Goal: Answer question/provide support: Answer question/provide support

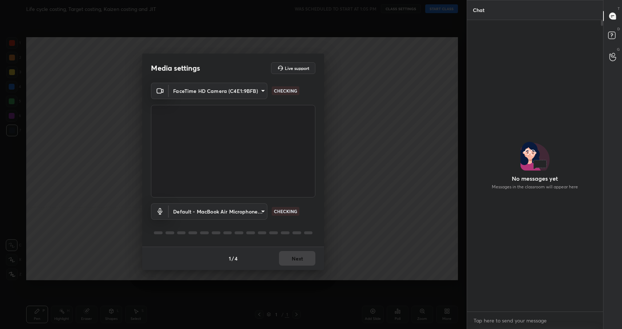
scroll to position [483, 0]
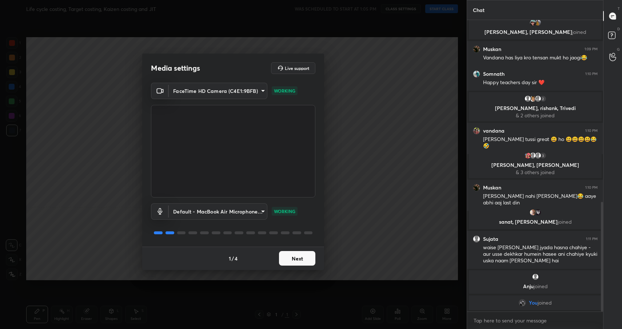
click at [291, 256] on button "Next" at bounding box center [297, 258] width 36 height 15
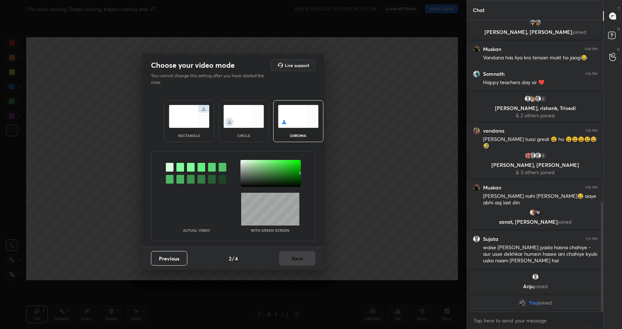
click at [167, 108] on div "rectangle" at bounding box center [189, 121] width 50 height 42
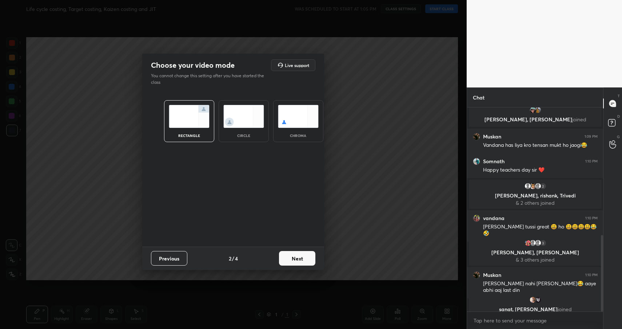
scroll to position [3, 3]
click at [297, 261] on button "Next" at bounding box center [297, 258] width 36 height 15
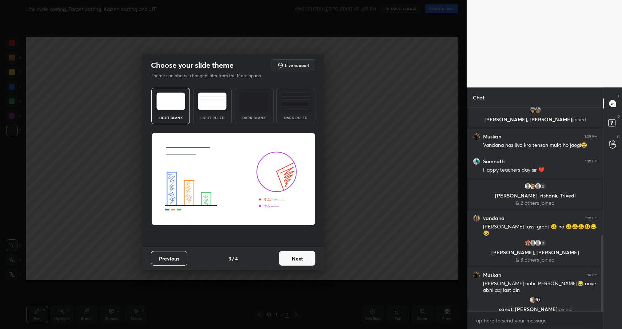
click at [312, 261] on button "Next" at bounding box center [297, 258] width 36 height 15
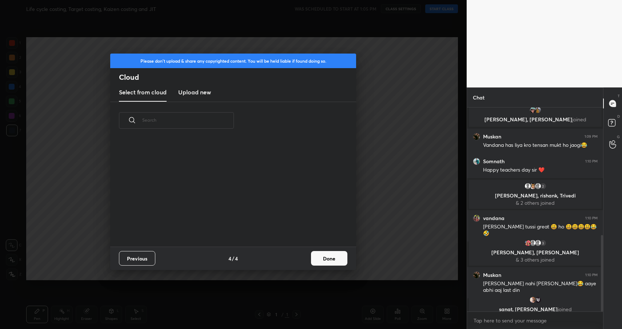
click at [328, 261] on button "Done" at bounding box center [329, 258] width 36 height 15
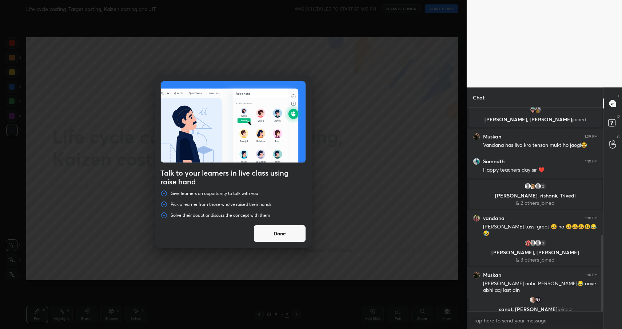
click at [443, 15] on div "Talk to your learners in live class using raise hand Give learners an opportuni…" at bounding box center [233, 164] width 467 height 329
click at [279, 236] on button "Done" at bounding box center [280, 233] width 52 height 17
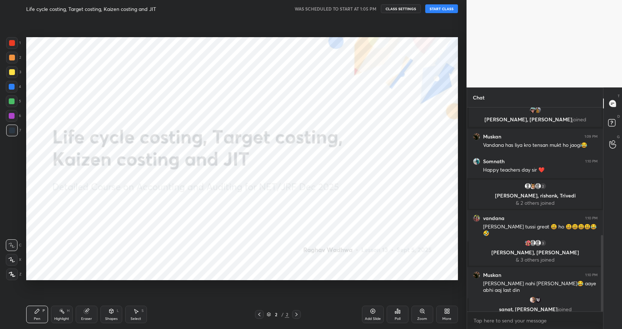
click at [440, 7] on button "START CLASS" at bounding box center [441, 8] width 33 height 9
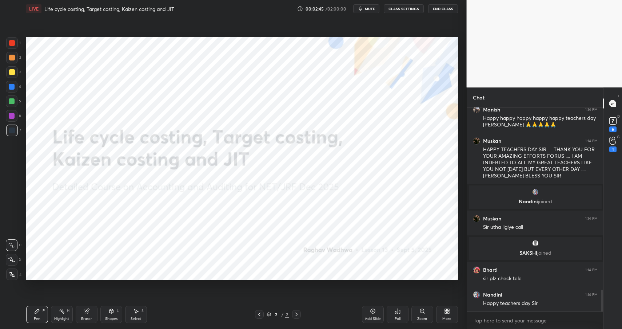
scroll to position [1716, 0]
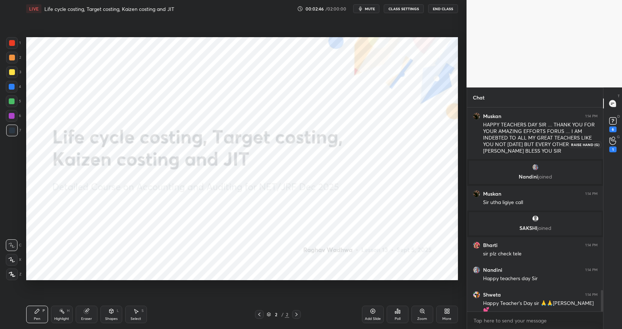
click at [613, 146] on div "1" at bounding box center [613, 144] width 7 height 16
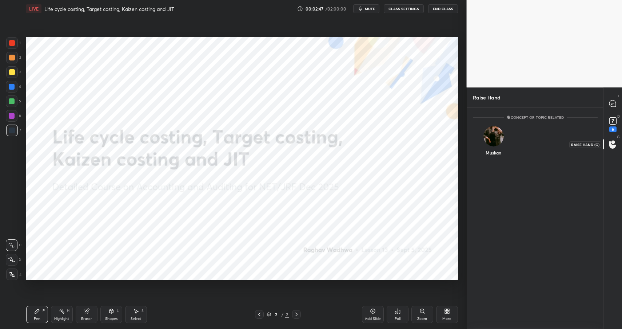
scroll to position [3, 3]
click at [614, 131] on div "6" at bounding box center [613, 129] width 7 height 6
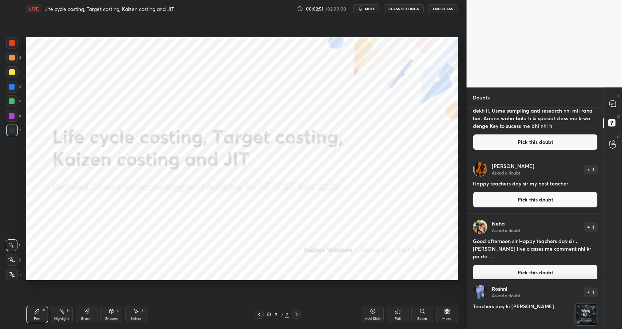
scroll to position [201, 0]
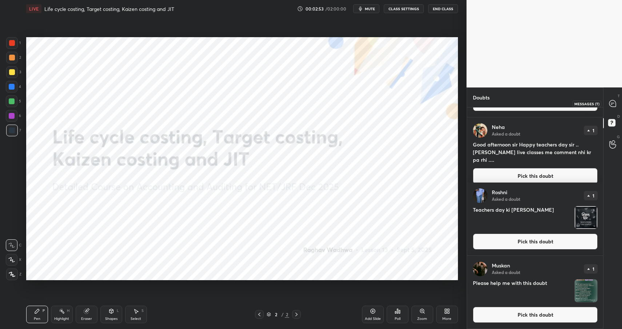
click at [610, 97] on div at bounding box center [613, 103] width 15 height 13
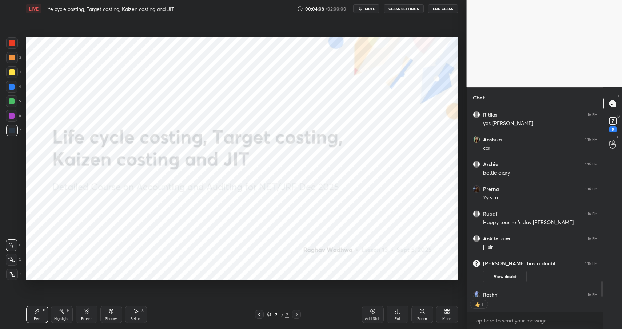
scroll to position [186, 134]
click at [444, 8] on button "End Class" at bounding box center [443, 8] width 30 height 9
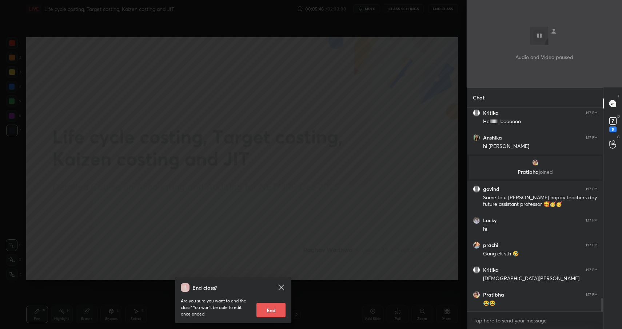
scroll to position [2893, 0]
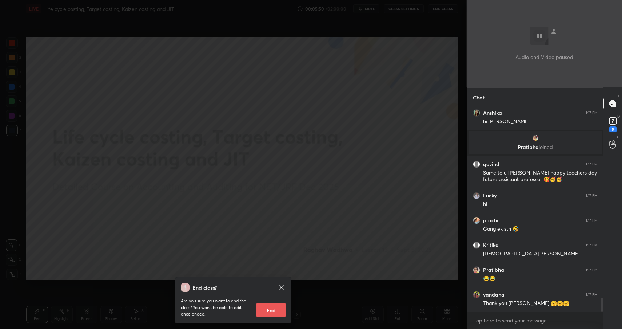
click at [405, 134] on div "End class? Are you sure you want to end the class? You won’t be able to edit on…" at bounding box center [233, 164] width 467 height 329
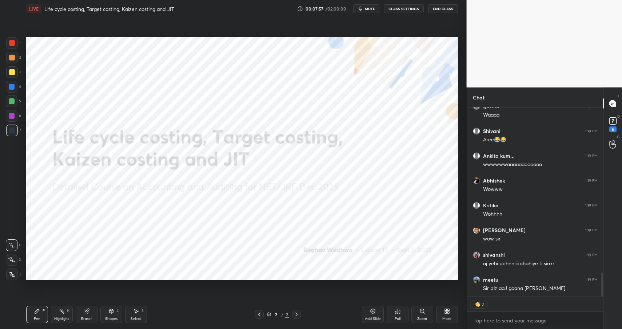
scroll to position [1284, 0]
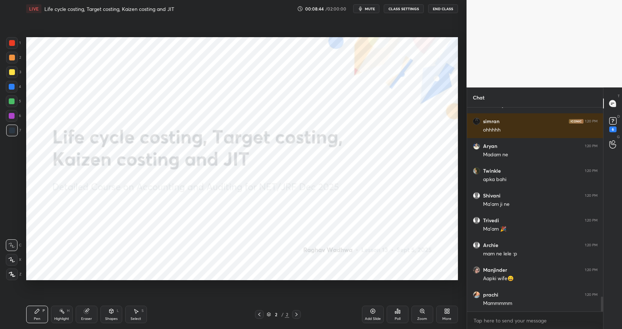
click at [445, 320] on div "More" at bounding box center [446, 319] width 9 height 4
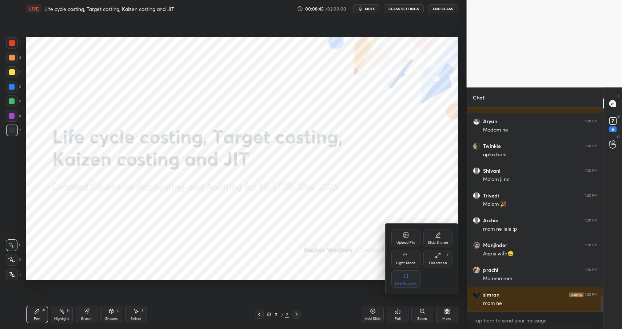
click at [403, 237] on div "Upload File" at bounding box center [406, 237] width 29 height 17
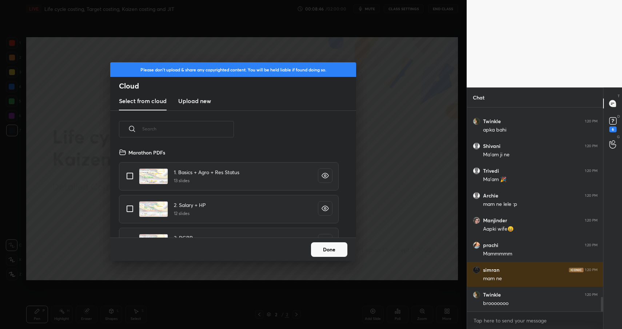
click at [195, 103] on h3 "Upload new" at bounding box center [194, 100] width 33 height 9
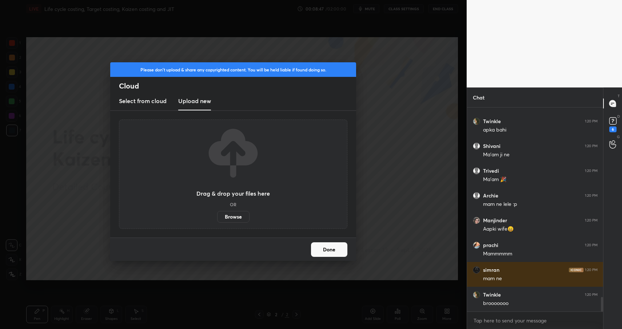
click at [239, 219] on label "Browse" at bounding box center [233, 217] width 32 height 12
click at [217, 219] on input "Browse" at bounding box center [217, 217] width 0 height 12
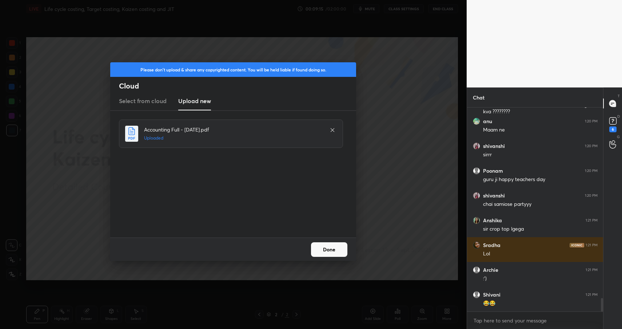
click at [341, 249] on button "Done" at bounding box center [329, 249] width 36 height 15
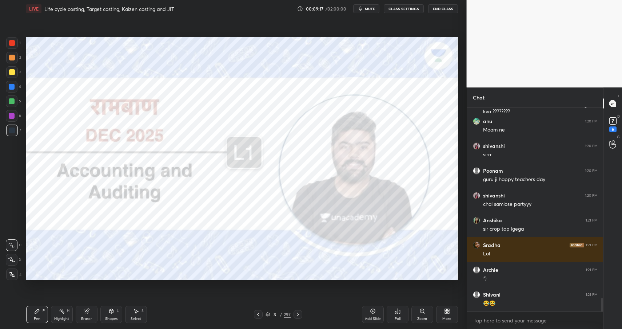
click at [280, 315] on div "/" at bounding box center [281, 314] width 2 height 4
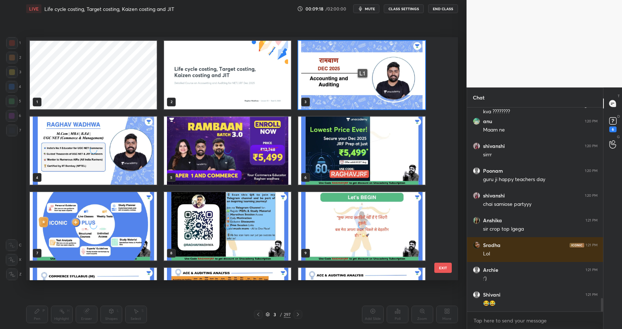
scroll to position [3, 4]
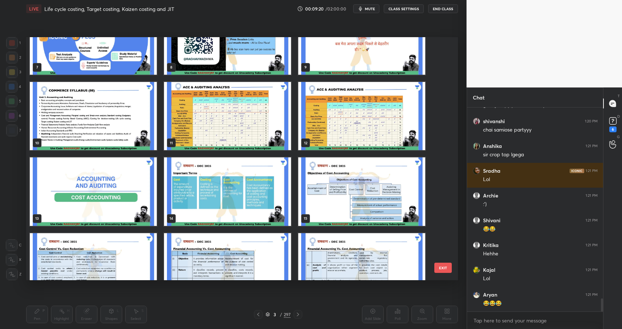
click at [349, 115] on img "grid" at bounding box center [361, 116] width 127 height 68
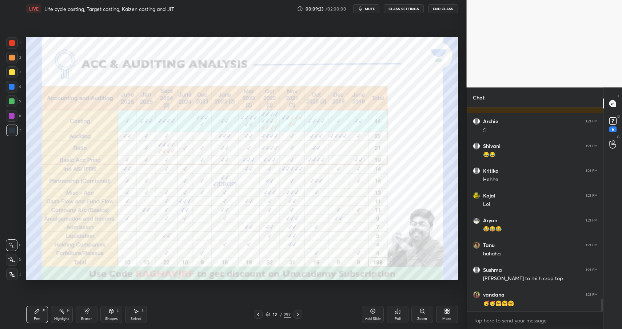
click at [274, 313] on div "12" at bounding box center [274, 314] width 7 height 4
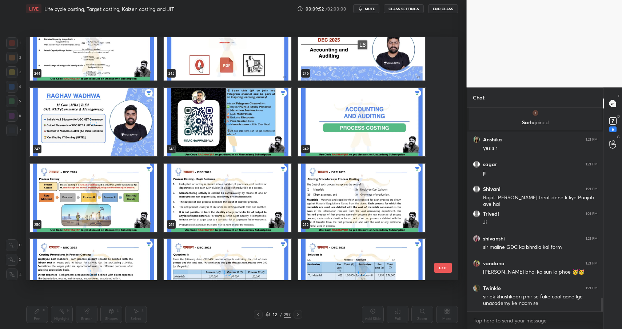
scroll to position [2826, 0]
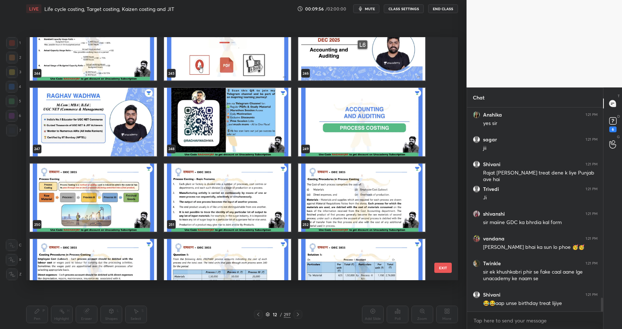
click at [331, 144] on img "grid" at bounding box center [361, 122] width 127 height 68
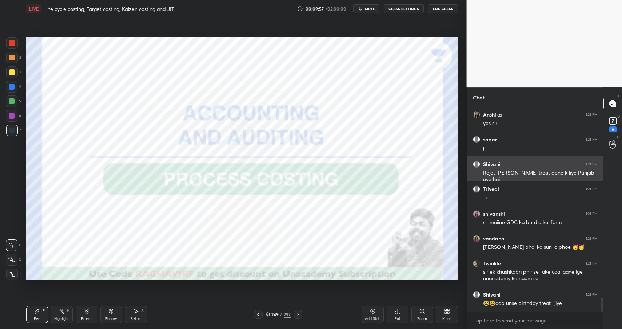
scroll to position [2851, 0]
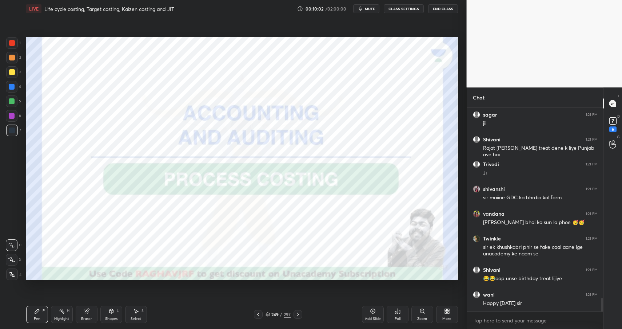
click at [9, 43] on div at bounding box center [12, 43] width 12 height 12
drag, startPoint x: 9, startPoint y: 46, endPoint x: 20, endPoint y: 55, distance: 13.9
click at [11, 47] on div at bounding box center [12, 43] width 12 height 12
click at [15, 43] on div at bounding box center [12, 43] width 12 height 12
click at [13, 43] on div at bounding box center [12, 43] width 6 height 6
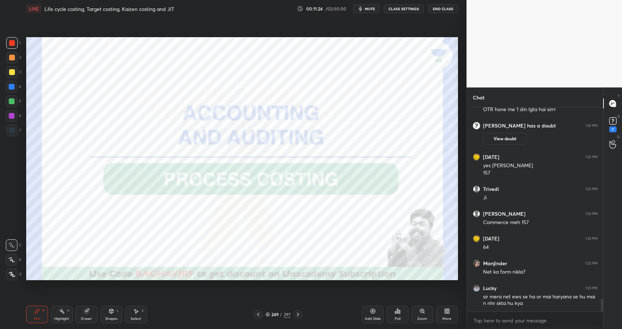
scroll to position [3103, 0]
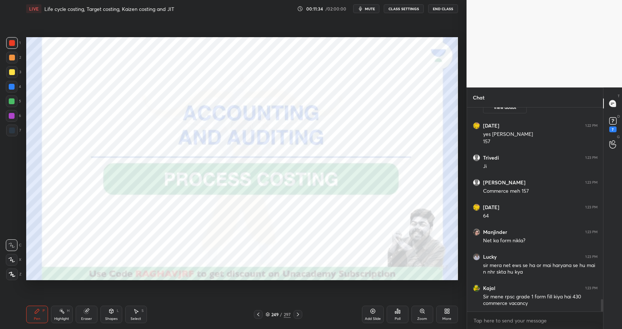
click at [13, 114] on div at bounding box center [12, 116] width 6 height 6
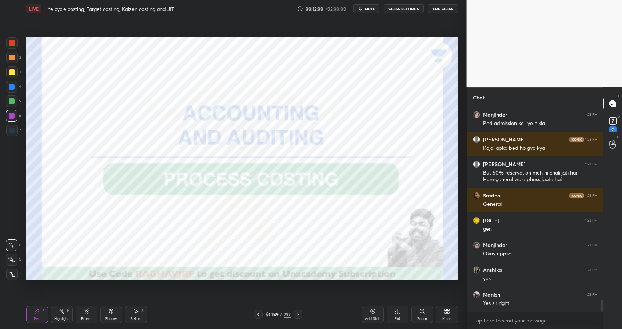
scroll to position [3346, 0]
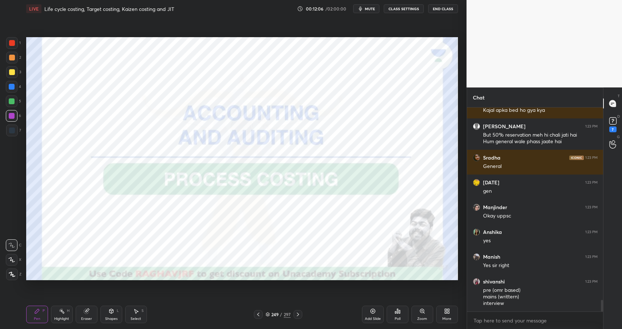
drag, startPoint x: 12, startPoint y: 87, endPoint x: 11, endPoint y: 92, distance: 4.9
click at [11, 89] on div at bounding box center [12, 87] width 6 height 6
drag, startPoint x: 11, startPoint y: 135, endPoint x: 12, endPoint y: 131, distance: 4.4
click at [11, 134] on div at bounding box center [12, 130] width 12 height 12
click at [12, 132] on div at bounding box center [12, 130] width 6 height 6
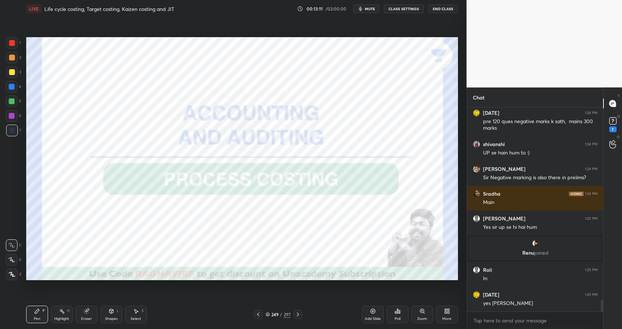
scroll to position [3566, 0]
click at [14, 87] on div at bounding box center [12, 87] width 6 height 6
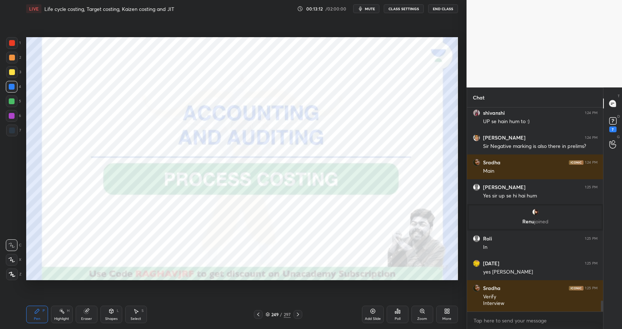
click at [12, 92] on div at bounding box center [12, 87] width 12 height 12
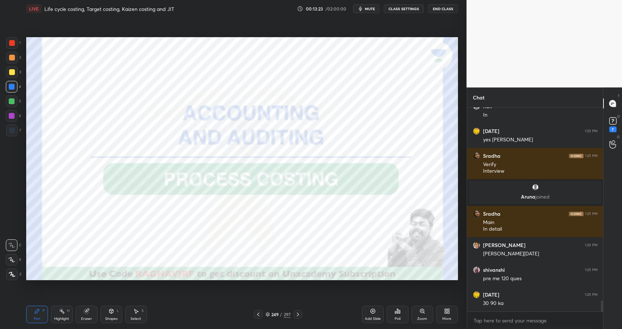
scroll to position [3695, 0]
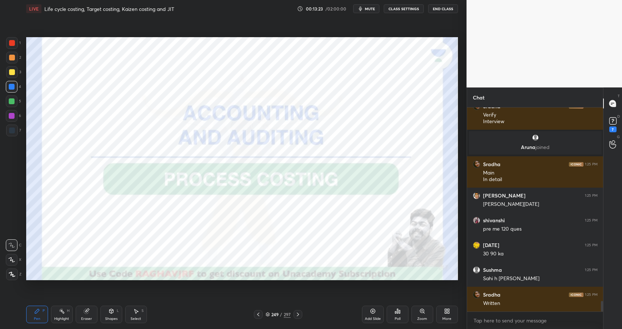
click at [58, 314] on div "Highlight H" at bounding box center [62, 313] width 22 height 17
click at [63, 315] on div "Highlight H" at bounding box center [62, 313] width 22 height 17
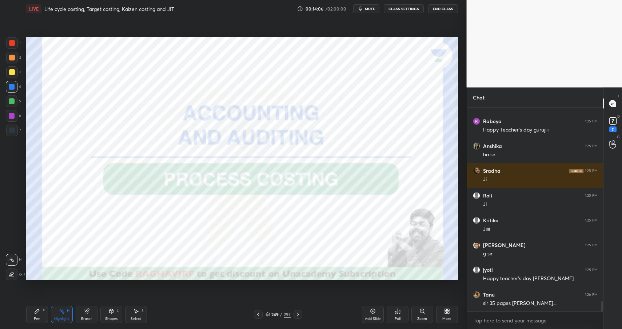
scroll to position [3967, 0]
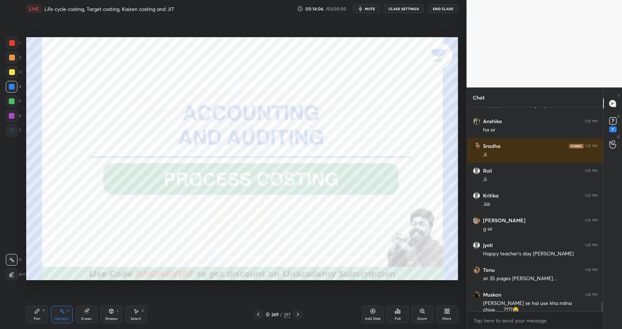
drag, startPoint x: 115, startPoint y: 320, endPoint x: 119, endPoint y: 305, distance: 15.8
click at [115, 320] on div "Shapes" at bounding box center [111, 319] width 12 height 4
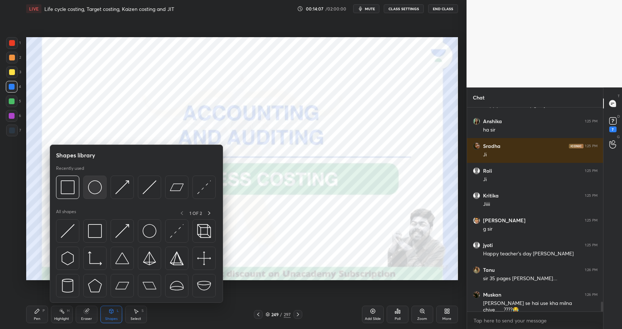
click at [97, 188] on img at bounding box center [95, 187] width 14 height 14
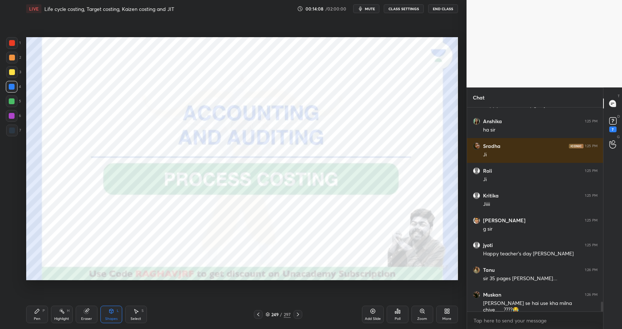
click at [11, 115] on div at bounding box center [12, 116] width 6 height 6
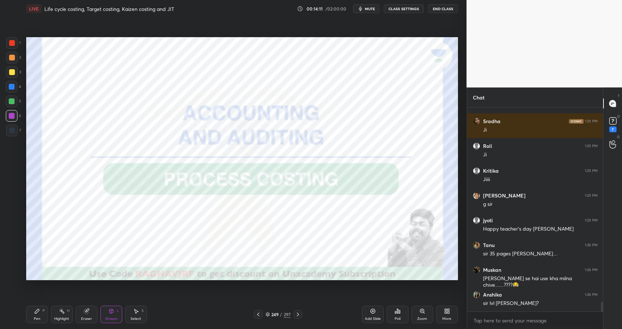
drag, startPoint x: 39, startPoint y: 314, endPoint x: 43, endPoint y: 314, distance: 4.0
click at [39, 314] on div "Pen P" at bounding box center [37, 313] width 22 height 17
drag, startPoint x: 43, startPoint y: 314, endPoint x: 49, endPoint y: 307, distance: 10.3
click at [43, 314] on div "Pen P" at bounding box center [37, 313] width 22 height 17
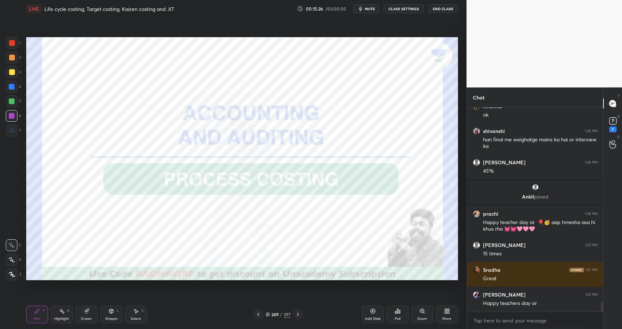
scroll to position [4180, 0]
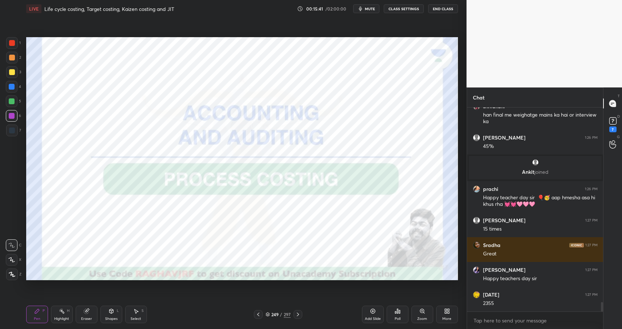
click at [15, 87] on div at bounding box center [12, 87] width 12 height 12
click at [16, 89] on div at bounding box center [12, 87] width 12 height 12
click at [13, 132] on div at bounding box center [12, 130] width 6 height 6
drag, startPoint x: 13, startPoint y: 131, endPoint x: 20, endPoint y: 131, distance: 7.3
click at [13, 131] on div at bounding box center [12, 130] width 6 height 6
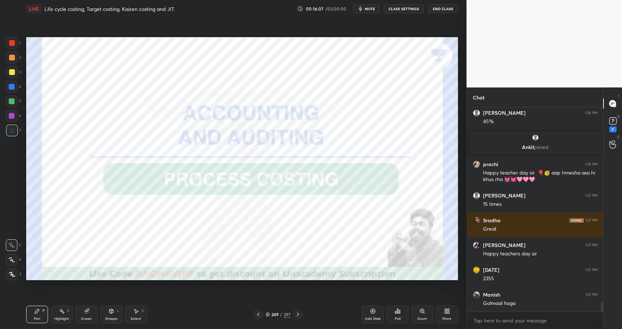
scroll to position [4229, 0]
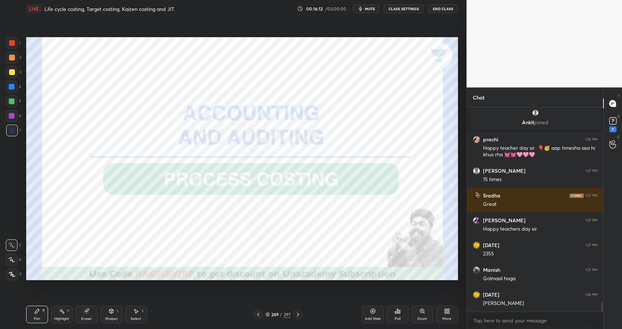
click at [69, 312] on div "Highlight H" at bounding box center [62, 313] width 22 height 17
click at [14, 95] on div at bounding box center [12, 101] width 12 height 12
click at [14, 95] on div "4" at bounding box center [13, 88] width 15 height 15
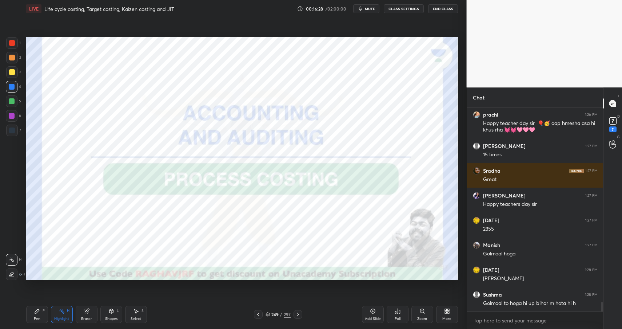
click at [110, 283] on div "Setting up your live class Poll for secs No correct answer Start poll" at bounding box center [242, 158] width 438 height 282
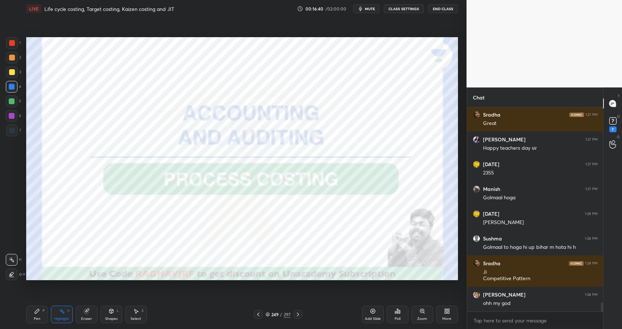
scroll to position [4335, 0]
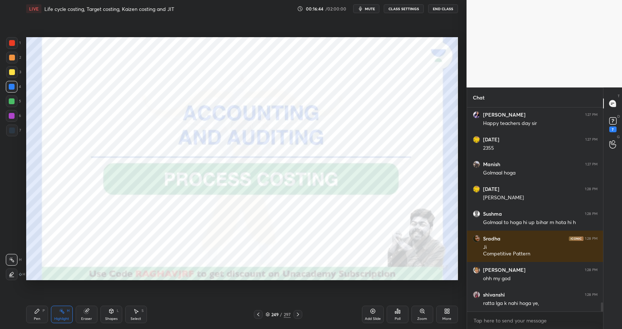
drag, startPoint x: 33, startPoint y: 319, endPoint x: 43, endPoint y: 309, distance: 13.4
click at [33, 319] on div "Pen P" at bounding box center [37, 313] width 22 height 17
click at [13, 114] on div at bounding box center [12, 116] width 6 height 6
drag, startPoint x: 13, startPoint y: 114, endPoint x: 17, endPoint y: 111, distance: 5.2
click at [13, 114] on div at bounding box center [12, 116] width 6 height 6
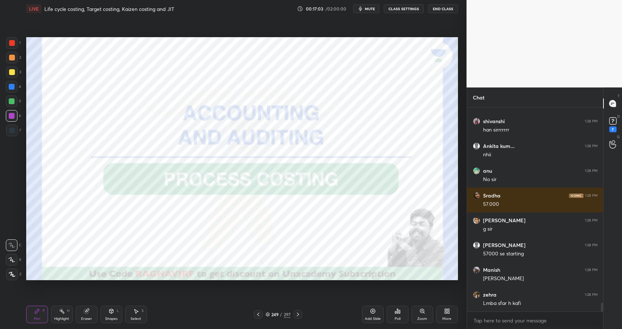
scroll to position [4621, 0]
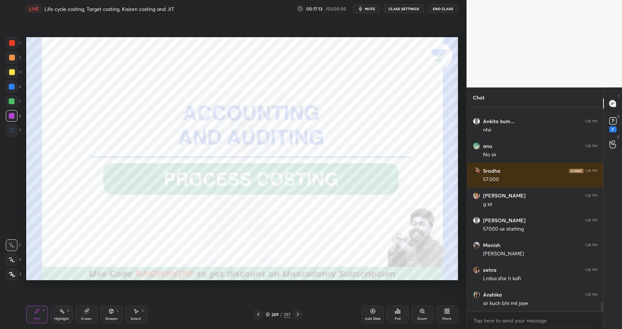
click at [458, 200] on div "Setting up your live class Poll for secs No correct answer Start poll" at bounding box center [242, 158] width 438 height 282
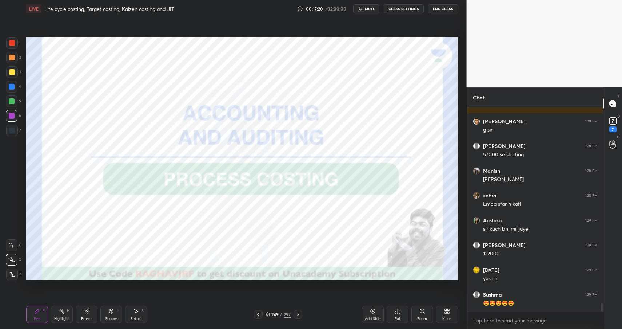
scroll to position [4720, 0]
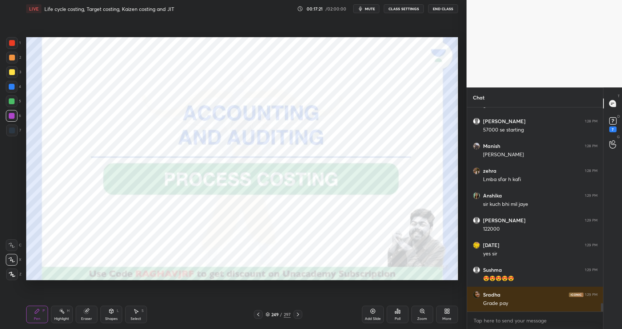
click at [14, 248] on div at bounding box center [12, 245] width 12 height 12
click at [16, 247] on div at bounding box center [12, 245] width 12 height 12
click at [19, 40] on div "1 2 3 4 5 6 7" at bounding box center [13, 88] width 15 height 102
click at [16, 43] on div at bounding box center [12, 43] width 12 height 12
click at [14, 44] on div at bounding box center [12, 43] width 6 height 6
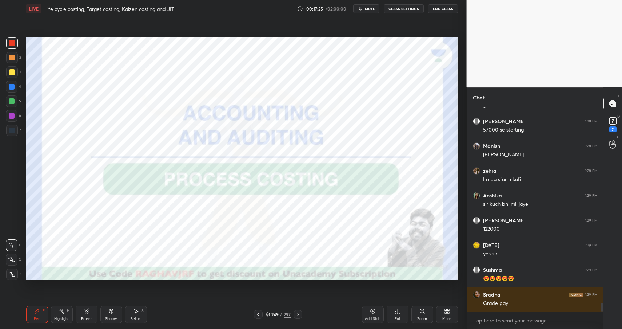
click at [67, 313] on div "Highlight H" at bounding box center [62, 313] width 22 height 17
click at [68, 312] on div "H" at bounding box center [68, 311] width 3 height 4
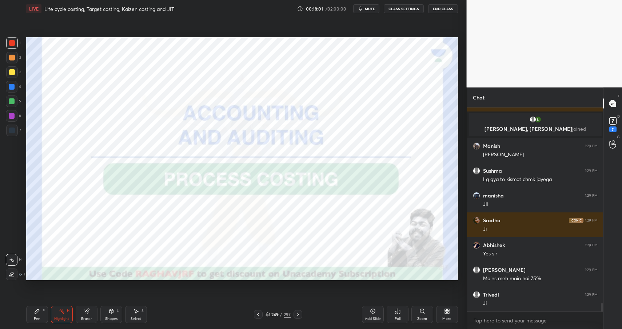
scroll to position [4758, 0]
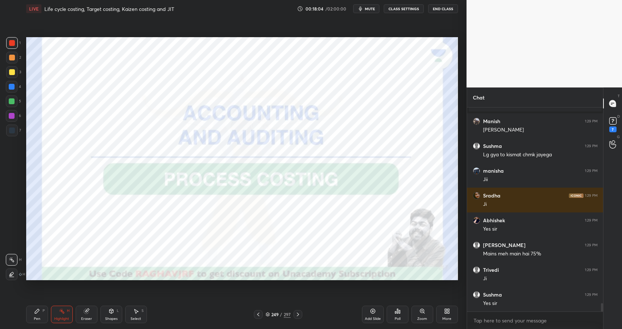
click at [87, 315] on div "Eraser" at bounding box center [87, 313] width 22 height 17
click at [13, 270] on div "Erase all" at bounding box center [12, 274] width 12 height 12
drag, startPoint x: 61, startPoint y: 310, endPoint x: 70, endPoint y: 285, distance: 27.3
click at [61, 310] on rect at bounding box center [62, 312] width 4 height 4
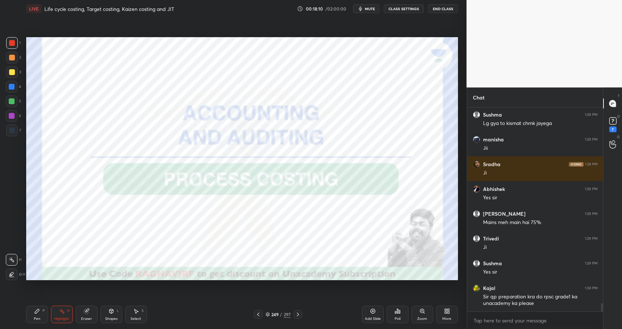
click at [32, 310] on div "Pen P" at bounding box center [37, 313] width 22 height 17
click at [36, 311] on icon at bounding box center [37, 311] width 4 height 4
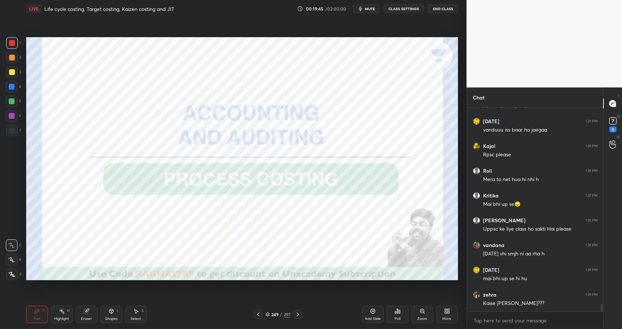
scroll to position [5295, 0]
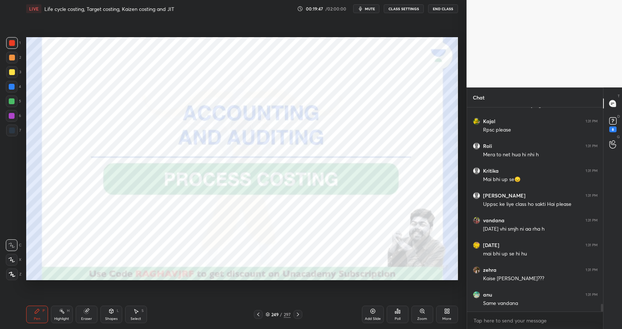
click at [45, 315] on div "Pen P" at bounding box center [37, 313] width 22 height 17
click at [44, 315] on div "Pen P" at bounding box center [37, 313] width 22 height 17
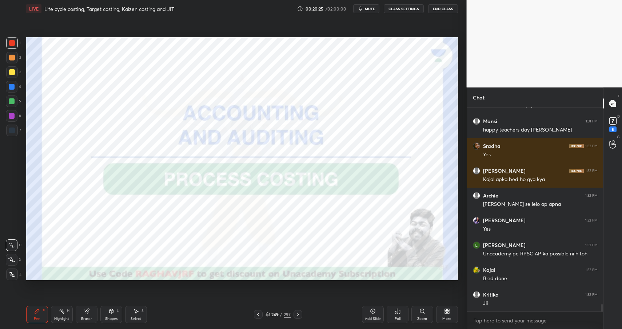
scroll to position [5592, 0]
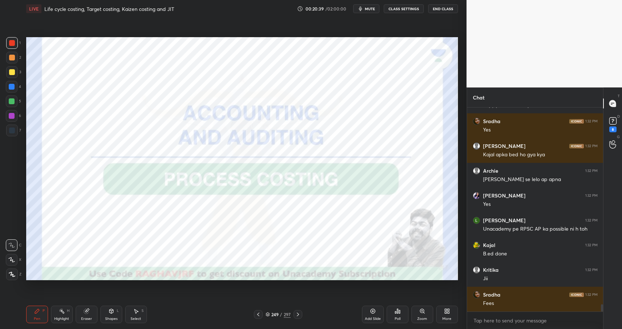
click at [15, 85] on div at bounding box center [12, 87] width 12 height 12
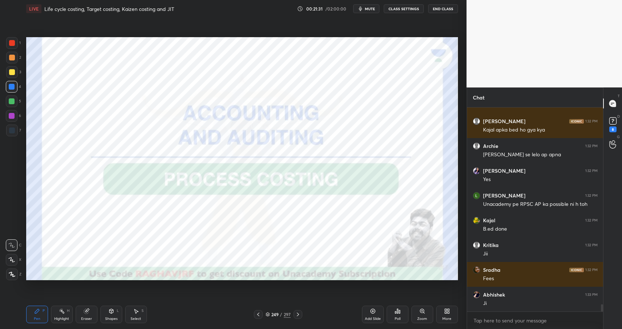
click at [15, 45] on div at bounding box center [12, 43] width 12 height 12
click at [14, 113] on div at bounding box center [12, 116] width 12 height 12
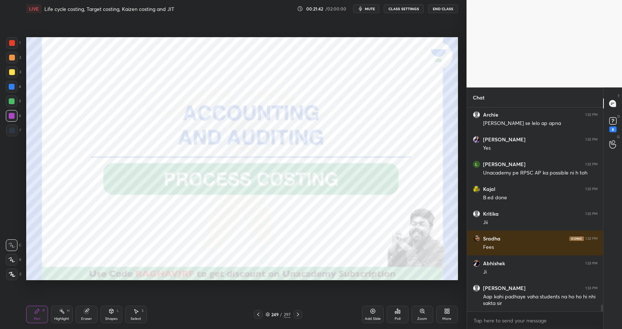
drag, startPoint x: 89, startPoint y: 319, endPoint x: 87, endPoint y: 316, distance: 3.9
click at [89, 319] on div "Eraser" at bounding box center [86, 319] width 11 height 4
click at [65, 308] on div "Highlight H" at bounding box center [62, 313] width 22 height 17
drag, startPoint x: 42, startPoint y: 310, endPoint x: 45, endPoint y: 305, distance: 6.1
click at [42, 310] on div "Pen P" at bounding box center [37, 313] width 22 height 17
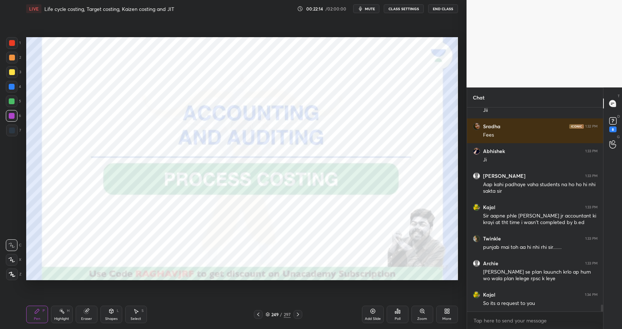
scroll to position [5791, 0]
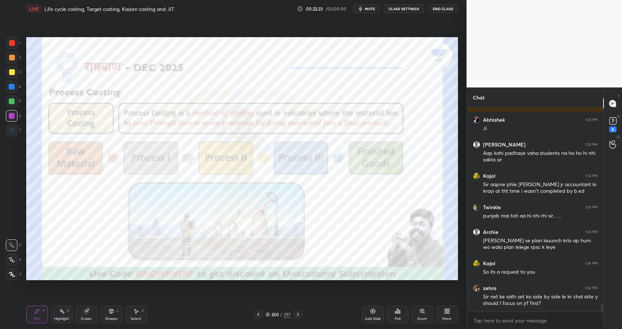
click at [114, 309] on icon at bounding box center [111, 311] width 6 height 6
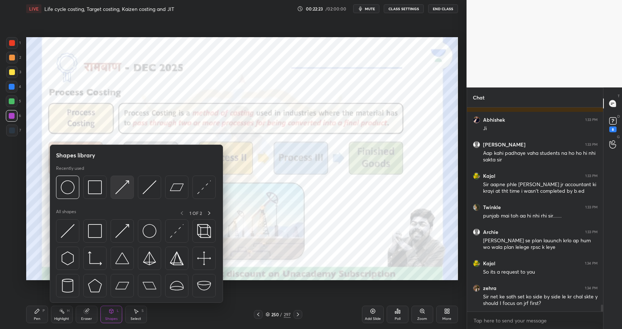
scroll to position [5816, 0]
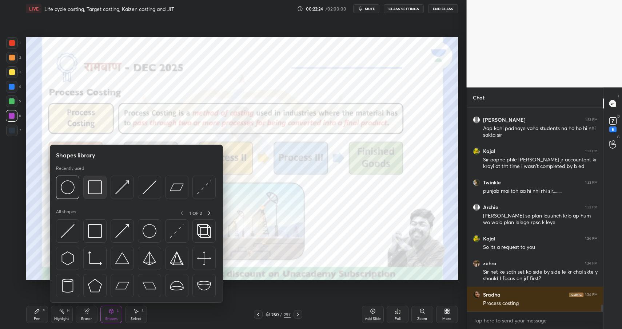
click at [94, 189] on img at bounding box center [95, 187] width 14 height 14
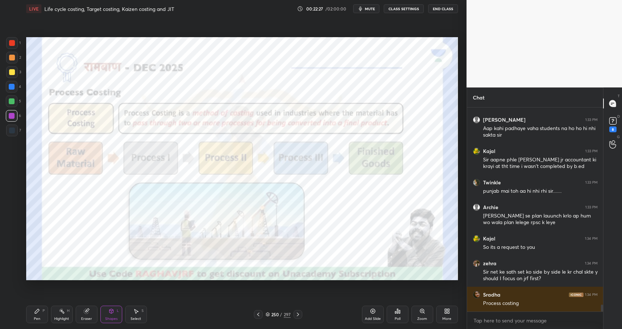
click at [58, 313] on div "Highlight H" at bounding box center [62, 313] width 22 height 17
drag, startPoint x: 58, startPoint y: 313, endPoint x: 64, endPoint y: 303, distance: 12.1
click at [58, 313] on div "Highlight H" at bounding box center [62, 313] width 22 height 17
drag, startPoint x: 33, startPoint y: 317, endPoint x: 35, endPoint y: 311, distance: 5.5
click at [33, 315] on div "Pen P" at bounding box center [37, 313] width 22 height 17
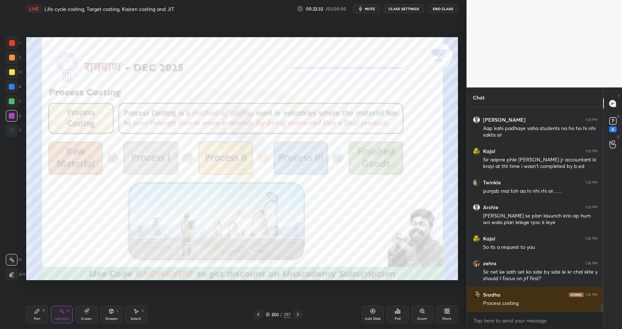
click at [34, 314] on div "Pen P" at bounding box center [37, 313] width 22 height 17
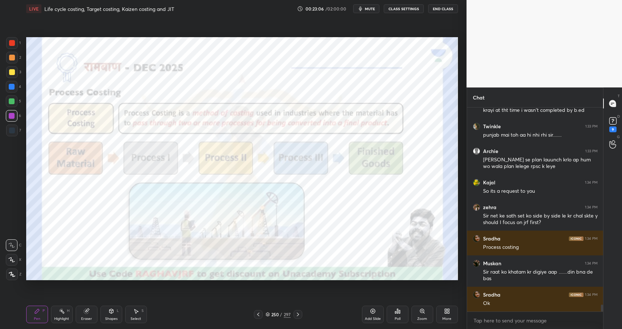
scroll to position [5903, 0]
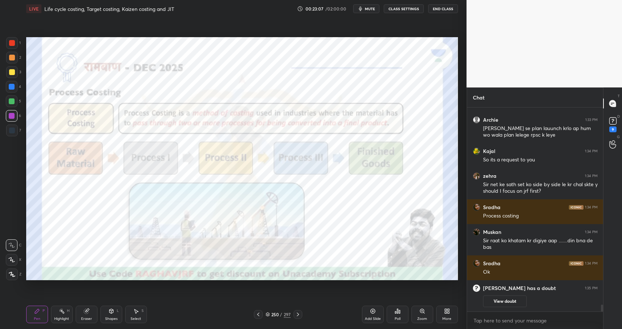
click at [11, 87] on div at bounding box center [12, 87] width 6 height 6
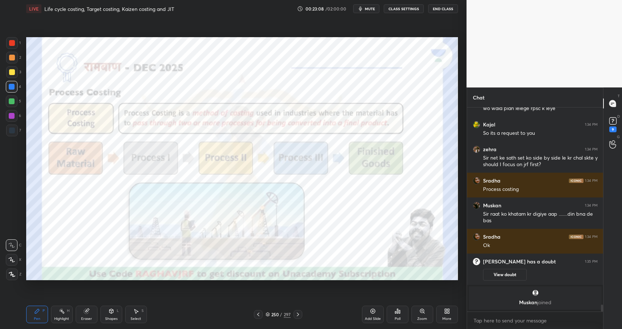
click at [119, 306] on div "Shapes L" at bounding box center [111, 313] width 22 height 17
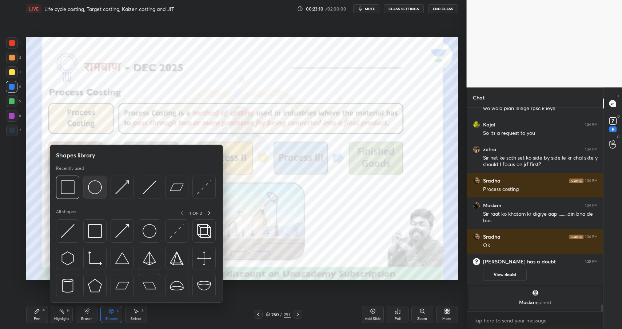
click at [98, 189] on img at bounding box center [95, 187] width 14 height 14
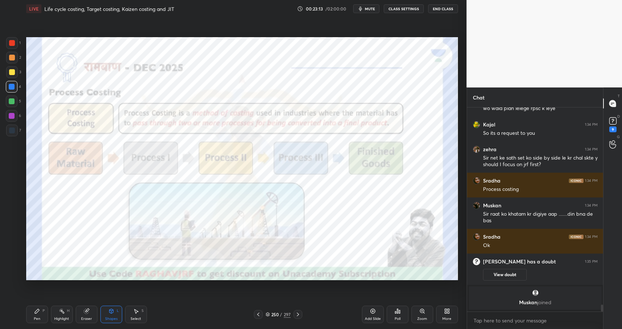
click at [109, 314] on div "Shapes L" at bounding box center [111, 313] width 22 height 17
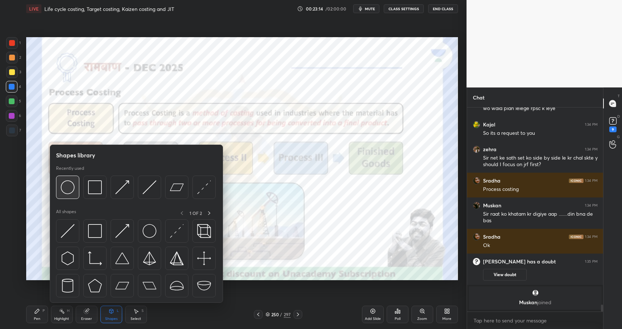
click at [72, 182] on img at bounding box center [68, 187] width 14 height 14
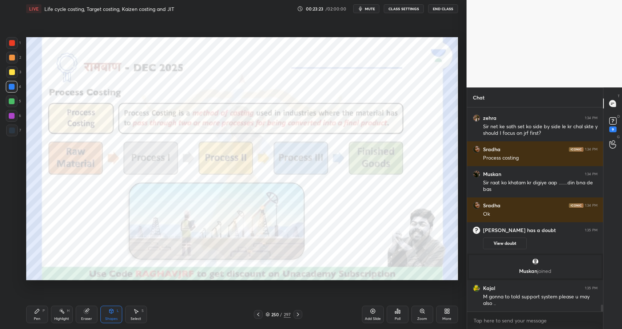
scroll to position [5701, 0]
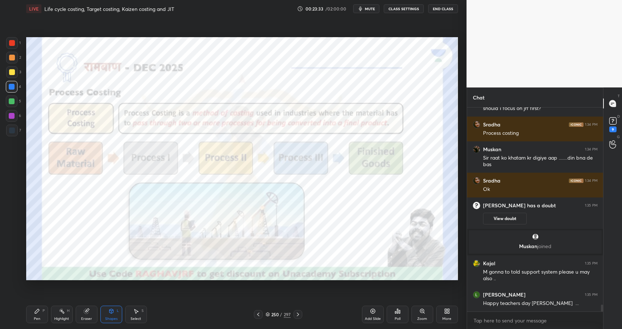
click at [44, 312] on div "P" at bounding box center [44, 311] width 2 height 4
drag, startPoint x: 44, startPoint y: 312, endPoint x: 73, endPoint y: 295, distance: 33.6
click at [42, 313] on div "Pen P" at bounding box center [37, 313] width 22 height 17
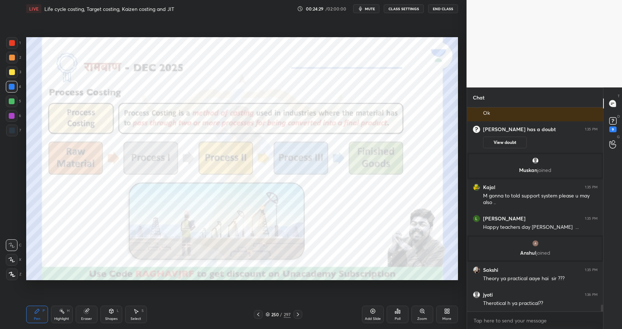
scroll to position [5782, 0]
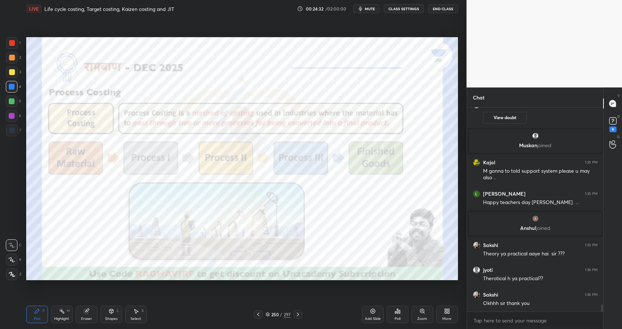
click at [39, 309] on icon at bounding box center [37, 311] width 6 height 6
click at [39, 312] on icon at bounding box center [37, 311] width 6 height 6
click at [9, 102] on div at bounding box center [12, 101] width 6 height 6
click at [11, 103] on div at bounding box center [12, 101] width 6 height 6
click at [56, 314] on div "Highlight H" at bounding box center [62, 313] width 22 height 17
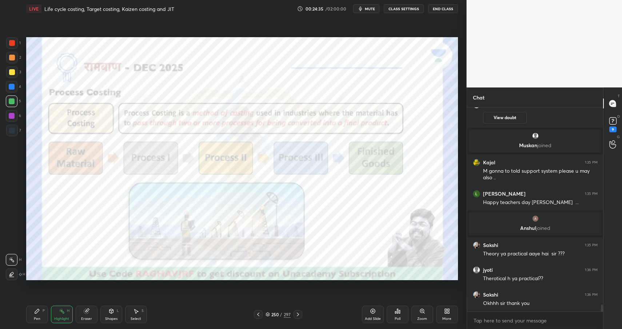
drag, startPoint x: 56, startPoint y: 314, endPoint x: 63, endPoint y: 295, distance: 20.7
click at [56, 317] on div "Highlight H" at bounding box center [62, 313] width 22 height 17
drag, startPoint x: 33, startPoint y: 315, endPoint x: 38, endPoint y: 317, distance: 5.2
click at [33, 315] on div "Pen P" at bounding box center [37, 313] width 22 height 17
click at [37, 319] on div "Pen" at bounding box center [37, 319] width 7 height 4
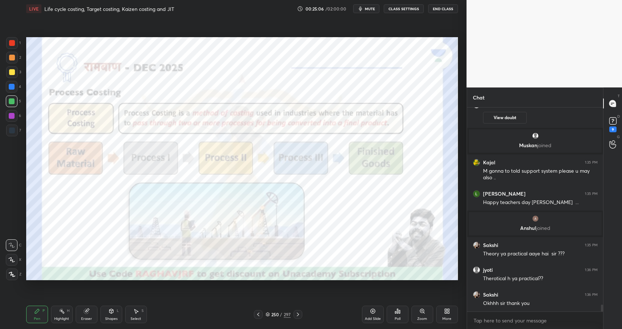
click at [11, 113] on div at bounding box center [12, 116] width 6 height 6
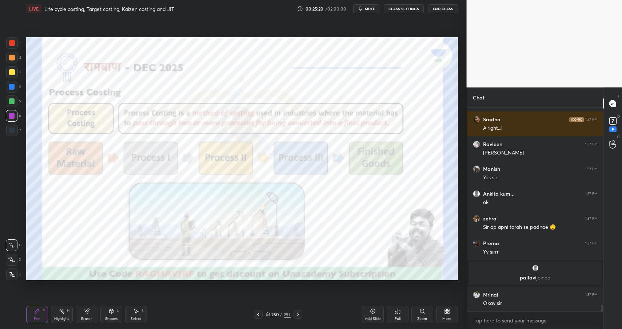
scroll to position [5916, 0]
click at [62, 319] on div "Highlight" at bounding box center [61, 319] width 15 height 4
drag, startPoint x: 63, startPoint y: 318, endPoint x: 68, endPoint y: 315, distance: 5.9
click at [63, 318] on div "Highlight" at bounding box center [61, 319] width 15 height 4
drag, startPoint x: 111, startPoint y: 314, endPoint x: 116, endPoint y: 306, distance: 9.8
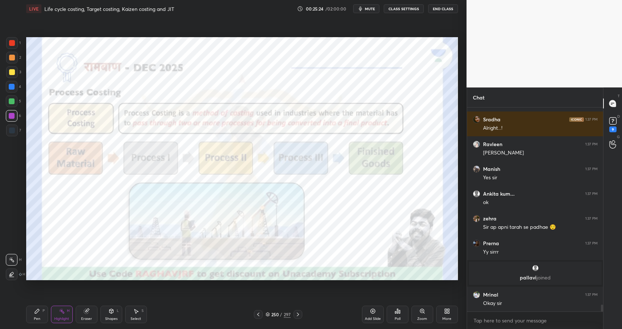
click at [113, 315] on div "Shapes L" at bounding box center [111, 313] width 22 height 17
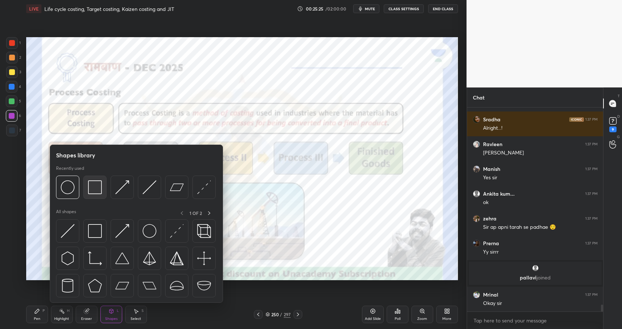
click at [94, 182] on img at bounding box center [95, 187] width 14 height 14
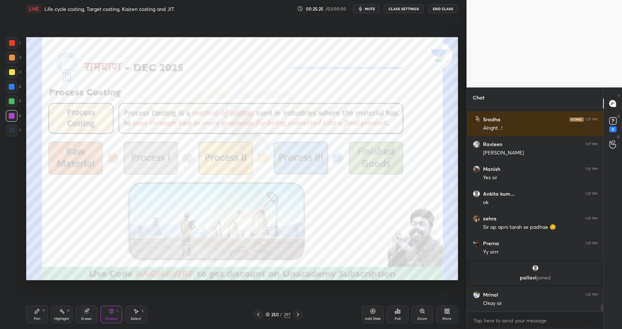
scroll to position [5941, 0]
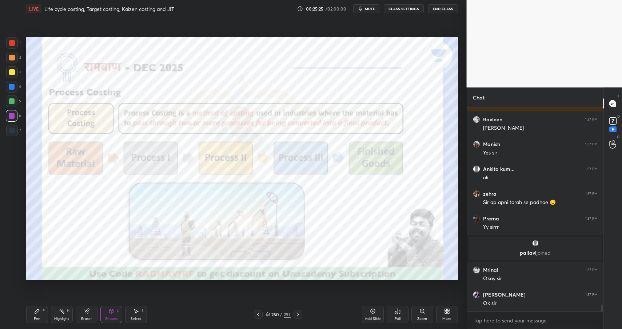
click at [11, 86] on div at bounding box center [12, 87] width 6 height 6
drag, startPoint x: 11, startPoint y: 86, endPoint x: 15, endPoint y: 85, distance: 4.1
click at [11, 86] on div at bounding box center [12, 87] width 6 height 6
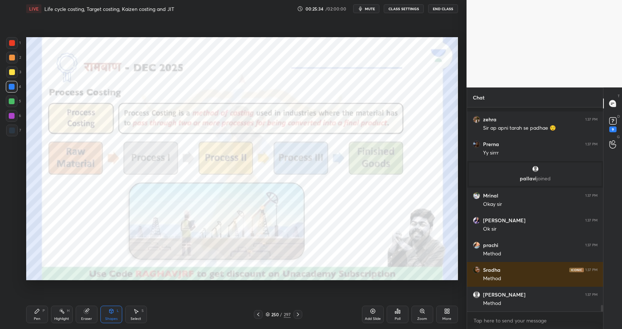
scroll to position [6065, 0]
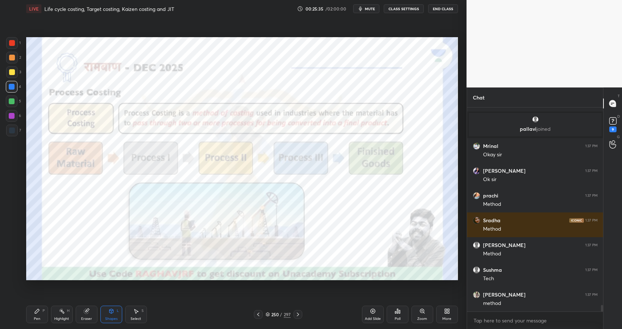
drag, startPoint x: 61, startPoint y: 309, endPoint x: 67, endPoint y: 310, distance: 5.1
click at [63, 311] on icon at bounding box center [62, 311] width 6 height 6
click at [66, 311] on div "Highlight H" at bounding box center [62, 313] width 22 height 17
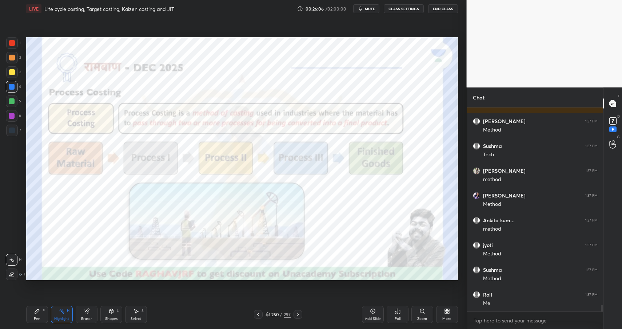
scroll to position [6213, 0]
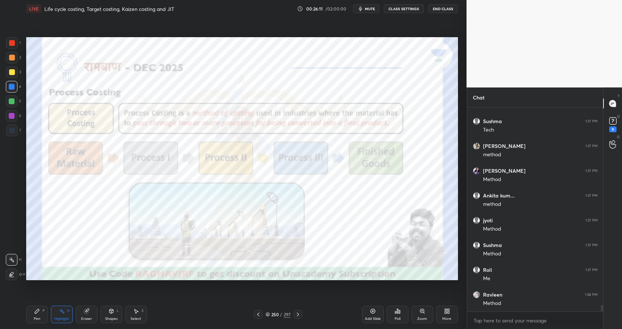
click at [37, 315] on div "Pen P" at bounding box center [37, 313] width 22 height 17
drag, startPoint x: 39, startPoint y: 315, endPoint x: 44, endPoint y: 305, distance: 10.8
click at [39, 315] on div "Pen P" at bounding box center [37, 313] width 22 height 17
click at [11, 41] on div at bounding box center [12, 43] width 6 height 6
drag, startPoint x: 11, startPoint y: 41, endPoint x: 20, endPoint y: 39, distance: 8.9
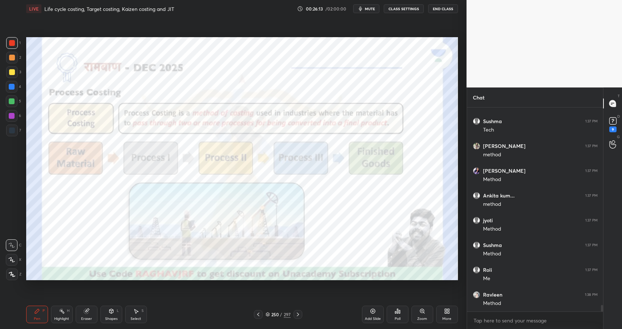
click at [11, 41] on div at bounding box center [12, 43] width 6 height 6
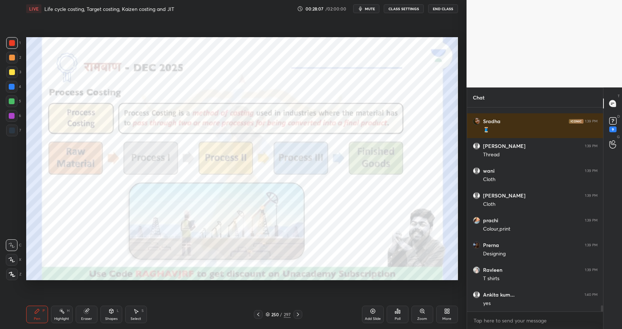
scroll to position [6627, 0]
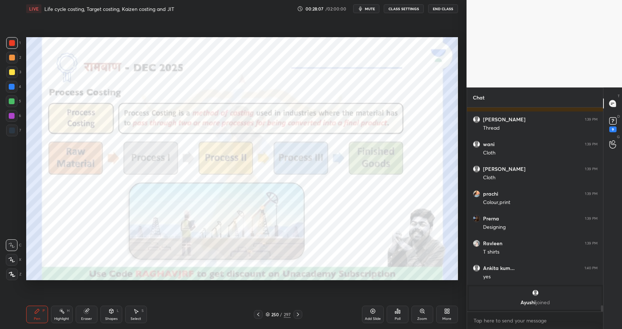
click at [61, 320] on div "Highlight" at bounding box center [61, 319] width 15 height 4
click at [66, 318] on div "Highlight" at bounding box center [61, 319] width 15 height 4
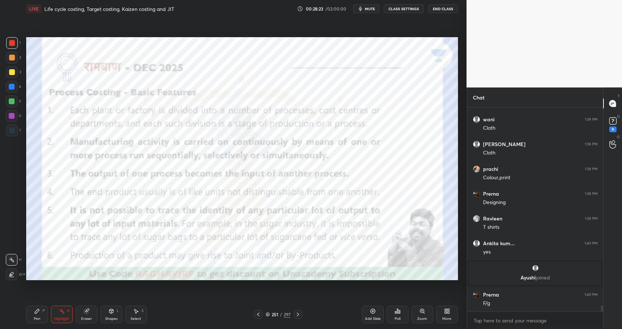
scroll to position [6551, 0]
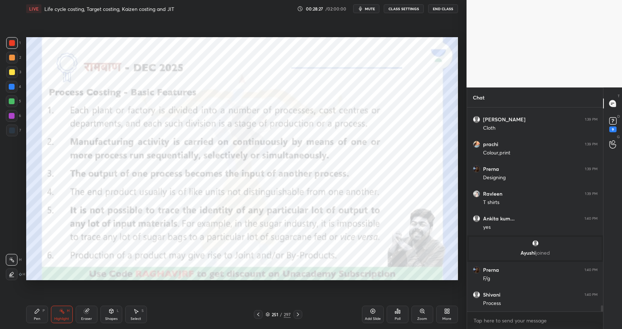
click at [40, 315] on div "Pen P" at bounding box center [37, 313] width 22 height 17
drag, startPoint x: 40, startPoint y: 315, endPoint x: 73, endPoint y: 300, distance: 36.1
click at [43, 317] on div "Pen P" at bounding box center [37, 313] width 22 height 17
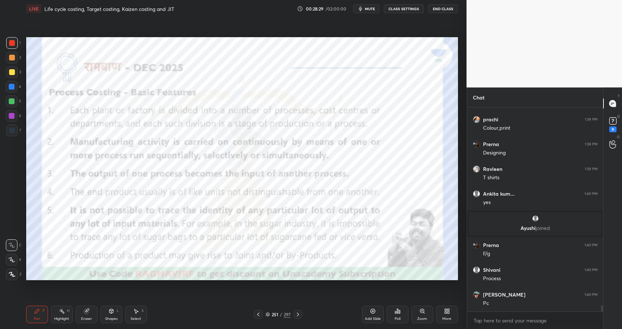
click at [109, 319] on div "Shapes" at bounding box center [111, 319] width 12 height 4
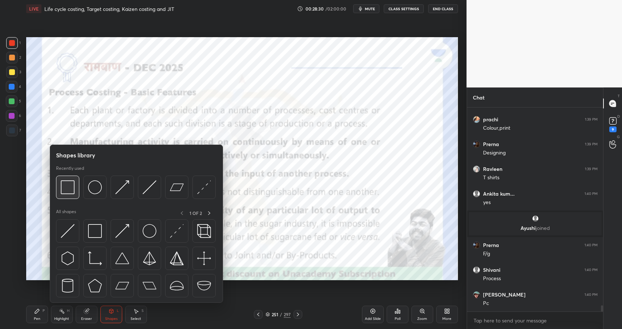
click at [68, 184] on img at bounding box center [68, 187] width 14 height 14
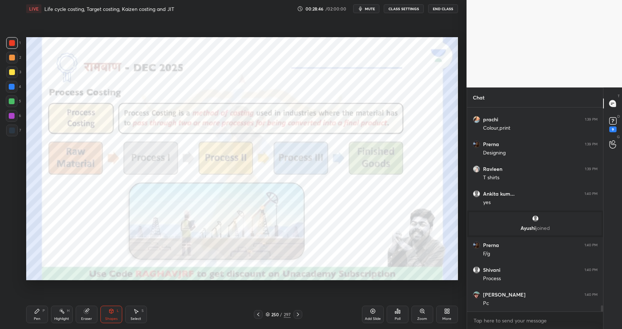
click at [60, 321] on div "Highlight H" at bounding box center [62, 313] width 22 height 17
click at [62, 320] on div "Highlight" at bounding box center [61, 319] width 15 height 4
click at [40, 317] on div "Pen" at bounding box center [37, 319] width 7 height 4
drag, startPoint x: 86, startPoint y: 314, endPoint x: 119, endPoint y: 287, distance: 42.4
click at [86, 312] on div "Eraser" at bounding box center [87, 313] width 22 height 17
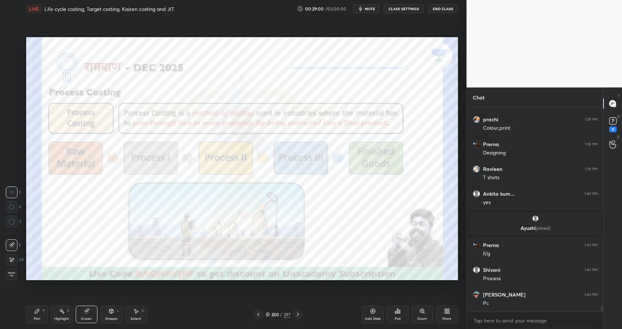
click at [43, 312] on div "P" at bounding box center [44, 311] width 2 height 4
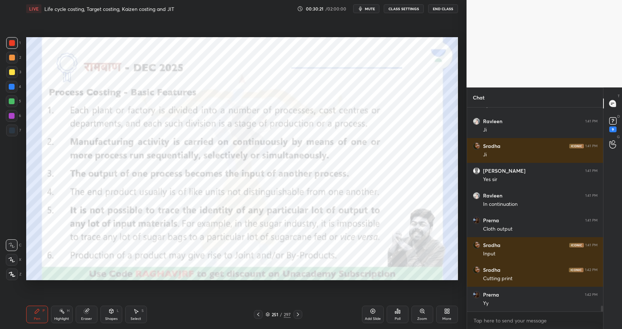
scroll to position [6928, 0]
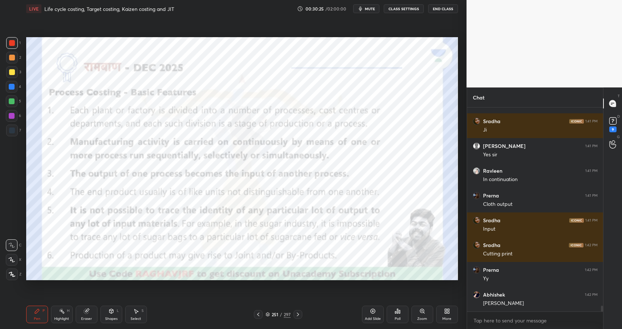
click at [35, 311] on icon at bounding box center [37, 311] width 4 height 4
drag, startPoint x: 36, startPoint y: 312, endPoint x: 54, endPoint y: 286, distance: 31.9
click at [36, 312] on icon at bounding box center [37, 311] width 4 height 4
drag, startPoint x: 109, startPoint y: 310, endPoint x: 111, endPoint y: 302, distance: 8.3
click at [110, 309] on icon at bounding box center [111, 311] width 6 height 6
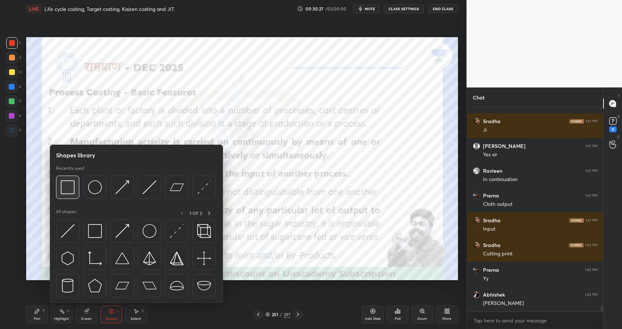
click at [67, 178] on div at bounding box center [67, 186] width 23 height 23
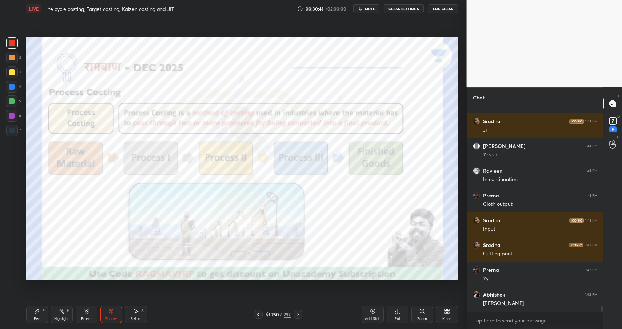
click at [69, 312] on div "H" at bounding box center [68, 311] width 3 height 4
drag, startPoint x: 69, startPoint y: 312, endPoint x: 99, endPoint y: 286, distance: 39.7
click at [69, 312] on div "H" at bounding box center [68, 311] width 3 height 4
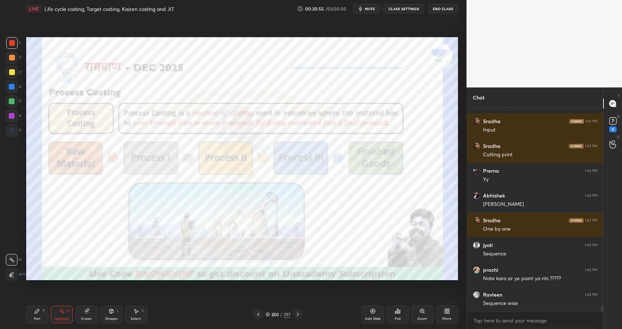
scroll to position [7052, 0]
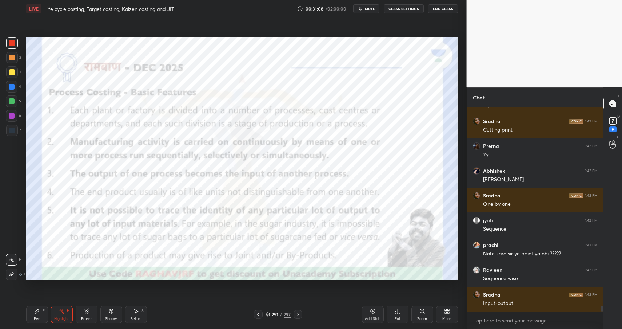
click at [33, 314] on div "Pen P" at bounding box center [37, 313] width 22 height 17
drag, startPoint x: 33, startPoint y: 314, endPoint x: 37, endPoint y: 311, distance: 4.9
click at [33, 314] on div "Pen P" at bounding box center [37, 313] width 22 height 17
click at [104, 307] on div "Shapes L" at bounding box center [111, 313] width 22 height 17
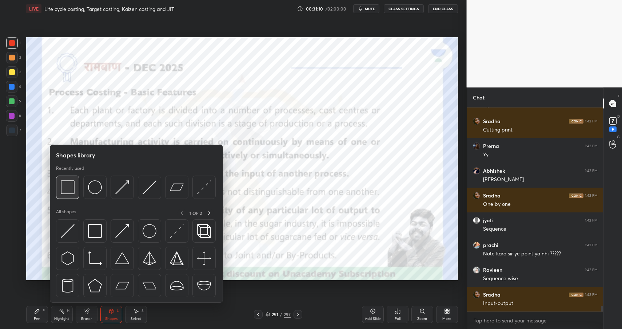
click at [75, 186] on div at bounding box center [67, 186] width 23 height 23
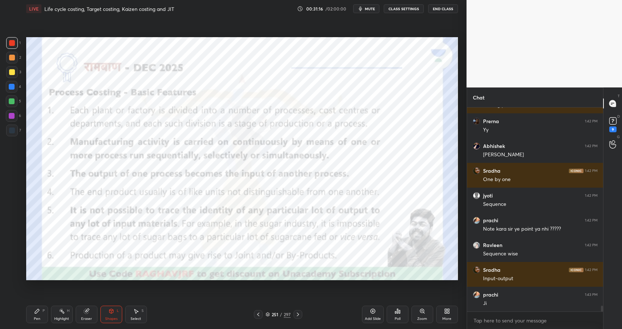
scroll to position [7103, 0]
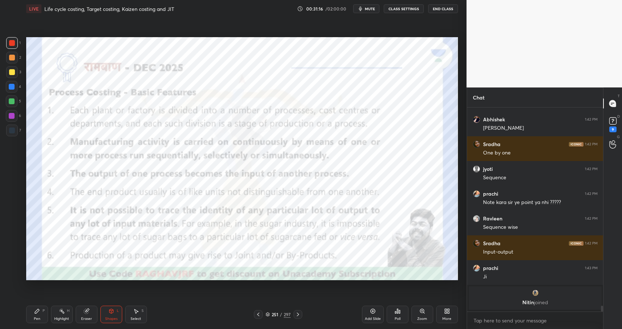
click at [40, 318] on div "Pen P" at bounding box center [37, 313] width 22 height 17
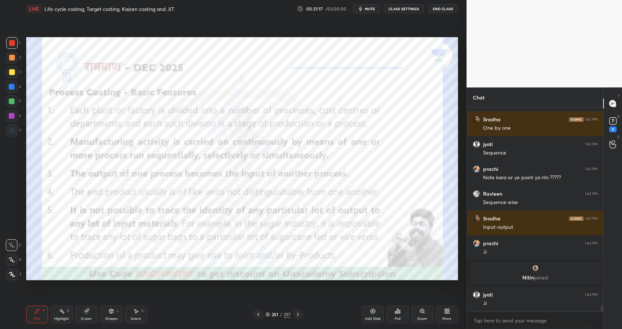
scroll to position [6947, 0]
click at [55, 312] on div "Highlight H" at bounding box center [62, 313] width 22 height 17
click at [56, 311] on div "Highlight H" at bounding box center [62, 313] width 22 height 17
drag, startPoint x: 54, startPoint y: 315, endPoint x: 76, endPoint y: 304, distance: 24.4
click at [54, 315] on div "Highlight H" at bounding box center [62, 313] width 22 height 17
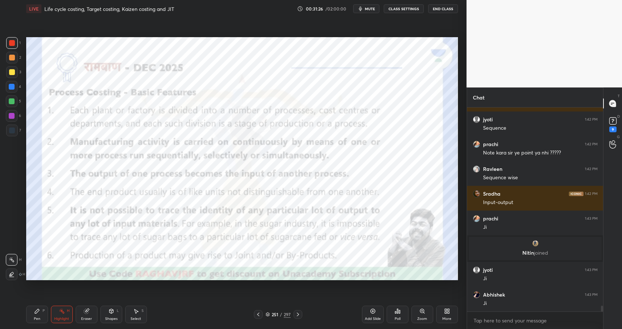
scroll to position [7003, 0]
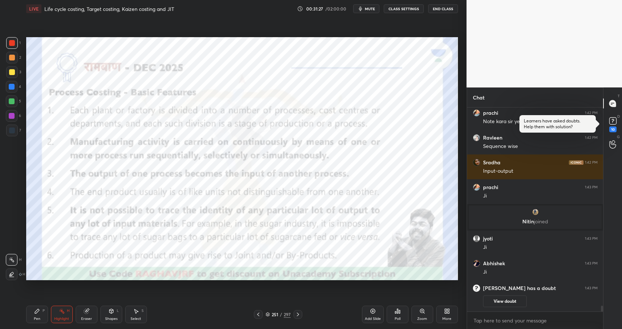
drag, startPoint x: 113, startPoint y: 303, endPoint x: 115, endPoint y: 306, distance: 4.1
click at [113, 303] on div "Pen P Highlight H Eraser Shapes L Select S 251 / 297 Add Slide Poll Zoom More" at bounding box center [242, 313] width 432 height 29
click at [116, 313] on div "Shapes L" at bounding box center [111, 313] width 22 height 17
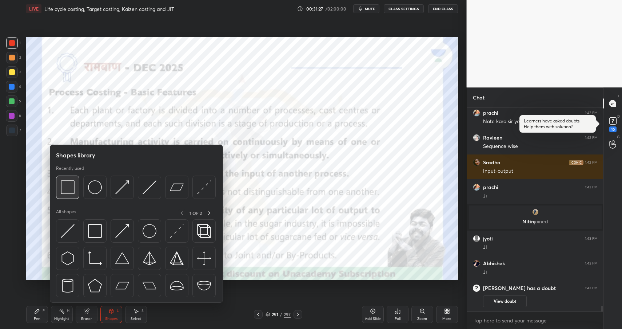
click at [76, 187] on div at bounding box center [67, 186] width 23 height 23
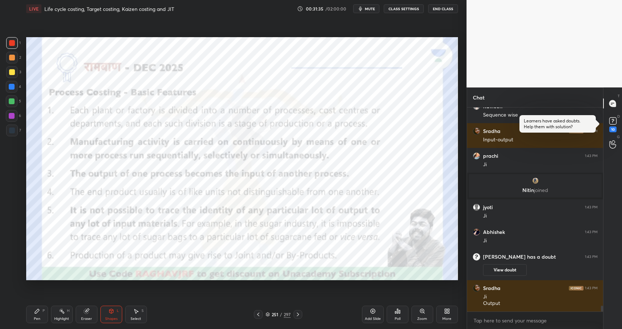
scroll to position [7001, 0]
drag, startPoint x: 62, startPoint y: 315, endPoint x: 70, endPoint y: 315, distance: 7.7
click at [62, 315] on div "Highlight H" at bounding box center [62, 313] width 22 height 17
click at [65, 316] on div "Highlight H" at bounding box center [62, 313] width 22 height 17
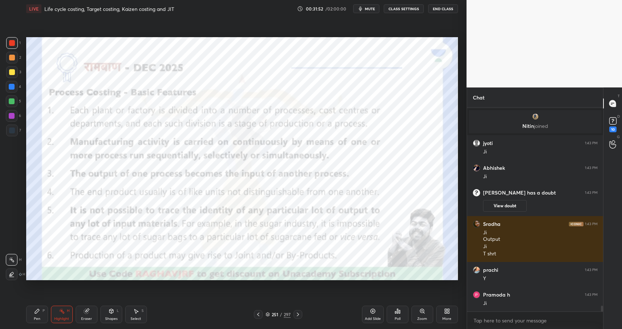
scroll to position [7090, 0]
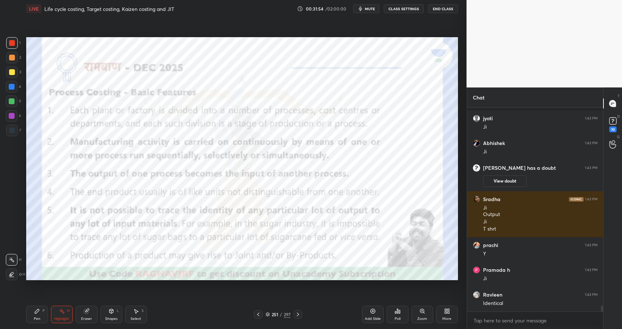
click at [33, 317] on div "Pen P" at bounding box center [37, 313] width 22 height 17
drag, startPoint x: 33, startPoint y: 317, endPoint x: 51, endPoint y: 284, distance: 37.8
click at [36, 317] on div "Pen P" at bounding box center [37, 313] width 22 height 17
click at [115, 311] on div "Shapes L" at bounding box center [111, 313] width 22 height 17
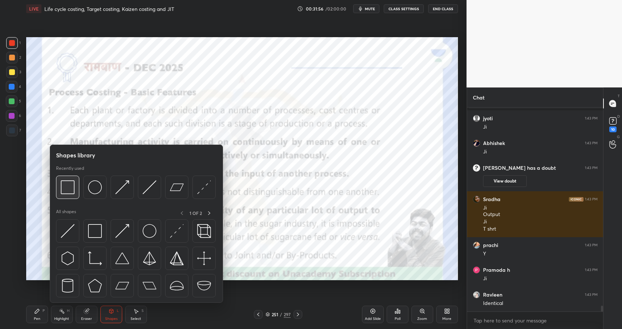
click at [75, 190] on div at bounding box center [67, 186] width 23 height 23
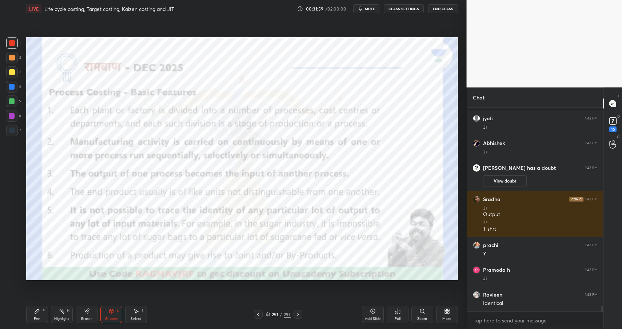
scroll to position [7115, 0]
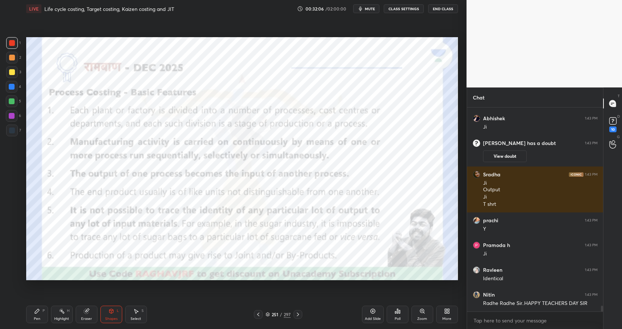
click at [61, 315] on div "Highlight H" at bounding box center [62, 313] width 22 height 17
click at [61, 317] on div "Highlight" at bounding box center [61, 319] width 15 height 4
click at [59, 317] on div "Highlight" at bounding box center [61, 319] width 15 height 4
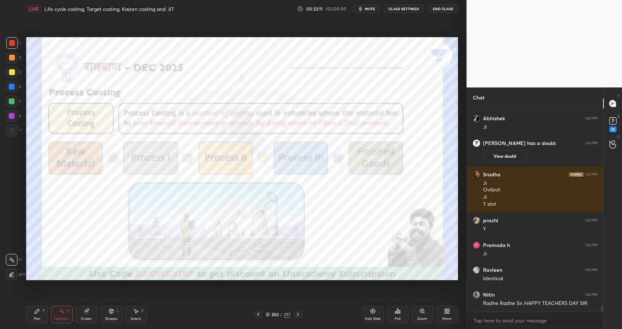
click at [33, 313] on div "Pen P" at bounding box center [37, 313] width 22 height 17
click at [60, 308] on icon at bounding box center [62, 311] width 6 height 6
click at [62, 310] on icon at bounding box center [62, 311] width 6 height 6
click at [30, 317] on div "Pen P" at bounding box center [37, 313] width 22 height 17
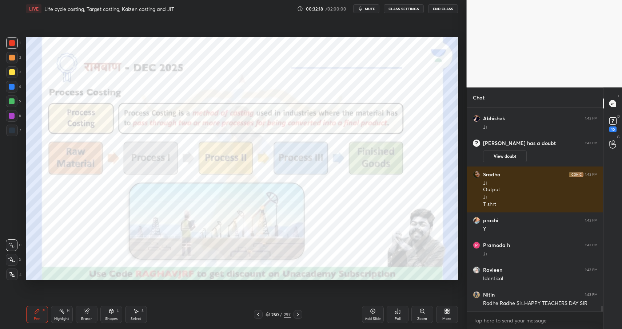
click at [33, 315] on div "Pen P" at bounding box center [37, 313] width 22 height 17
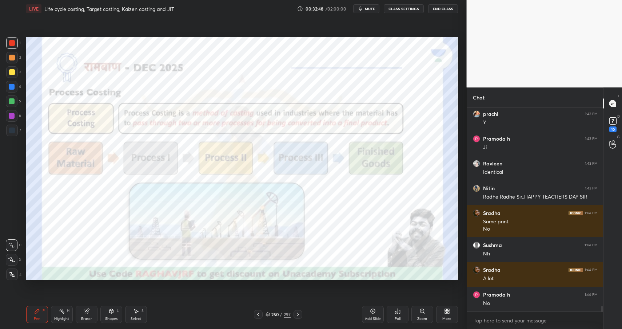
scroll to position [7246, 0]
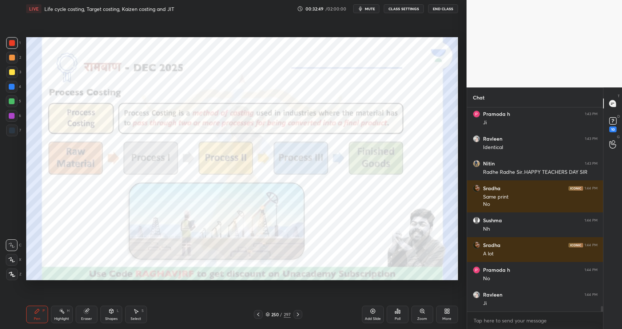
click at [57, 314] on div "Highlight H" at bounding box center [62, 313] width 22 height 17
click at [63, 312] on rect at bounding box center [62, 312] width 4 height 4
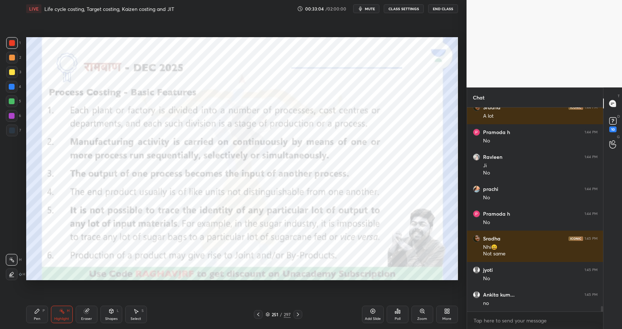
scroll to position [7408, 0]
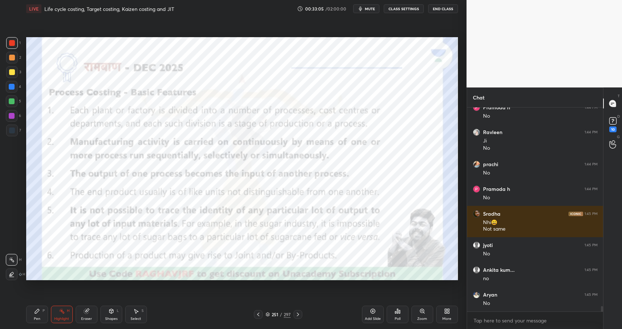
click at [58, 321] on div "Highlight H" at bounding box center [62, 313] width 22 height 17
drag, startPoint x: 59, startPoint y: 320, endPoint x: 63, endPoint y: 319, distance: 4.3
click at [59, 320] on div "Highlight" at bounding box center [61, 319] width 15 height 4
click at [41, 317] on div "Pen P" at bounding box center [37, 313] width 22 height 17
click at [43, 318] on div "Pen P" at bounding box center [37, 313] width 22 height 17
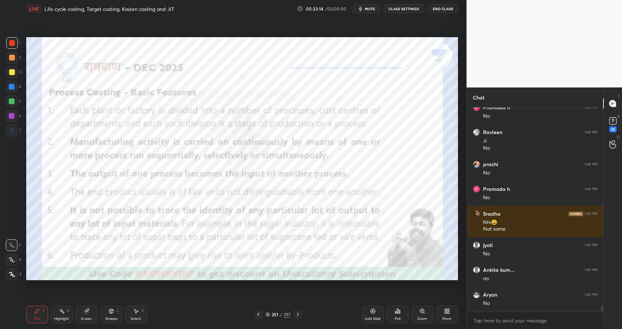
drag, startPoint x: 114, startPoint y: 313, endPoint x: 116, endPoint y: 306, distance: 6.8
click at [114, 313] on div "Shapes L" at bounding box center [111, 313] width 22 height 17
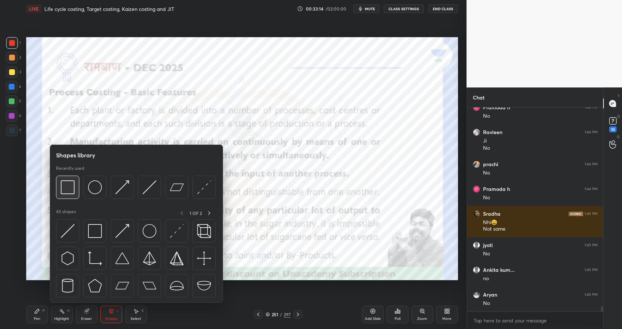
click at [75, 186] on div at bounding box center [67, 186] width 23 height 23
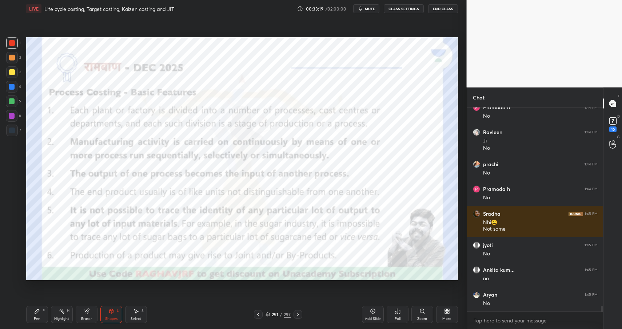
scroll to position [7440, 0]
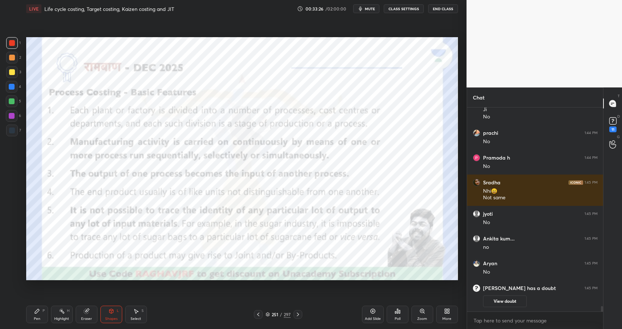
click at [40, 310] on div "Pen P" at bounding box center [37, 313] width 22 height 17
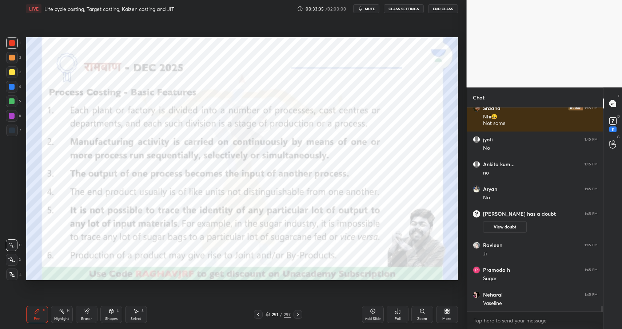
scroll to position [7440, 0]
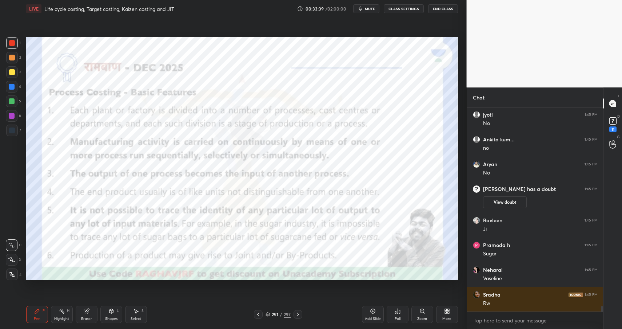
click at [424, 313] on icon at bounding box center [423, 311] width 6 height 6
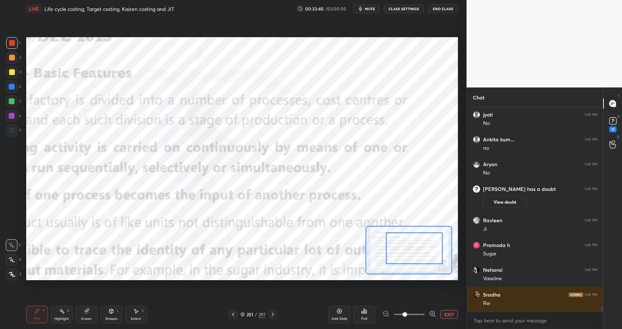
drag, startPoint x: 410, startPoint y: 245, endPoint x: 418, endPoint y: 237, distance: 10.8
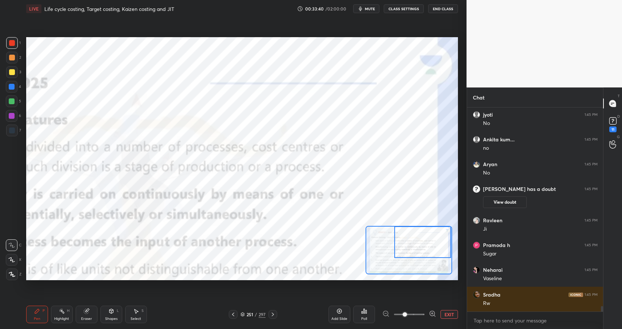
drag, startPoint x: 419, startPoint y: 246, endPoint x: 422, endPoint y: 242, distance: 5.2
click at [429, 236] on div at bounding box center [422, 241] width 57 height 31
click at [437, 230] on div at bounding box center [422, 241] width 57 height 31
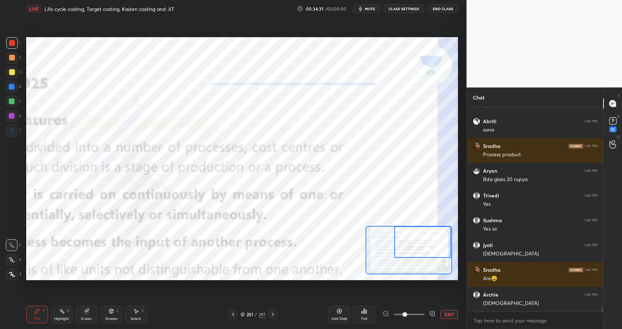
scroll to position [8492, 0]
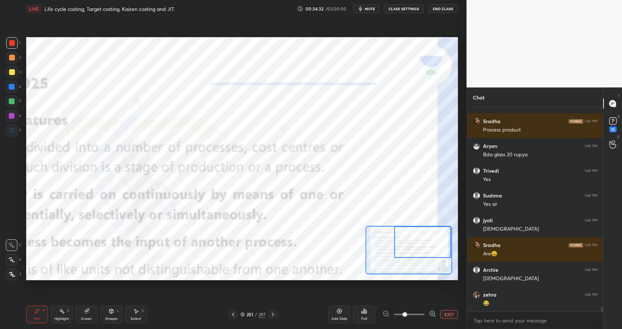
click at [119, 315] on div "Shapes L" at bounding box center [111, 313] width 22 height 17
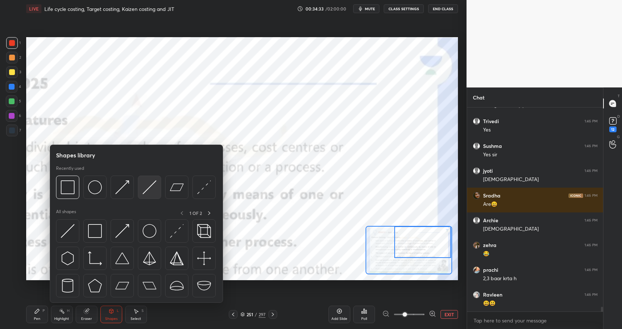
scroll to position [8566, 0]
click at [146, 190] on img at bounding box center [150, 187] width 14 height 14
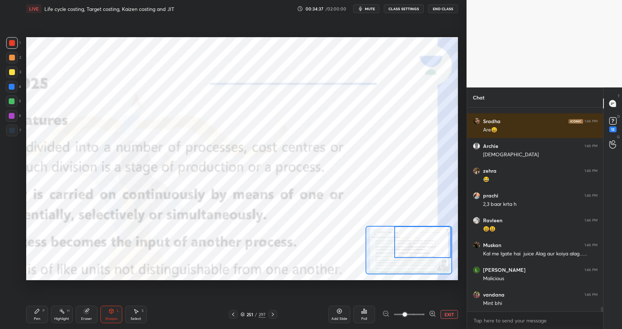
click at [32, 313] on div "Pen P" at bounding box center [37, 313] width 22 height 17
drag, startPoint x: 32, startPoint y: 313, endPoint x: 72, endPoint y: 282, distance: 50.8
click at [32, 313] on div "Pen P" at bounding box center [37, 313] width 22 height 17
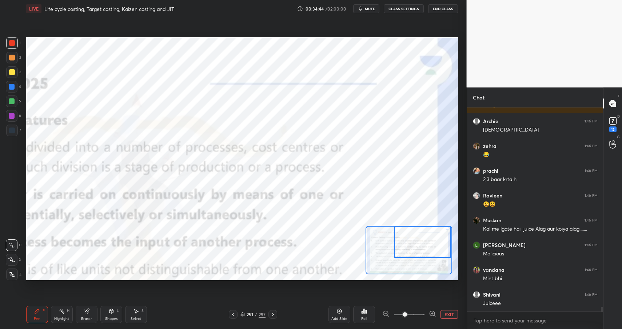
click at [115, 311] on div "Shapes L" at bounding box center [111, 313] width 22 height 17
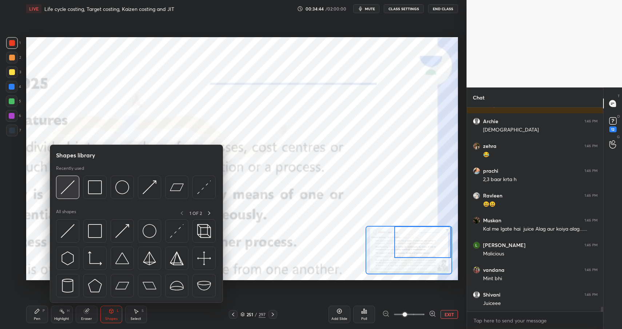
click at [73, 188] on img at bounding box center [68, 187] width 14 height 14
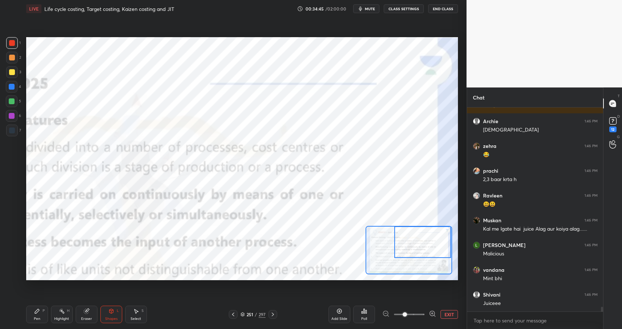
click at [13, 86] on div at bounding box center [12, 87] width 6 height 6
click at [13, 98] on div at bounding box center [12, 101] width 6 height 6
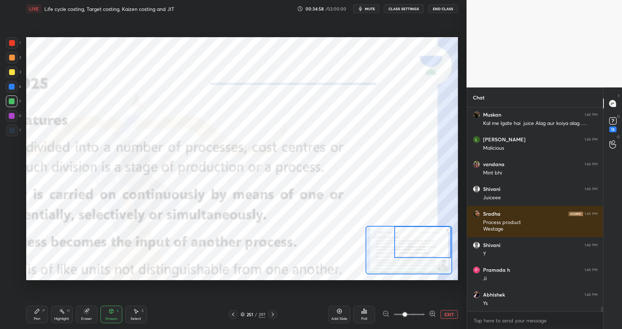
scroll to position [8770, 0]
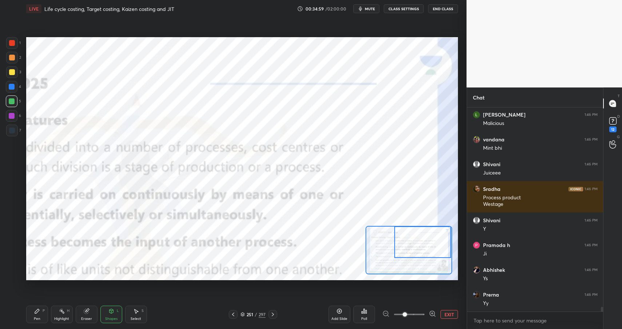
click at [124, 312] on div "Pen P Highlight H Eraser Shapes L Select S" at bounding box center [101, 313] width 151 height 17
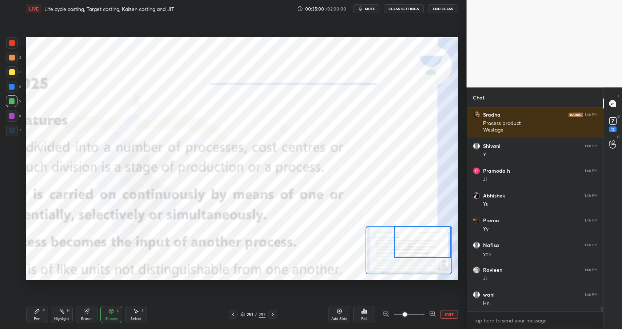
drag, startPoint x: 118, startPoint y: 315, endPoint x: 118, endPoint y: 305, distance: 10.2
click at [118, 315] on div "Shapes L" at bounding box center [111, 313] width 22 height 17
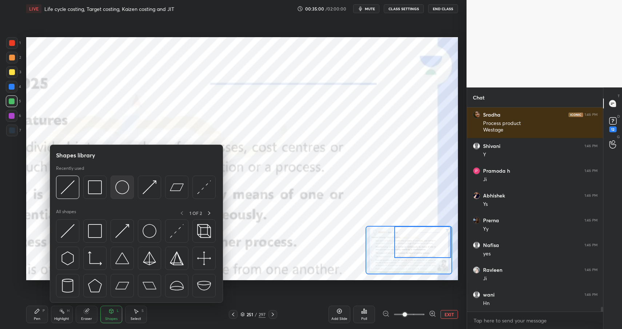
click at [123, 188] on img at bounding box center [122, 187] width 14 height 14
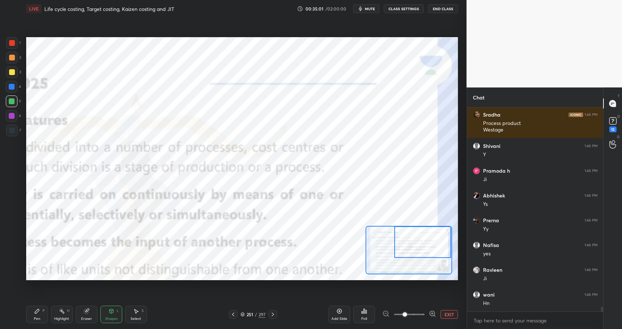
scroll to position [8869, 0]
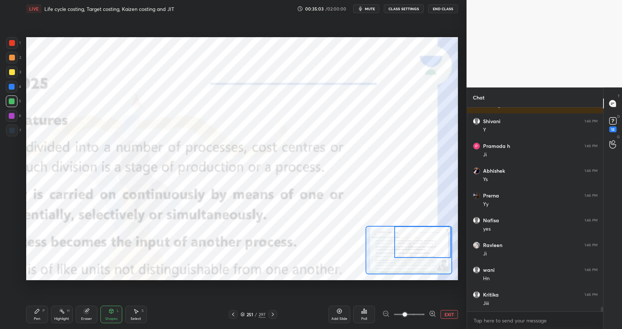
drag, startPoint x: 43, startPoint y: 322, endPoint x: 40, endPoint y: 312, distance: 10.1
click at [41, 320] on div "Pen P" at bounding box center [37, 313] width 22 height 17
click at [40, 314] on div "Pen P" at bounding box center [37, 313] width 22 height 17
click at [13, 115] on div at bounding box center [12, 116] width 12 height 12
click at [13, 117] on div at bounding box center [12, 116] width 6 height 6
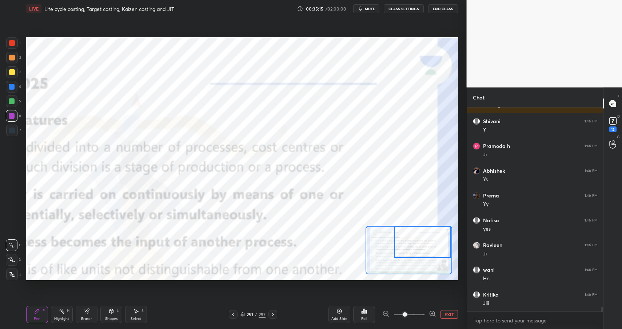
click at [109, 311] on icon at bounding box center [111, 311] width 4 height 4
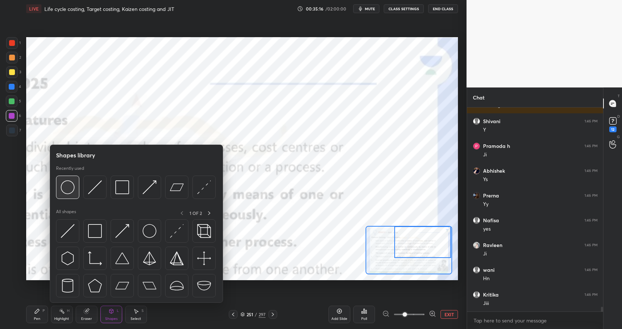
click at [68, 183] on img at bounding box center [68, 187] width 14 height 14
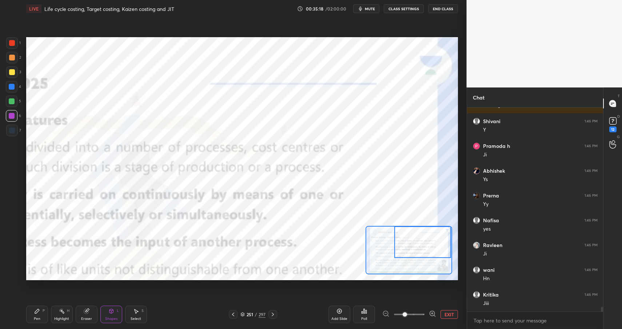
scroll to position [8894, 0]
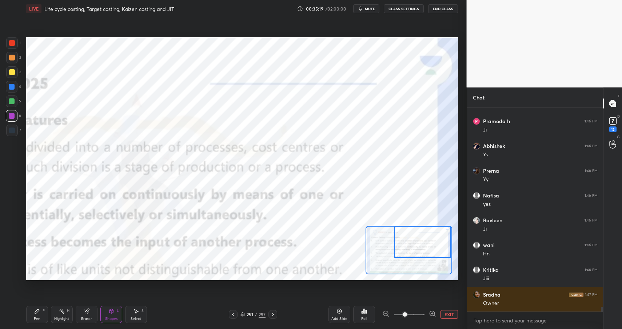
click at [64, 313] on rect at bounding box center [62, 312] width 4 height 4
click at [66, 315] on div "Highlight H" at bounding box center [62, 313] width 22 height 17
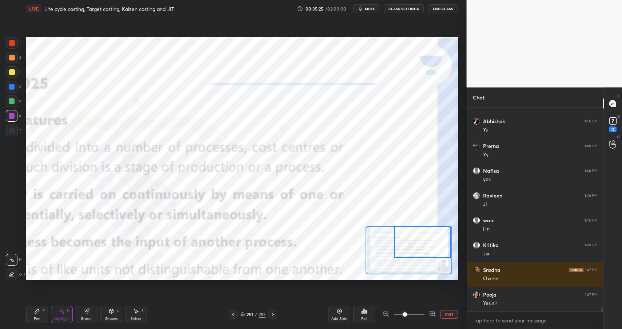
scroll to position [8944, 0]
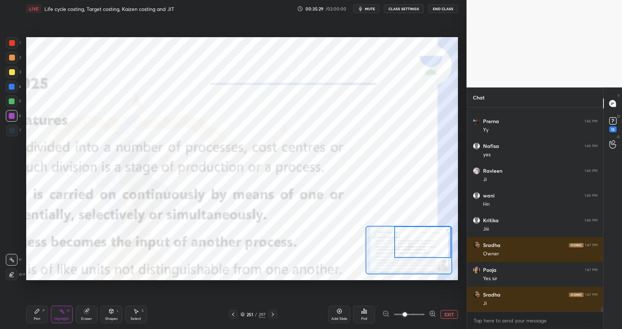
click at [36, 313] on icon at bounding box center [37, 311] width 6 height 6
click at [11, 87] on div at bounding box center [12, 87] width 6 height 6
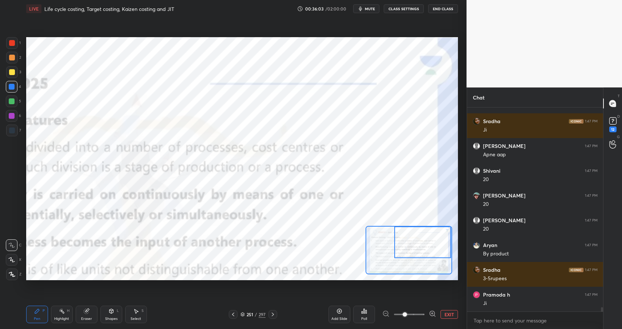
scroll to position [9142, 0]
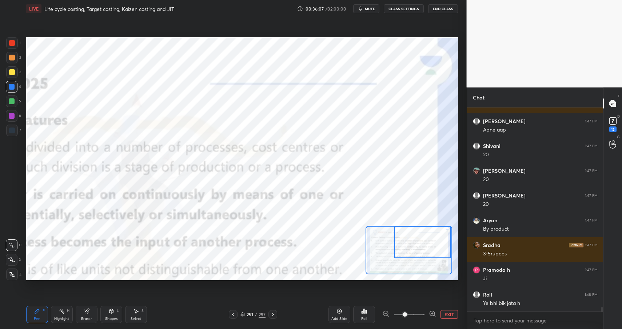
click at [9, 119] on div at bounding box center [12, 116] width 12 height 12
click at [12, 118] on div at bounding box center [12, 116] width 6 height 6
click at [12, 131] on div at bounding box center [12, 130] width 6 height 6
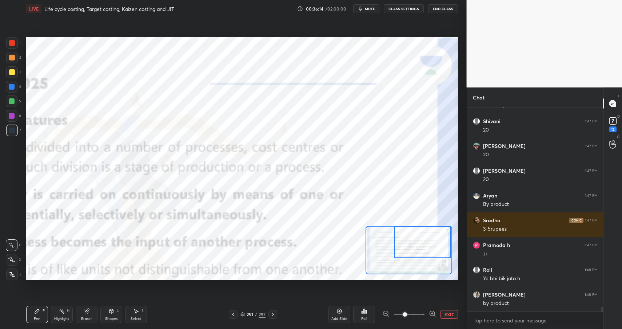
scroll to position [9216, 0]
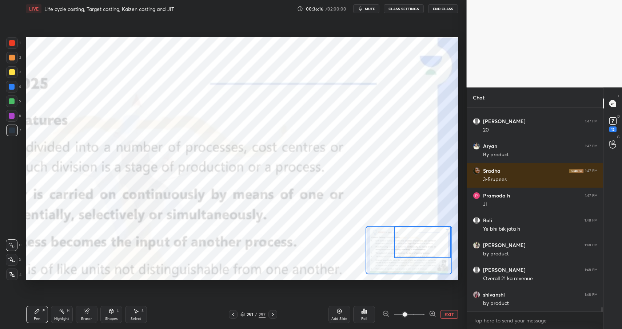
click at [112, 309] on icon at bounding box center [111, 311] width 6 height 6
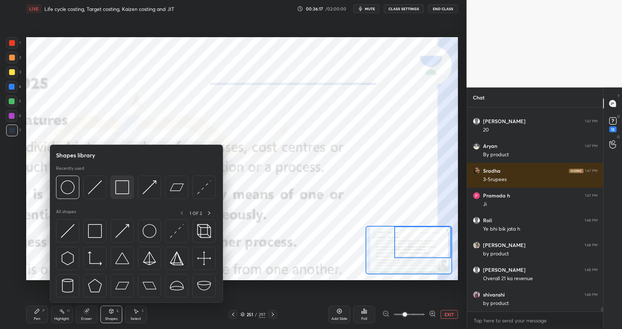
click at [128, 186] on img at bounding box center [122, 187] width 14 height 14
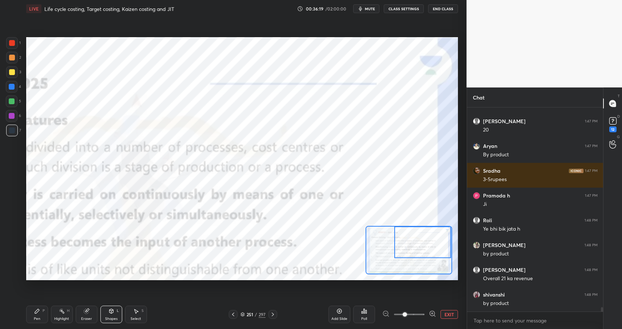
click at [37, 310] on icon at bounding box center [37, 311] width 4 height 4
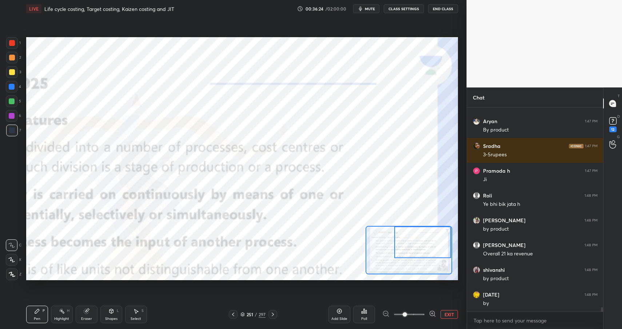
scroll to position [9265, 0]
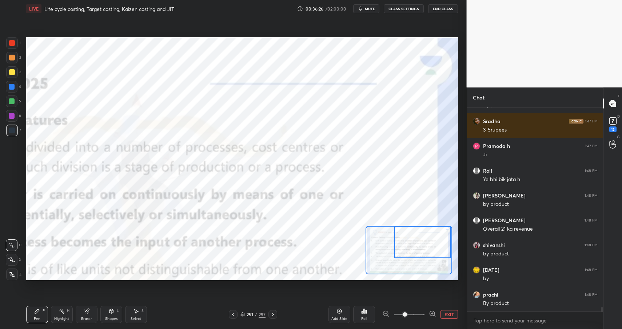
click at [115, 310] on div "Shapes L" at bounding box center [111, 313] width 22 height 17
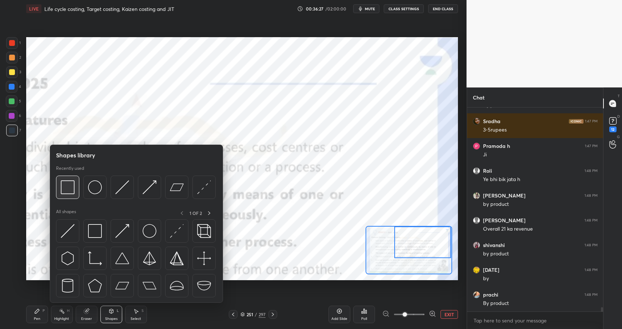
click at [74, 187] on img at bounding box center [68, 187] width 14 height 14
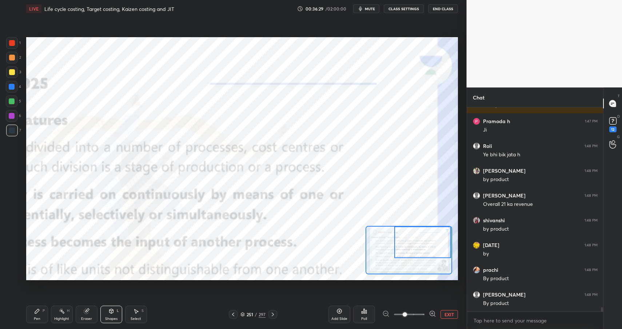
scroll to position [9315, 0]
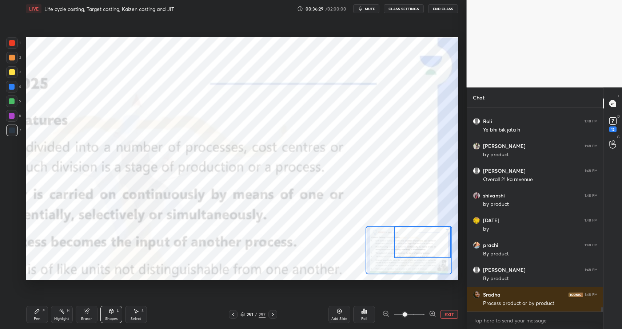
click at [60, 318] on div "Highlight" at bounding box center [61, 319] width 15 height 4
click at [61, 318] on div "Highlight" at bounding box center [61, 319] width 15 height 4
click at [14, 98] on div at bounding box center [12, 101] width 12 height 12
click at [15, 98] on div at bounding box center [12, 101] width 12 height 12
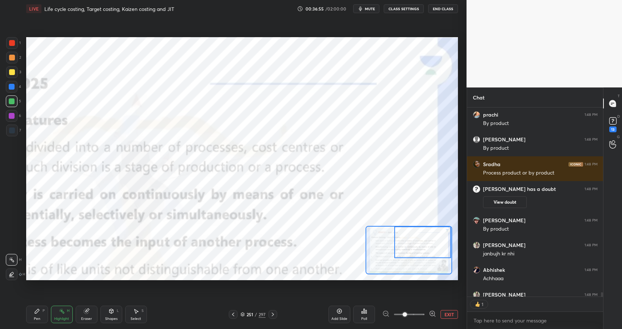
scroll to position [8933, 0]
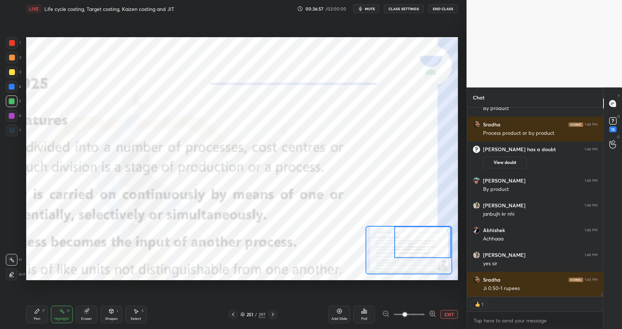
click at [36, 311] on icon at bounding box center [37, 311] width 4 height 4
drag, startPoint x: 36, startPoint y: 311, endPoint x: 40, endPoint y: 309, distance: 4.9
click at [35, 314] on div "Pen P" at bounding box center [37, 313] width 22 height 17
click at [12, 43] on div at bounding box center [12, 43] width 6 height 6
click at [12, 44] on div at bounding box center [12, 43] width 6 height 6
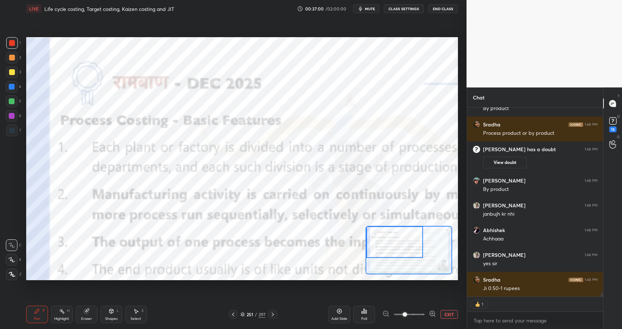
drag, startPoint x: 419, startPoint y: 239, endPoint x: 380, endPoint y: 236, distance: 39.0
click at [380, 237] on div at bounding box center [394, 241] width 57 height 31
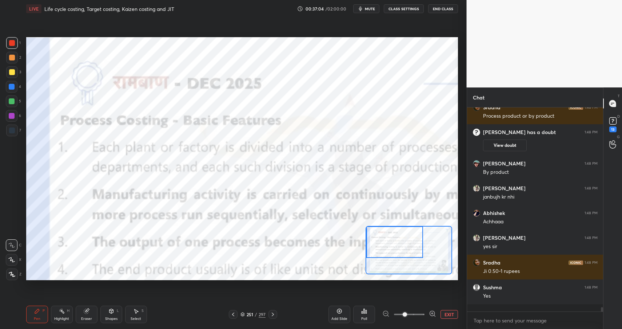
scroll to position [8943, 0]
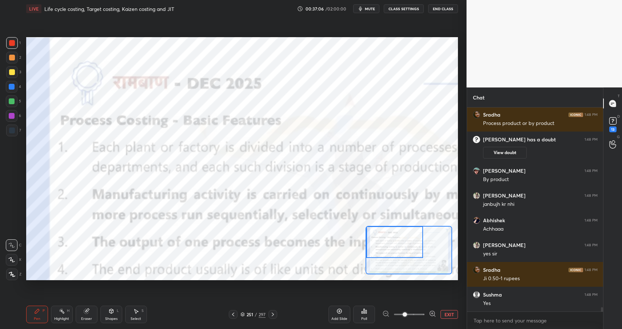
drag, startPoint x: 108, startPoint y: 309, endPoint x: 110, endPoint y: 305, distance: 4.2
click at [108, 309] on div "Shapes L" at bounding box center [111, 313] width 22 height 17
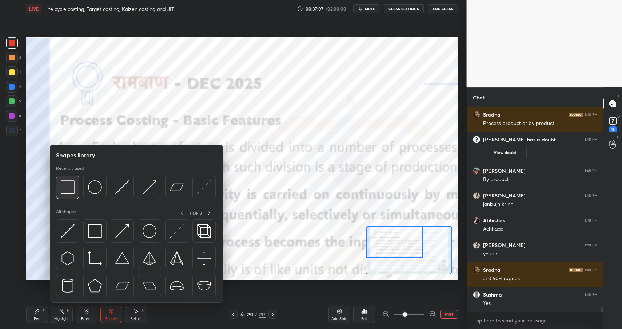
click at [71, 190] on img at bounding box center [68, 187] width 14 height 14
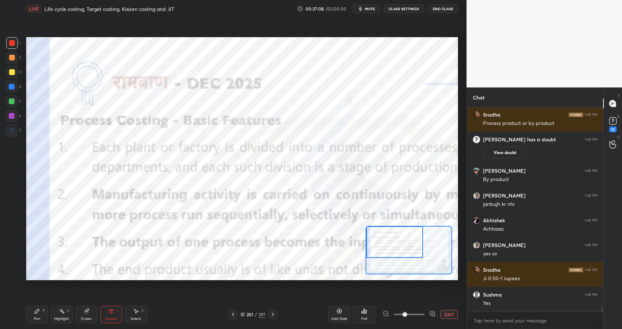
scroll to position [8968, 0]
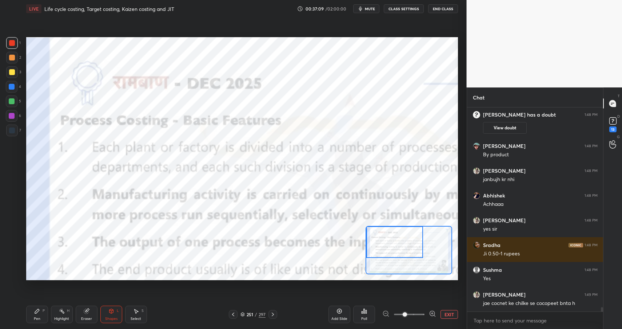
click at [41, 310] on div "Pen P" at bounding box center [37, 313] width 22 height 17
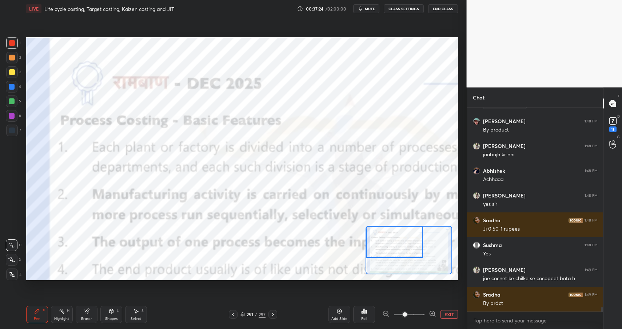
click at [110, 315] on div "Shapes L" at bounding box center [111, 313] width 22 height 17
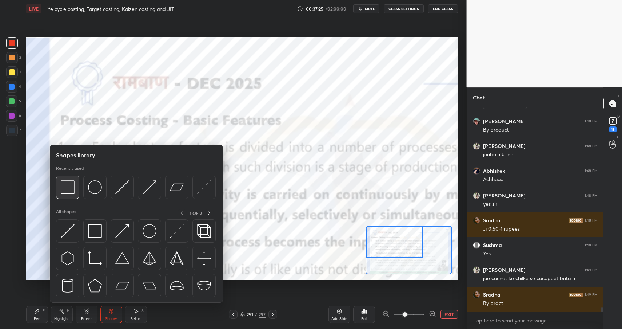
click at [70, 187] on img at bounding box center [68, 187] width 14 height 14
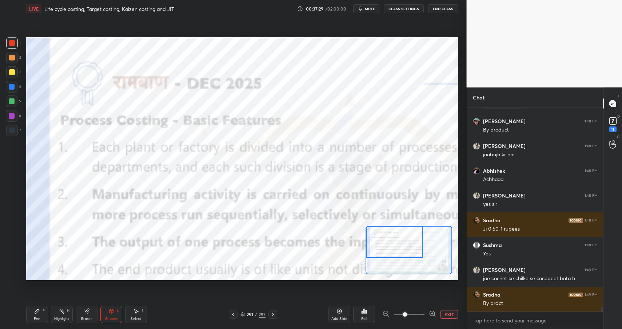
click at [34, 316] on div "Pen P" at bounding box center [37, 313] width 22 height 17
click at [35, 317] on div "Pen" at bounding box center [37, 319] width 7 height 4
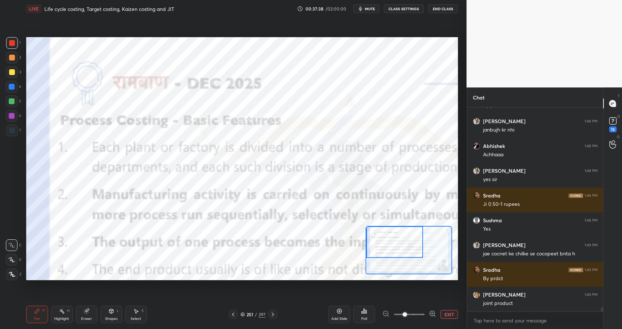
click at [36, 311] on icon at bounding box center [37, 311] width 4 height 4
click at [10, 128] on div at bounding box center [12, 130] width 6 height 6
drag, startPoint x: 10, startPoint y: 128, endPoint x: 24, endPoint y: 117, distance: 17.9
click at [12, 130] on div at bounding box center [12, 130] width 6 height 6
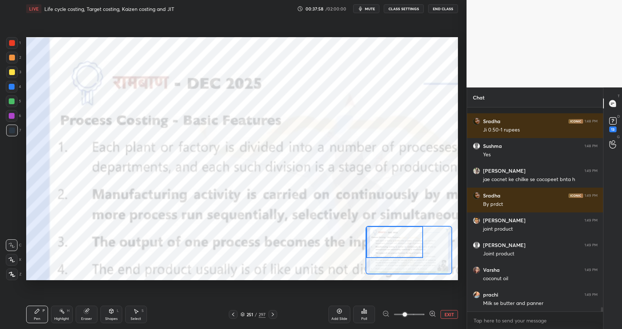
scroll to position [9123, 0]
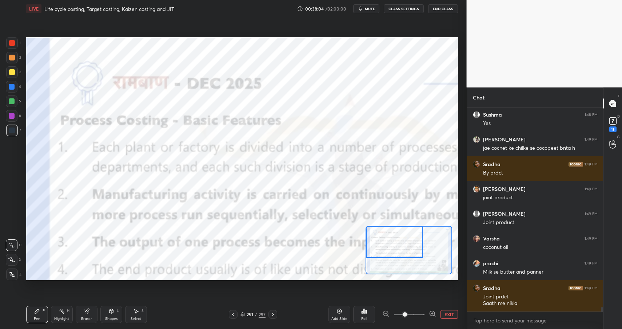
click at [63, 311] on rect at bounding box center [62, 312] width 4 height 4
drag, startPoint x: 63, startPoint y: 311, endPoint x: 68, endPoint y: 286, distance: 25.9
click at [63, 311] on rect at bounding box center [62, 312] width 4 height 4
click at [18, 88] on div "4" at bounding box center [13, 87] width 15 height 12
drag, startPoint x: 18, startPoint y: 88, endPoint x: 15, endPoint y: 74, distance: 13.9
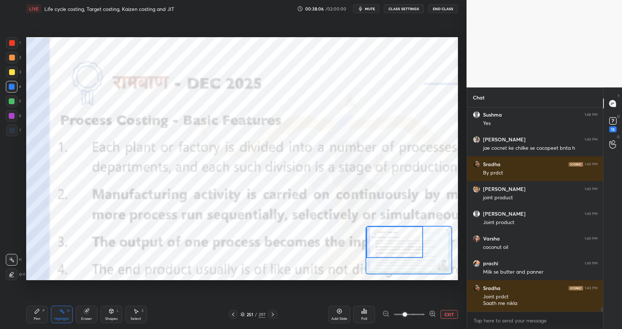
click at [18, 88] on div "4" at bounding box center [13, 87] width 15 height 12
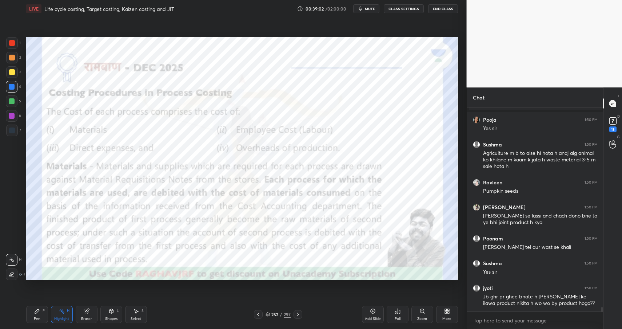
scroll to position [9384, 0]
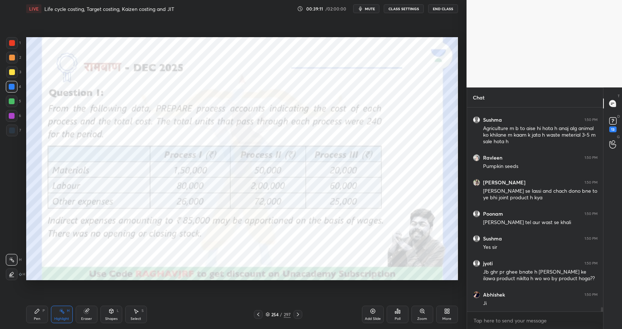
click at [114, 318] on div "Shapes" at bounding box center [111, 319] width 12 height 4
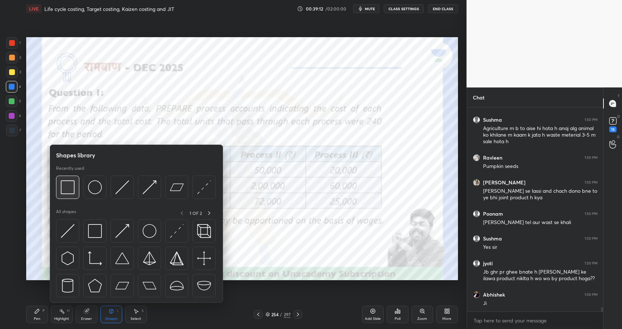
click at [66, 186] on img at bounding box center [68, 187] width 14 height 14
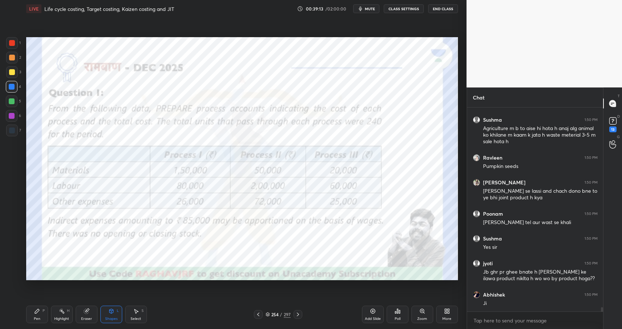
click at [13, 45] on div at bounding box center [12, 43] width 6 height 6
drag, startPoint x: 13, startPoint y: 45, endPoint x: 19, endPoint y: 46, distance: 5.9
click at [13, 45] on div at bounding box center [12, 43] width 6 height 6
click at [51, 301] on div "LIVE Life cycle costing, Target costing, Kaizen costing and JIT 00:39:26 / 02:0…" at bounding box center [242, 164] width 438 height 329
click at [59, 313] on div "Highlight H" at bounding box center [62, 313] width 22 height 17
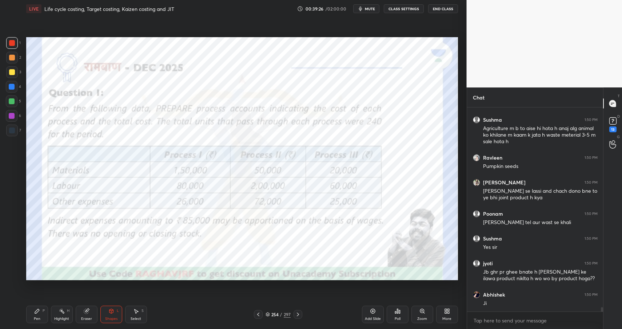
click at [60, 313] on icon at bounding box center [62, 311] width 6 height 6
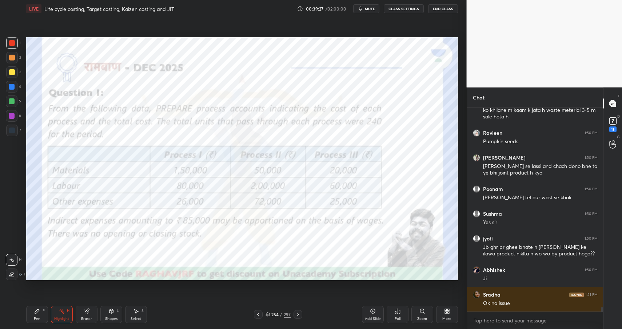
click at [91, 313] on div "Eraser" at bounding box center [87, 313] width 22 height 17
click at [52, 281] on div "Setting up your live class Poll for secs No correct answer Start poll" at bounding box center [242, 158] width 438 height 282
drag, startPoint x: 59, startPoint y: 311, endPoint x: 65, endPoint y: 310, distance: 5.9
click at [59, 311] on icon at bounding box center [62, 311] width 6 height 6
click at [65, 311] on div "Highlight H" at bounding box center [62, 313] width 22 height 17
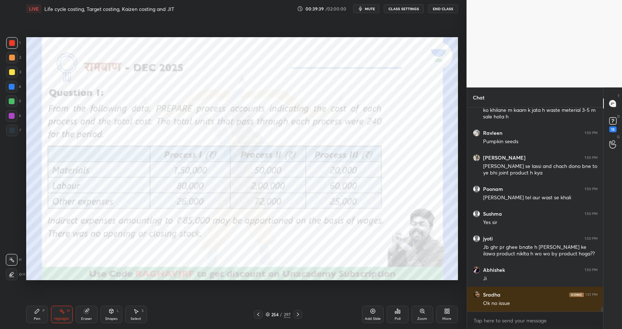
scroll to position [9434, 0]
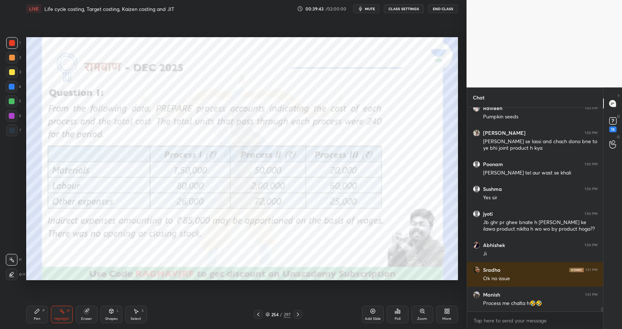
drag, startPoint x: 72, startPoint y: 309, endPoint x: 70, endPoint y: 313, distance: 4.4
click at [71, 310] on div "Highlight H" at bounding box center [62, 313] width 22 height 17
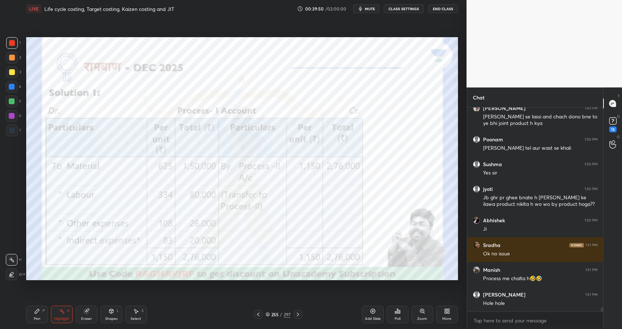
click at [111, 314] on div "Shapes L" at bounding box center [111, 313] width 22 height 17
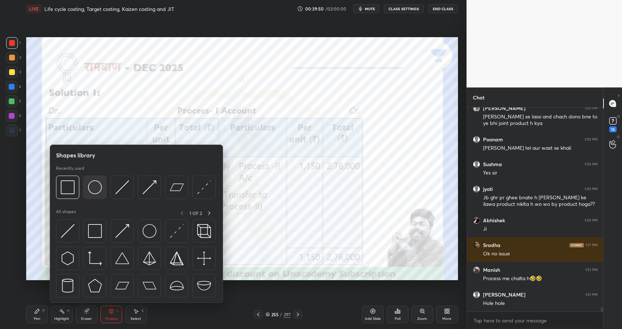
click at [93, 179] on div at bounding box center [94, 186] width 23 height 23
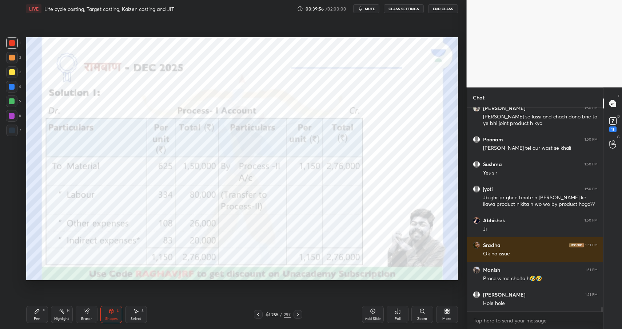
click at [62, 309] on circle at bounding box center [62, 309] width 1 height 1
click at [59, 307] on div "Highlight H" at bounding box center [62, 313] width 22 height 17
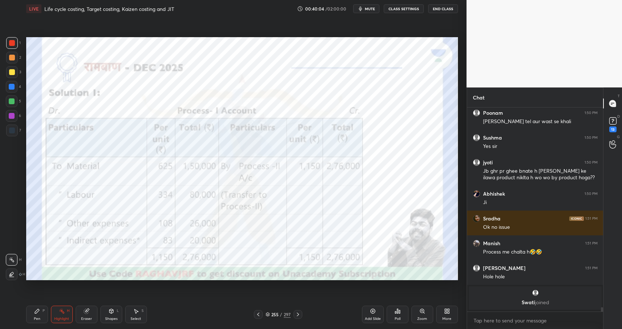
click at [32, 314] on div "Pen P" at bounding box center [37, 313] width 22 height 17
click at [36, 314] on div "Pen P" at bounding box center [37, 313] width 22 height 17
click at [12, 41] on div at bounding box center [12, 43] width 6 height 6
drag, startPoint x: 15, startPoint y: 44, endPoint x: 25, endPoint y: 48, distance: 10.1
click at [15, 44] on div at bounding box center [12, 43] width 12 height 12
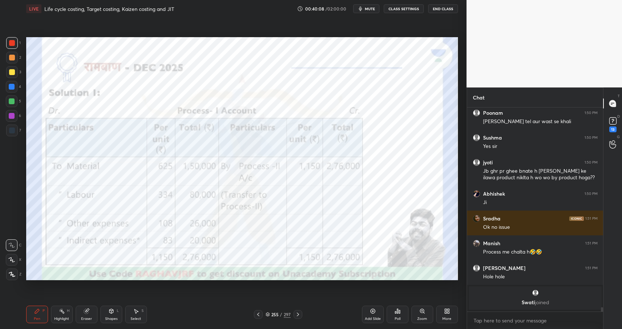
click at [111, 315] on div "Shapes L" at bounding box center [111, 313] width 22 height 17
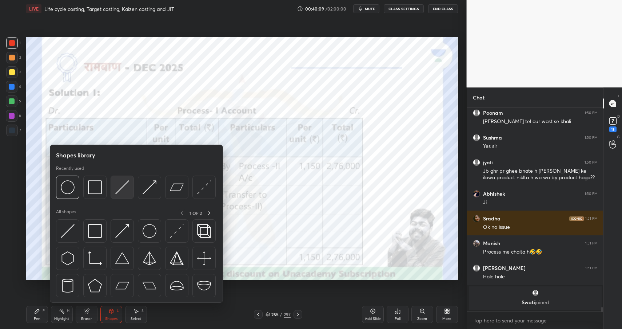
click at [128, 185] on img at bounding box center [122, 187] width 14 height 14
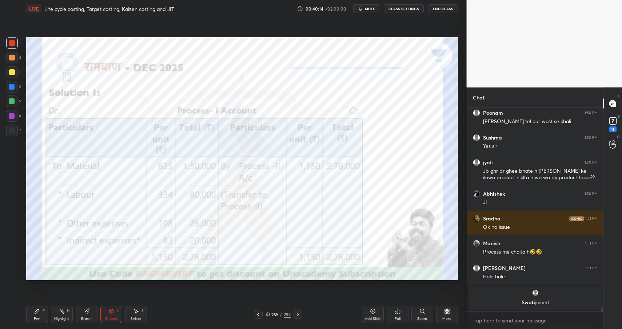
click at [38, 307] on div "Pen P" at bounding box center [37, 313] width 22 height 17
click at [42, 314] on div "Pen P" at bounding box center [37, 313] width 22 height 17
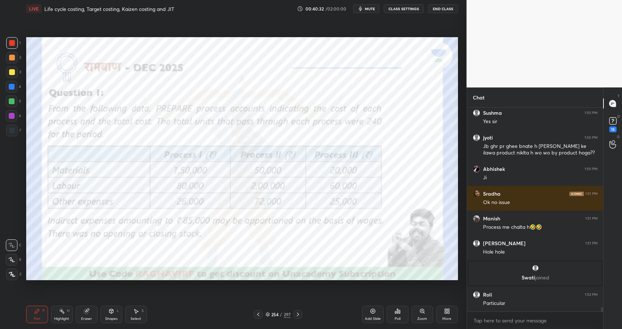
scroll to position [9462, 0]
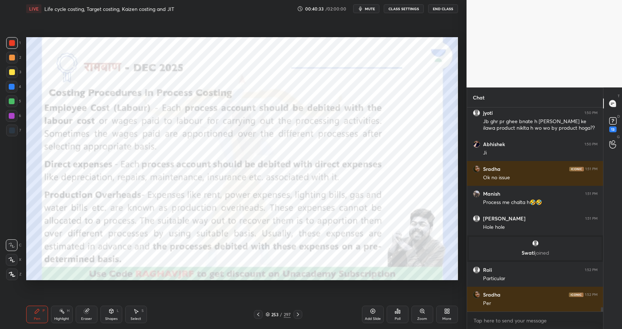
click at [375, 317] on div "Add Slide" at bounding box center [373, 319] width 16 height 4
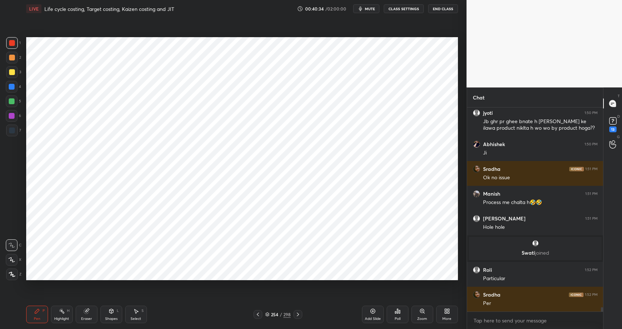
click at [113, 306] on div "Shapes L" at bounding box center [111, 313] width 22 height 17
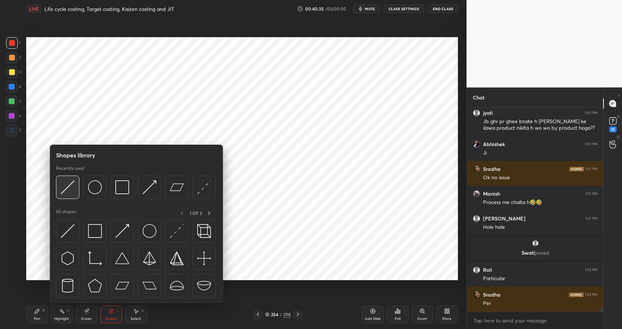
click at [61, 191] on img at bounding box center [68, 187] width 14 height 14
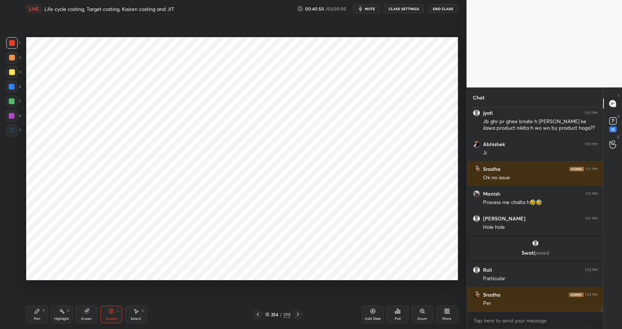
click at [39, 310] on div "Pen P" at bounding box center [37, 313] width 22 height 17
drag, startPoint x: 39, startPoint y: 310, endPoint x: 40, endPoint y: 289, distance: 21.5
click at [39, 310] on icon at bounding box center [37, 311] width 6 height 6
click at [13, 127] on div at bounding box center [12, 130] width 12 height 12
click at [14, 128] on div at bounding box center [12, 130] width 6 height 6
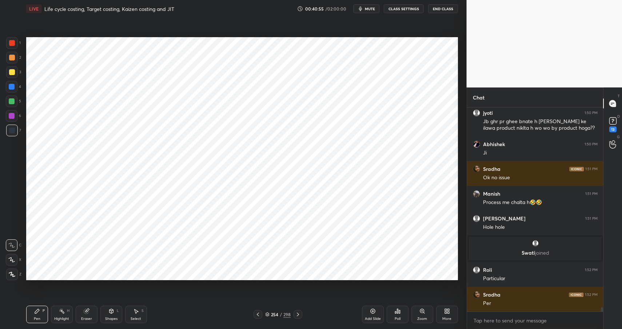
click at [86, 313] on icon at bounding box center [86, 311] width 5 height 5
drag, startPoint x: 12, startPoint y: 259, endPoint x: 21, endPoint y: 245, distance: 17.7
click at [11, 260] on icon at bounding box center [12, 260] width 6 height 6
drag, startPoint x: 41, startPoint y: 313, endPoint x: 42, endPoint y: 307, distance: 5.9
click at [41, 313] on div "Pen P" at bounding box center [37, 313] width 22 height 17
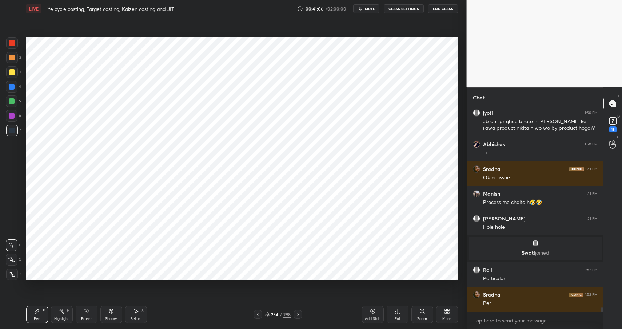
drag, startPoint x: 115, startPoint y: 312, endPoint x: 111, endPoint y: 306, distance: 7.1
click at [113, 313] on div "Shapes L" at bounding box center [111, 313] width 22 height 17
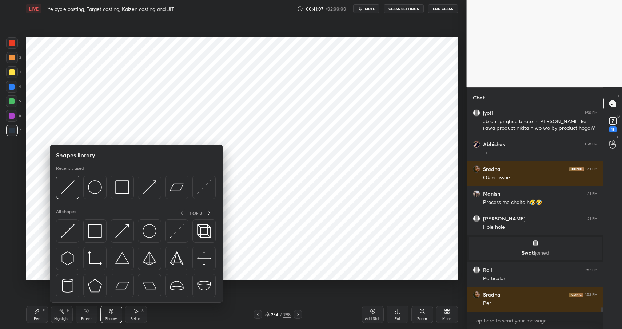
click at [7, 45] on div at bounding box center [12, 43] width 12 height 12
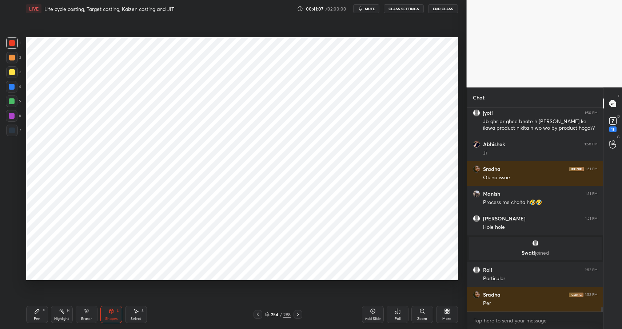
click at [11, 43] on div at bounding box center [12, 43] width 6 height 6
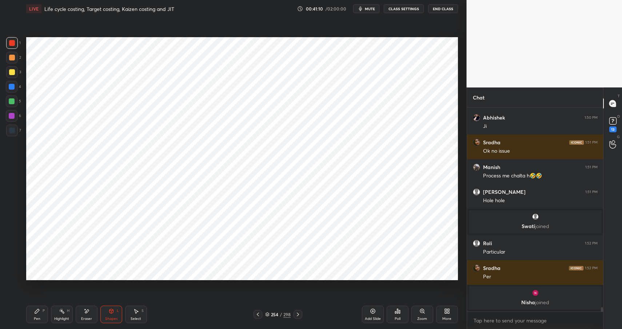
click at [37, 282] on div "Setting up your live class Poll for secs No correct answer Start poll" at bounding box center [242, 158] width 438 height 282
click at [36, 315] on div "Pen P" at bounding box center [37, 313] width 22 height 17
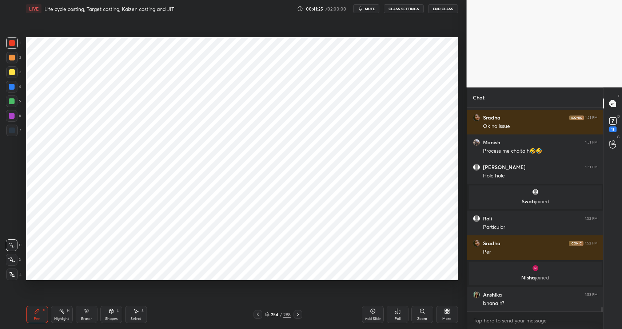
scroll to position [9495, 0]
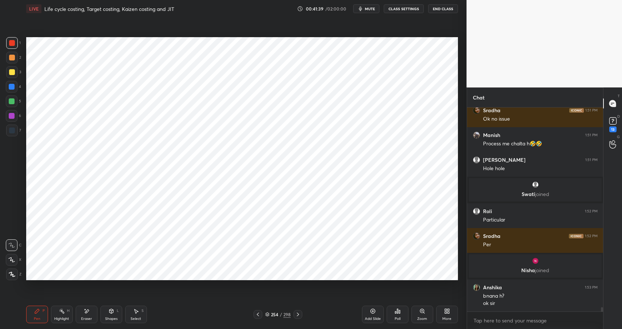
click at [12, 129] on div at bounding box center [12, 130] width 6 height 6
click at [13, 132] on div at bounding box center [12, 130] width 6 height 6
click at [10, 116] on div at bounding box center [12, 116] width 6 height 6
drag, startPoint x: 10, startPoint y: 116, endPoint x: 22, endPoint y: 114, distance: 12.4
click at [12, 115] on div at bounding box center [12, 116] width 6 height 6
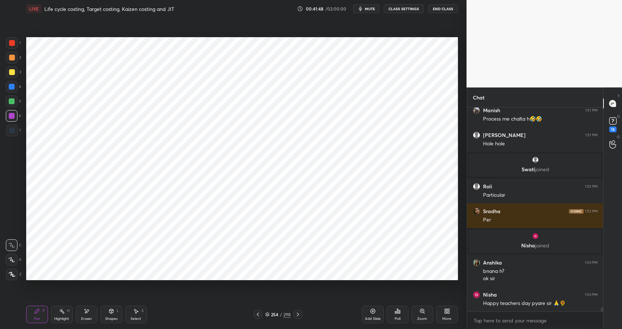
scroll to position [9544, 0]
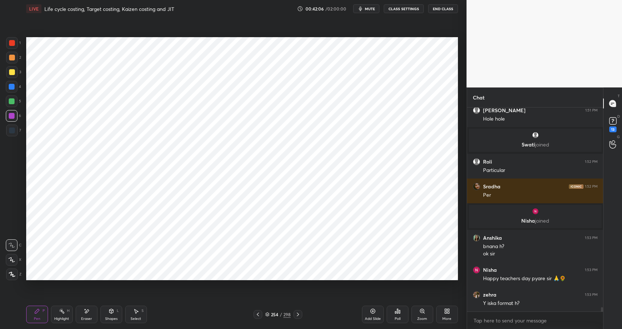
drag, startPoint x: 64, startPoint y: 308, endPoint x: 67, endPoint y: 312, distance: 5.2
click at [64, 308] on div "Highlight H" at bounding box center [62, 313] width 22 height 17
drag, startPoint x: 67, startPoint y: 312, endPoint x: 79, endPoint y: 293, distance: 22.5
click at [67, 312] on div "H" at bounding box center [68, 311] width 3 height 4
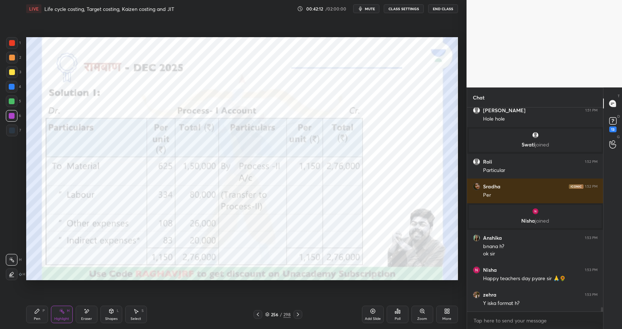
drag, startPoint x: 90, startPoint y: 313, endPoint x: 95, endPoint y: 303, distance: 10.7
click at [90, 313] on div "Eraser" at bounding box center [87, 313] width 22 height 17
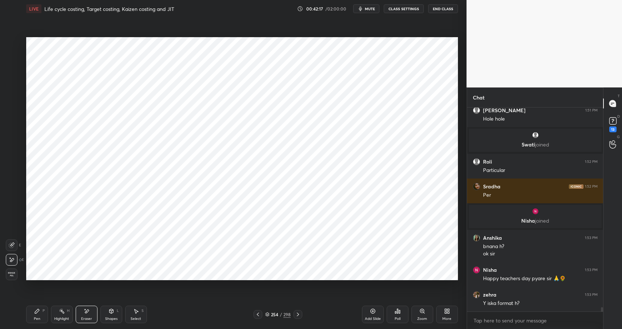
click at [36, 309] on icon at bounding box center [37, 311] width 6 height 6
click at [112, 312] on icon at bounding box center [111, 311] width 4 height 4
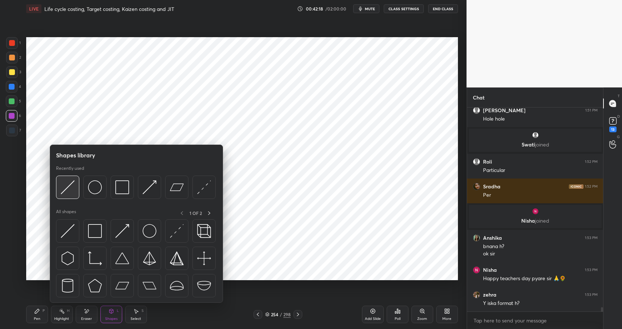
click at [74, 178] on div at bounding box center [67, 186] width 23 height 23
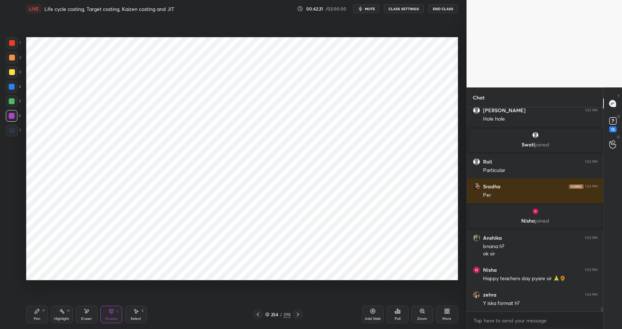
drag, startPoint x: 37, startPoint y: 311, endPoint x: 42, endPoint y: 288, distance: 23.3
click at [37, 310] on icon at bounding box center [37, 311] width 4 height 4
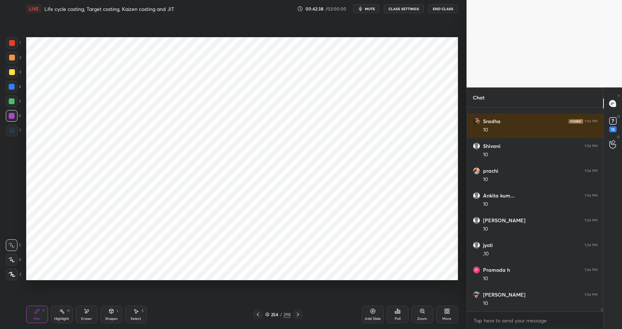
scroll to position [9767, 0]
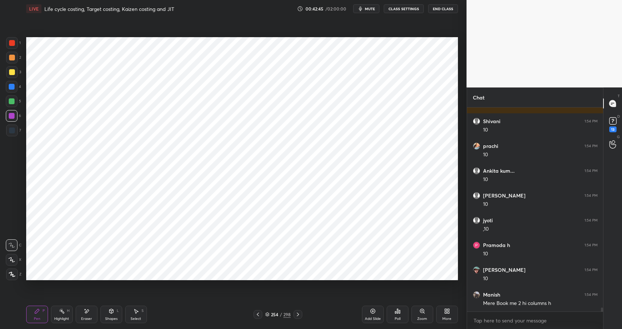
click at [44, 311] on div "Pen P" at bounding box center [37, 313] width 22 height 17
drag, startPoint x: 45, startPoint y: 311, endPoint x: 51, endPoint y: 290, distance: 22.5
click at [45, 311] on div "Pen P" at bounding box center [37, 313] width 22 height 17
click at [12, 43] on div at bounding box center [12, 43] width 6 height 6
click at [13, 43] on div at bounding box center [12, 43] width 6 height 6
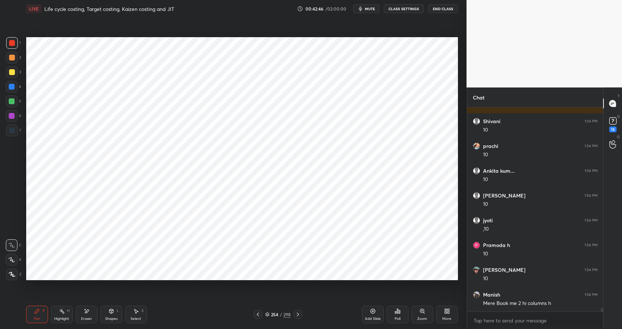
drag, startPoint x: 11, startPoint y: 43, endPoint x: 21, endPoint y: 55, distance: 14.7
click at [11, 43] on div at bounding box center [12, 43] width 6 height 6
click at [11, 115] on div at bounding box center [12, 116] width 6 height 6
drag, startPoint x: 14, startPoint y: 115, endPoint x: 24, endPoint y: 105, distance: 13.6
click at [14, 115] on div at bounding box center [12, 116] width 6 height 6
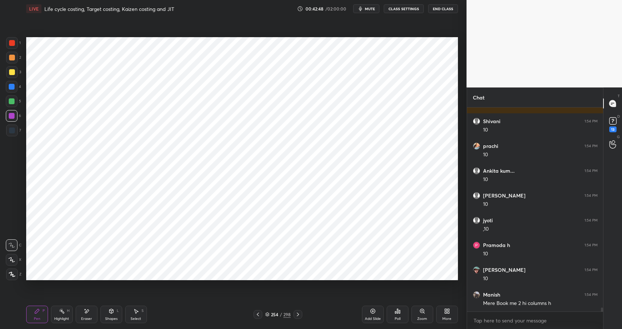
scroll to position [9792, 0]
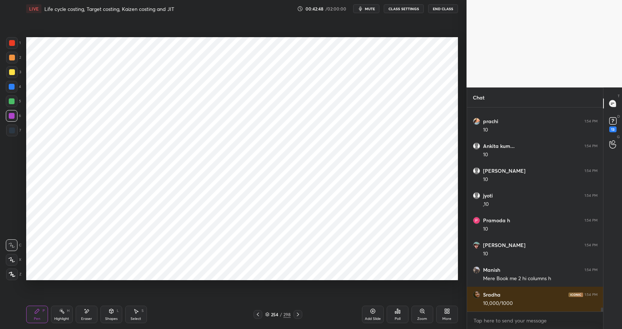
click at [67, 313] on div "Highlight H" at bounding box center [62, 313] width 22 height 17
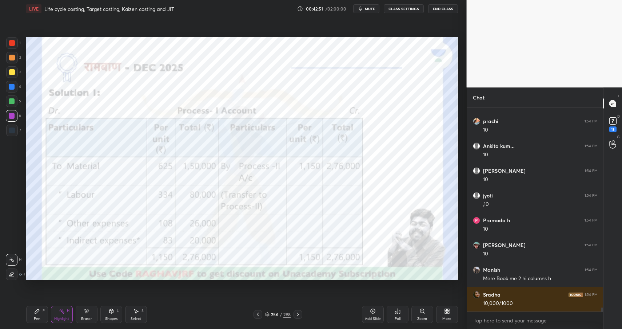
click at [64, 304] on div "Pen P Highlight H Eraser Shapes L Select S 256 / 298 Add Slide Poll Zoom More" at bounding box center [242, 313] width 432 height 29
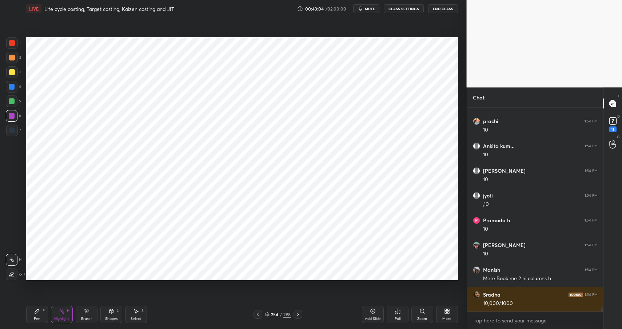
drag, startPoint x: 31, startPoint y: 309, endPoint x: 34, endPoint y: 313, distance: 4.9
click at [32, 309] on div "Pen P" at bounding box center [37, 313] width 22 height 17
click at [34, 313] on icon at bounding box center [37, 311] width 6 height 6
click at [12, 115] on div at bounding box center [12, 116] width 6 height 6
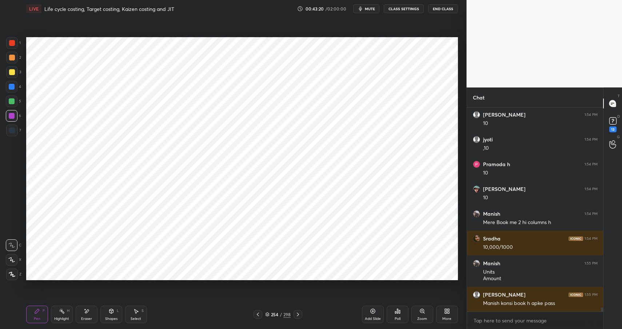
scroll to position [9873, 0]
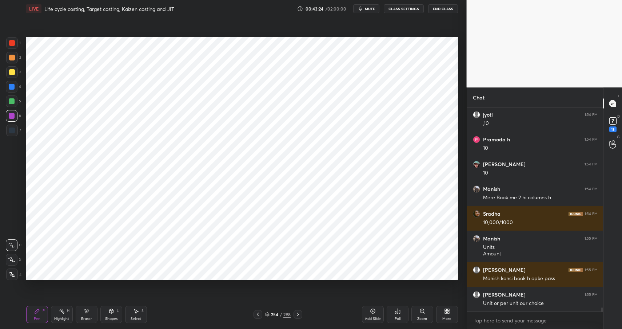
click at [67, 306] on div "Pen P Highlight H Eraser Shapes L Select S 254 / 298 Add Slide Poll Zoom More" at bounding box center [242, 313] width 432 height 29
click at [69, 311] on div "H" at bounding box center [68, 311] width 3 height 4
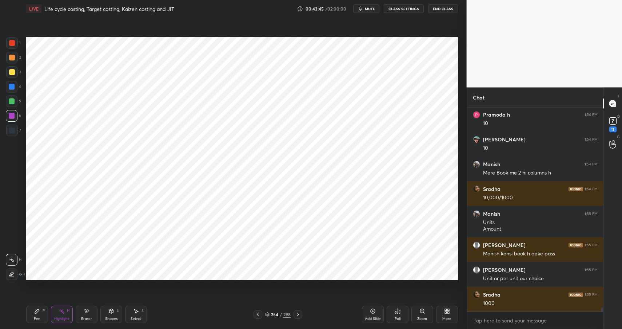
click at [39, 315] on div "Pen P" at bounding box center [37, 313] width 22 height 17
drag, startPoint x: 39, startPoint y: 315, endPoint x: 45, endPoint y: 281, distance: 34.6
click at [39, 315] on div "Pen P" at bounding box center [37, 313] width 22 height 17
click at [10, 118] on div at bounding box center [12, 116] width 6 height 6
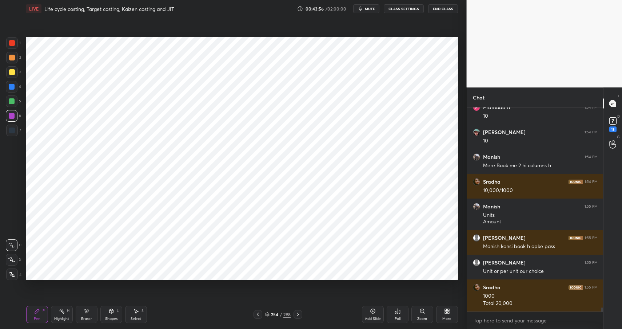
scroll to position [9929, 0]
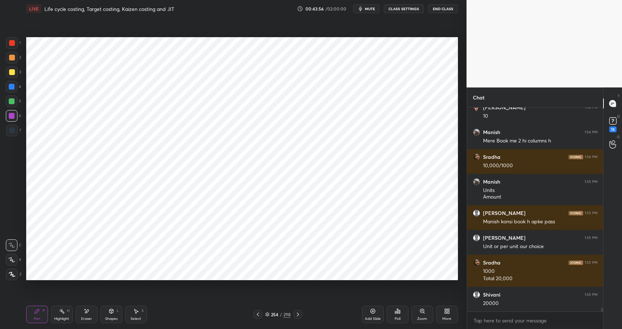
click at [86, 313] on icon at bounding box center [87, 311] width 6 height 6
drag, startPoint x: 32, startPoint y: 309, endPoint x: 41, endPoint y: 312, distance: 9.8
click at [33, 309] on div "Pen P" at bounding box center [37, 313] width 22 height 17
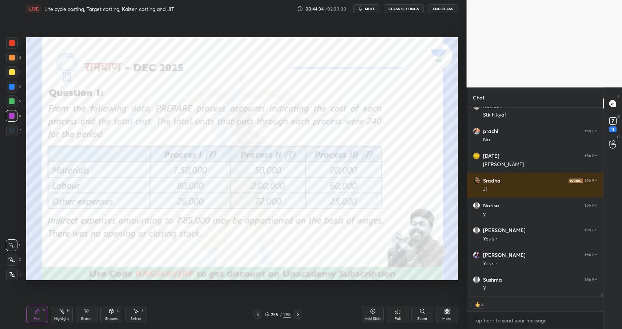
scroll to position [10297, 0]
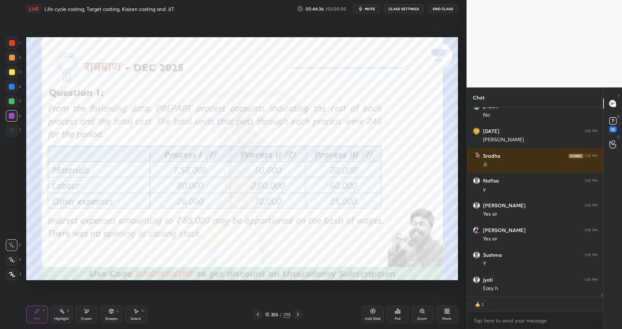
drag, startPoint x: 114, startPoint y: 315, endPoint x: 115, endPoint y: 305, distance: 10.0
click at [114, 315] on div "Shapes L" at bounding box center [111, 313] width 22 height 17
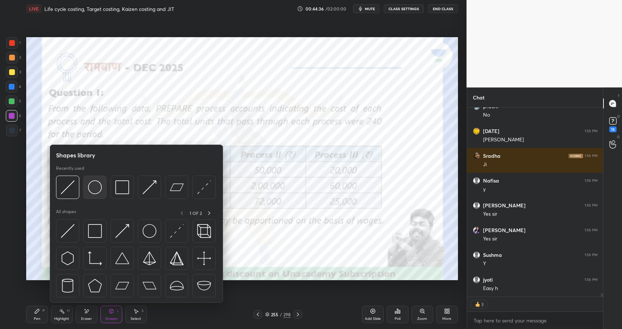
scroll to position [10322, 0]
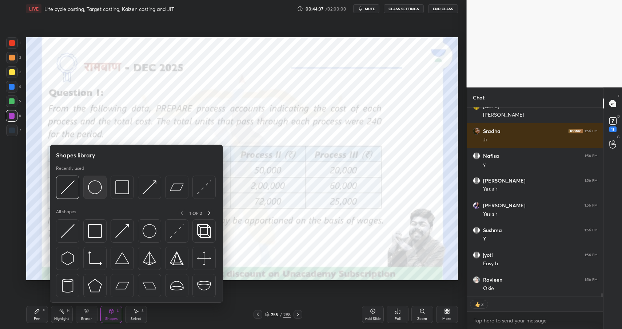
click at [92, 190] on img at bounding box center [95, 187] width 14 height 14
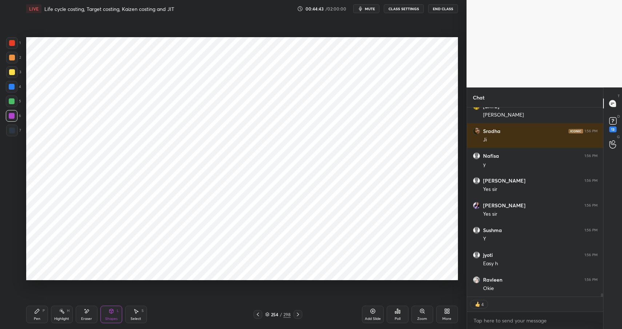
drag, startPoint x: 105, startPoint y: 311, endPoint x: 104, endPoint y: 305, distance: 6.3
click at [105, 311] on div "Shapes L" at bounding box center [111, 313] width 22 height 17
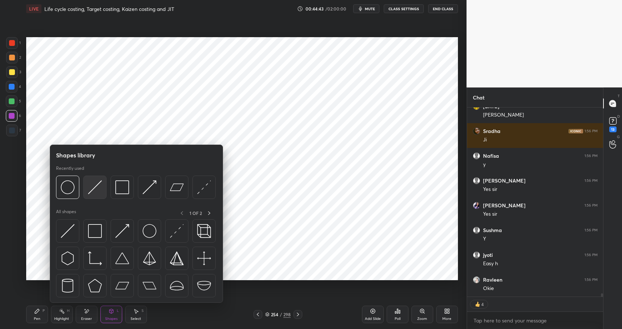
click at [92, 189] on img at bounding box center [95, 187] width 14 height 14
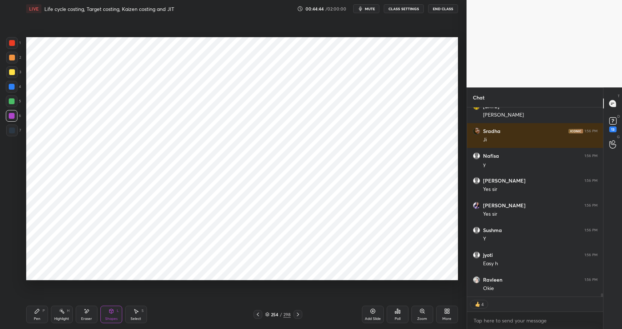
click at [12, 129] on div at bounding box center [12, 130] width 6 height 6
drag, startPoint x: 12, startPoint y: 129, endPoint x: 21, endPoint y: 134, distance: 10.3
click at [13, 131] on div at bounding box center [12, 130] width 6 height 6
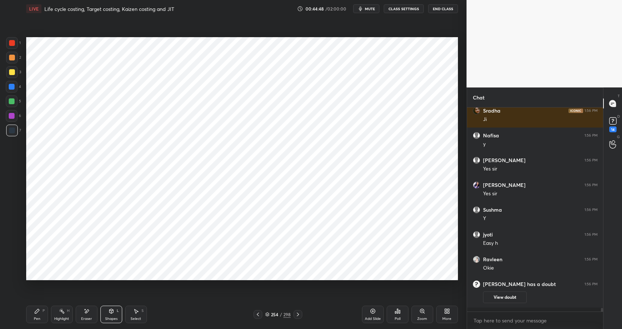
scroll to position [10338, 0]
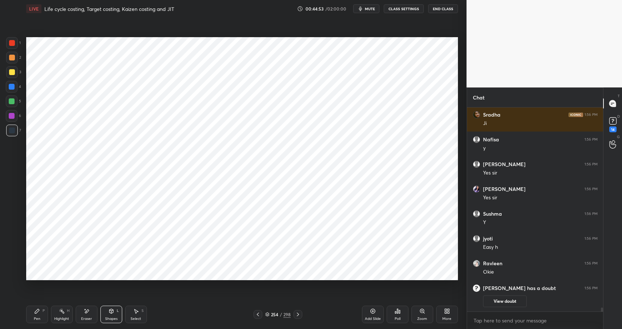
click at [42, 313] on div "Pen P" at bounding box center [37, 313] width 22 height 17
click at [41, 315] on div "Pen P" at bounding box center [37, 313] width 22 height 17
drag, startPoint x: 111, startPoint y: 315, endPoint x: 113, endPoint y: 302, distance: 12.8
click at [111, 314] on div "Shapes L" at bounding box center [111, 313] width 22 height 17
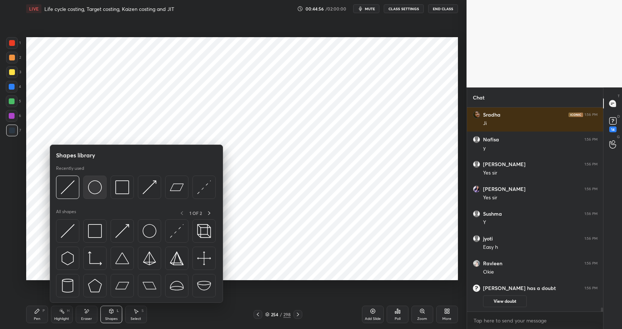
click at [95, 191] on img at bounding box center [95, 187] width 14 height 14
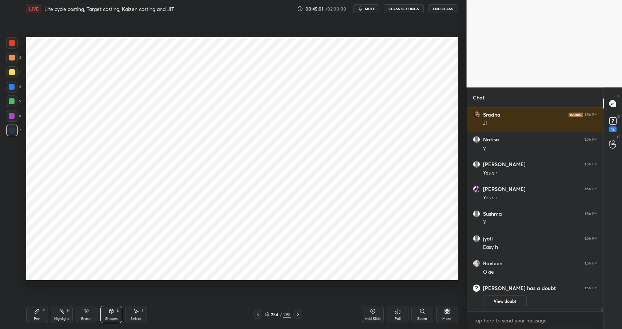
click at [37, 308] on icon at bounding box center [37, 311] width 6 height 6
click at [36, 310] on icon at bounding box center [37, 311] width 6 height 6
click at [11, 115] on div at bounding box center [12, 116] width 6 height 6
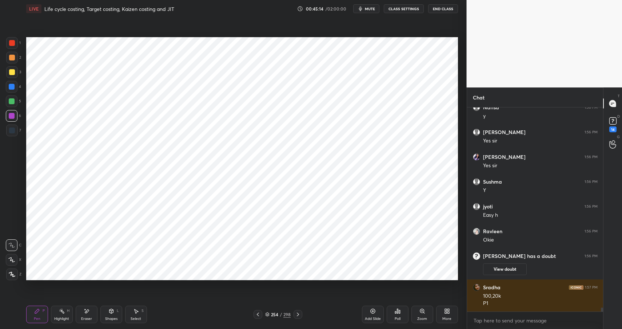
scroll to position [10109, 0]
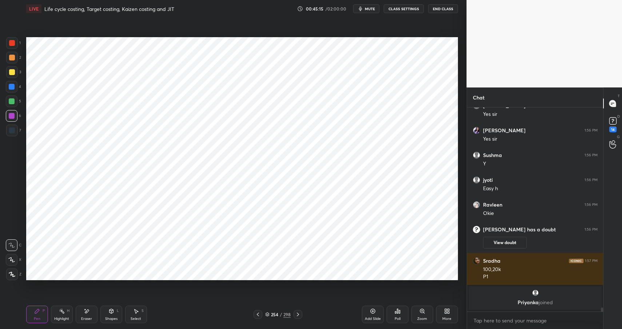
drag, startPoint x: 122, startPoint y: 310, endPoint x: 124, endPoint y: 285, distance: 25.2
click at [122, 310] on div "Pen P Highlight H Eraser Shapes L Select S" at bounding box center [110, 313] width 168 height 17
click at [111, 315] on div "Shapes L" at bounding box center [111, 313] width 22 height 17
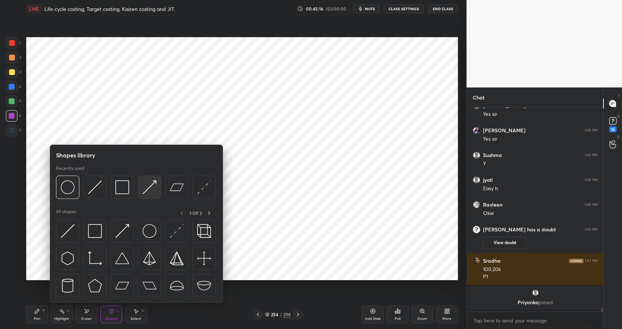
click at [148, 183] on img at bounding box center [150, 187] width 14 height 14
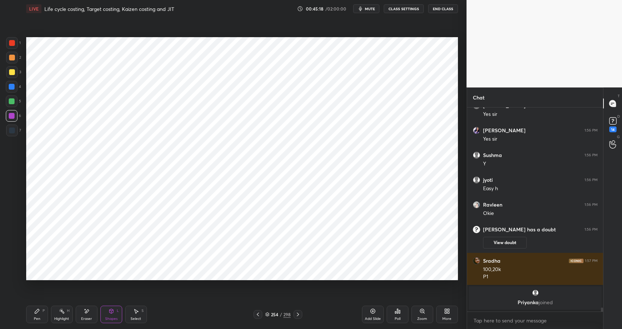
scroll to position [10134, 0]
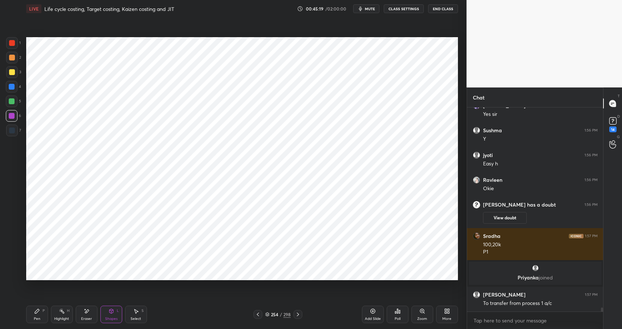
drag, startPoint x: 41, startPoint y: 309, endPoint x: 47, endPoint y: 308, distance: 5.2
click at [41, 309] on div "Pen P" at bounding box center [37, 313] width 22 height 17
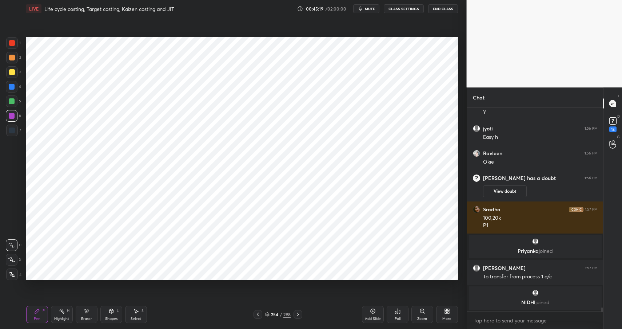
drag, startPoint x: 47, startPoint y: 308, endPoint x: 53, endPoint y: 300, distance: 10.1
click at [47, 308] on div "Pen P" at bounding box center [37, 313] width 22 height 17
click at [15, 126] on div at bounding box center [12, 130] width 12 height 12
click at [13, 129] on div at bounding box center [12, 130] width 6 height 6
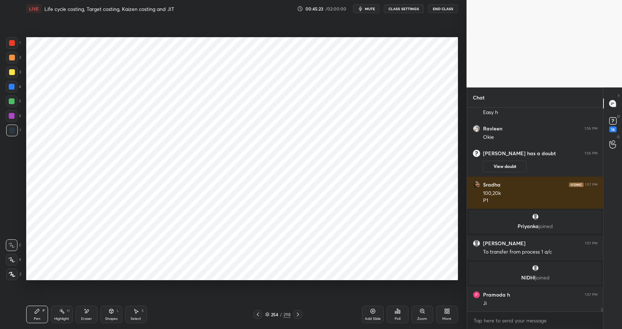
scroll to position [10152, 0]
click at [13, 117] on div at bounding box center [12, 116] width 6 height 6
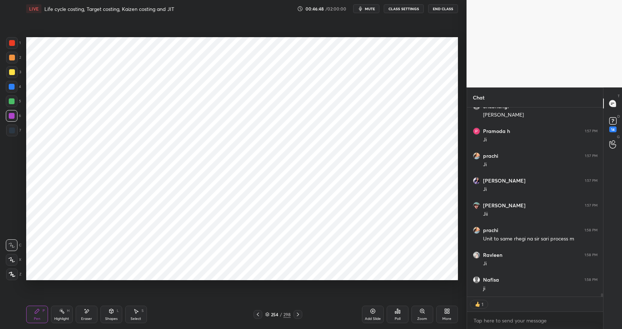
scroll to position [10389, 0]
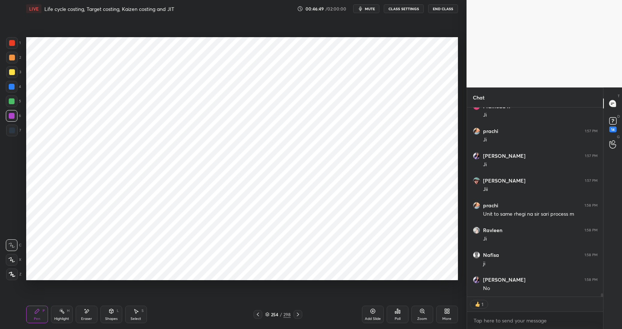
click at [13, 37] on div at bounding box center [12, 43] width 12 height 12
click at [14, 40] on div at bounding box center [12, 43] width 12 height 12
click at [14, 42] on div at bounding box center [12, 43] width 6 height 6
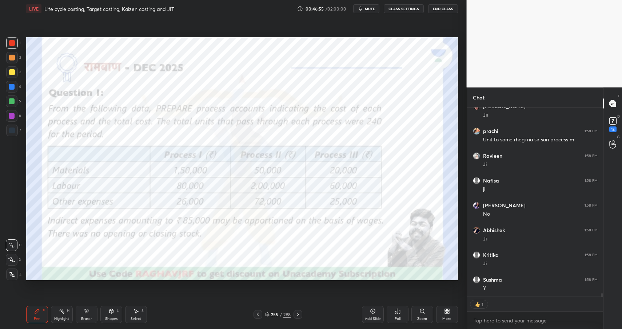
scroll to position [10473, 0]
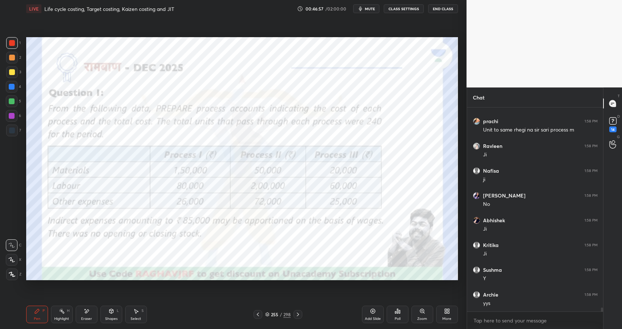
click at [46, 311] on div "Pen P" at bounding box center [37, 313] width 22 height 17
click at [112, 317] on div "Shapes" at bounding box center [111, 319] width 12 height 4
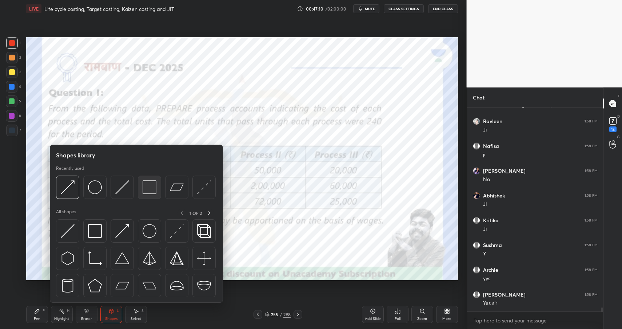
click at [143, 189] on img at bounding box center [150, 187] width 14 height 14
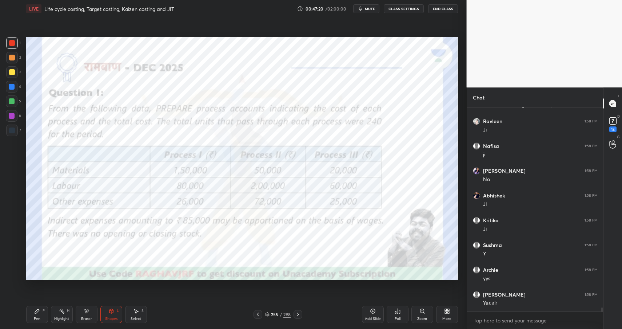
click at [34, 312] on div "Pen P" at bounding box center [37, 313] width 22 height 17
click at [37, 313] on icon at bounding box center [37, 311] width 6 height 6
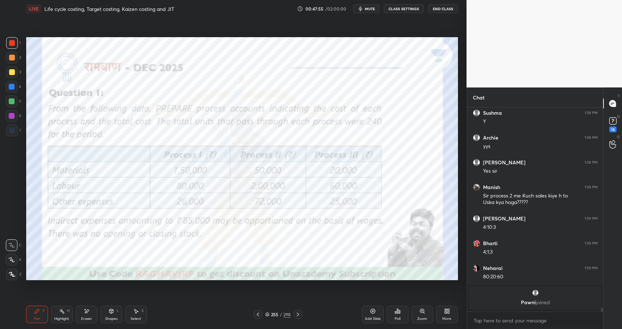
scroll to position [10513, 0]
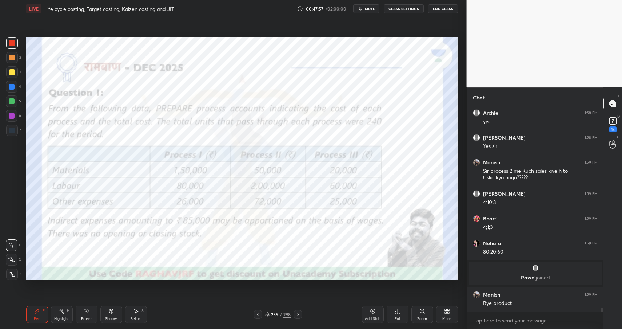
drag, startPoint x: 92, startPoint y: 308, endPoint x: 136, endPoint y: 284, distance: 50.2
click at [92, 308] on div "Eraser" at bounding box center [87, 313] width 22 height 17
click at [41, 306] on div "Pen P" at bounding box center [37, 313] width 22 height 17
click at [41, 307] on div "Pen P" at bounding box center [37, 313] width 22 height 17
click at [41, 306] on div "Pen P" at bounding box center [37, 313] width 22 height 17
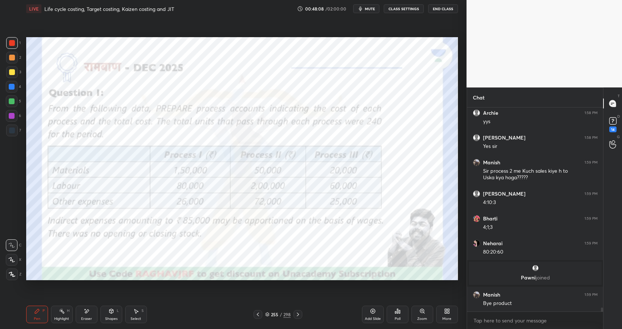
scroll to position [10538, 0]
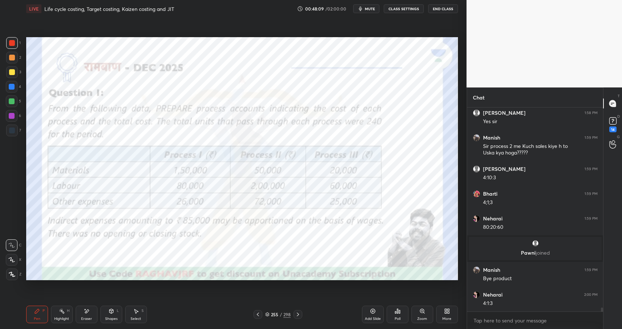
click at [61, 308] on icon at bounding box center [62, 311] width 6 height 6
drag, startPoint x: 63, startPoint y: 309, endPoint x: 73, endPoint y: 291, distance: 20.9
click at [62, 310] on icon at bounding box center [62, 311] width 6 height 6
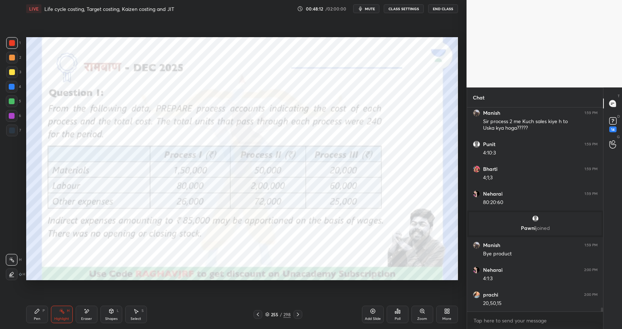
scroll to position [10587, 0]
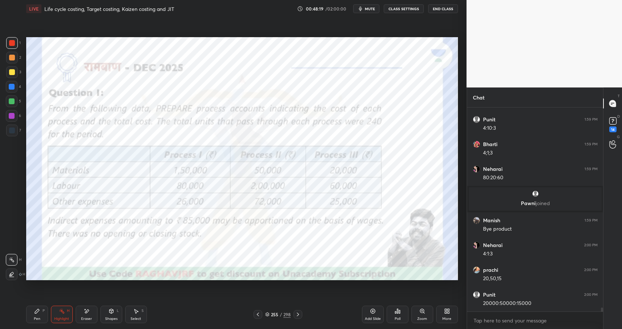
click at [87, 317] on div "Eraser" at bounding box center [86, 319] width 11 height 4
click at [41, 315] on div "Pen P" at bounding box center [37, 313] width 22 height 17
click at [39, 308] on div "Pen P" at bounding box center [37, 313] width 22 height 17
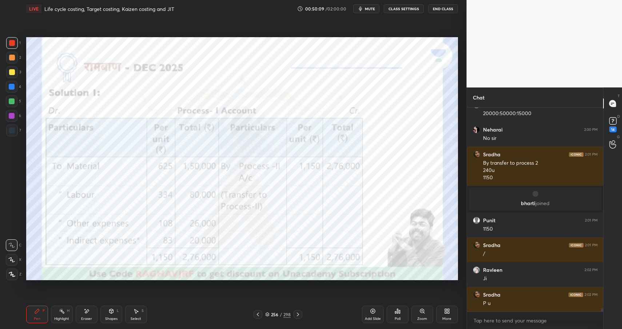
scroll to position [10762, 0]
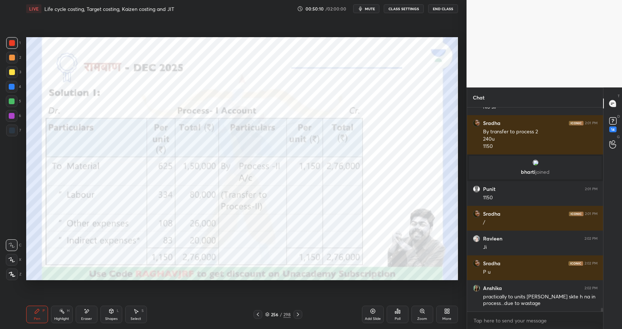
click at [67, 311] on div "H" at bounding box center [68, 311] width 3 height 4
drag, startPoint x: 67, startPoint y: 311, endPoint x: 82, endPoint y: 291, distance: 25.5
click at [67, 311] on div "H" at bounding box center [68, 311] width 3 height 4
click at [36, 319] on div "Pen" at bounding box center [37, 319] width 7 height 4
click at [36, 318] on div "Pen" at bounding box center [37, 319] width 7 height 4
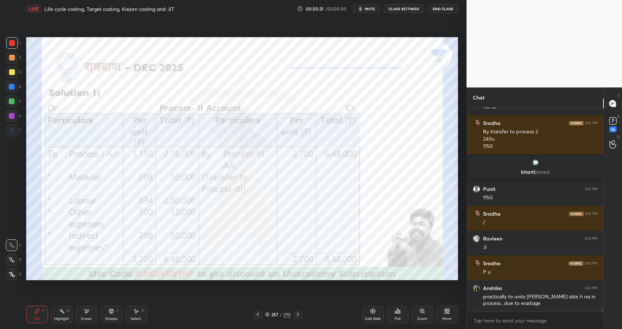
scroll to position [10787, 0]
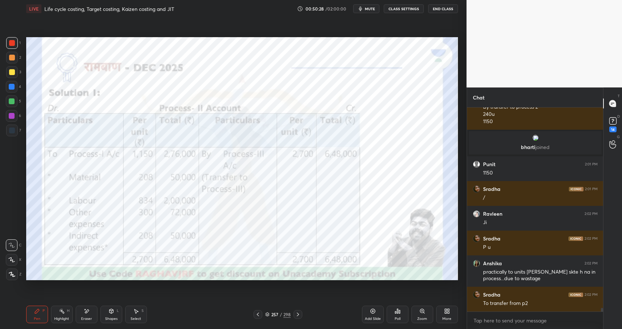
click at [86, 311] on icon at bounding box center [87, 311] width 4 height 4
click at [90, 314] on div "Eraser" at bounding box center [87, 313] width 22 height 17
drag, startPoint x: 35, startPoint y: 313, endPoint x: 40, endPoint y: 312, distance: 5.1
click at [35, 313] on icon at bounding box center [37, 311] width 6 height 6
click at [40, 313] on div "Pen P" at bounding box center [37, 313] width 22 height 17
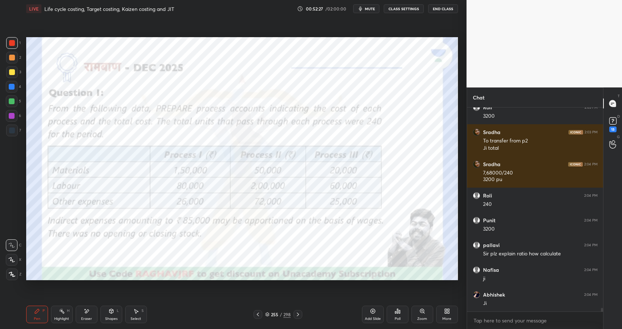
scroll to position [11145, 0]
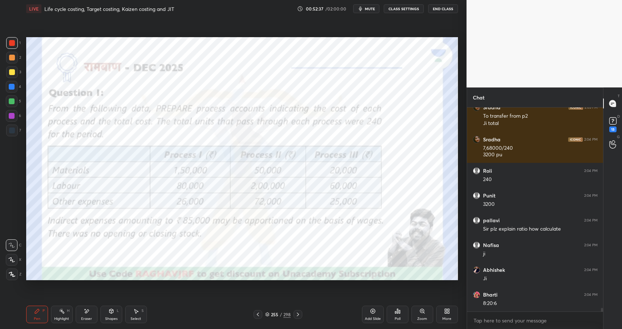
click at [13, 112] on div at bounding box center [12, 116] width 12 height 12
drag, startPoint x: 13, startPoint y: 112, endPoint x: 25, endPoint y: 111, distance: 12.1
click at [13, 113] on div at bounding box center [12, 116] width 6 height 6
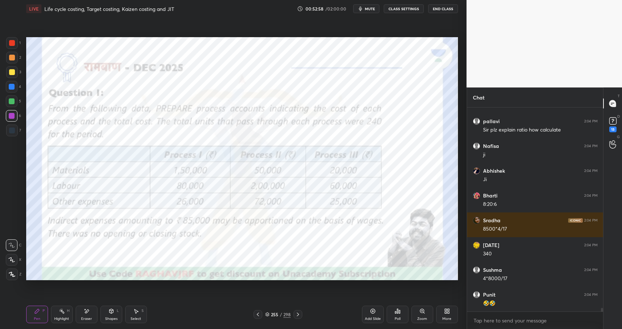
scroll to position [11271, 0]
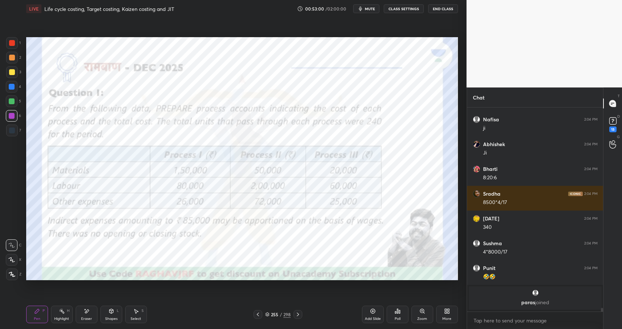
click at [86, 309] on icon at bounding box center [87, 311] width 6 height 6
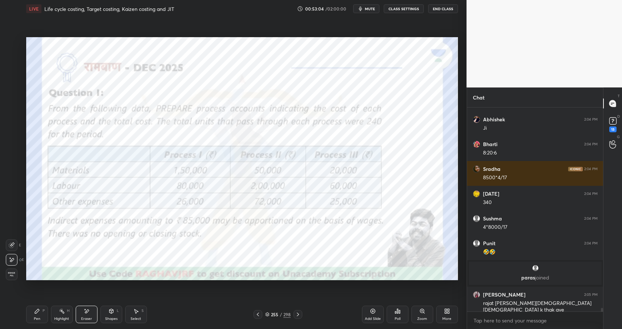
click at [40, 310] on div "Pen P" at bounding box center [37, 313] width 22 height 17
click at [43, 309] on div "P" at bounding box center [44, 311] width 2 height 4
click at [46, 306] on div "Pen P" at bounding box center [37, 313] width 22 height 17
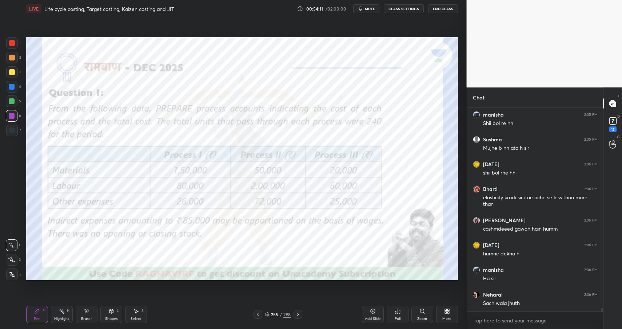
scroll to position [11713, 0]
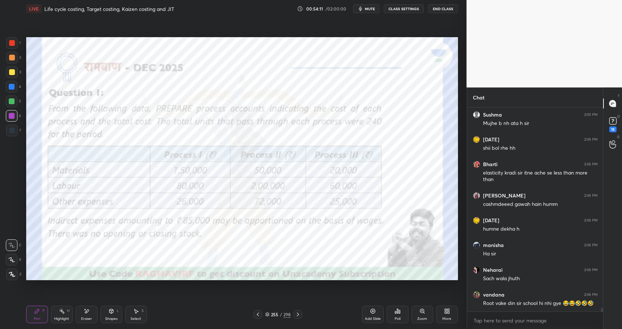
click at [79, 323] on div "Pen P Highlight H Eraser Shapes L Select S 255 / 298 Add Slide Poll Zoom More" at bounding box center [242, 313] width 432 height 29
click at [87, 314] on div "Eraser" at bounding box center [87, 313] width 22 height 17
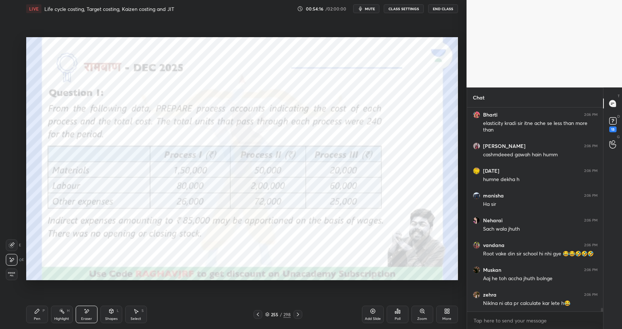
scroll to position [11818, 0]
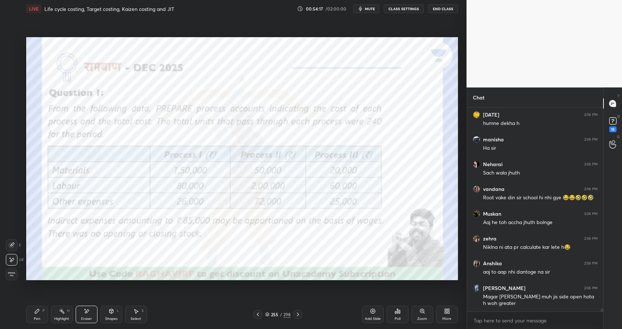
drag, startPoint x: 36, startPoint y: 311, endPoint x: 39, endPoint y: 314, distance: 3.9
click at [36, 311] on icon at bounding box center [37, 311] width 4 height 4
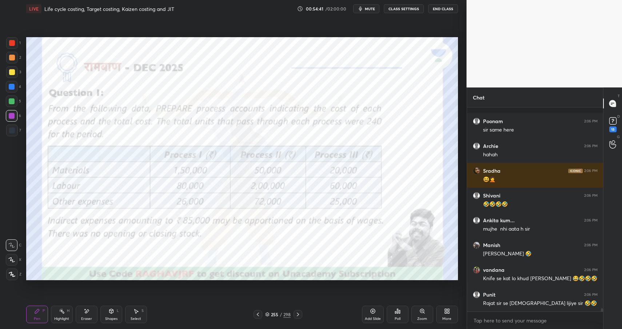
scroll to position [12214, 0]
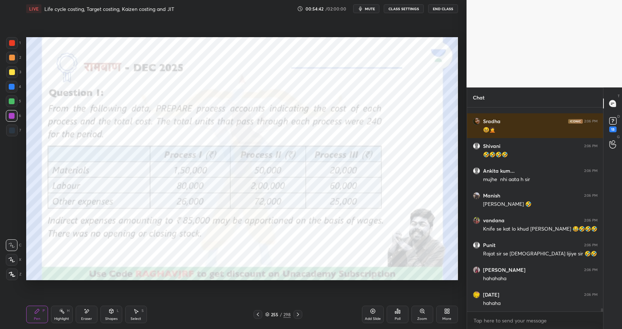
click at [78, 311] on div "Eraser" at bounding box center [87, 313] width 22 height 17
click at [85, 312] on icon at bounding box center [87, 311] width 4 height 4
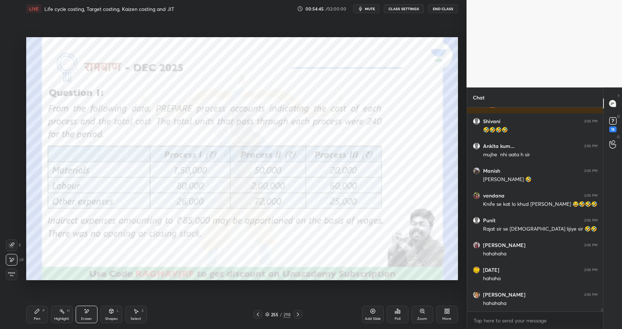
click at [49, 315] on div "Pen P Highlight H Eraser Shapes L Select S" at bounding box center [110, 313] width 168 height 17
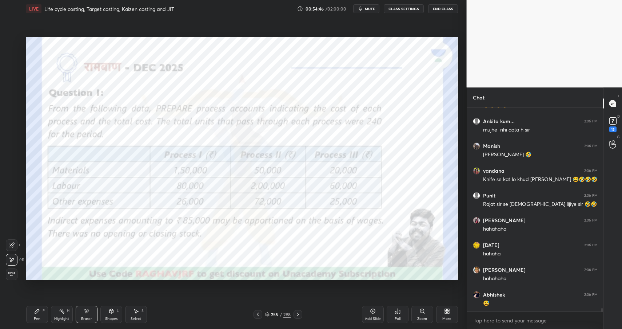
drag, startPoint x: 41, startPoint y: 315, endPoint x: 44, endPoint y: 312, distance: 3.9
click at [43, 313] on div "Pen P" at bounding box center [37, 313] width 22 height 17
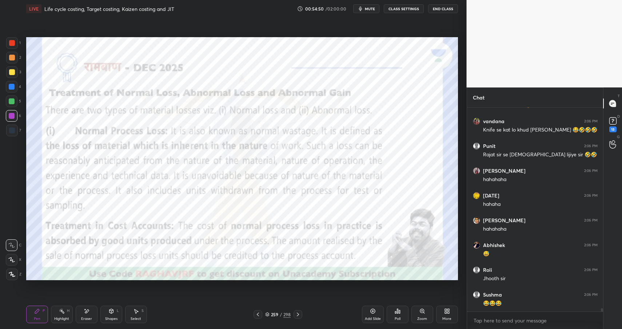
click at [10, 45] on div at bounding box center [12, 43] width 12 height 12
click at [12, 42] on div at bounding box center [12, 43] width 6 height 6
drag, startPoint x: 13, startPoint y: 40, endPoint x: 16, endPoint y: 32, distance: 8.1
click at [13, 39] on div at bounding box center [12, 43] width 12 height 12
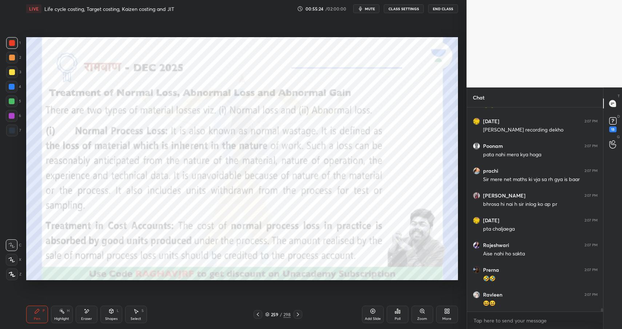
scroll to position [12610, 0]
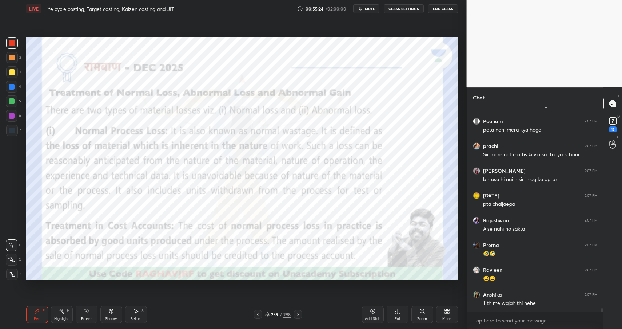
click at [122, 310] on div "Pen P Highlight H Eraser Shapes L Select S" at bounding box center [110, 313] width 168 height 17
click at [112, 318] on div "Shapes" at bounding box center [111, 319] width 12 height 4
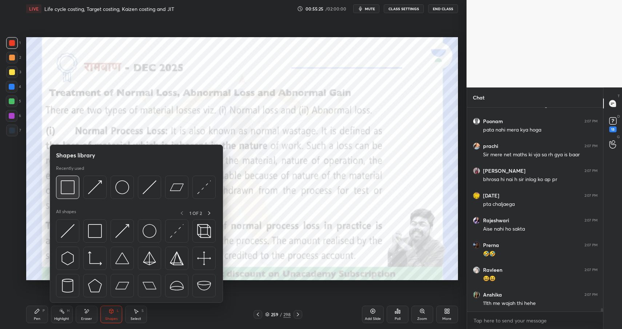
click at [69, 188] on img at bounding box center [68, 187] width 14 height 14
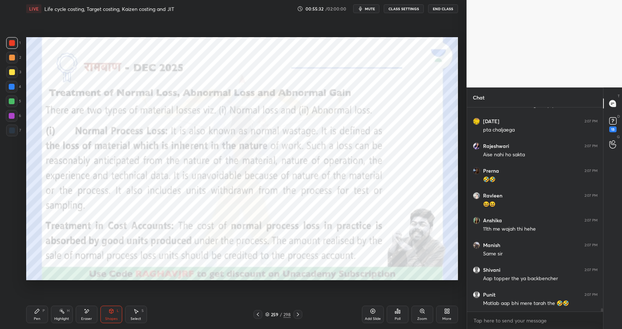
scroll to position [12709, 0]
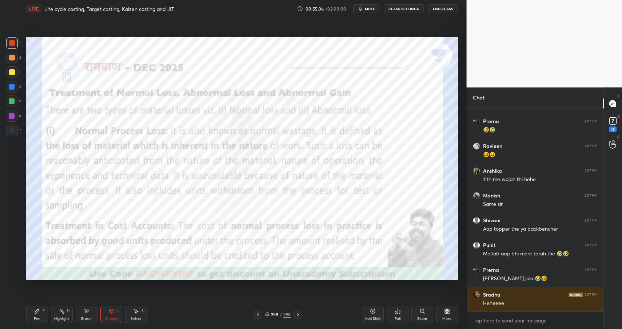
click at [9, 44] on div at bounding box center [12, 43] width 6 height 6
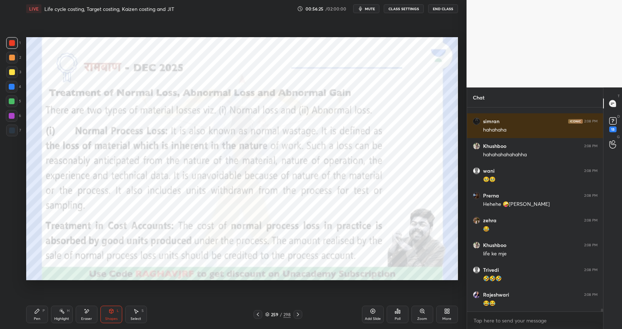
scroll to position [12926, 0]
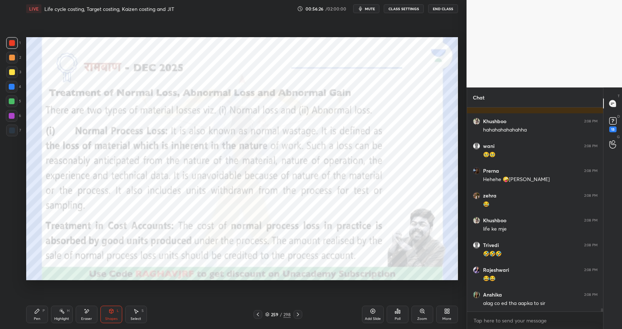
drag, startPoint x: 103, startPoint y: 311, endPoint x: 112, endPoint y: 302, distance: 12.6
click at [103, 311] on div "Shapes L" at bounding box center [111, 313] width 22 height 17
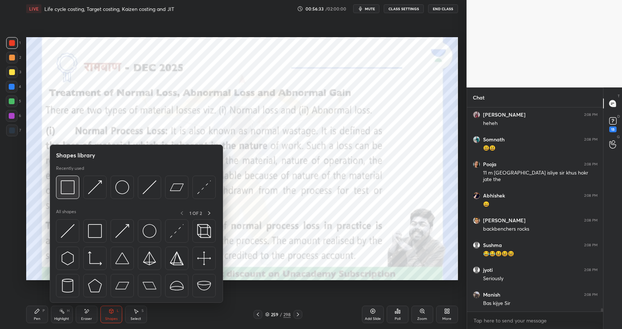
scroll to position [13173, 0]
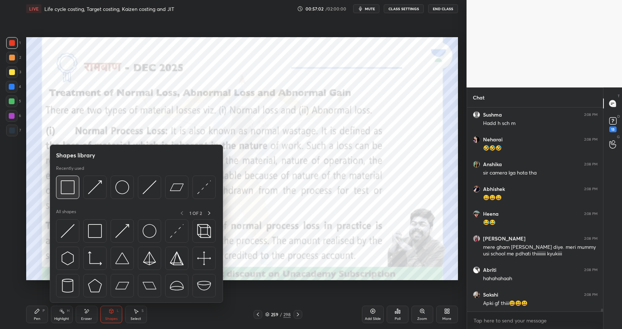
click at [72, 188] on img at bounding box center [68, 187] width 14 height 14
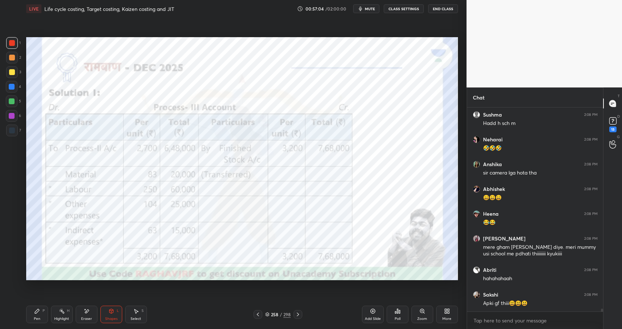
click at [372, 319] on div "Add Slide" at bounding box center [373, 319] width 16 height 4
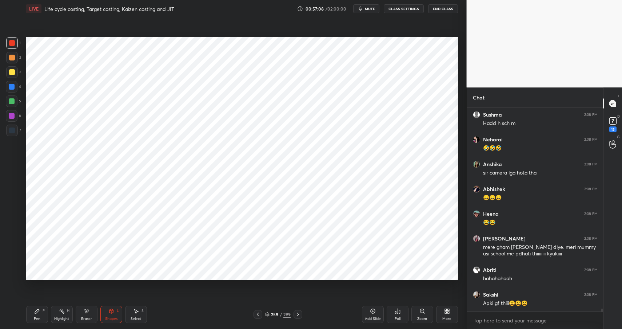
click at [33, 311] on div "Pen P" at bounding box center [37, 313] width 22 height 17
click at [35, 311] on icon at bounding box center [37, 311] width 4 height 4
click at [13, 43] on div at bounding box center [12, 43] width 6 height 6
click at [116, 312] on div "Shapes L" at bounding box center [111, 313] width 22 height 17
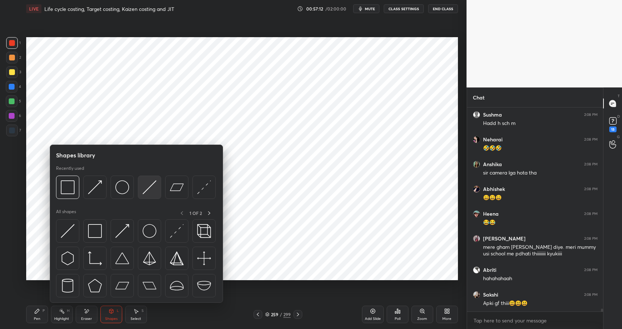
click at [146, 187] on img at bounding box center [150, 187] width 14 height 14
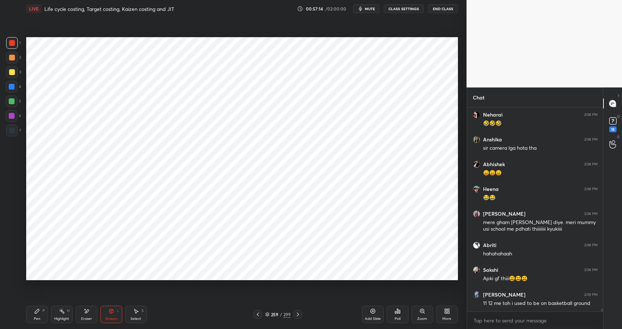
scroll to position [13700, 0]
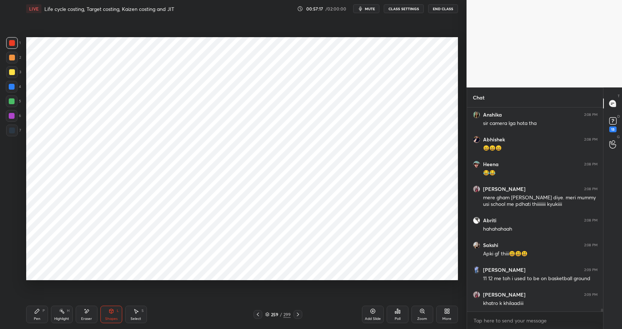
click at [36, 312] on icon at bounding box center [37, 311] width 4 height 4
click at [37, 313] on icon at bounding box center [37, 311] width 6 height 6
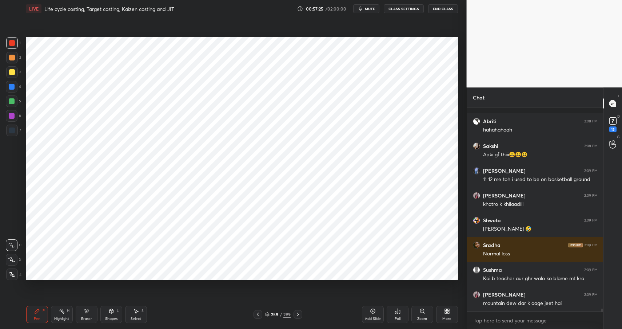
scroll to position [13830, 0]
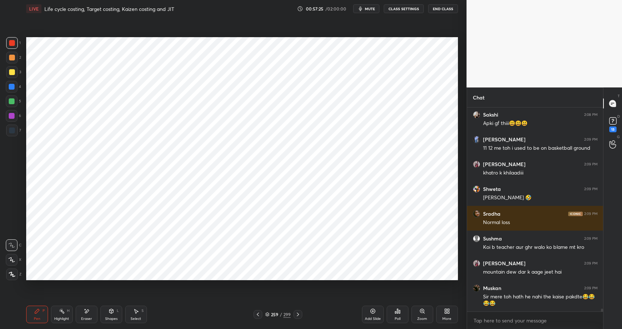
click at [107, 313] on div "Shapes L" at bounding box center [111, 313] width 22 height 17
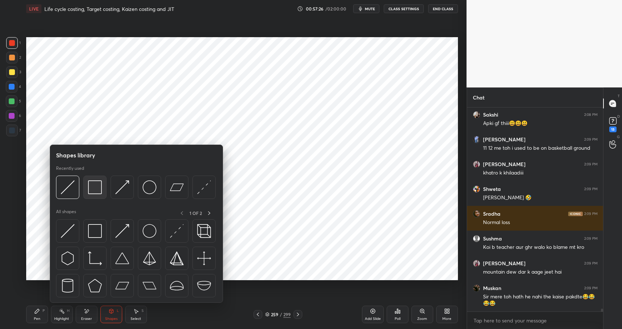
click at [95, 183] on img at bounding box center [95, 187] width 14 height 14
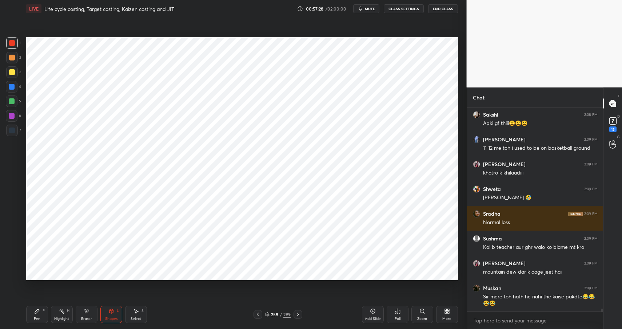
click at [30, 312] on div "Pen P" at bounding box center [37, 313] width 22 height 17
drag, startPoint x: 31, startPoint y: 312, endPoint x: 34, endPoint y: 307, distance: 6.0
click at [31, 312] on div "Pen P" at bounding box center [37, 313] width 22 height 17
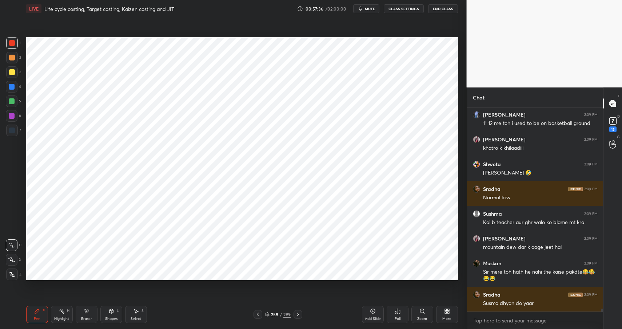
click at [104, 318] on div "Shapes L" at bounding box center [111, 313] width 22 height 17
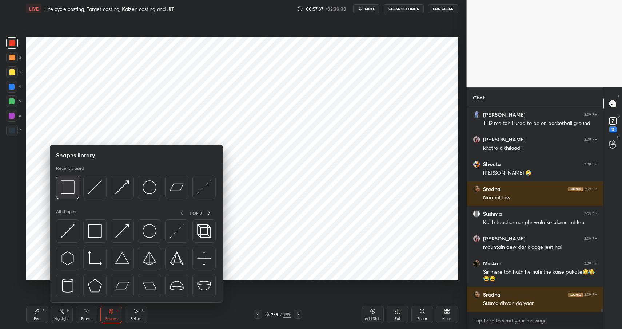
click at [68, 187] on img at bounding box center [68, 187] width 14 height 14
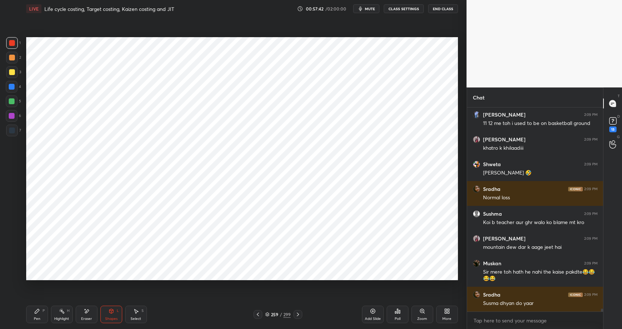
click at [59, 320] on div "Highlight" at bounding box center [61, 319] width 15 height 4
click at [33, 313] on div "Pen P" at bounding box center [37, 313] width 22 height 17
click at [37, 313] on icon at bounding box center [37, 311] width 6 height 6
drag, startPoint x: 39, startPoint y: 314, endPoint x: 25, endPoint y: 234, distance: 81.6
click at [39, 314] on div "Pen P" at bounding box center [37, 313] width 22 height 17
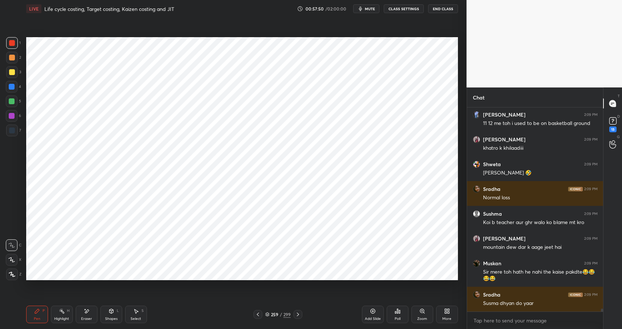
drag, startPoint x: 13, startPoint y: 49, endPoint x: 14, endPoint y: 45, distance: 3.7
click at [12, 48] on div "1" at bounding box center [13, 44] width 15 height 15
click at [14, 45] on div at bounding box center [12, 43] width 6 height 6
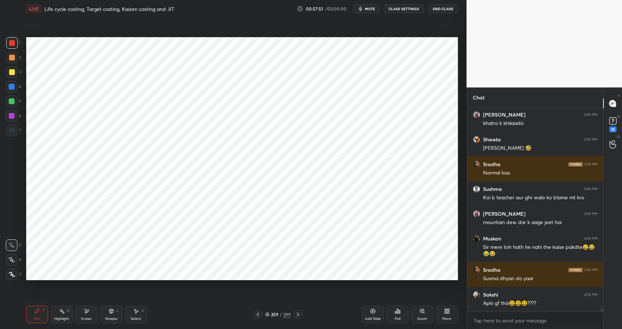
click at [14, 134] on div at bounding box center [12, 130] width 12 height 12
click at [15, 134] on div at bounding box center [12, 130] width 12 height 12
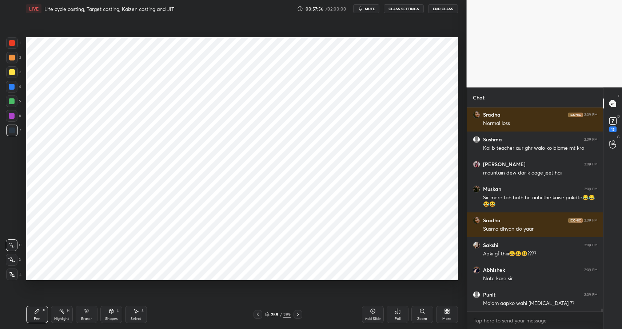
scroll to position [13960, 0]
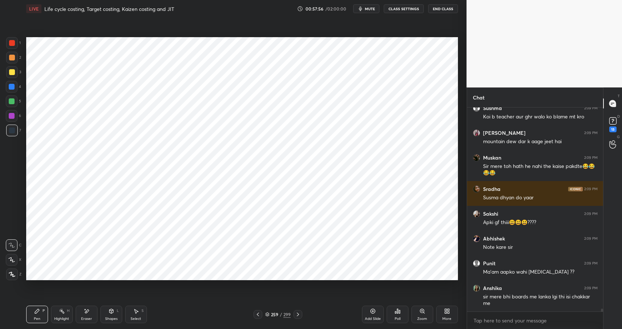
click at [38, 312] on icon at bounding box center [37, 311] width 6 height 6
click at [38, 313] on icon at bounding box center [37, 311] width 6 height 6
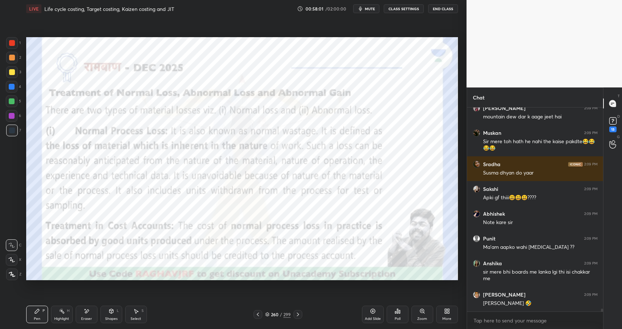
scroll to position [14010, 0]
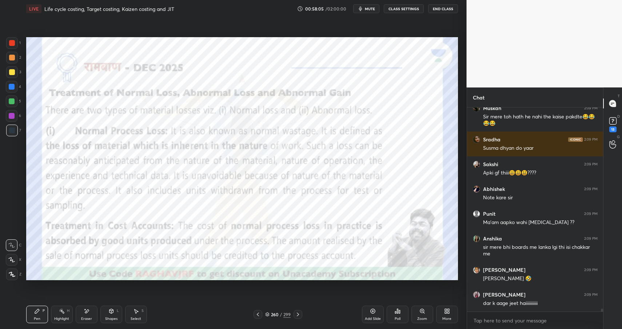
click at [109, 311] on icon at bounding box center [111, 311] width 6 height 6
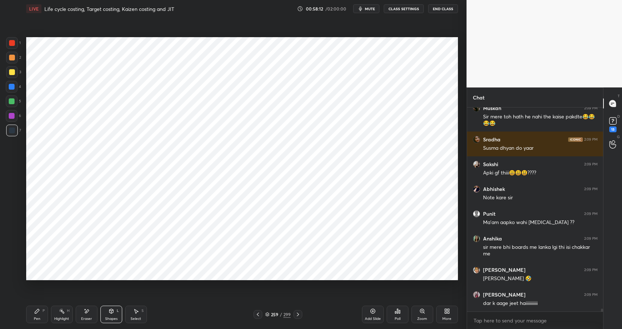
click at [39, 315] on div "Pen P" at bounding box center [37, 313] width 22 height 17
click at [39, 317] on div "Pen" at bounding box center [37, 319] width 7 height 4
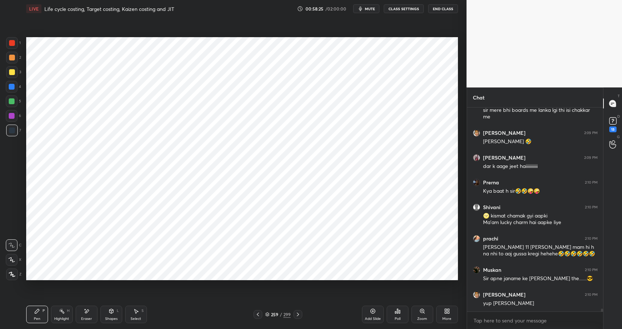
scroll to position [14184, 0]
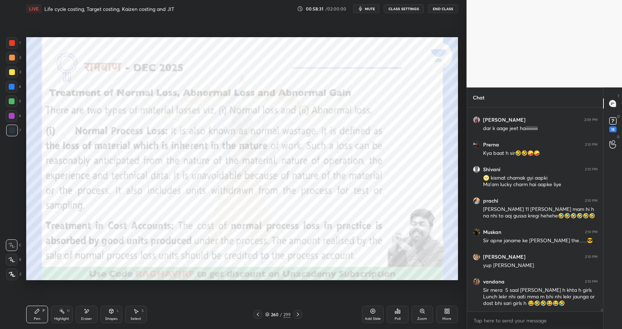
click at [54, 314] on div "Highlight H" at bounding box center [62, 313] width 22 height 17
drag, startPoint x: 60, startPoint y: 314, endPoint x: 67, endPoint y: 291, distance: 23.6
click at [60, 314] on div "Highlight H" at bounding box center [62, 313] width 22 height 17
click at [10, 119] on div at bounding box center [12, 116] width 12 height 12
drag, startPoint x: 10, startPoint y: 119, endPoint x: 14, endPoint y: 119, distance: 4.0
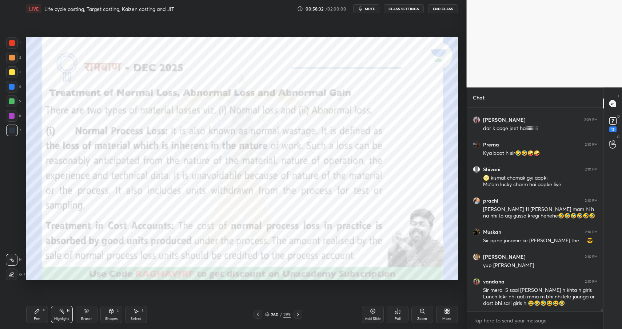
click at [10, 119] on div at bounding box center [12, 116] width 12 height 12
click at [112, 310] on icon at bounding box center [111, 311] width 4 height 4
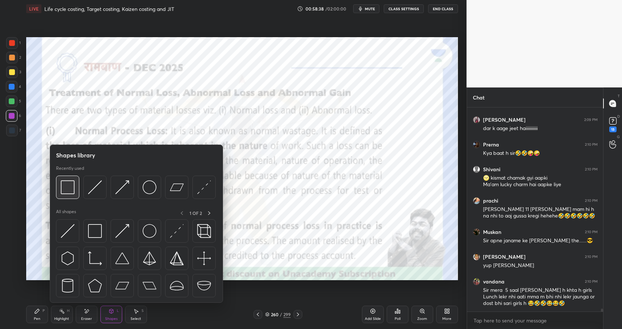
click at [71, 183] on img at bounding box center [68, 187] width 14 height 14
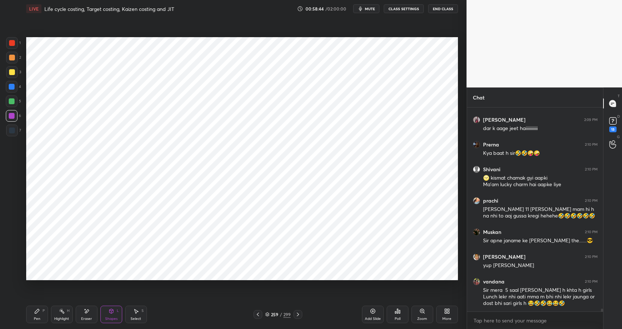
click at [38, 313] on icon at bounding box center [37, 311] width 6 height 6
click at [39, 311] on icon at bounding box center [37, 311] width 6 height 6
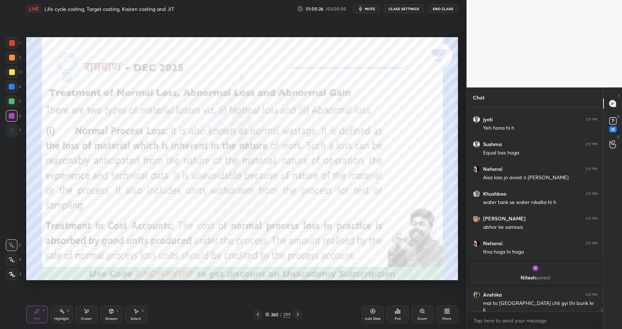
scroll to position [14064, 0]
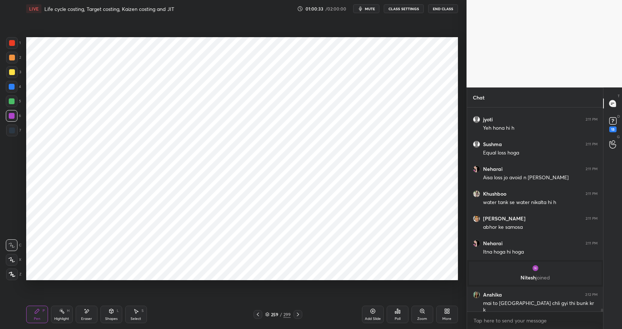
click at [34, 312] on icon at bounding box center [37, 311] width 6 height 6
drag, startPoint x: 10, startPoint y: 86, endPoint x: 20, endPoint y: 85, distance: 10.2
click at [10, 85] on div at bounding box center [12, 87] width 6 height 6
click at [12, 87] on div at bounding box center [12, 87] width 6 height 6
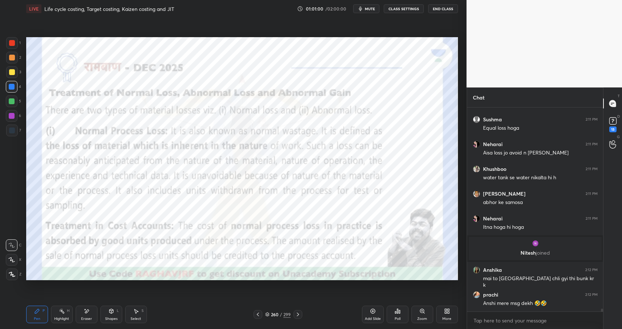
scroll to position [14113, 0]
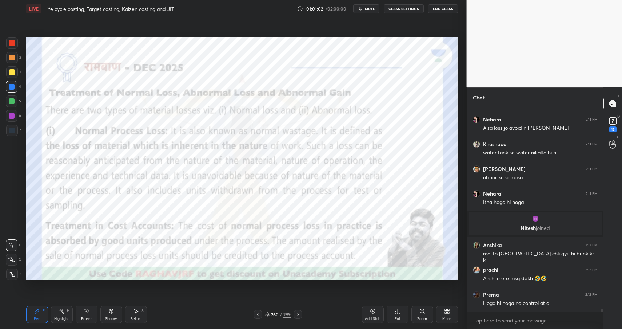
drag, startPoint x: 112, startPoint y: 318, endPoint x: 119, endPoint y: 310, distance: 10.9
click at [112, 318] on div "Shapes" at bounding box center [111, 319] width 12 height 4
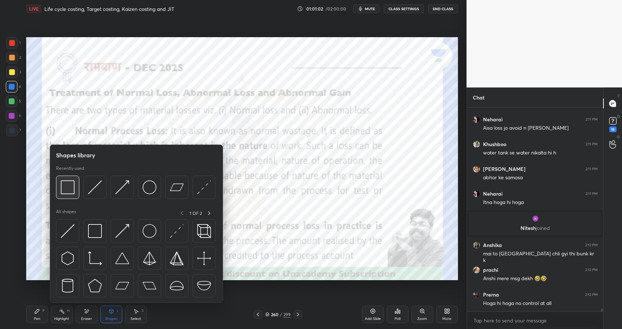
click at [69, 188] on img at bounding box center [68, 187] width 14 height 14
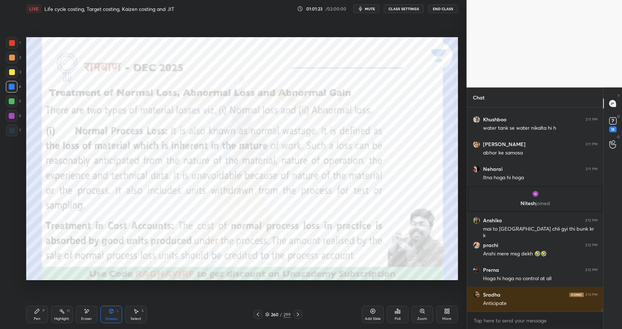
scroll to position [14163, 0]
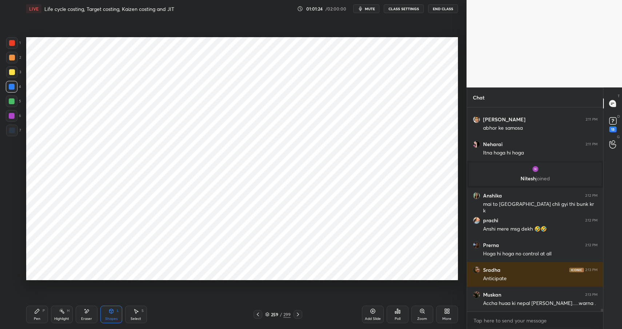
click at [31, 317] on div "Pen P" at bounding box center [37, 313] width 22 height 17
drag, startPoint x: 31, startPoint y: 317, endPoint x: 51, endPoint y: 287, distance: 36.1
click at [31, 317] on div "Pen P" at bounding box center [37, 313] width 22 height 17
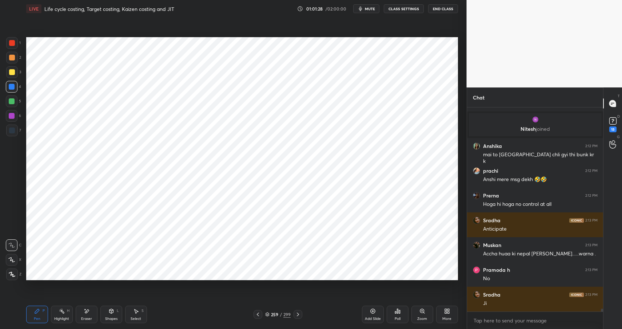
scroll to position [14237, 0]
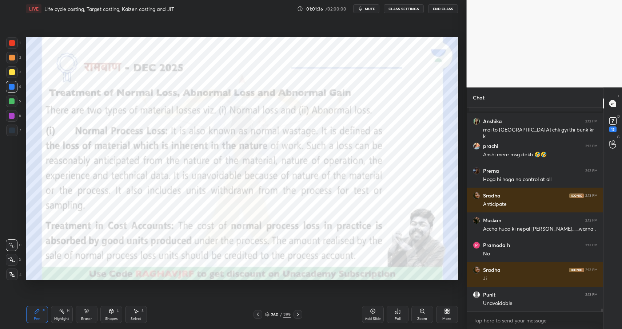
click at [59, 319] on div "Highlight" at bounding box center [61, 319] width 15 height 4
click at [63, 317] on div "Highlight" at bounding box center [61, 319] width 15 height 4
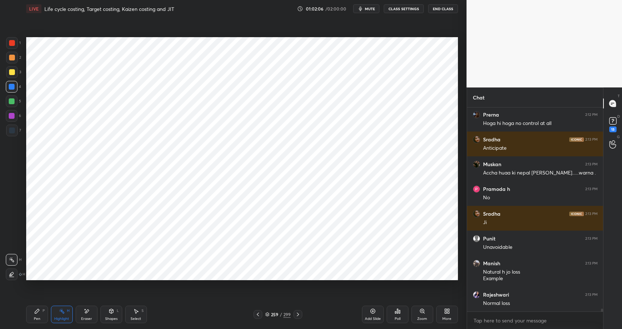
scroll to position [14318, 0]
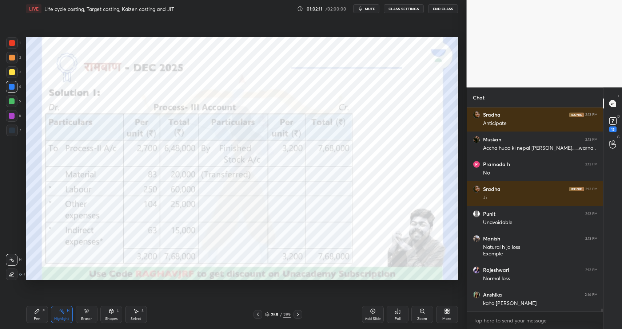
click at [373, 309] on icon at bounding box center [373, 311] width 6 height 6
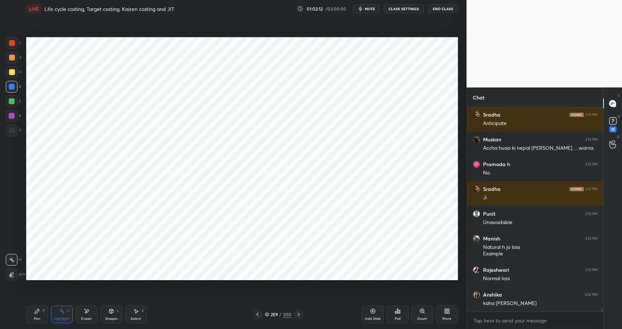
click at [105, 312] on div "Shapes L" at bounding box center [111, 313] width 22 height 17
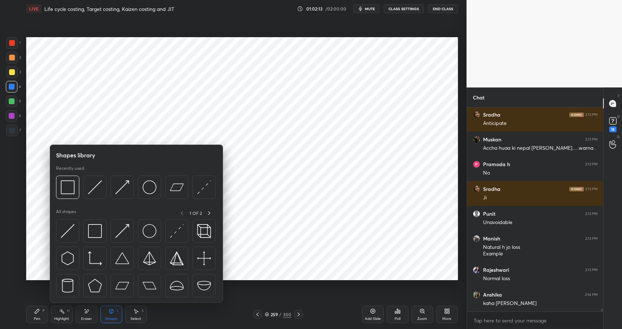
click at [35, 317] on div "Pen" at bounding box center [37, 319] width 7 height 4
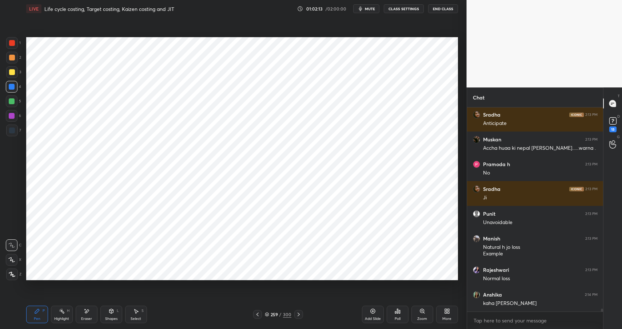
click at [36, 318] on div "Pen" at bounding box center [37, 319] width 7 height 4
click at [13, 41] on div at bounding box center [12, 43] width 6 height 6
drag, startPoint x: 13, startPoint y: 41, endPoint x: 21, endPoint y: 54, distance: 14.9
click at [13, 41] on div at bounding box center [12, 43] width 6 height 6
click at [111, 310] on icon at bounding box center [111, 311] width 0 height 3
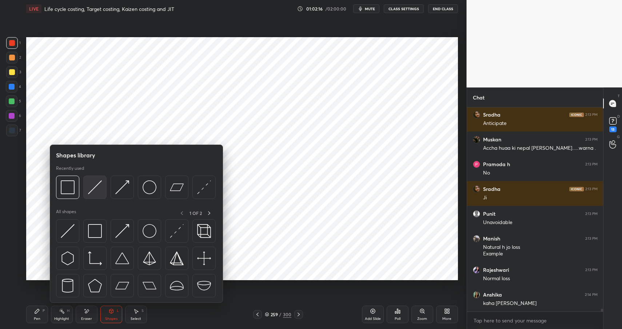
click at [94, 189] on img at bounding box center [95, 187] width 14 height 14
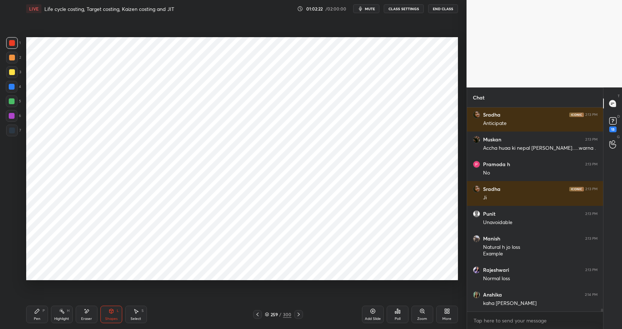
scroll to position [14343, 0]
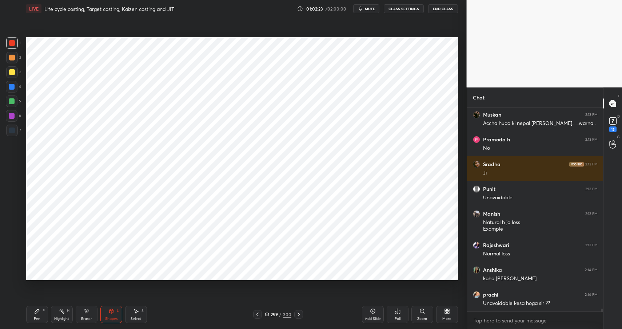
click at [111, 308] on icon at bounding box center [111, 311] width 6 height 6
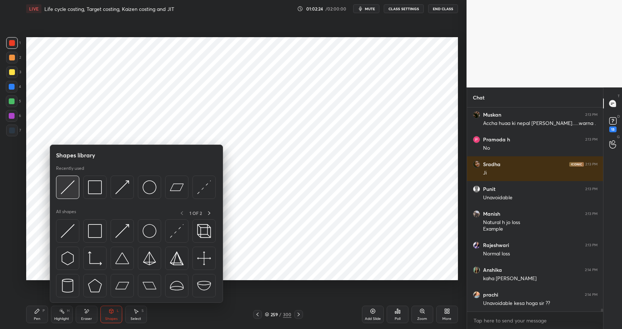
click at [72, 190] on img at bounding box center [68, 187] width 14 height 14
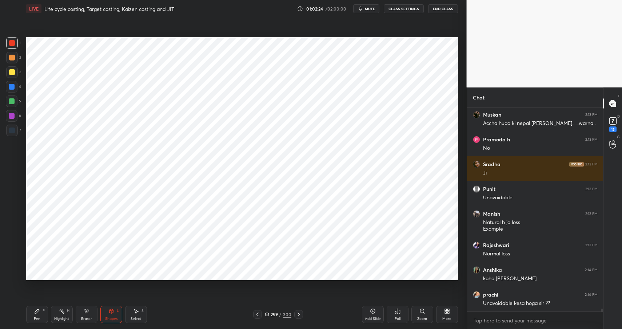
click at [13, 87] on div at bounding box center [12, 87] width 6 height 6
drag, startPoint x: 13, startPoint y: 87, endPoint x: 21, endPoint y: 106, distance: 21.4
click at [13, 87] on div at bounding box center [12, 87] width 6 height 6
click at [30, 313] on div "Pen P" at bounding box center [37, 313] width 22 height 17
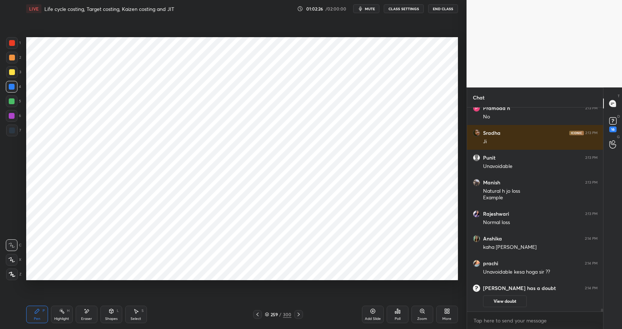
scroll to position [14268, 0]
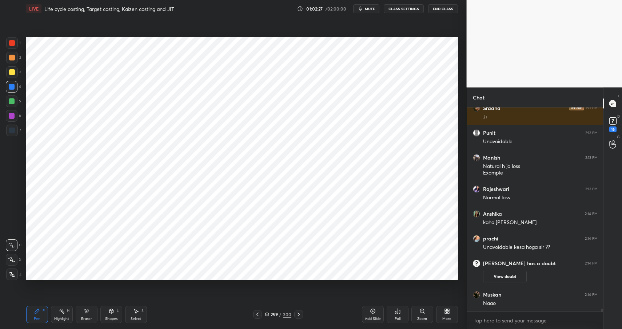
click at [111, 312] on icon at bounding box center [111, 311] width 6 height 6
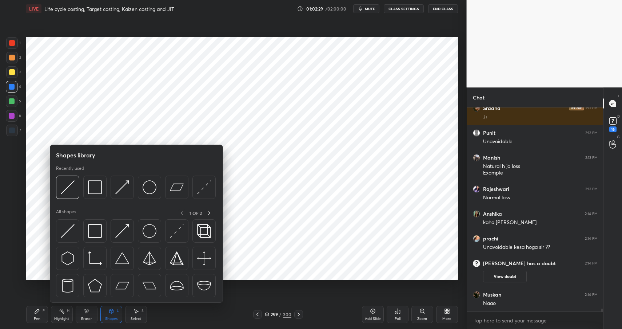
scroll to position [14292, 0]
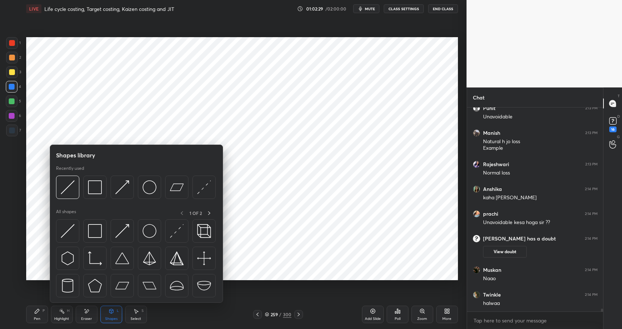
click at [40, 312] on div "Pen P" at bounding box center [37, 313] width 22 height 17
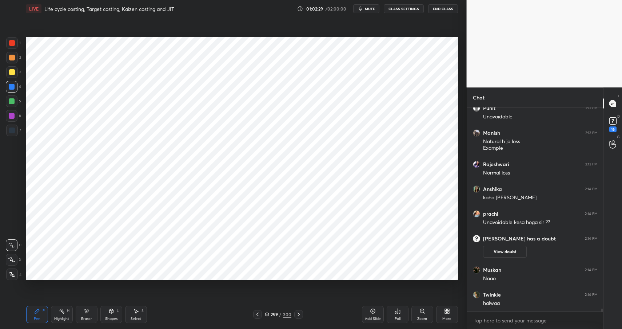
click at [43, 312] on div "P" at bounding box center [44, 311] width 2 height 4
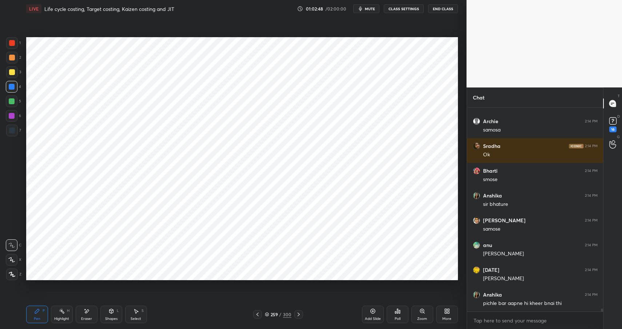
scroll to position [14540, 0]
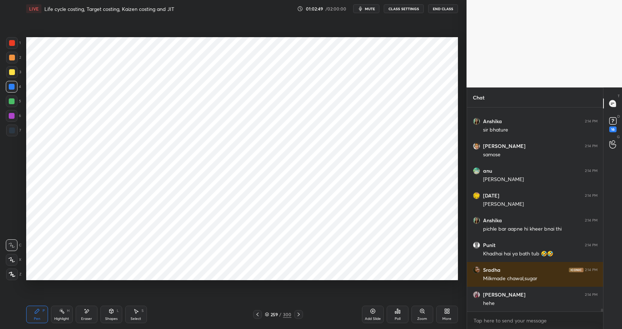
click at [12, 44] on div at bounding box center [12, 43] width 6 height 6
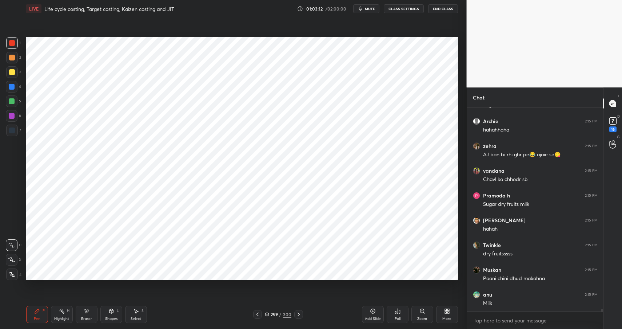
scroll to position [15612, 0]
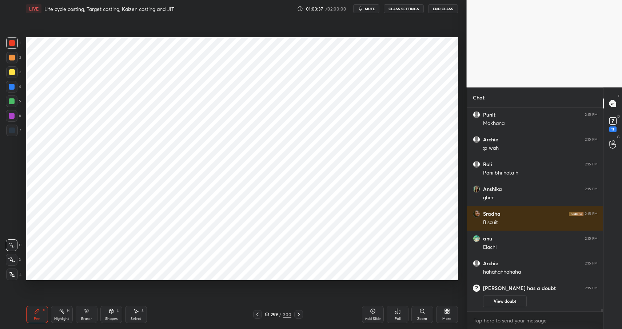
click at [13, 89] on div at bounding box center [12, 87] width 6 height 6
drag, startPoint x: 13, startPoint y: 89, endPoint x: 12, endPoint y: 85, distance: 3.8
click at [13, 89] on div at bounding box center [12, 87] width 6 height 6
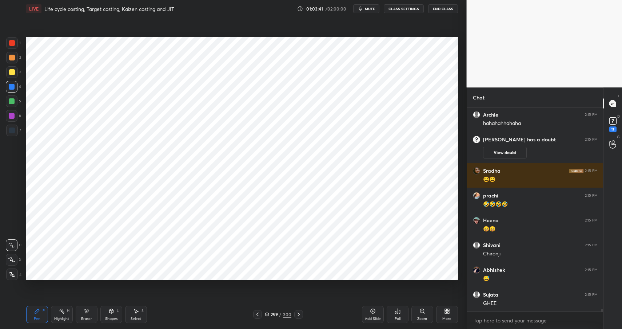
click at [12, 55] on div at bounding box center [12, 58] width 6 height 6
click at [12, 53] on div at bounding box center [12, 58] width 12 height 12
click at [12, 45] on div at bounding box center [12, 43] width 12 height 12
click at [14, 44] on div at bounding box center [12, 43] width 6 height 6
click at [14, 112] on div at bounding box center [12, 116] width 12 height 12
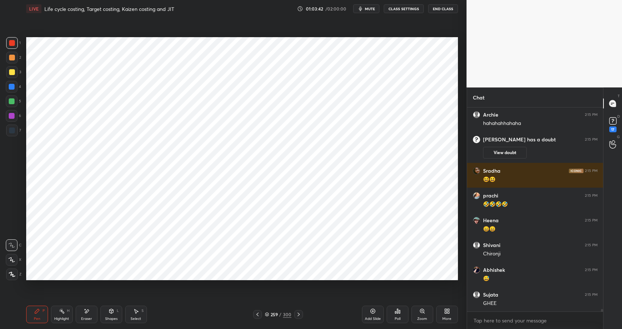
click at [15, 111] on div at bounding box center [12, 116] width 12 height 12
click at [31, 313] on div "Pen P" at bounding box center [37, 313] width 22 height 17
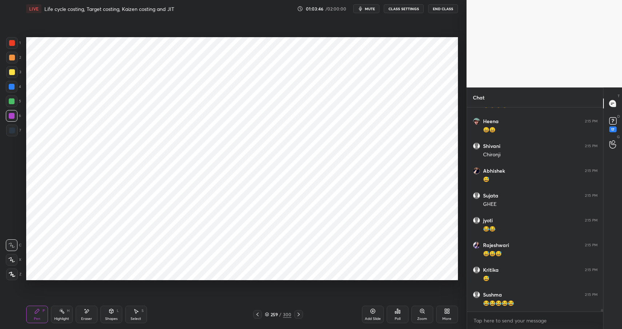
drag, startPoint x: 13, startPoint y: 127, endPoint x: 14, endPoint y: 124, distance: 3.8
click at [12, 126] on div at bounding box center [12, 130] width 12 height 12
drag, startPoint x: 14, startPoint y: 124, endPoint x: 21, endPoint y: 119, distance: 9.1
click at [14, 124] on div at bounding box center [12, 130] width 12 height 12
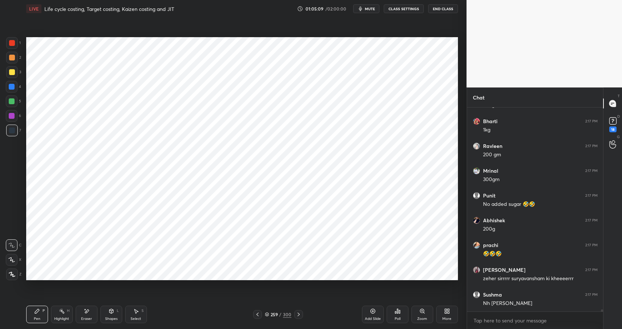
click at [59, 315] on div "Highlight H" at bounding box center [62, 313] width 22 height 17
click at [63, 315] on div "Highlight H" at bounding box center [62, 313] width 22 height 17
click at [12, 89] on div at bounding box center [12, 87] width 12 height 12
click at [11, 86] on div at bounding box center [12, 87] width 6 height 6
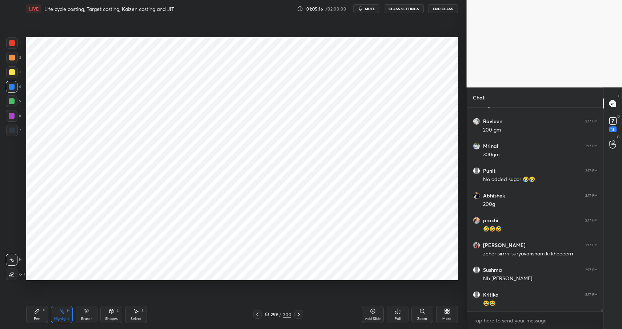
click at [32, 318] on div "Pen P" at bounding box center [37, 313] width 22 height 17
click at [36, 317] on div "Pen" at bounding box center [37, 319] width 7 height 4
click at [14, 128] on div at bounding box center [12, 130] width 6 height 6
click at [14, 129] on div at bounding box center [12, 130] width 6 height 6
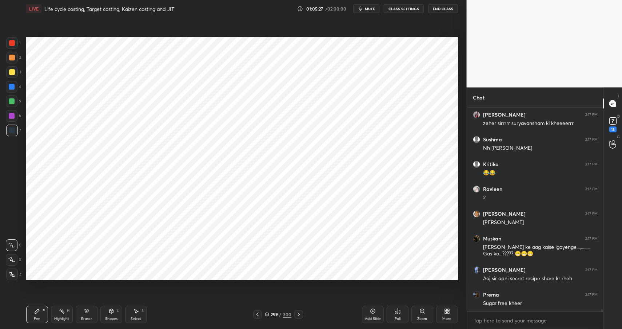
scroll to position [18295, 0]
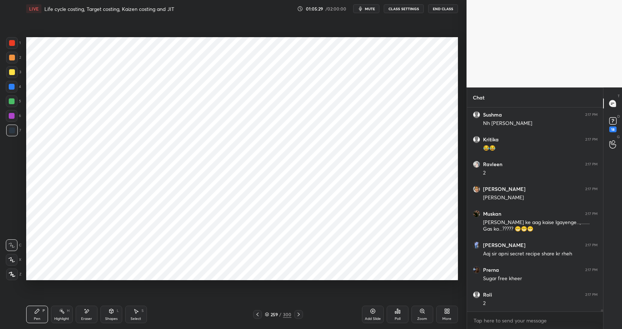
drag, startPoint x: 72, startPoint y: 312, endPoint x: 69, endPoint y: 309, distance: 4.7
click at [70, 312] on div "Highlight H" at bounding box center [62, 313] width 22 height 17
click at [70, 310] on div "Highlight H" at bounding box center [62, 313] width 22 height 17
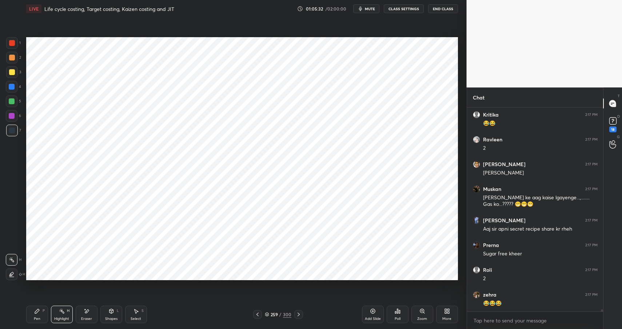
click at [15, 87] on div at bounding box center [12, 87] width 12 height 12
click at [16, 86] on div at bounding box center [12, 87] width 12 height 12
click at [34, 317] on div "Pen" at bounding box center [37, 319] width 7 height 4
click at [35, 317] on div "Pen" at bounding box center [37, 319] width 7 height 4
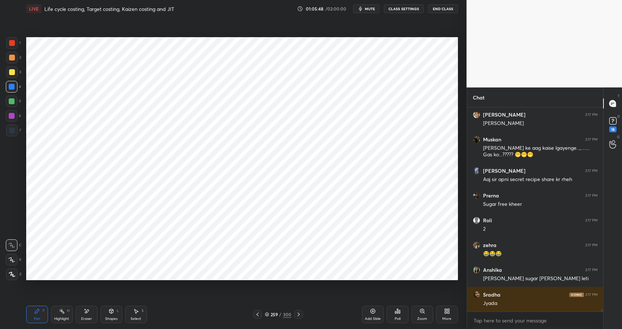
scroll to position [18394, 0]
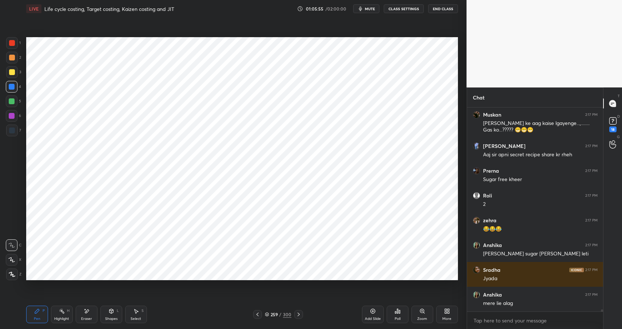
drag, startPoint x: 85, startPoint y: 308, endPoint x: 99, endPoint y: 283, distance: 28.8
click at [87, 310] on icon at bounding box center [87, 311] width 6 height 6
click at [67, 311] on div "H" at bounding box center [68, 311] width 3 height 4
click at [64, 308] on icon at bounding box center [62, 311] width 6 height 6
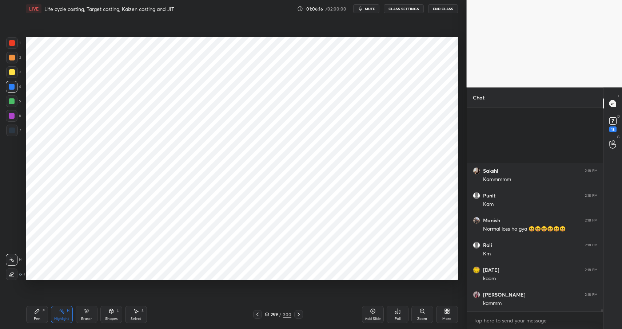
scroll to position [19235, 0]
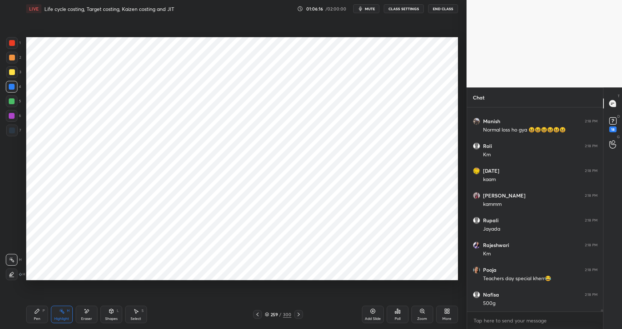
click at [37, 311] on icon at bounding box center [37, 311] width 6 height 6
click at [43, 311] on div "P" at bounding box center [44, 311] width 2 height 4
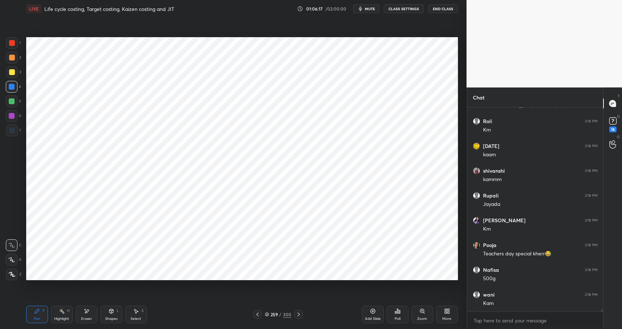
click at [15, 102] on div at bounding box center [12, 101] width 12 height 12
click at [17, 101] on div at bounding box center [12, 101] width 12 height 12
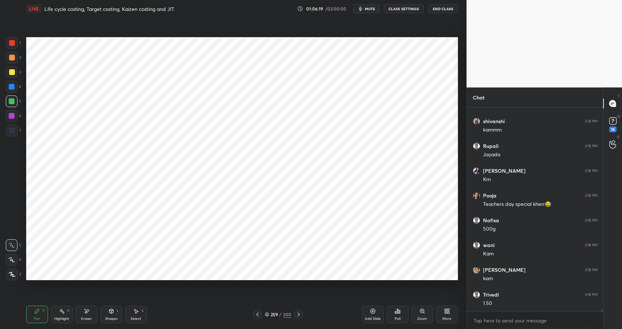
click at [15, 116] on div at bounding box center [12, 116] width 12 height 12
drag, startPoint x: 15, startPoint y: 116, endPoint x: 24, endPoint y: 115, distance: 8.8
click at [19, 116] on div "6" at bounding box center [13, 116] width 15 height 12
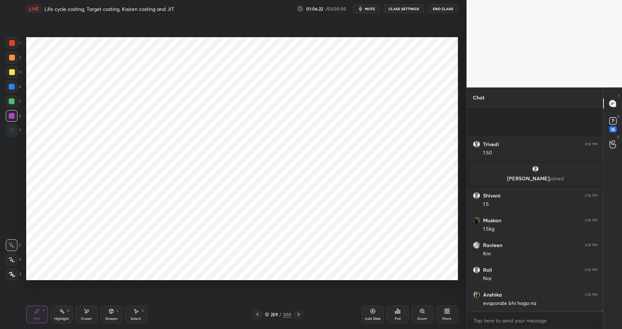
scroll to position [19023, 0]
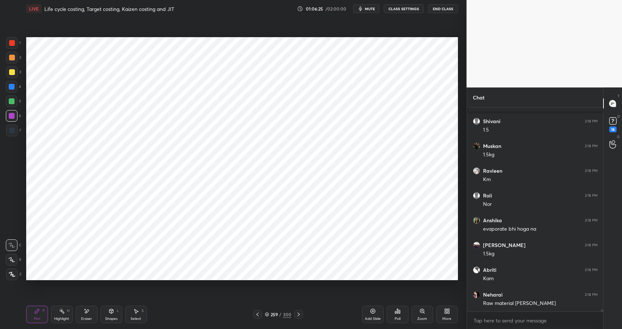
click at [110, 310] on icon at bounding box center [111, 311] width 4 height 4
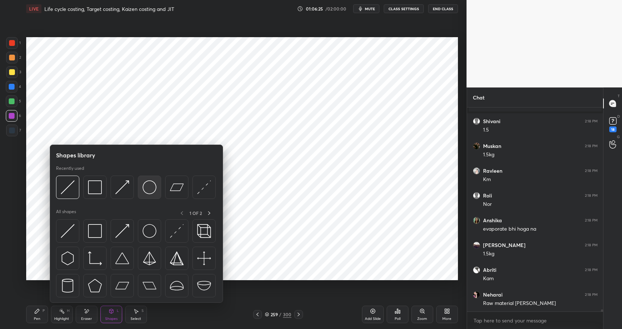
scroll to position [19048, 0]
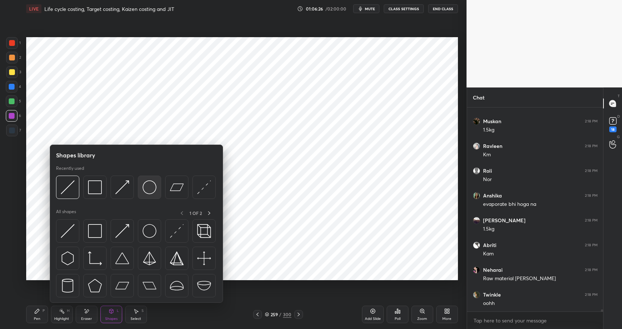
click at [150, 184] on img at bounding box center [150, 187] width 14 height 14
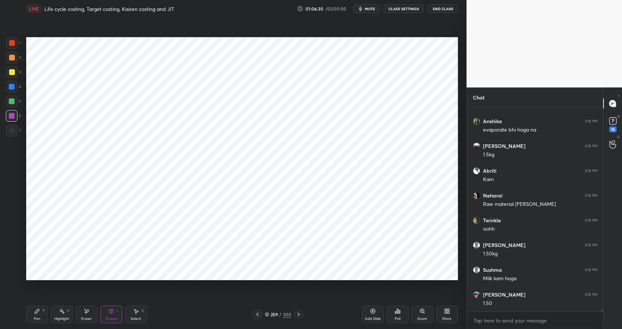
scroll to position [19147, 0]
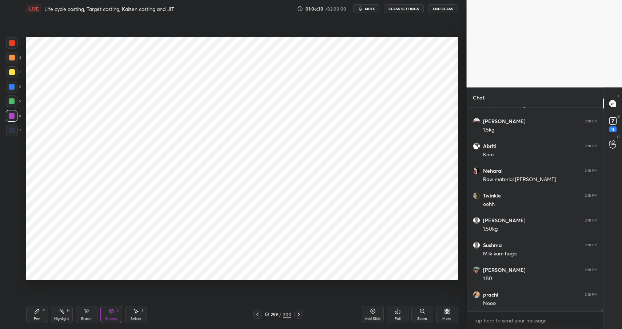
click at [56, 317] on div "Highlight" at bounding box center [61, 319] width 15 height 4
drag, startPoint x: 56, startPoint y: 316, endPoint x: 141, endPoint y: 286, distance: 90.3
click at [56, 317] on div "Highlight" at bounding box center [61, 319] width 15 height 4
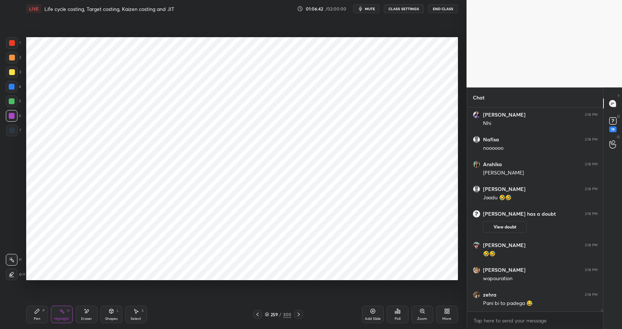
scroll to position [19355, 0]
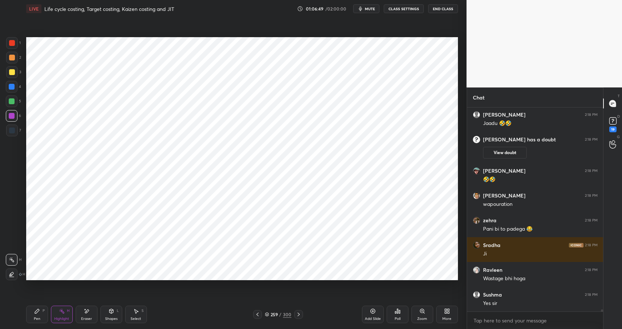
click at [9, 86] on div at bounding box center [12, 87] width 12 height 12
drag, startPoint x: 12, startPoint y: 85, endPoint x: 17, endPoint y: 103, distance: 18.4
click at [13, 87] on div at bounding box center [12, 87] width 6 height 6
click at [36, 309] on icon at bounding box center [37, 311] width 6 height 6
click at [39, 314] on div "Pen P" at bounding box center [37, 313] width 22 height 17
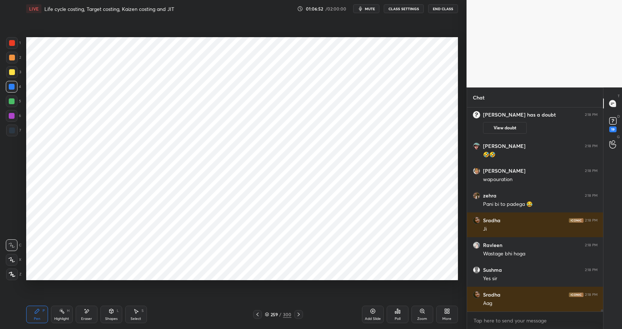
click at [15, 45] on div at bounding box center [12, 43] width 12 height 12
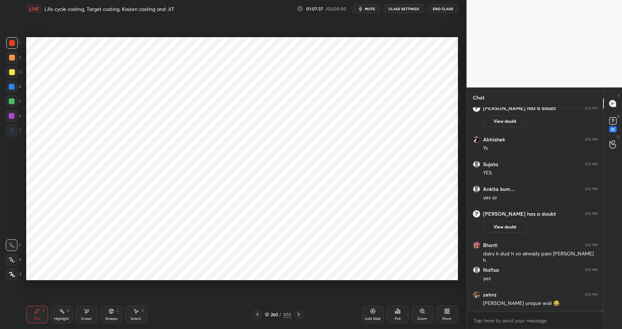
click at [35, 311] on icon at bounding box center [37, 311] width 4 height 4
click at [13, 130] on div at bounding box center [12, 130] width 6 height 6
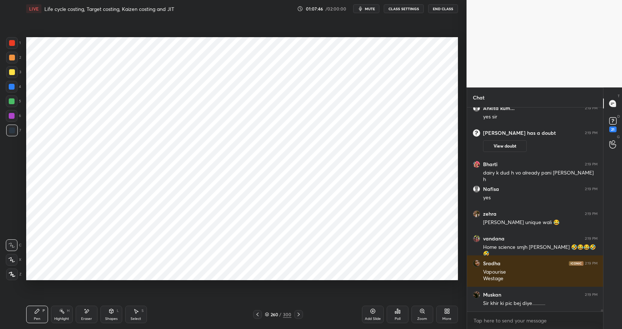
scroll to position [20140, 0]
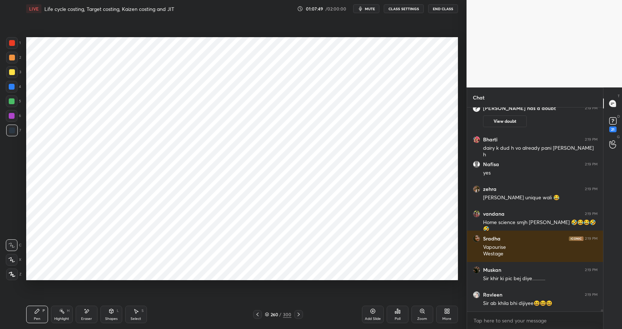
click at [12, 128] on div at bounding box center [12, 130] width 6 height 6
drag, startPoint x: 12, startPoint y: 130, endPoint x: 13, endPoint y: 124, distance: 5.9
click at [12, 127] on div at bounding box center [12, 130] width 6 height 6
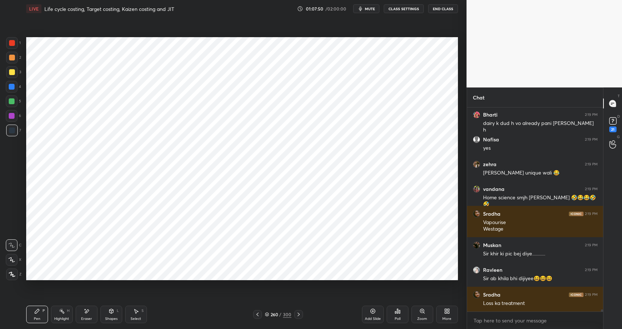
click at [12, 43] on div at bounding box center [12, 43] width 6 height 6
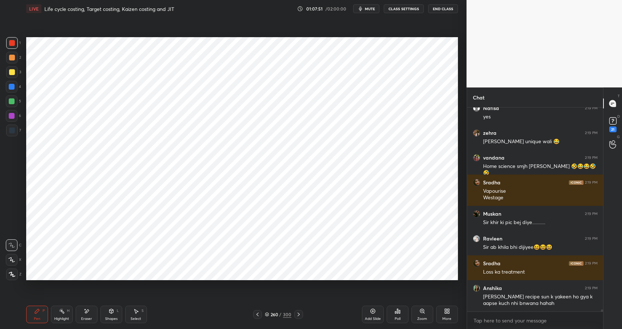
click at [12, 130] on div at bounding box center [12, 130] width 6 height 6
click at [14, 43] on div at bounding box center [12, 43] width 6 height 6
drag, startPoint x: 14, startPoint y: 43, endPoint x: 11, endPoint y: 45, distance: 3.9
click at [14, 43] on div at bounding box center [12, 43] width 6 height 6
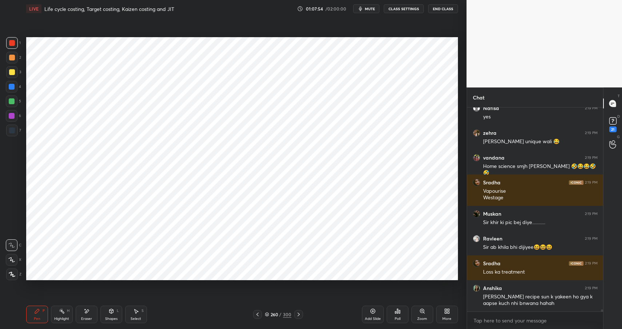
drag, startPoint x: 11, startPoint y: 116, endPoint x: 24, endPoint y: 125, distance: 16.0
click at [11, 116] on div at bounding box center [12, 116] width 6 height 6
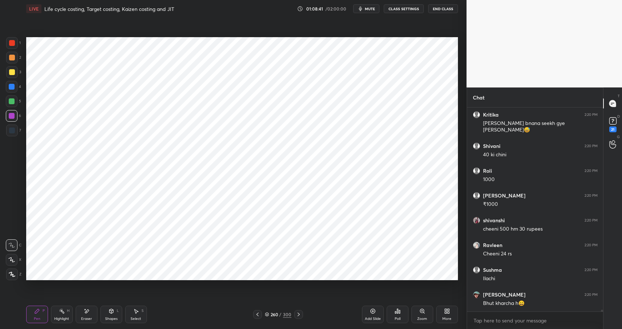
scroll to position [20605, 0]
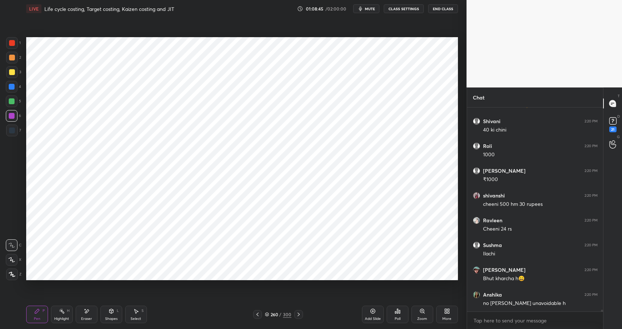
drag, startPoint x: 15, startPoint y: 88, endPoint x: 17, endPoint y: 102, distance: 14.0
click at [15, 88] on div at bounding box center [12, 87] width 12 height 12
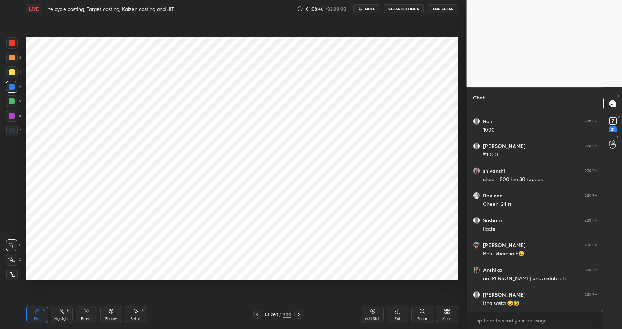
click at [13, 118] on div at bounding box center [12, 116] width 6 height 6
drag, startPoint x: 13, startPoint y: 118, endPoint x: 16, endPoint y: 112, distance: 5.5
click at [13, 118] on div at bounding box center [12, 116] width 6 height 6
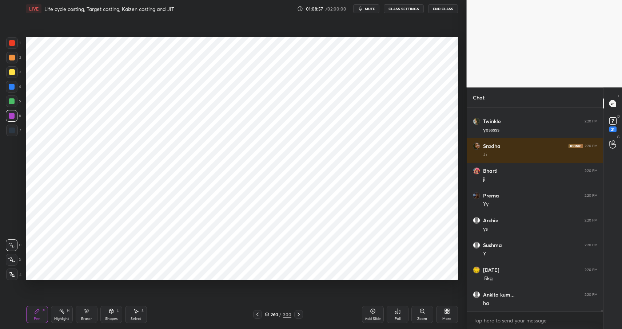
scroll to position [20952, 0]
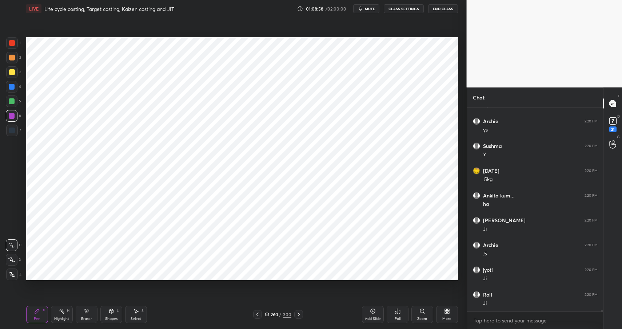
click at [110, 312] on icon at bounding box center [111, 311] width 4 height 4
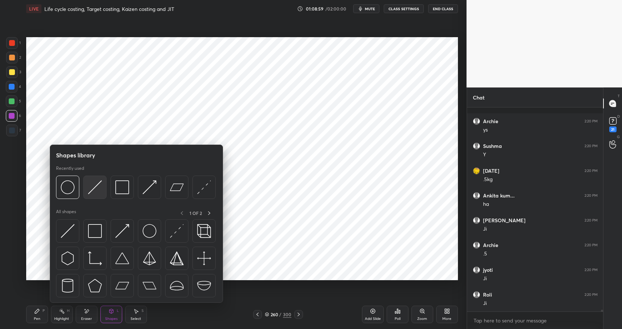
click at [92, 188] on img at bounding box center [95, 187] width 14 height 14
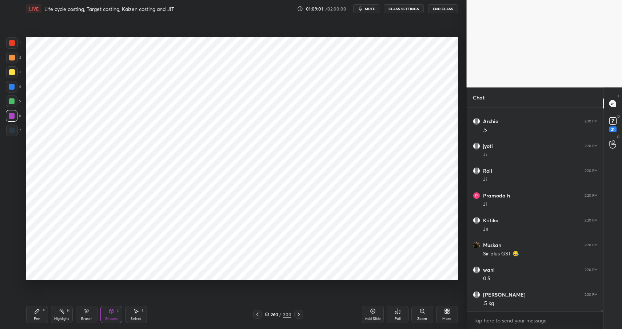
scroll to position [21100, 0]
click at [36, 317] on div "Pen" at bounding box center [37, 319] width 7 height 4
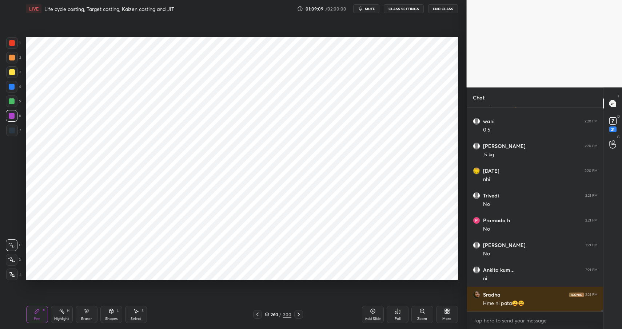
scroll to position [21249, 0]
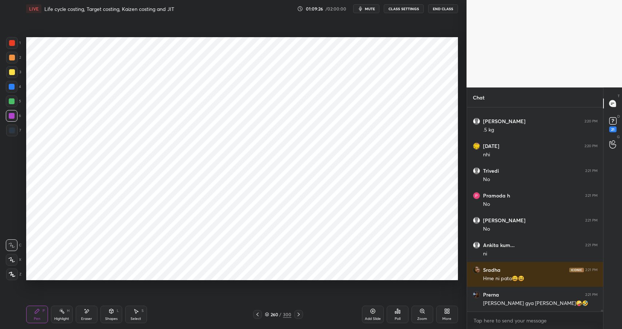
click at [59, 311] on icon at bounding box center [62, 311] width 6 height 6
click at [63, 311] on icon at bounding box center [62, 311] width 6 height 6
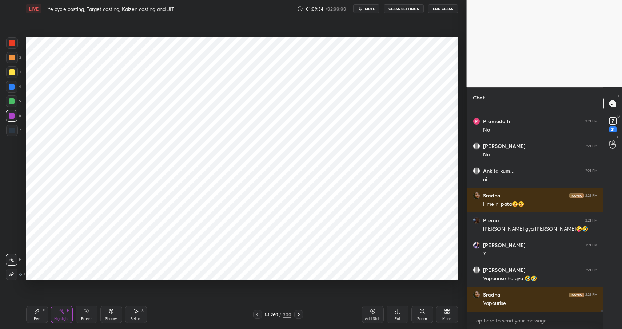
scroll to position [21348, 0]
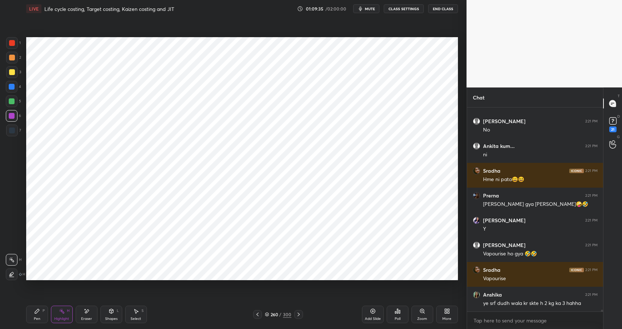
click at [29, 315] on div "Pen P" at bounding box center [37, 313] width 22 height 17
click at [32, 315] on div "Pen P" at bounding box center [37, 313] width 22 height 17
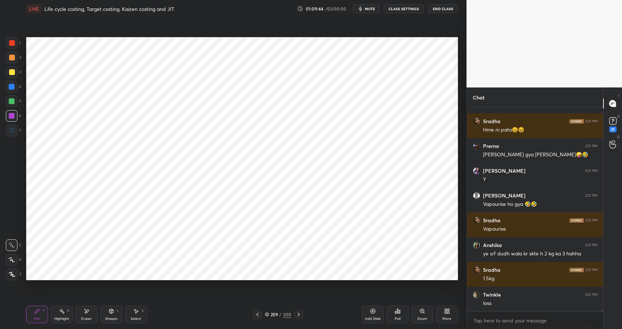
scroll to position [21422, 0]
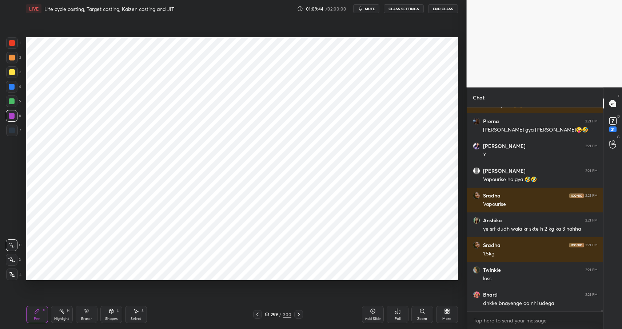
click at [53, 313] on div "Highlight H" at bounding box center [62, 313] width 22 height 17
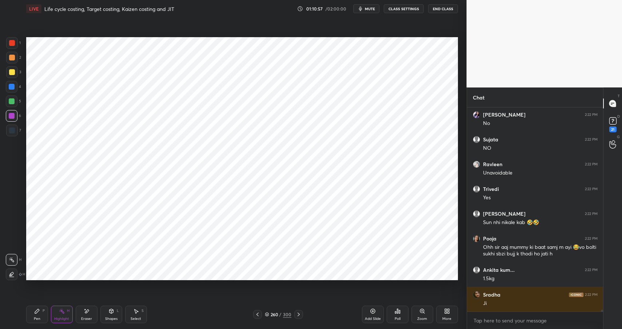
scroll to position [21665, 0]
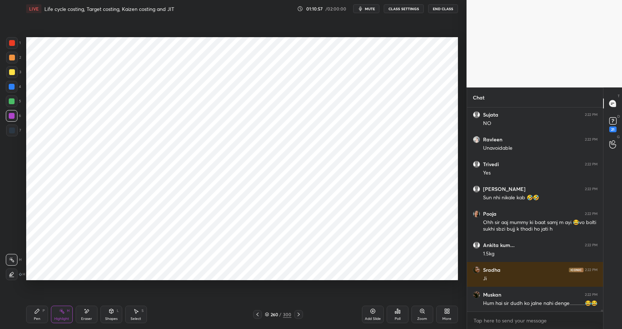
click at [33, 314] on div "Pen P" at bounding box center [37, 313] width 22 height 17
click at [35, 317] on div "Pen" at bounding box center [37, 319] width 7 height 4
click at [11, 42] on div at bounding box center [12, 43] width 6 height 6
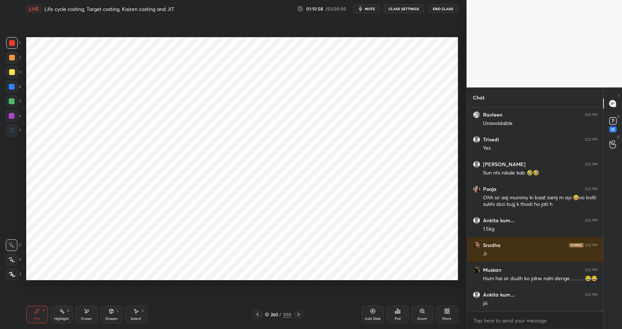
drag, startPoint x: 11, startPoint y: 42, endPoint x: 20, endPoint y: 50, distance: 11.8
click at [11, 42] on div at bounding box center [12, 43] width 6 height 6
click at [83, 313] on div "Eraser" at bounding box center [87, 313] width 22 height 17
click at [120, 316] on div "Shapes L" at bounding box center [111, 313] width 22 height 17
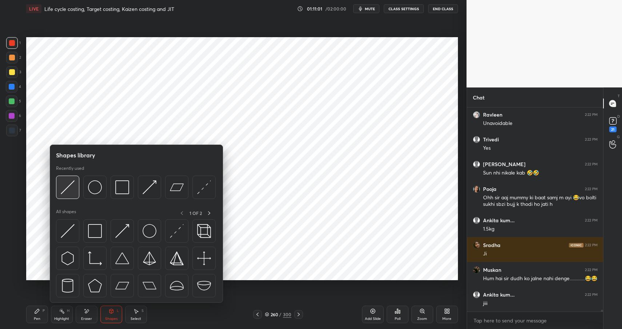
click at [75, 188] on div at bounding box center [67, 186] width 23 height 23
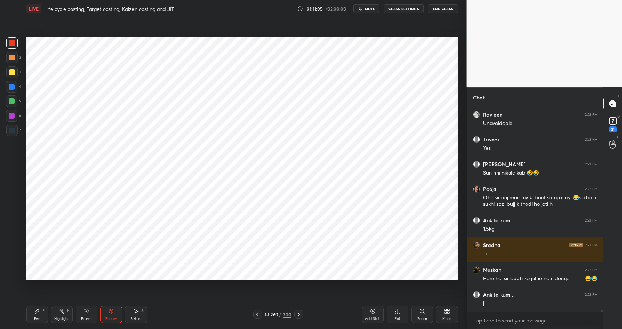
click at [106, 311] on div "Shapes L" at bounding box center [111, 313] width 22 height 17
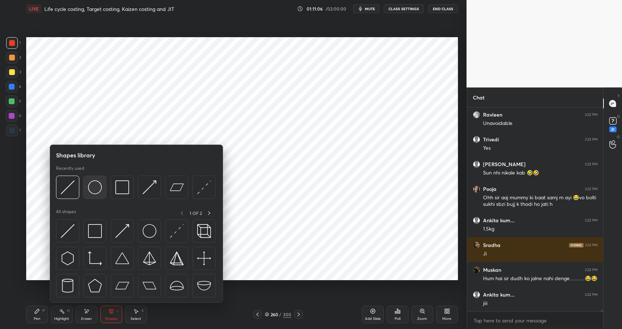
click at [100, 190] on img at bounding box center [95, 187] width 14 height 14
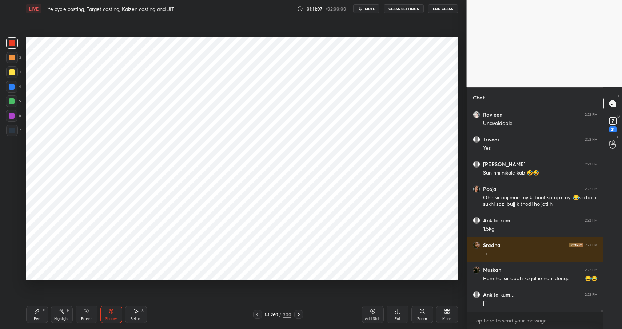
click at [35, 312] on icon at bounding box center [37, 311] width 6 height 6
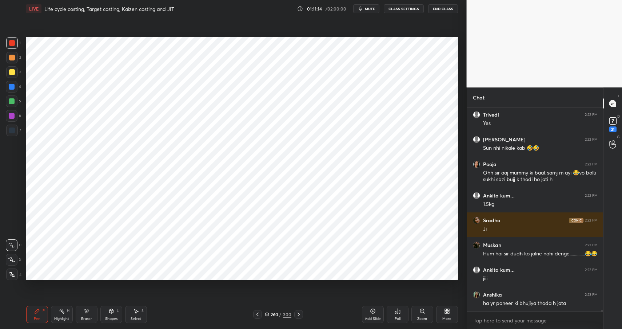
click at [61, 312] on icon at bounding box center [62, 311] width 6 height 6
drag, startPoint x: 62, startPoint y: 314, endPoint x: 69, endPoint y: 311, distance: 7.2
click at [62, 314] on div "Highlight H" at bounding box center [62, 313] width 22 height 17
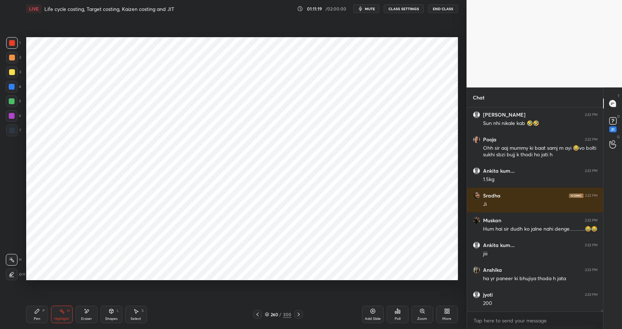
scroll to position [21764, 0]
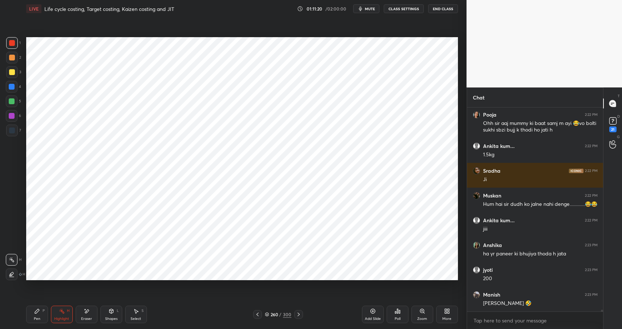
click at [36, 317] on div "Pen" at bounding box center [37, 319] width 7 height 4
drag, startPoint x: 38, startPoint y: 316, endPoint x: 48, endPoint y: 303, distance: 16.3
click at [38, 317] on div "Pen" at bounding box center [37, 319] width 7 height 4
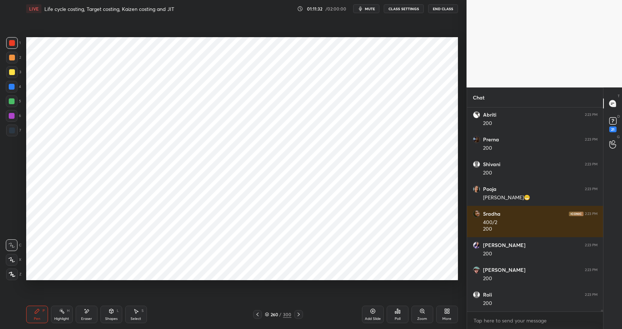
scroll to position [22117, 0]
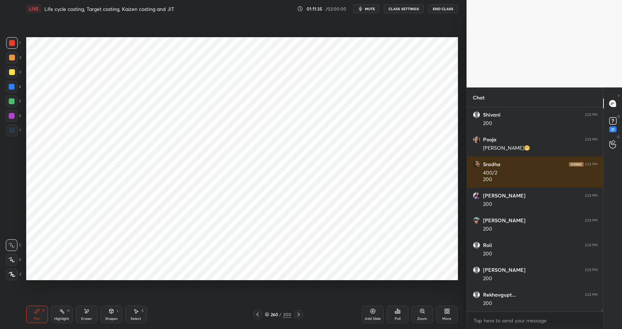
click at [60, 311] on icon at bounding box center [62, 311] width 6 height 6
click at [63, 315] on div "Highlight H" at bounding box center [62, 313] width 22 height 17
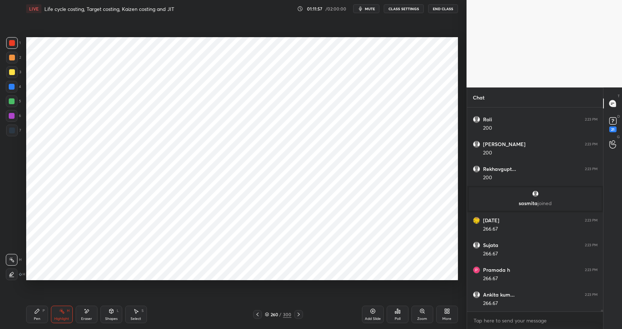
scroll to position [21983, 0]
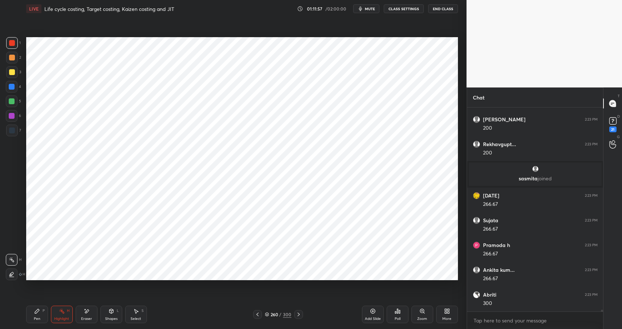
click at [37, 314] on div "Pen P" at bounding box center [37, 313] width 22 height 17
drag, startPoint x: 37, startPoint y: 314, endPoint x: 28, endPoint y: 305, distance: 13.1
click at [37, 314] on div "Pen P" at bounding box center [37, 313] width 22 height 17
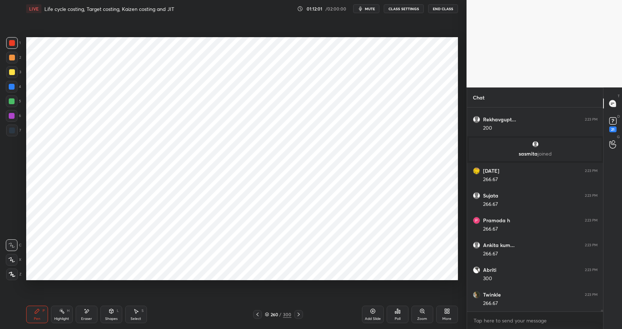
scroll to position [22033, 0]
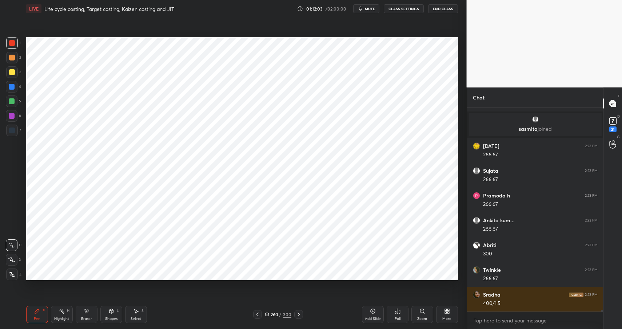
click at [90, 313] on div "Eraser" at bounding box center [87, 313] width 22 height 17
click at [38, 311] on div "Pen P" at bounding box center [37, 313] width 22 height 17
click at [46, 309] on div "Pen P" at bounding box center [37, 313] width 22 height 17
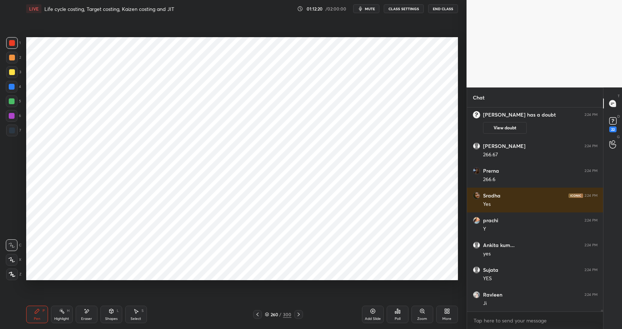
scroll to position [22246, 0]
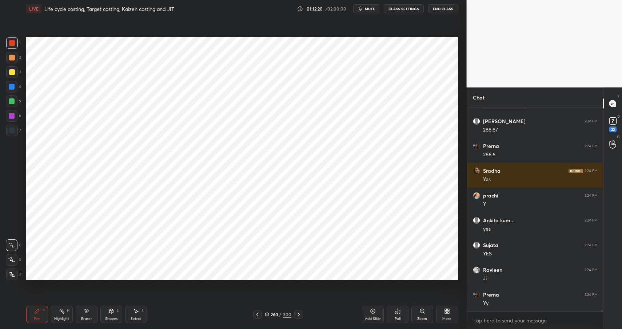
drag, startPoint x: 59, startPoint y: 311, endPoint x: 64, endPoint y: 314, distance: 5.1
click at [59, 311] on icon at bounding box center [62, 311] width 6 height 6
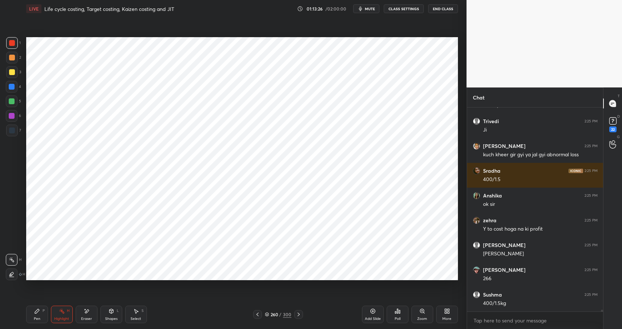
scroll to position [22790, 0]
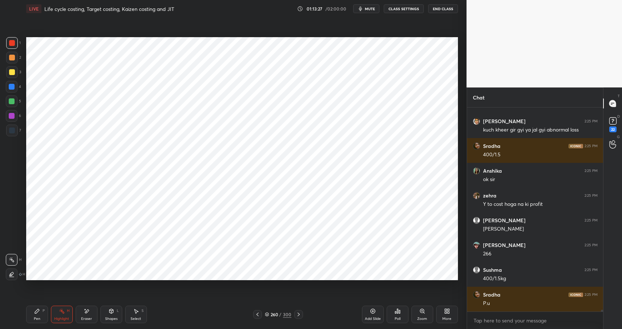
click at [34, 309] on icon at bounding box center [37, 311] width 6 height 6
drag, startPoint x: 34, startPoint y: 309, endPoint x: 37, endPoint y: 300, distance: 9.0
click at [34, 309] on icon at bounding box center [37, 311] width 6 height 6
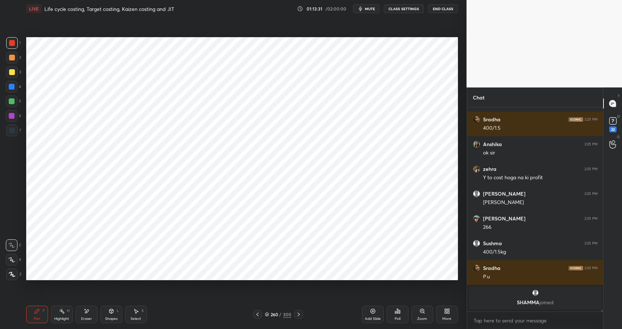
scroll to position [22624, 0]
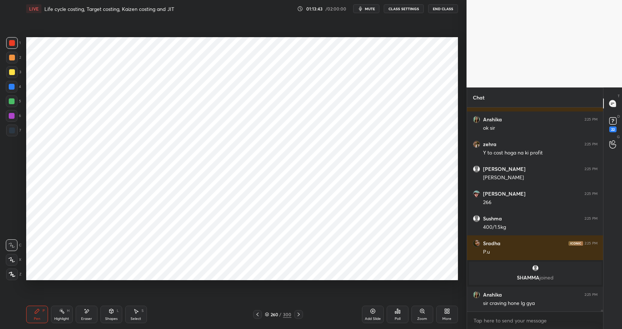
click at [58, 311] on div "Highlight H" at bounding box center [62, 313] width 22 height 17
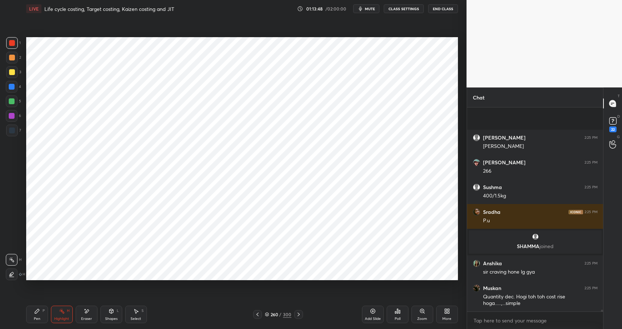
scroll to position [22705, 0]
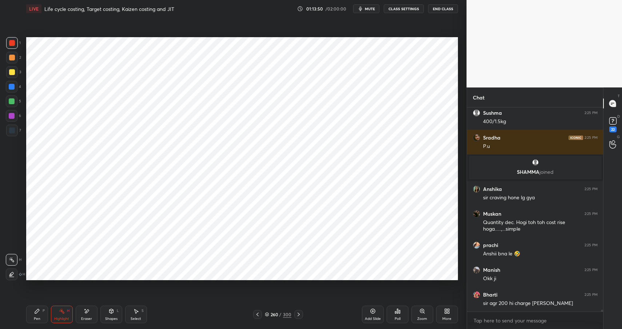
click at [34, 315] on div "Pen P" at bounding box center [37, 313] width 22 height 17
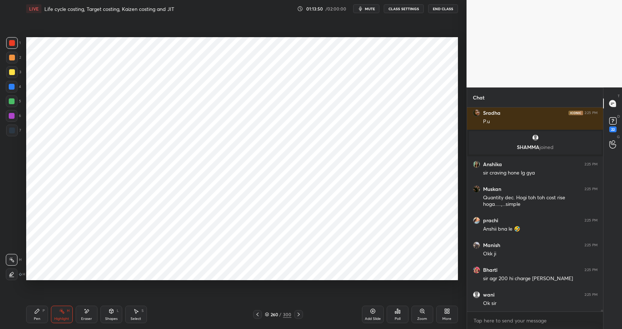
drag, startPoint x: 36, startPoint y: 316, endPoint x: 34, endPoint y: 305, distance: 11.1
click at [36, 317] on div "Pen" at bounding box center [37, 319] width 7 height 4
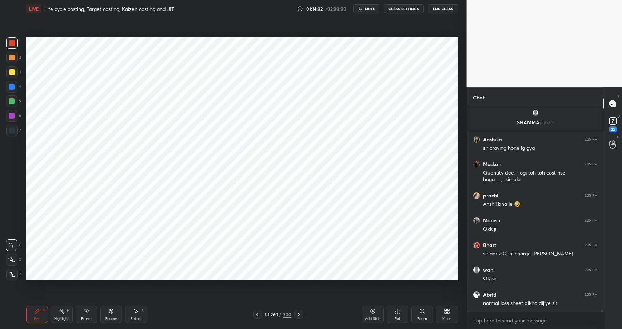
click at [36, 318] on div "Pen" at bounding box center [37, 319] width 7 height 4
drag, startPoint x: 38, startPoint y: 317, endPoint x: 67, endPoint y: 293, distance: 37.0
click at [38, 317] on div "Pen" at bounding box center [37, 319] width 7 height 4
click at [12, 114] on div at bounding box center [12, 116] width 6 height 6
click at [12, 116] on div at bounding box center [12, 116] width 6 height 6
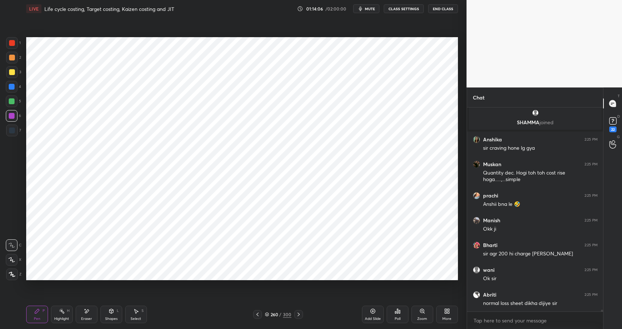
click at [64, 320] on div "Highlight" at bounding box center [61, 319] width 15 height 4
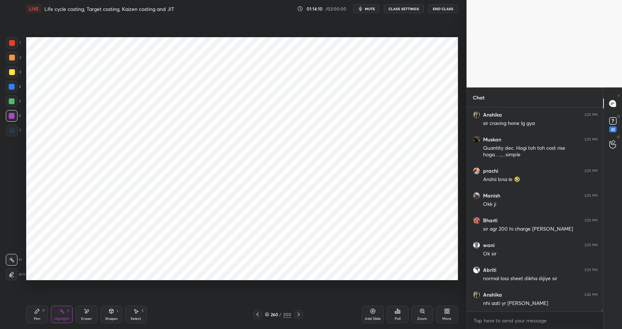
scroll to position [22828, 0]
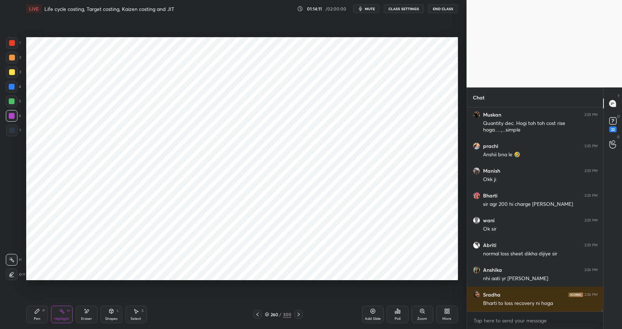
click at [36, 313] on icon at bounding box center [37, 311] width 6 height 6
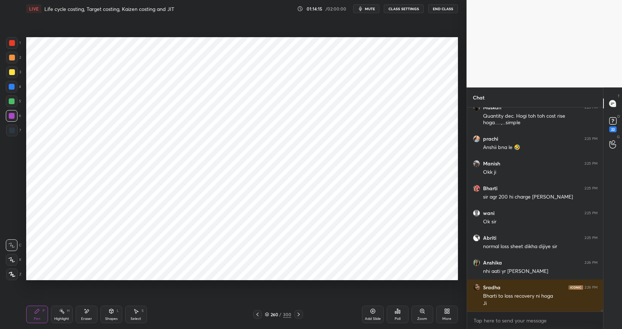
click at [61, 309] on icon at bounding box center [62, 311] width 6 height 6
click at [61, 313] on icon at bounding box center [62, 311] width 6 height 6
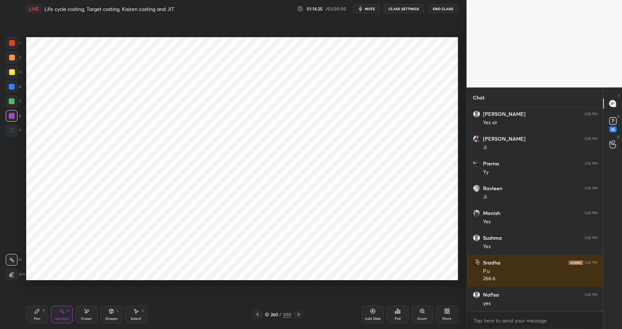
scroll to position [23140, 0]
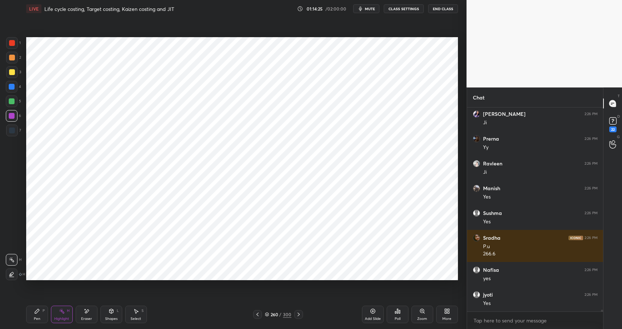
click at [37, 309] on icon at bounding box center [37, 311] width 4 height 4
drag, startPoint x: 42, startPoint y: 312, endPoint x: 48, endPoint y: 307, distance: 7.5
click at [43, 312] on div "P" at bounding box center [44, 311] width 2 height 4
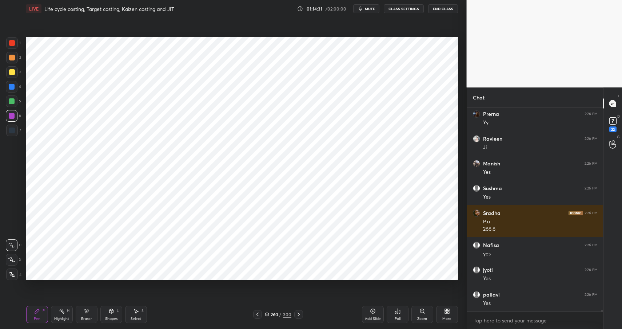
click at [110, 314] on div "Shapes L" at bounding box center [111, 313] width 22 height 17
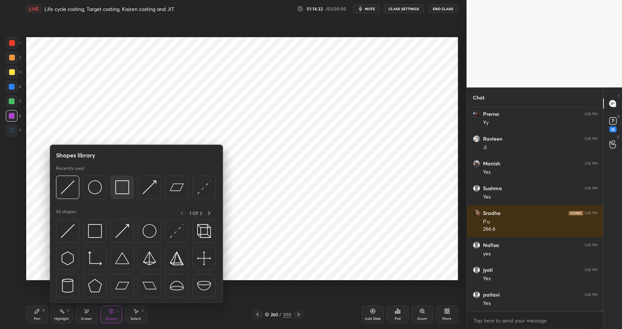
click at [124, 183] on img at bounding box center [122, 187] width 14 height 14
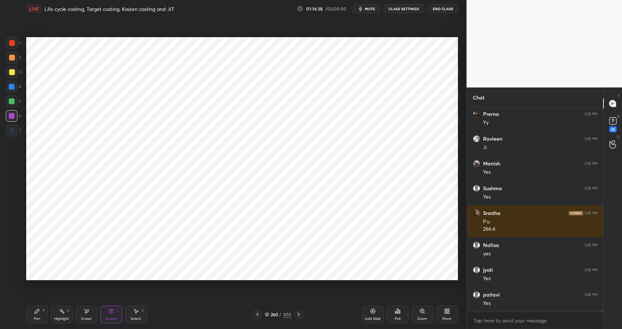
scroll to position [23189, 0]
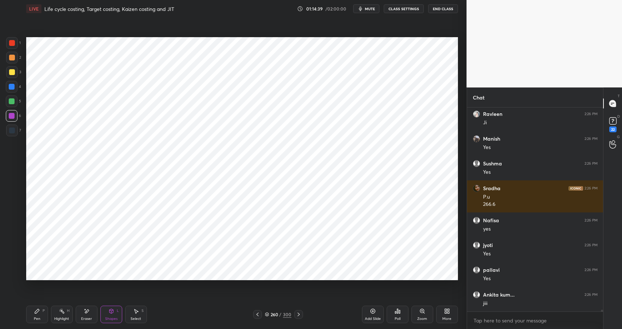
click at [58, 313] on div "Highlight H" at bounding box center [62, 313] width 22 height 17
click at [32, 311] on div "Pen P" at bounding box center [37, 313] width 22 height 17
click at [35, 314] on div "Pen P" at bounding box center [37, 313] width 22 height 17
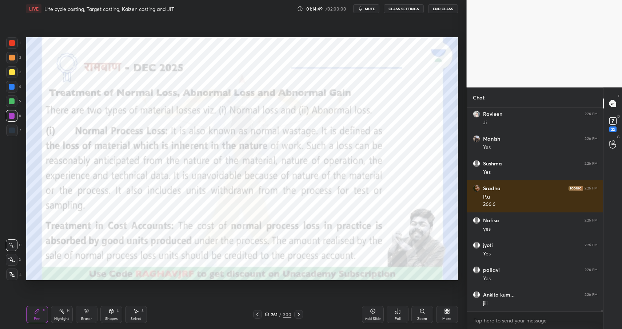
click at [112, 317] on div "Shapes" at bounding box center [111, 319] width 12 height 4
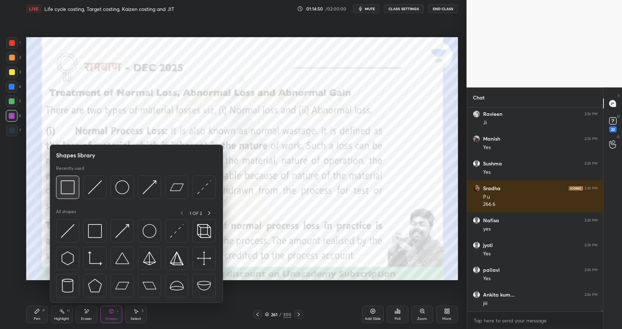
click at [64, 181] on img at bounding box center [68, 187] width 14 height 14
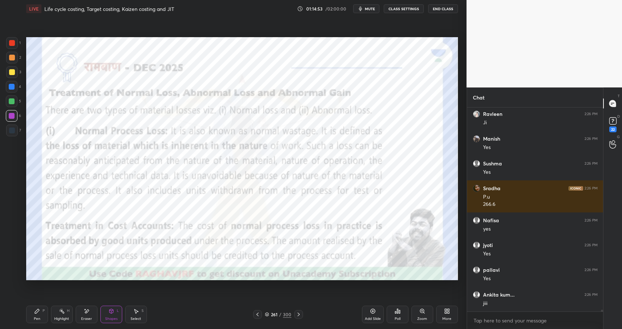
click at [57, 311] on div "Highlight H" at bounding box center [62, 313] width 22 height 17
drag, startPoint x: 57, startPoint y: 311, endPoint x: 77, endPoint y: 289, distance: 29.1
click at [57, 311] on div "Highlight H" at bounding box center [62, 313] width 22 height 17
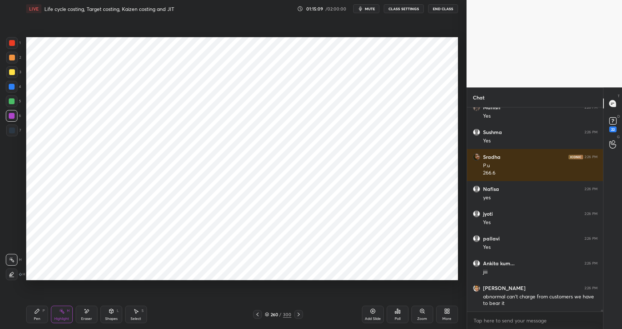
click at [29, 315] on div "Pen P" at bounding box center [37, 313] width 22 height 17
click at [35, 318] on div "Pen" at bounding box center [37, 319] width 7 height 4
click at [111, 319] on div "Shapes" at bounding box center [111, 319] width 12 height 4
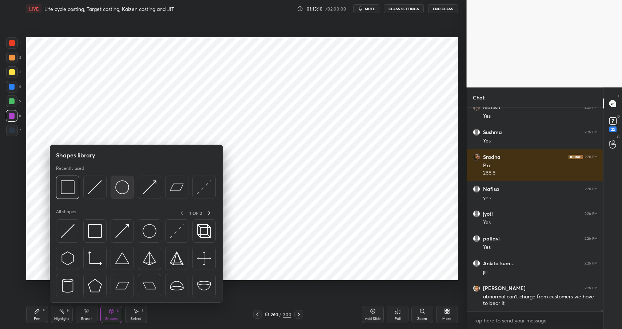
click at [124, 192] on img at bounding box center [122, 187] width 14 height 14
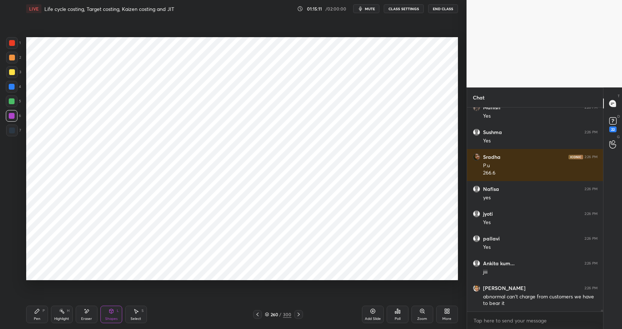
click at [36, 317] on div "Pen" at bounding box center [37, 319] width 7 height 4
click at [39, 317] on div "Pen" at bounding box center [37, 319] width 7 height 4
click at [12, 97] on div at bounding box center [12, 101] width 12 height 12
click at [12, 102] on div at bounding box center [12, 101] width 6 height 6
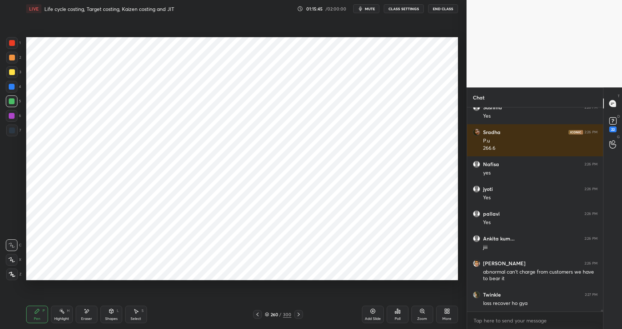
drag, startPoint x: 60, startPoint y: 309, endPoint x: 57, endPoint y: 313, distance: 4.7
click at [56, 310] on div "Highlight H" at bounding box center [62, 313] width 22 height 17
drag, startPoint x: 59, startPoint y: 314, endPoint x: 78, endPoint y: 294, distance: 27.3
click at [59, 314] on div "Highlight H" at bounding box center [62, 313] width 22 height 17
click at [114, 307] on div "Shapes L" at bounding box center [111, 313] width 22 height 17
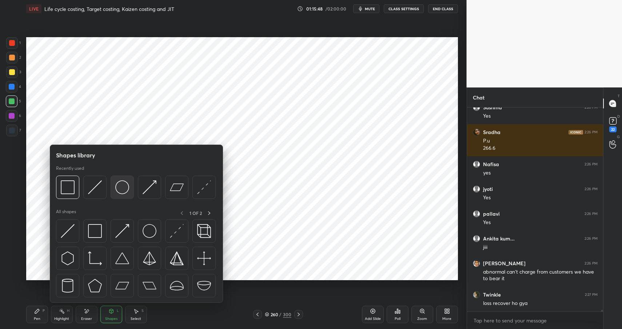
click at [122, 196] on div at bounding box center [122, 186] width 23 height 23
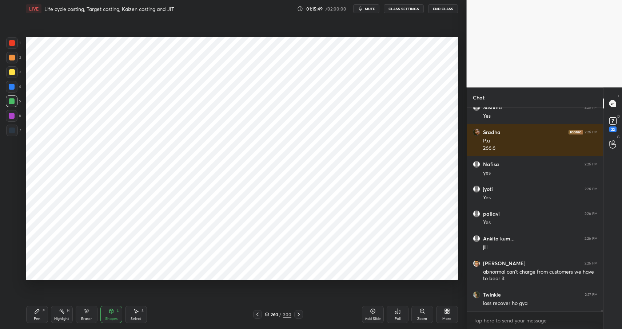
click at [39, 315] on div "Pen P" at bounding box center [37, 313] width 22 height 17
click at [42, 317] on div "Pen P" at bounding box center [37, 313] width 22 height 17
click at [36, 317] on div "Pen" at bounding box center [37, 319] width 7 height 4
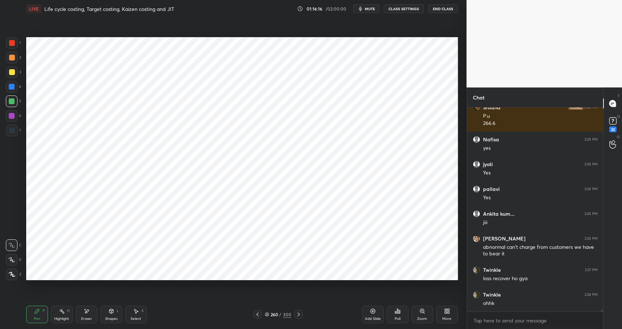
click at [12, 87] on div at bounding box center [12, 87] width 6 height 6
click at [11, 89] on div at bounding box center [12, 87] width 12 height 12
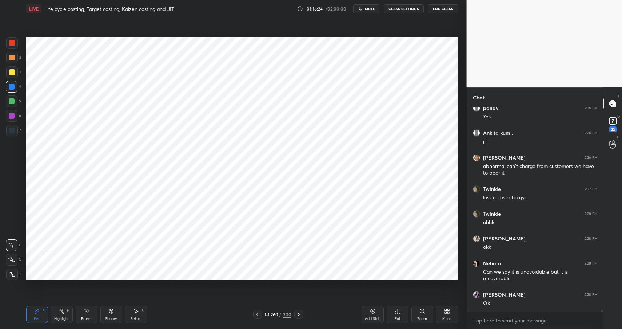
scroll to position [23376, 0]
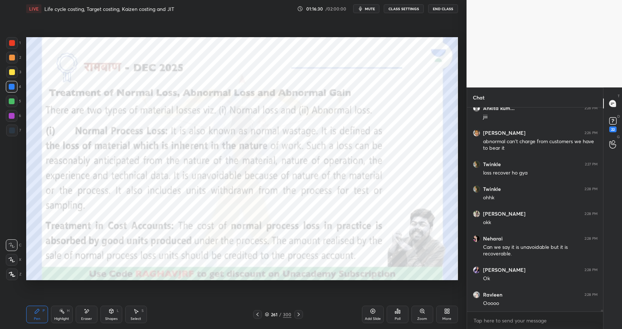
click at [61, 317] on div "Highlight" at bounding box center [61, 319] width 15 height 4
drag, startPoint x: 60, startPoint y: 316, endPoint x: 88, endPoint y: 305, distance: 30.7
click at [59, 317] on div "Highlight" at bounding box center [61, 319] width 15 height 4
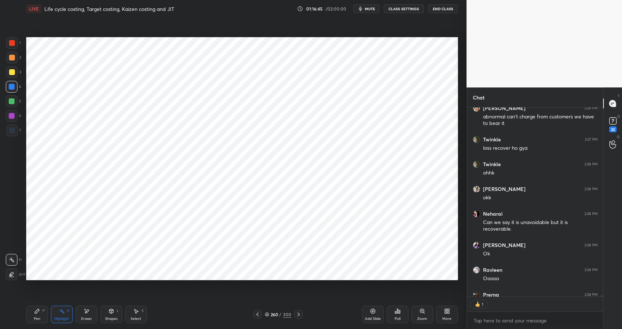
scroll to position [23440, 0]
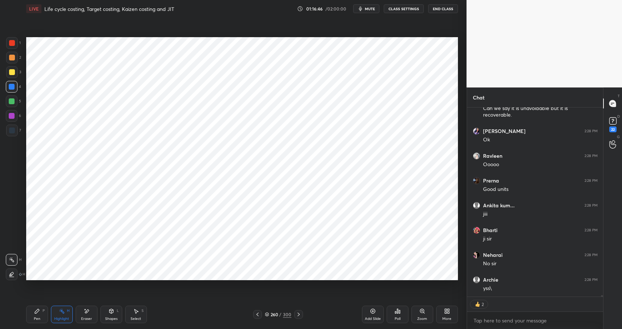
click at [372, 313] on icon at bounding box center [373, 311] width 6 height 6
click at [38, 314] on div "Pen P" at bounding box center [37, 313] width 22 height 17
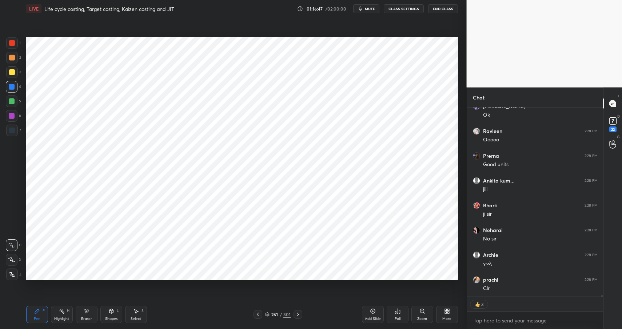
click at [42, 315] on div "Pen P" at bounding box center [37, 313] width 22 height 17
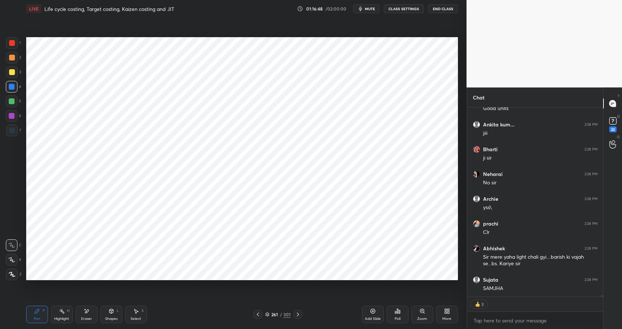
click at [9, 44] on div at bounding box center [12, 43] width 6 height 6
drag, startPoint x: 9, startPoint y: 44, endPoint x: 22, endPoint y: 46, distance: 12.5
click at [9, 44] on div at bounding box center [12, 43] width 6 height 6
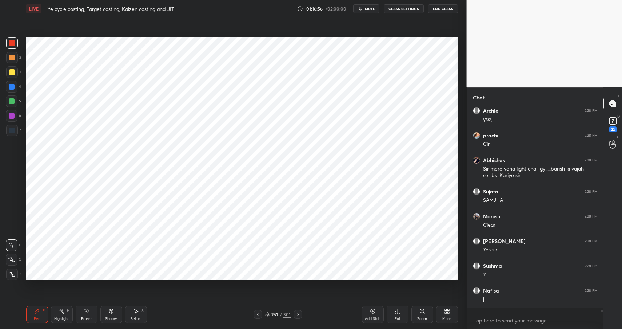
scroll to position [23679, 0]
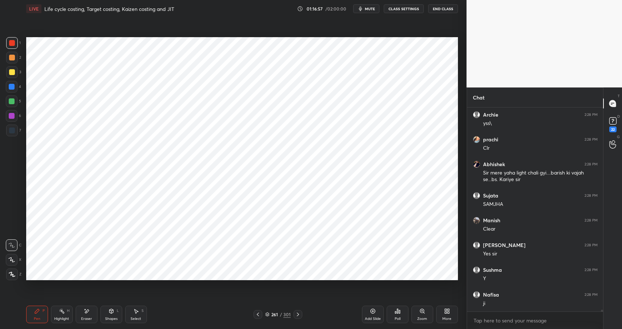
click at [7, 128] on div at bounding box center [12, 130] width 12 height 12
click at [12, 129] on div at bounding box center [12, 130] width 6 height 6
click at [14, 43] on div at bounding box center [12, 43] width 6 height 6
drag, startPoint x: 14, startPoint y: 44, endPoint x: 29, endPoint y: 36, distance: 16.6
click at [14, 44] on div at bounding box center [12, 43] width 6 height 6
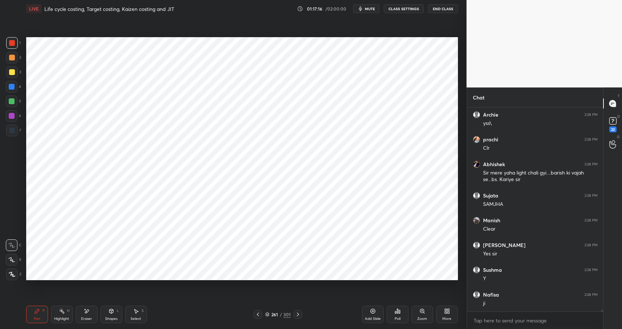
drag, startPoint x: 15, startPoint y: 86, endPoint x: 18, endPoint y: 83, distance: 4.1
click at [15, 86] on div at bounding box center [12, 87] width 12 height 12
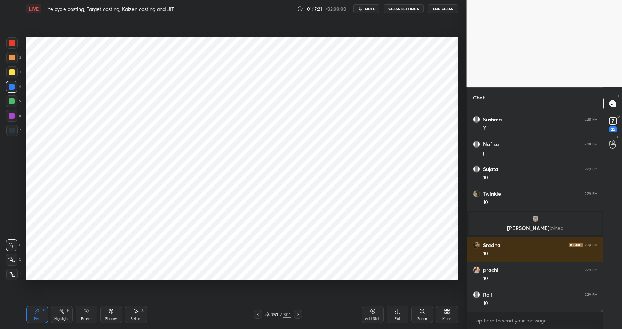
scroll to position [23517, 0]
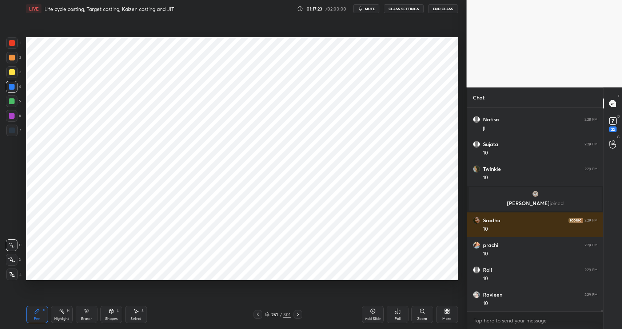
click at [12, 132] on div at bounding box center [12, 130] width 6 height 6
click at [12, 131] on div at bounding box center [12, 130] width 6 height 6
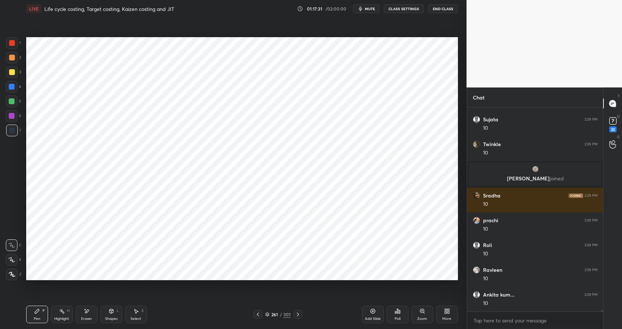
click at [70, 314] on div "Highlight H" at bounding box center [62, 313] width 22 height 17
drag, startPoint x: 70, startPoint y: 314, endPoint x: 93, endPoint y: 285, distance: 36.7
click at [67, 315] on div "Highlight H" at bounding box center [62, 313] width 22 height 17
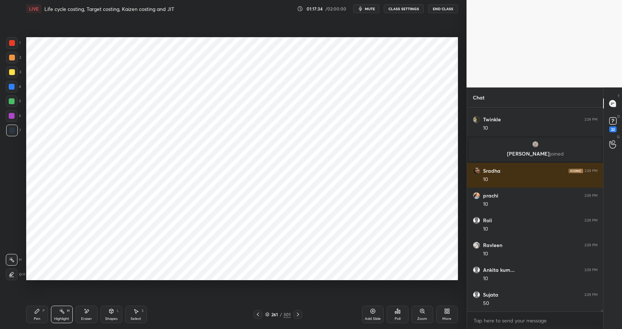
scroll to position [23591, 0]
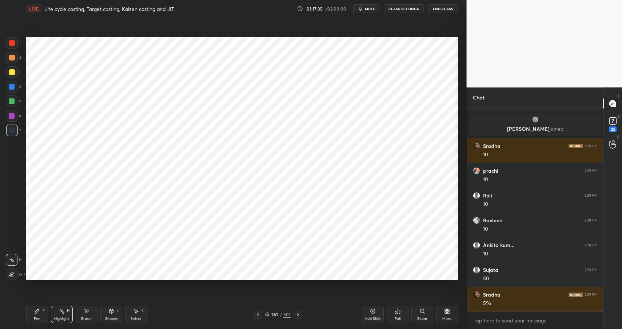
click at [42, 311] on div "Pen P" at bounding box center [37, 313] width 22 height 17
drag, startPoint x: 42, startPoint y: 311, endPoint x: 76, endPoint y: 282, distance: 45.4
click at [42, 311] on div "Pen P" at bounding box center [37, 313] width 22 height 17
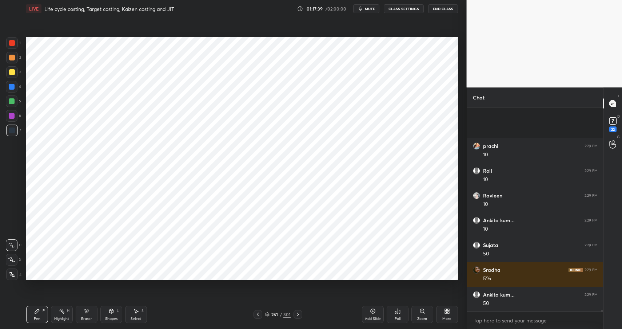
scroll to position [23690, 0]
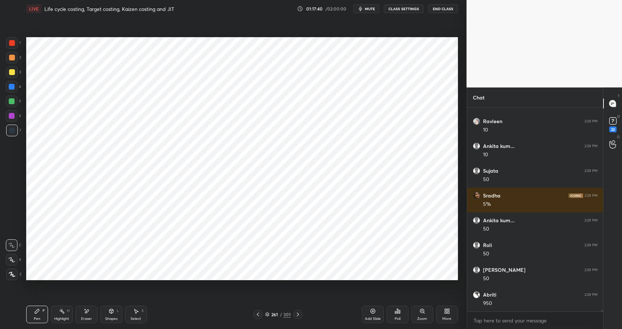
drag, startPoint x: 117, startPoint y: 318, endPoint x: 120, endPoint y: 307, distance: 10.9
click at [117, 318] on div "Shapes" at bounding box center [111, 319] width 12 height 4
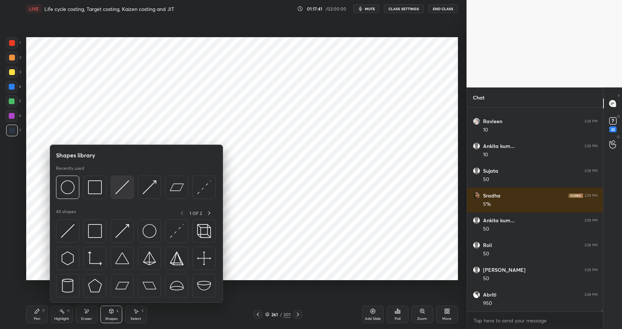
click at [124, 187] on img at bounding box center [122, 187] width 14 height 14
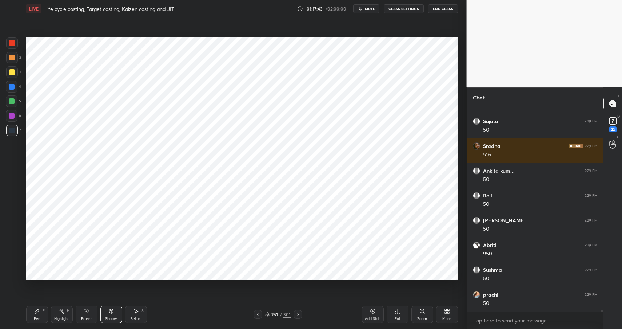
scroll to position [23764, 0]
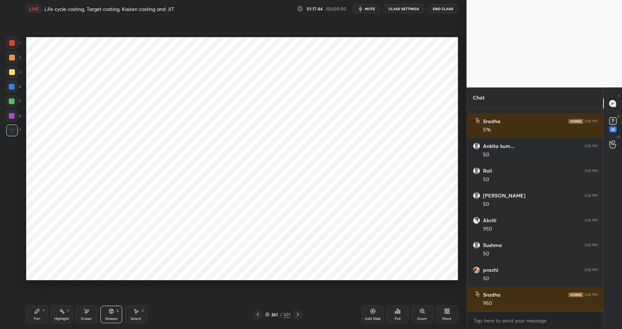
click at [61, 318] on div "Highlight" at bounding box center [61, 319] width 15 height 4
drag, startPoint x: 65, startPoint y: 318, endPoint x: 71, endPoint y: 310, distance: 9.2
click at [65, 318] on div "Highlight" at bounding box center [61, 319] width 15 height 4
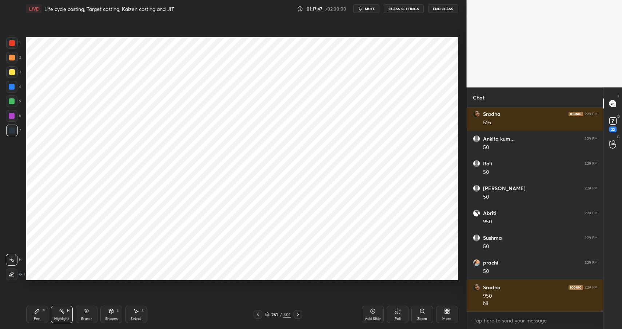
scroll to position [23796, 0]
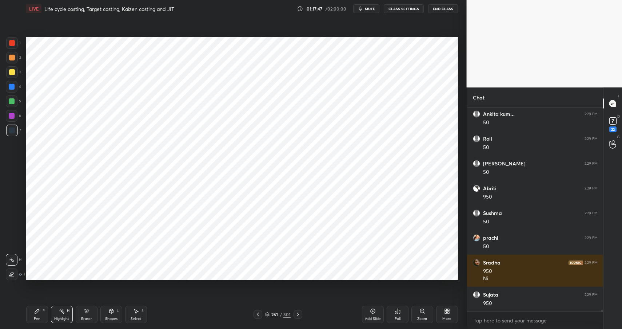
click at [43, 312] on div "P" at bounding box center [44, 311] width 2 height 4
click at [45, 313] on div "Pen P" at bounding box center [37, 313] width 22 height 17
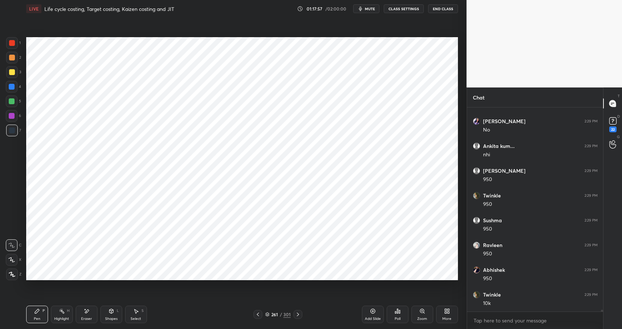
scroll to position [24044, 0]
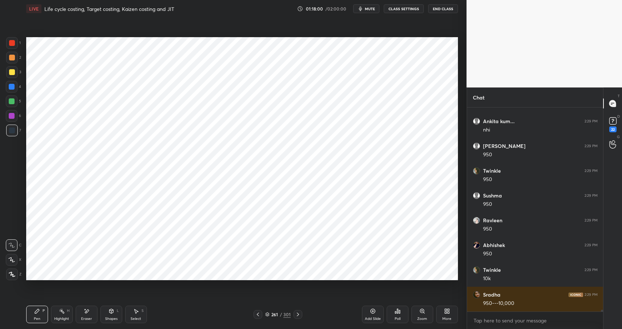
click at [56, 319] on div "Highlight" at bounding box center [61, 319] width 15 height 4
drag, startPoint x: 56, startPoint y: 319, endPoint x: 66, endPoint y: 309, distance: 14.2
click at [56, 319] on div "Highlight" at bounding box center [61, 319] width 15 height 4
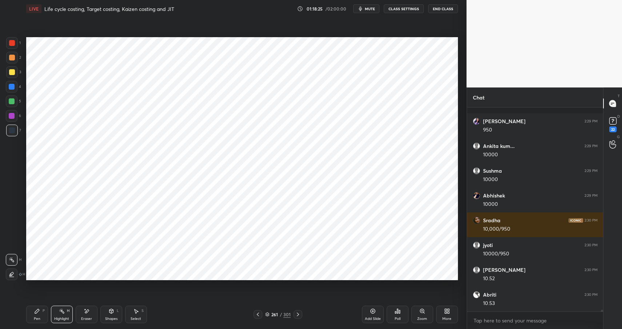
scroll to position [24316, 0]
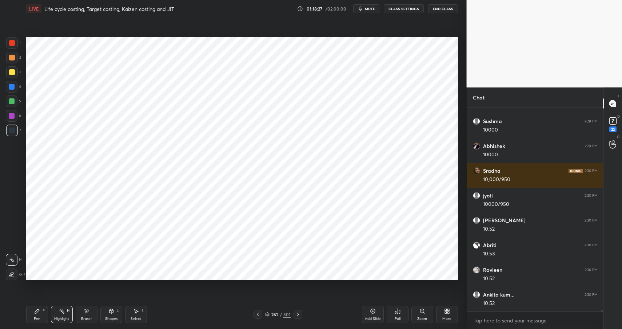
click at [41, 311] on div "Pen P" at bounding box center [37, 313] width 22 height 17
click at [38, 312] on div "Pen P" at bounding box center [37, 313] width 22 height 17
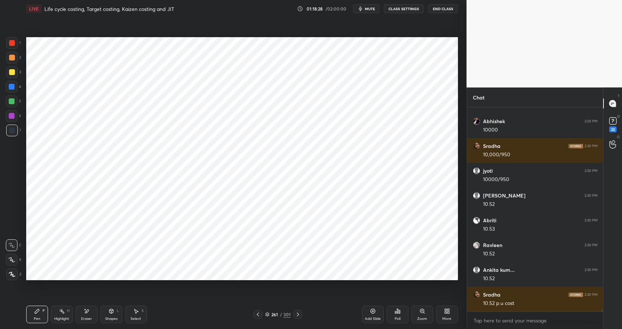
click at [11, 85] on div at bounding box center [12, 87] width 6 height 6
drag, startPoint x: 11, startPoint y: 86, endPoint x: 22, endPoint y: 84, distance: 11.1
click at [14, 86] on div at bounding box center [12, 87] width 6 height 6
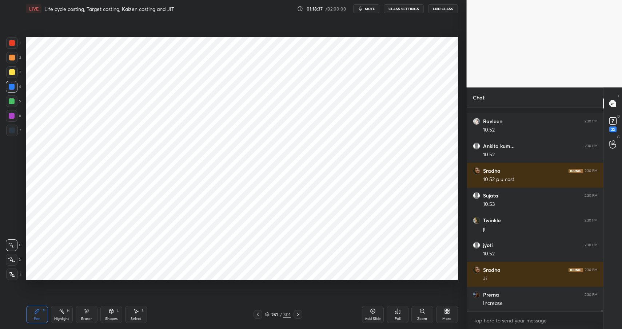
scroll to position [24514, 0]
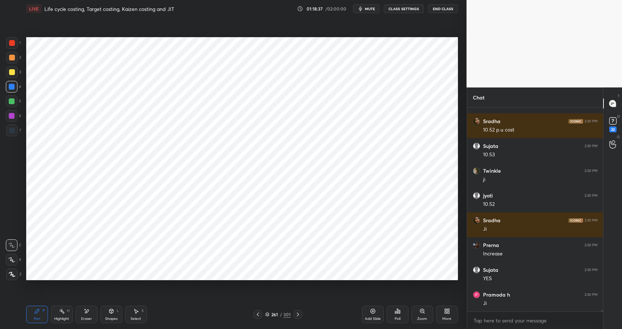
click at [65, 313] on div "Highlight H" at bounding box center [62, 313] width 22 height 17
click at [66, 317] on div "Highlight" at bounding box center [61, 319] width 15 height 4
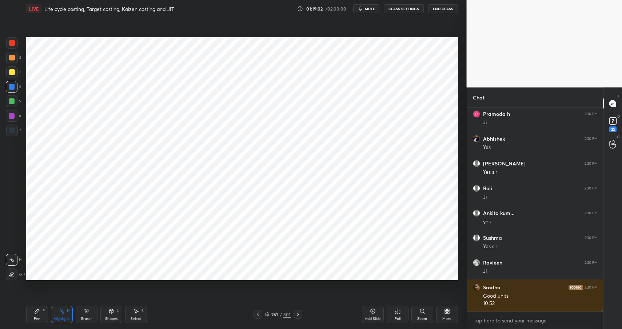
scroll to position [24719, 0]
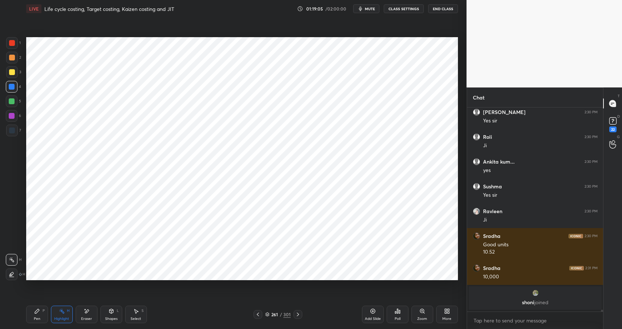
click at [37, 312] on icon at bounding box center [37, 311] width 6 height 6
click at [40, 313] on div "Pen P" at bounding box center [37, 313] width 22 height 17
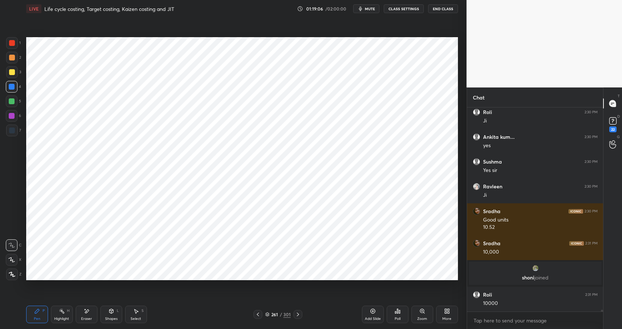
scroll to position [24414, 0]
click at [11, 114] on div at bounding box center [12, 116] width 6 height 6
click at [12, 116] on div at bounding box center [12, 116] width 6 height 6
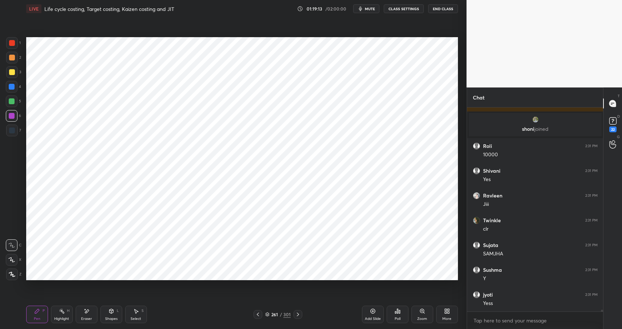
scroll to position [24612, 0]
click at [111, 317] on div "Shapes" at bounding box center [111, 319] width 12 height 4
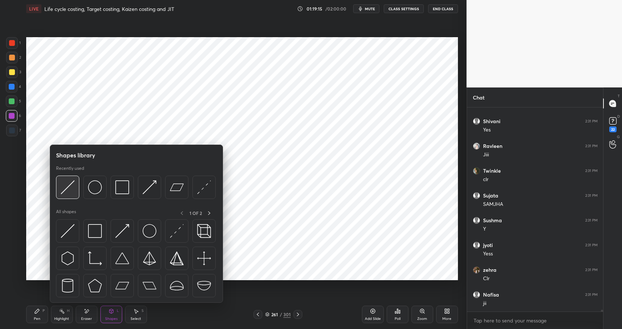
click at [72, 187] on img at bounding box center [68, 187] width 14 height 14
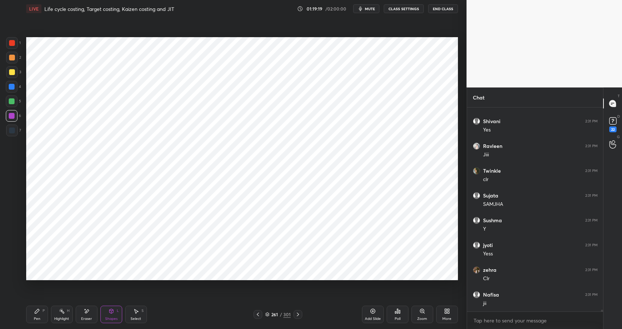
click at [35, 312] on icon at bounding box center [37, 311] width 4 height 4
click at [38, 315] on div "Pen P" at bounding box center [37, 313] width 22 height 17
click at [11, 125] on div at bounding box center [12, 130] width 12 height 12
click at [12, 127] on div at bounding box center [12, 130] width 6 height 6
drag, startPoint x: 115, startPoint y: 310, endPoint x: 118, endPoint y: 304, distance: 6.4
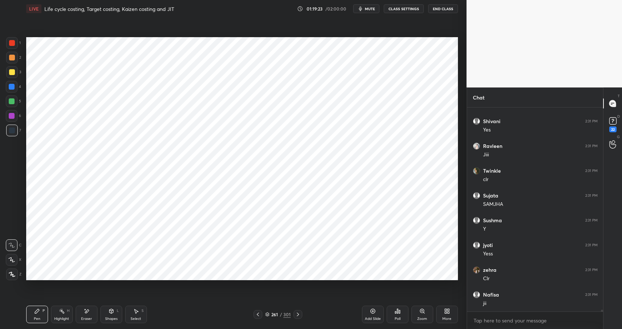
click at [115, 310] on div "Shapes L" at bounding box center [111, 313] width 22 height 17
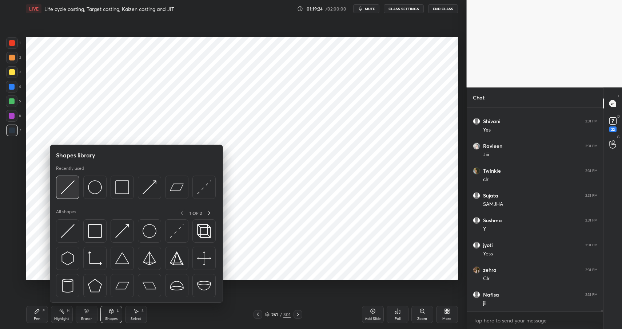
click at [66, 183] on img at bounding box center [68, 187] width 14 height 14
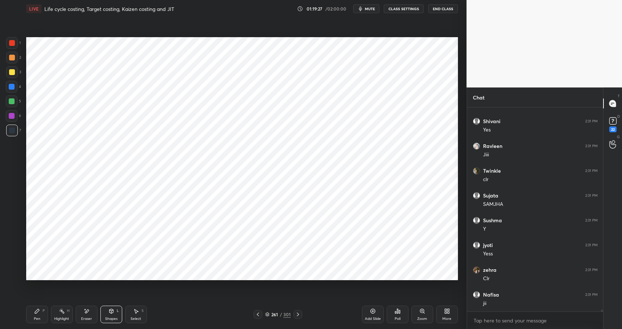
click at [32, 313] on div "Pen P" at bounding box center [37, 313] width 22 height 17
drag, startPoint x: 35, startPoint y: 314, endPoint x: 35, endPoint y: 307, distance: 6.9
click at [35, 314] on div "Pen P" at bounding box center [37, 313] width 22 height 17
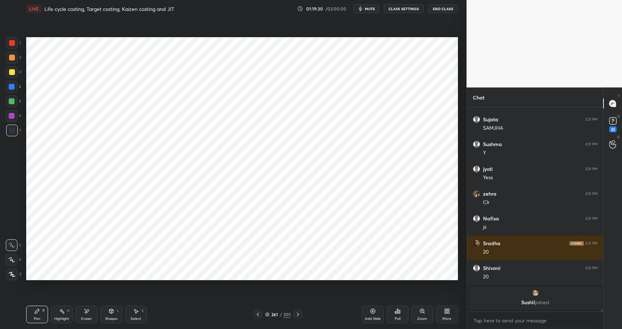
scroll to position [24634, 0]
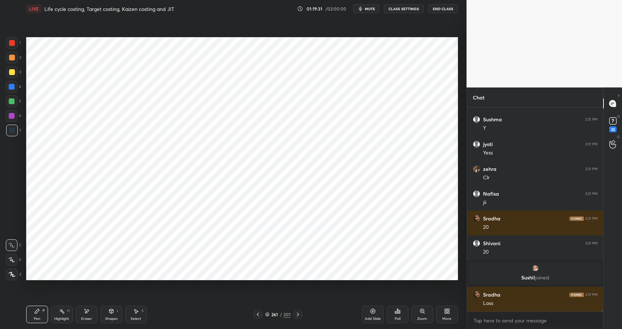
click at [14, 133] on div at bounding box center [12, 130] width 12 height 12
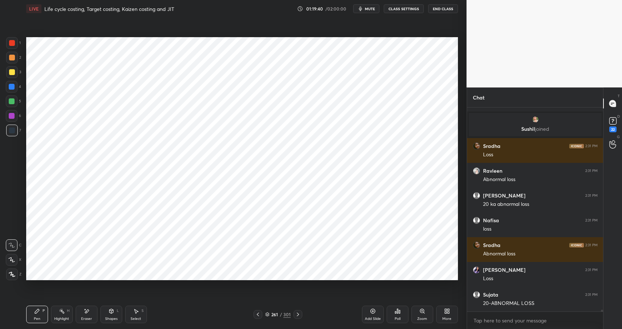
scroll to position [24807, 0]
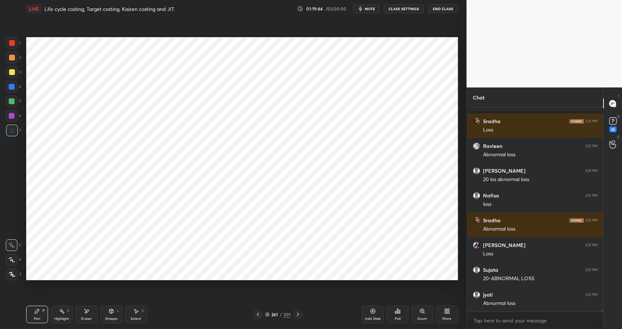
click at [52, 310] on div "Highlight H" at bounding box center [62, 313] width 22 height 17
drag, startPoint x: 56, startPoint y: 310, endPoint x: 60, endPoint y: 310, distance: 3.7
click at [57, 310] on div "Highlight H" at bounding box center [62, 313] width 22 height 17
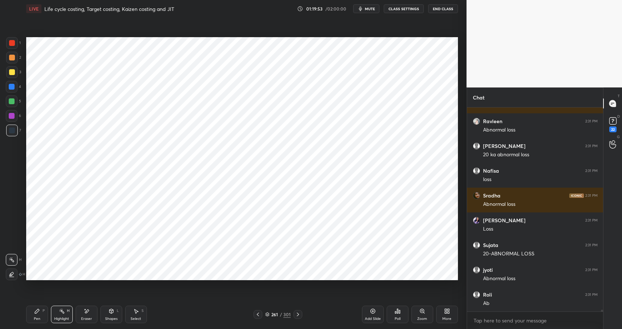
click at [36, 310] on icon at bounding box center [37, 311] width 6 height 6
click at [38, 312] on icon at bounding box center [37, 311] width 6 height 6
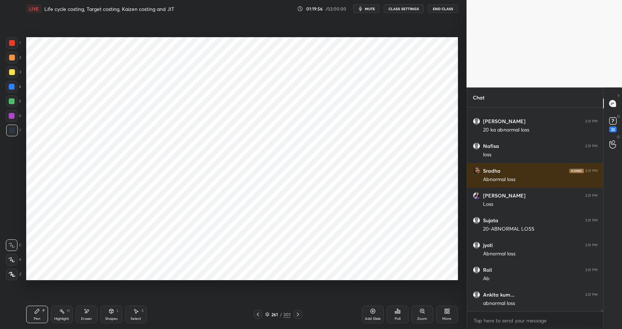
scroll to position [24882, 0]
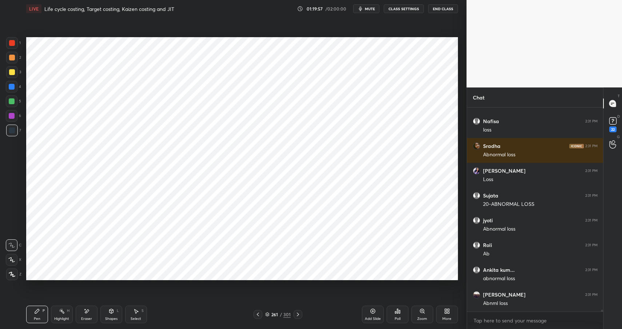
drag, startPoint x: 68, startPoint y: 303, endPoint x: 68, endPoint y: 307, distance: 4.7
click at [68, 303] on div "Pen P Highlight H Eraser Shapes L Select S 261 / 301 Add Slide Poll Zoom More" at bounding box center [242, 313] width 432 height 29
click at [67, 309] on div "H" at bounding box center [68, 311] width 3 height 4
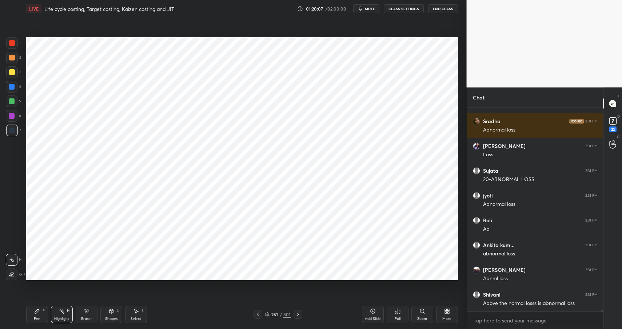
scroll to position [24931, 0]
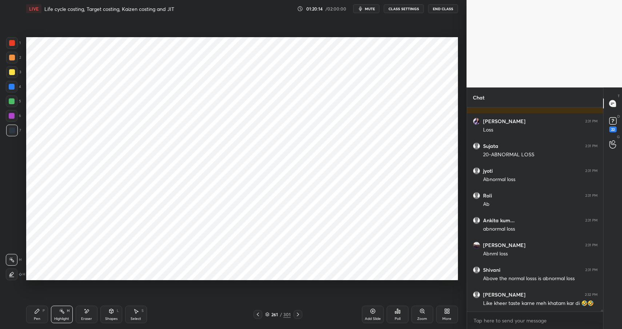
click at [39, 317] on div "Pen" at bounding box center [37, 319] width 7 height 4
click at [43, 318] on div "Pen P" at bounding box center [37, 313] width 22 height 17
click at [12, 86] on div at bounding box center [12, 87] width 6 height 6
click at [13, 87] on div at bounding box center [12, 87] width 6 height 6
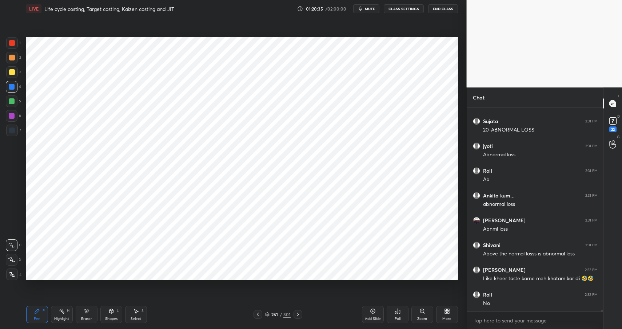
scroll to position [24981, 0]
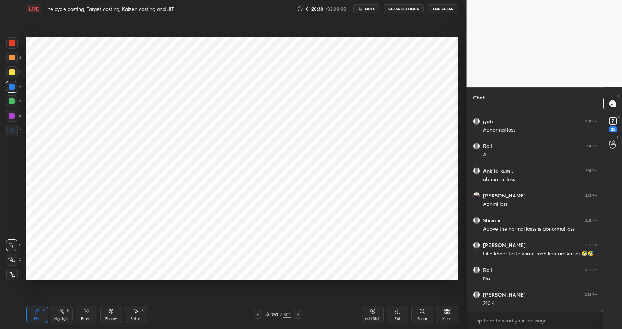
click at [11, 128] on div at bounding box center [12, 130] width 6 height 6
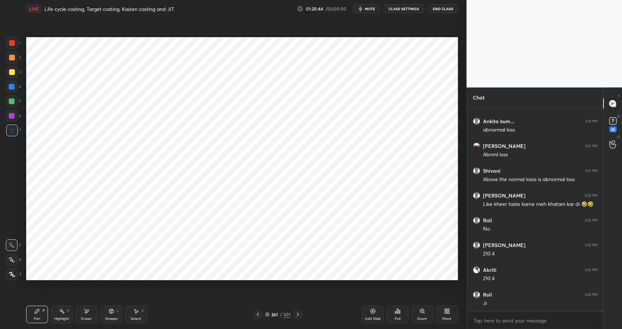
scroll to position [25055, 0]
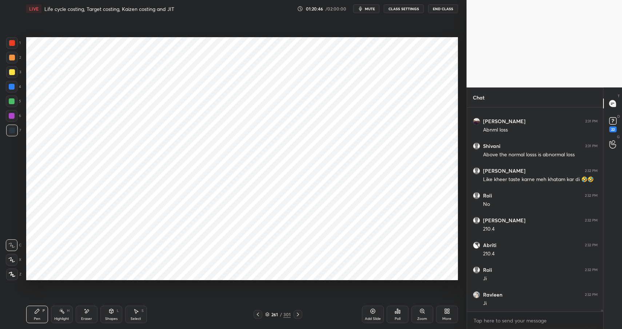
drag, startPoint x: 107, startPoint y: 311, endPoint x: 107, endPoint y: 302, distance: 9.1
click at [105, 313] on div "Shapes L" at bounding box center [111, 313] width 22 height 17
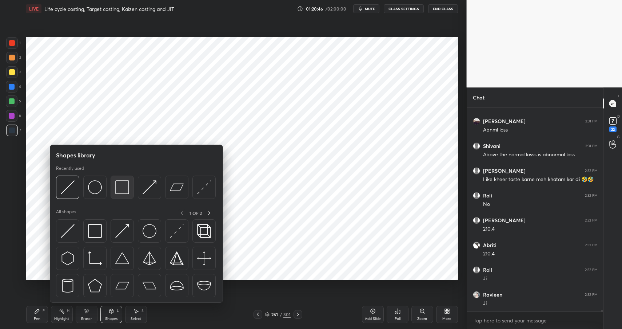
click at [123, 185] on img at bounding box center [122, 187] width 14 height 14
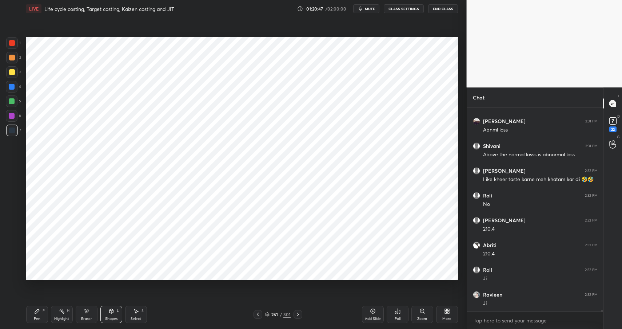
drag, startPoint x: 12, startPoint y: 118, endPoint x: 18, endPoint y: 116, distance: 6.4
click at [12, 118] on div at bounding box center [12, 116] width 6 height 6
click at [15, 116] on div at bounding box center [12, 116] width 12 height 12
click at [39, 311] on icon at bounding box center [37, 311] width 6 height 6
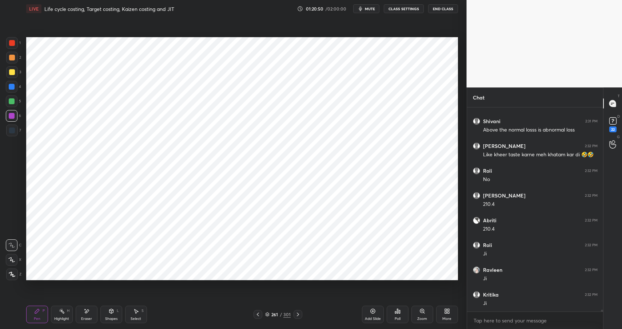
click at [41, 311] on div "Pen P" at bounding box center [37, 313] width 22 height 17
click at [111, 314] on div "Shapes L" at bounding box center [111, 313] width 22 height 17
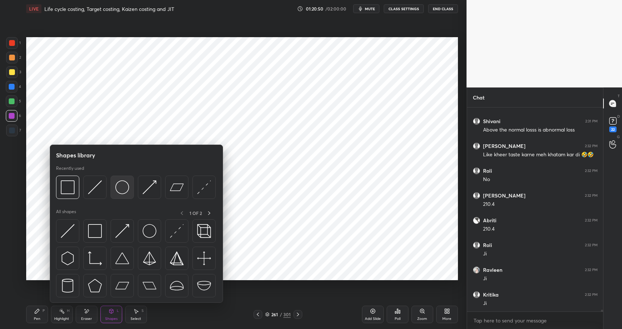
scroll to position [25104, 0]
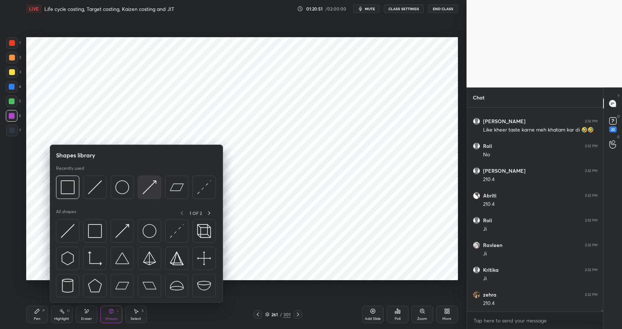
click at [150, 185] on img at bounding box center [150, 187] width 14 height 14
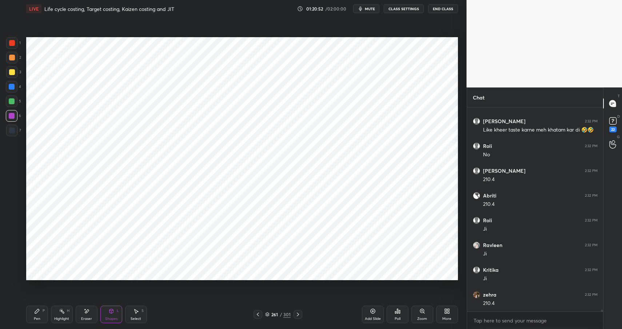
scroll to position [25129, 0]
click at [37, 309] on icon at bounding box center [37, 311] width 6 height 6
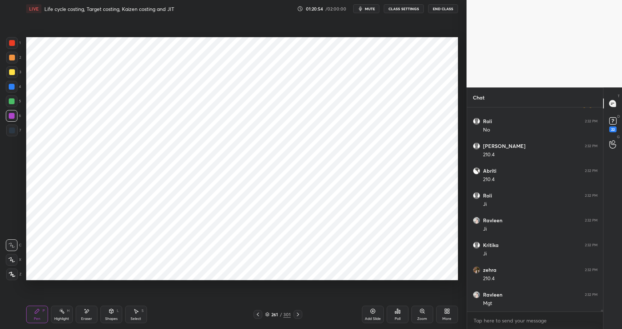
click at [37, 311] on icon at bounding box center [37, 311] width 4 height 4
click at [10, 43] on div at bounding box center [12, 43] width 6 height 6
drag, startPoint x: 9, startPoint y: 44, endPoint x: 25, endPoint y: 42, distance: 15.8
click at [12, 44] on div at bounding box center [12, 43] width 6 height 6
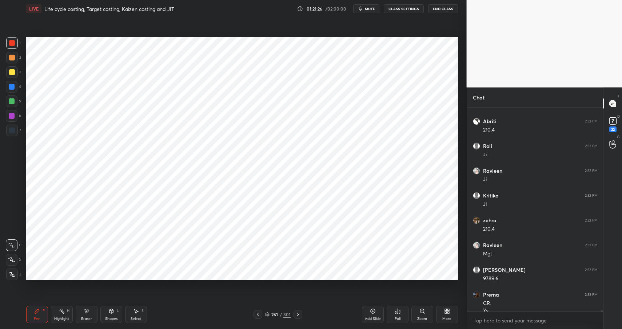
scroll to position [25186, 0]
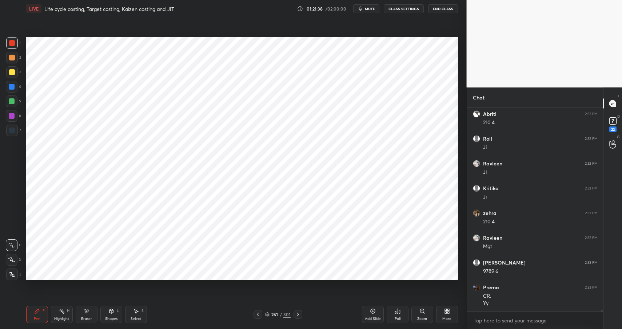
click at [63, 313] on icon at bounding box center [62, 311] width 6 height 6
drag, startPoint x: 63, startPoint y: 313, endPoint x: 83, endPoint y: 301, distance: 23.8
click at [63, 313] on icon at bounding box center [62, 311] width 6 height 6
click at [41, 310] on div "Pen P" at bounding box center [37, 313] width 22 height 17
click at [38, 309] on icon at bounding box center [37, 311] width 6 height 6
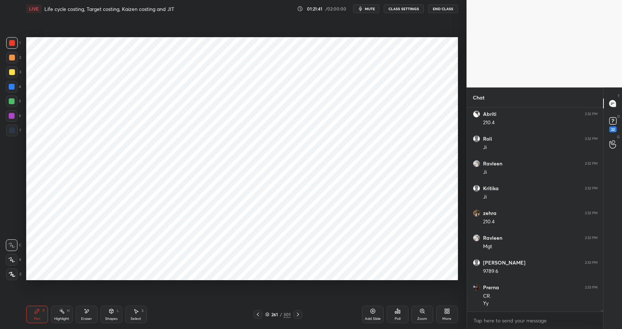
click at [12, 88] on div at bounding box center [12, 87] width 6 height 6
click at [14, 87] on div at bounding box center [12, 87] width 6 height 6
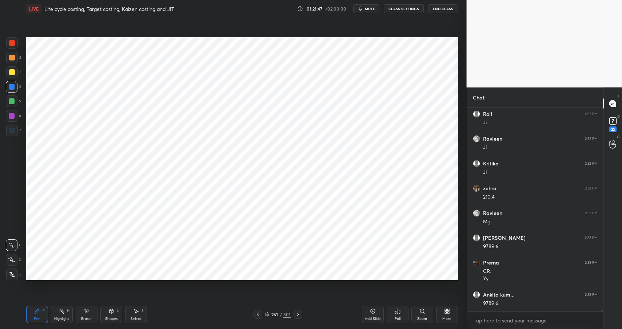
click at [11, 43] on div at bounding box center [12, 43] width 6 height 6
click at [11, 134] on div "7" at bounding box center [13, 131] width 15 height 15
click at [112, 310] on icon at bounding box center [111, 310] width 4 height 1
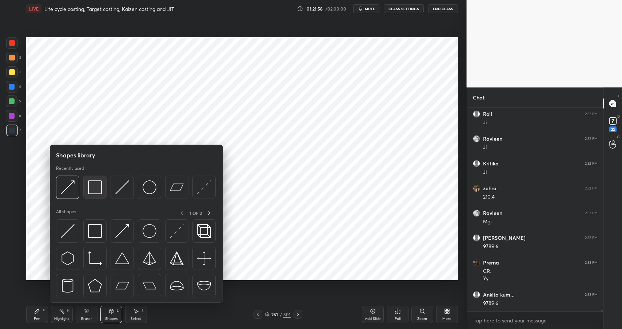
click at [93, 181] on img at bounding box center [95, 187] width 14 height 14
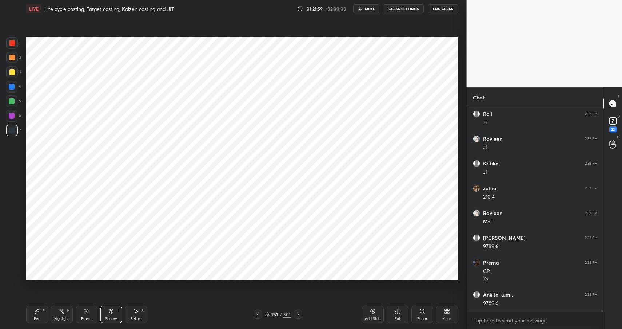
click at [12, 84] on div at bounding box center [12, 87] width 6 height 6
click at [14, 84] on div at bounding box center [12, 87] width 6 height 6
click at [11, 115] on div at bounding box center [12, 116] width 6 height 6
click at [16, 116] on div at bounding box center [12, 116] width 12 height 12
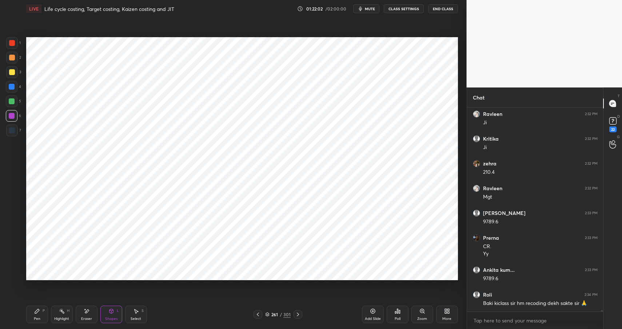
click at [109, 313] on icon at bounding box center [111, 311] width 6 height 6
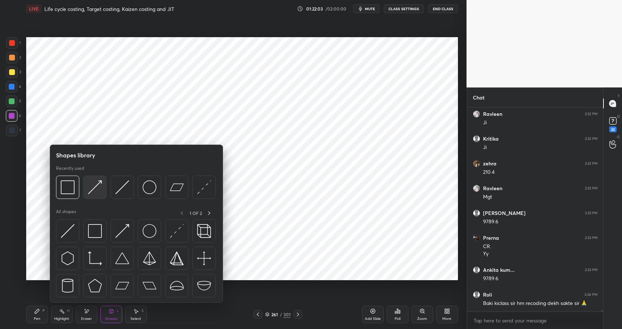
click at [103, 180] on div at bounding box center [94, 186] width 23 height 23
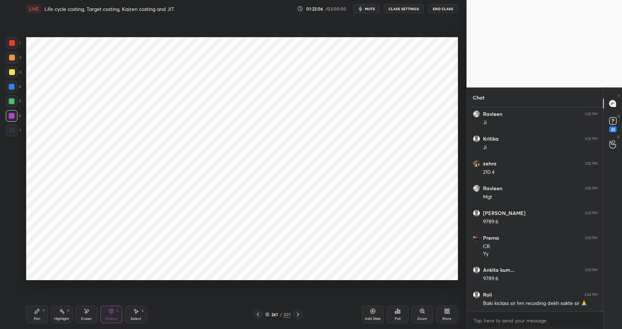
drag, startPoint x: 37, startPoint y: 307, endPoint x: 40, endPoint y: 313, distance: 6.6
click at [36, 312] on div "Pen P" at bounding box center [37, 313] width 22 height 17
click at [41, 313] on div "Pen P" at bounding box center [37, 313] width 22 height 17
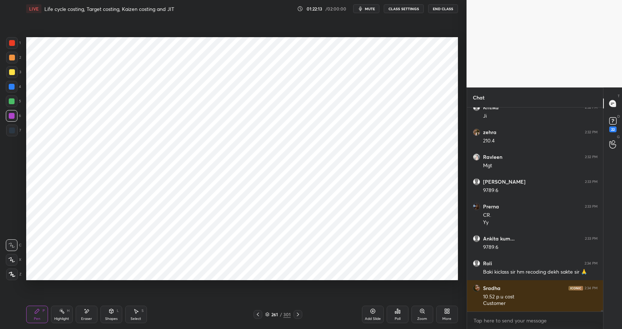
click at [90, 315] on div "Eraser" at bounding box center [87, 313] width 22 height 17
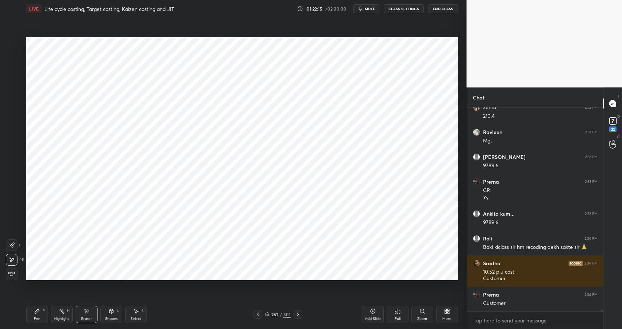
click at [35, 317] on div "Pen" at bounding box center [37, 319] width 7 height 4
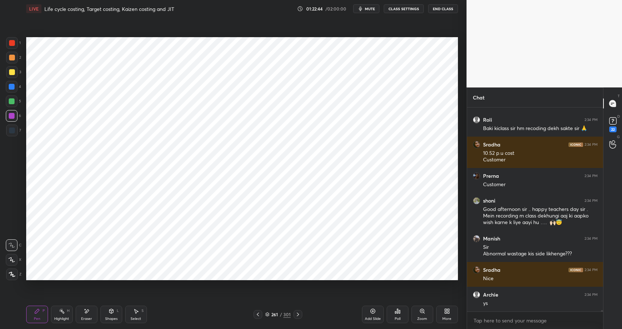
scroll to position [25435, 0]
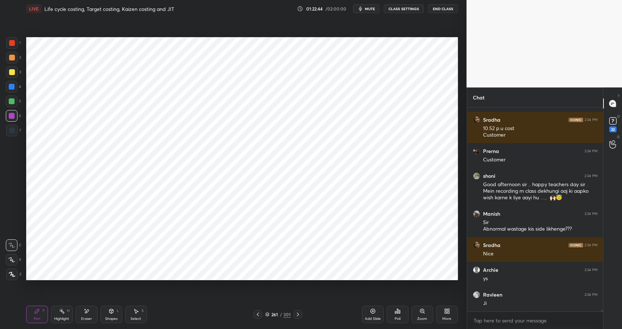
click at [59, 317] on div "Highlight" at bounding box center [61, 319] width 15 height 4
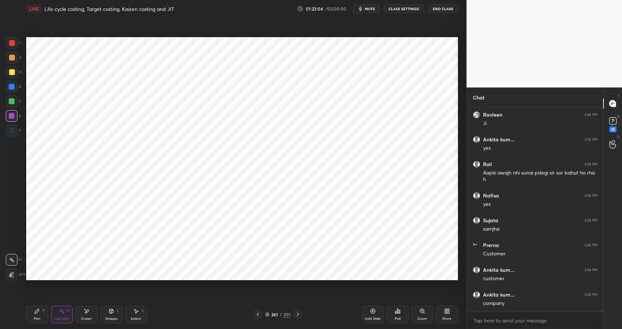
scroll to position [25639, 0]
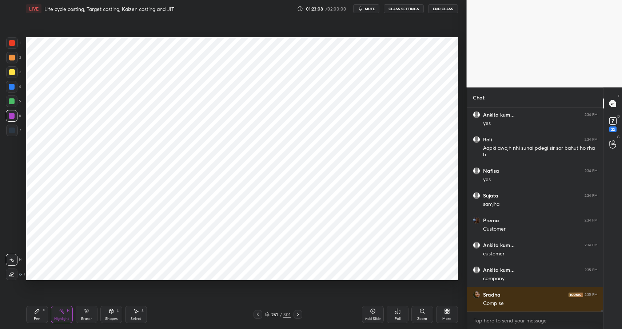
drag, startPoint x: 109, startPoint y: 315, endPoint x: 109, endPoint y: 306, distance: 9.5
click at [109, 315] on div "Shapes L" at bounding box center [111, 313] width 22 height 17
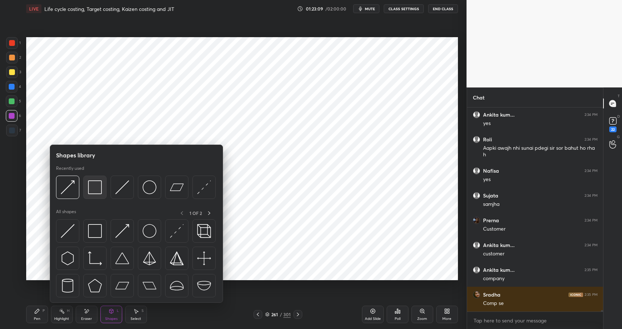
click at [96, 191] on img at bounding box center [95, 187] width 14 height 14
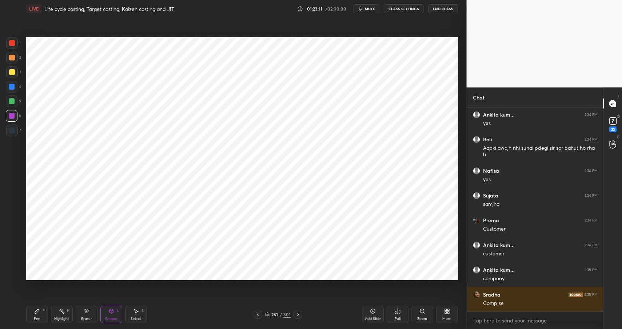
click at [12, 98] on div at bounding box center [12, 101] width 6 height 6
click at [15, 100] on div at bounding box center [12, 101] width 12 height 12
click at [39, 314] on div "Pen P" at bounding box center [37, 313] width 22 height 17
click at [41, 316] on div "Pen P" at bounding box center [37, 313] width 22 height 17
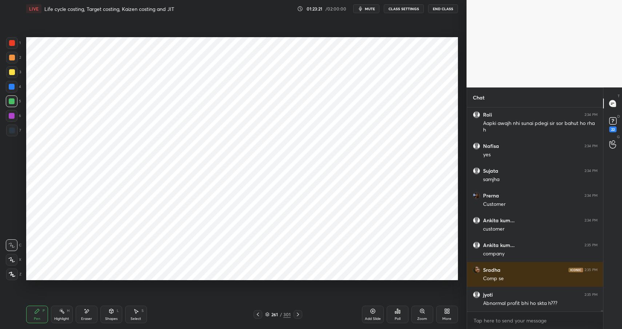
drag, startPoint x: 113, startPoint y: 310, endPoint x: 115, endPoint y: 303, distance: 7.4
click at [114, 310] on icon at bounding box center [111, 311] width 6 height 6
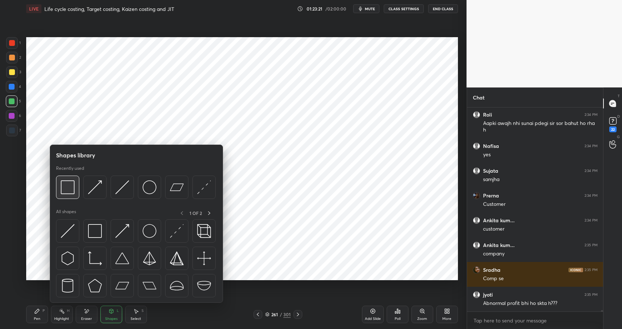
scroll to position [25689, 0]
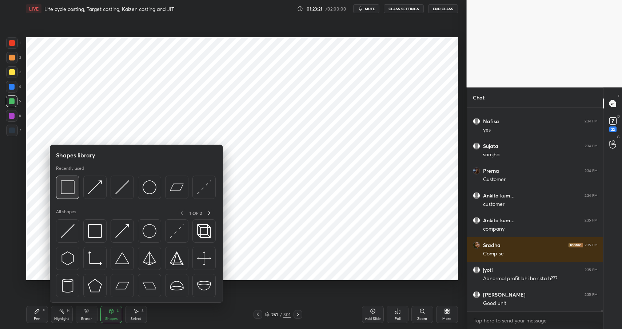
click at [70, 181] on img at bounding box center [68, 187] width 14 height 14
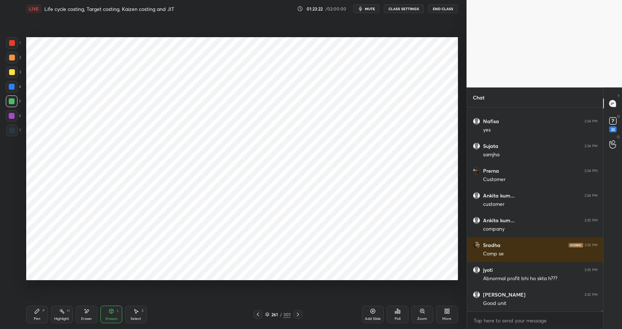
scroll to position [25715, 0]
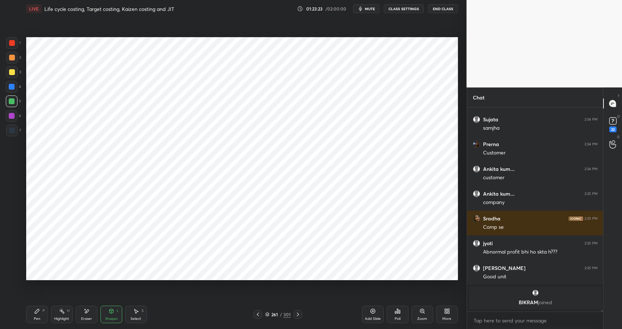
click at [41, 312] on div "Pen P" at bounding box center [37, 313] width 22 height 17
click at [44, 309] on div "P" at bounding box center [44, 311] width 2 height 4
drag, startPoint x: 109, startPoint y: 311, endPoint x: 113, endPoint y: 305, distance: 7.0
click at [110, 311] on icon at bounding box center [111, 311] width 6 height 6
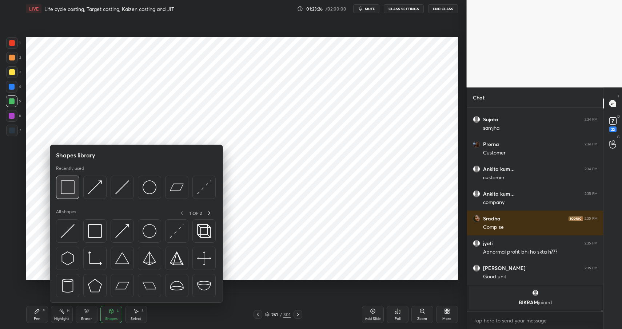
click at [63, 186] on img at bounding box center [68, 187] width 14 height 14
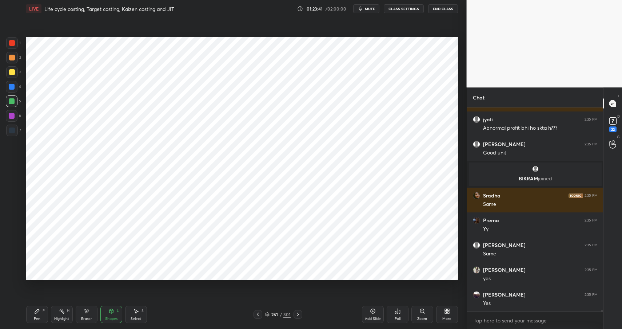
scroll to position [25627, 0]
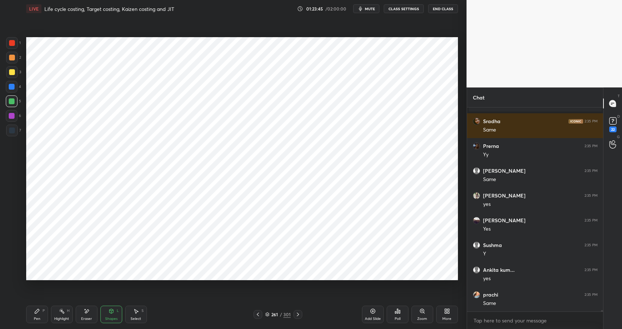
click at [63, 312] on rect at bounding box center [62, 312] width 4 height 4
click at [65, 312] on div "Highlight H" at bounding box center [62, 313] width 22 height 17
click at [372, 312] on icon at bounding box center [373, 311] width 6 height 6
click at [41, 311] on div "Pen P" at bounding box center [37, 313] width 22 height 17
click at [11, 42] on div at bounding box center [12, 43] width 6 height 6
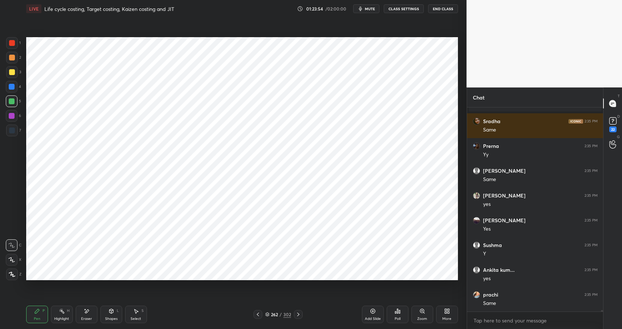
click at [12, 44] on div at bounding box center [12, 43] width 6 height 6
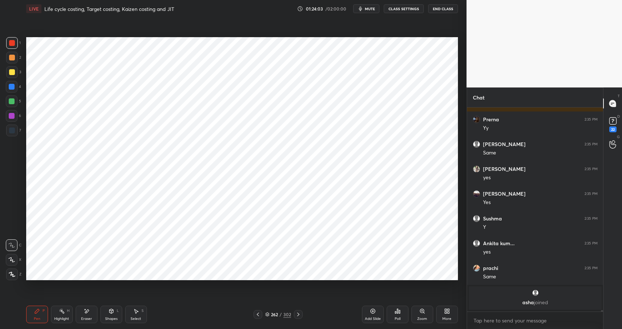
click at [13, 132] on div at bounding box center [12, 130] width 6 height 6
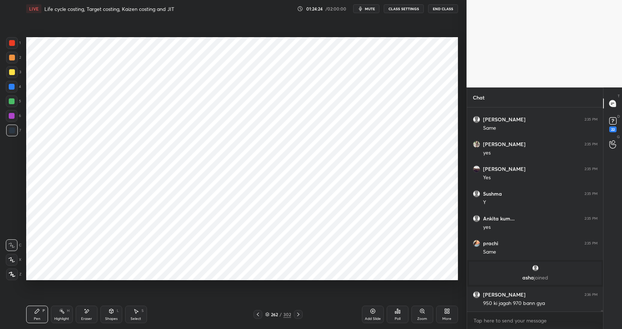
click at [114, 314] on div "Shapes L" at bounding box center [111, 313] width 22 height 17
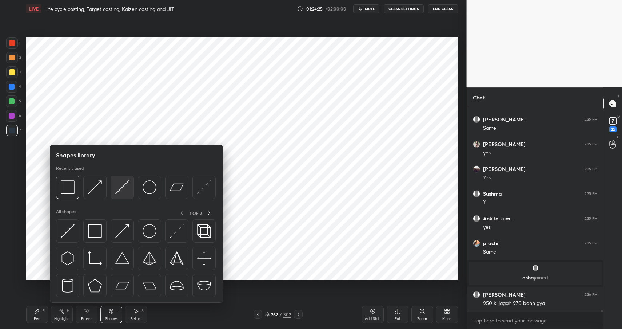
click at [119, 191] on img at bounding box center [122, 187] width 14 height 14
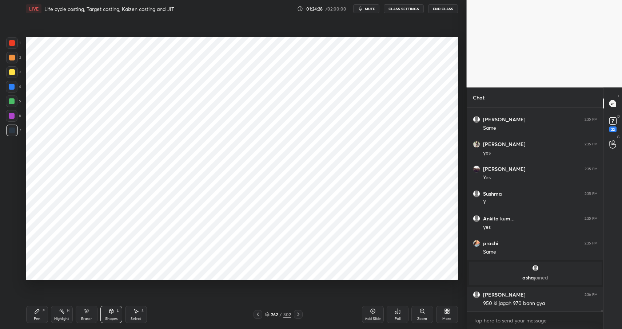
drag, startPoint x: 19, startPoint y: 322, endPoint x: 32, endPoint y: 320, distance: 13.3
click at [21, 322] on div "1 2 3 4 5 6 7 C X Z E E Erase all H H LIVE Life cycle costing, Target costing, …" at bounding box center [230, 164] width 461 height 329
click at [33, 321] on div "Pen P" at bounding box center [37, 313] width 22 height 17
click at [35, 321] on div "Pen P" at bounding box center [37, 313] width 22 height 17
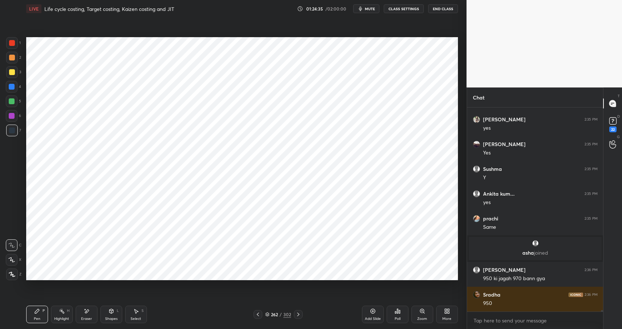
scroll to position [25612, 0]
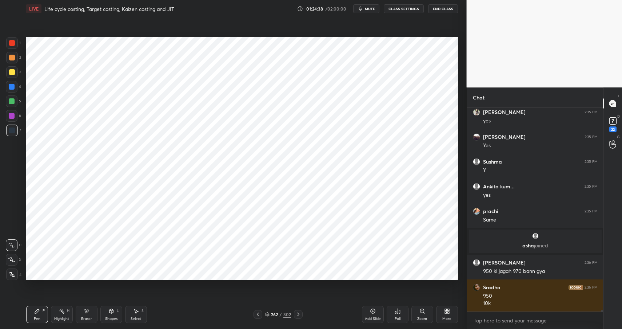
click at [14, 114] on div at bounding box center [12, 116] width 6 height 6
click at [114, 315] on div "Shapes L" at bounding box center [111, 313] width 22 height 17
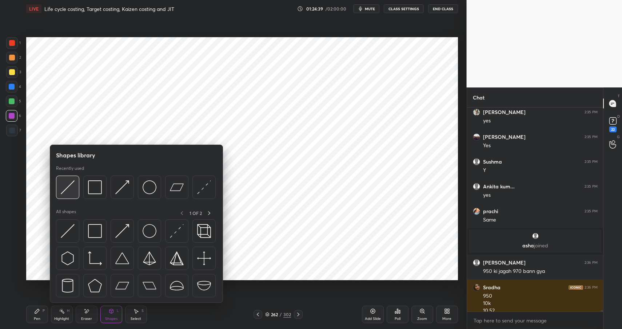
scroll to position [25619, 0]
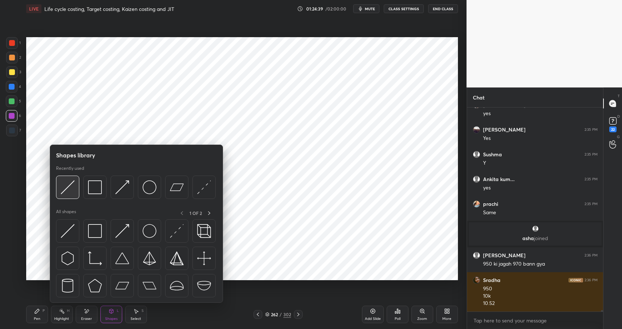
click at [68, 185] on img at bounding box center [68, 187] width 14 height 14
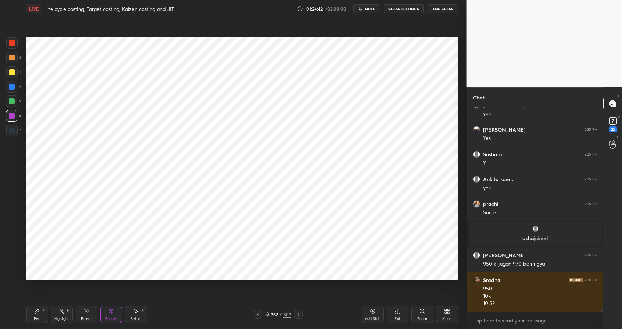
click at [30, 318] on div "Pen P" at bounding box center [37, 313] width 22 height 17
click at [33, 320] on div "Pen P" at bounding box center [37, 313] width 22 height 17
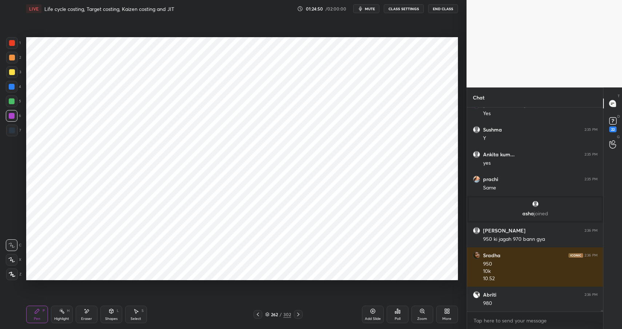
click at [113, 310] on icon at bounding box center [111, 310] width 4 height 1
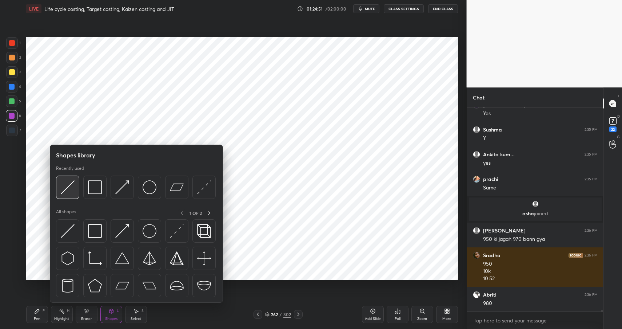
drag, startPoint x: 68, startPoint y: 190, endPoint x: 71, endPoint y: 186, distance: 4.7
click at [68, 190] on img at bounding box center [68, 187] width 14 height 14
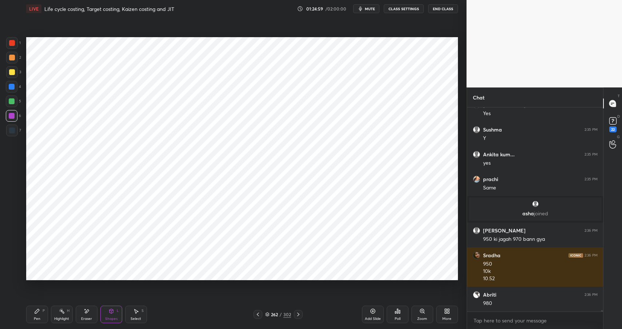
click at [66, 312] on div "Highlight H" at bounding box center [62, 313] width 22 height 17
drag, startPoint x: 66, startPoint y: 312, endPoint x: 71, endPoint y: 299, distance: 13.5
click at [66, 312] on div "Highlight H" at bounding box center [62, 313] width 22 height 17
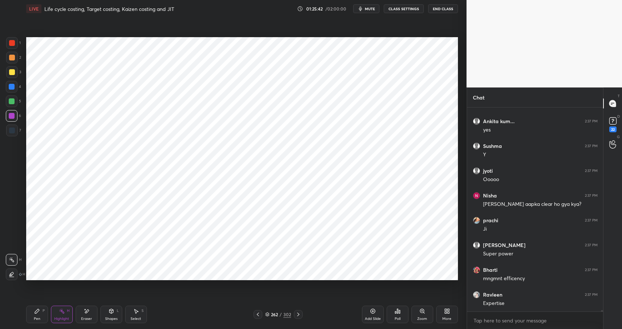
scroll to position [26089, 0]
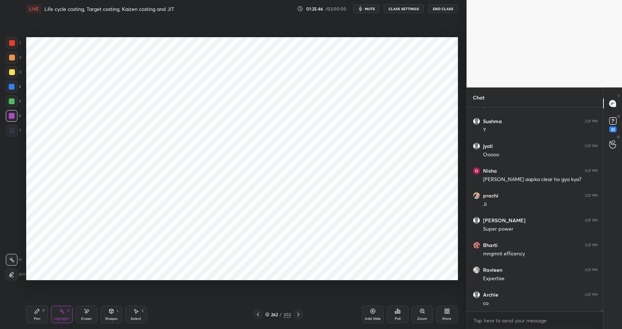
click at [39, 317] on div "Pen" at bounding box center [37, 319] width 7 height 4
drag, startPoint x: 39, startPoint y: 315, endPoint x: 71, endPoint y: 283, distance: 45.8
click at [39, 317] on div "Pen" at bounding box center [37, 319] width 7 height 4
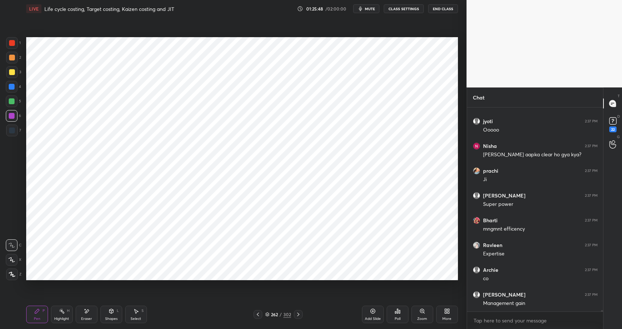
click at [10, 131] on div at bounding box center [12, 130] width 6 height 6
click at [11, 131] on div at bounding box center [12, 130] width 6 height 6
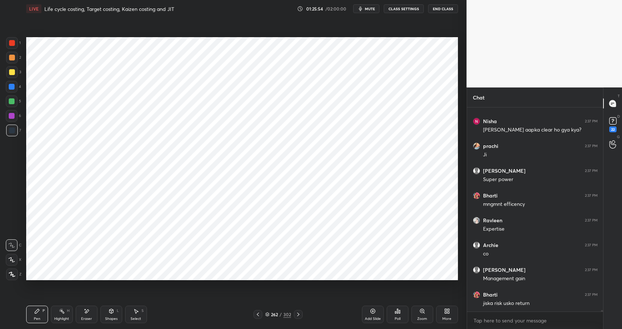
click at [10, 90] on div at bounding box center [12, 87] width 12 height 12
drag, startPoint x: 10, startPoint y: 90, endPoint x: 16, endPoint y: 86, distance: 7.4
click at [12, 88] on div at bounding box center [12, 87] width 12 height 12
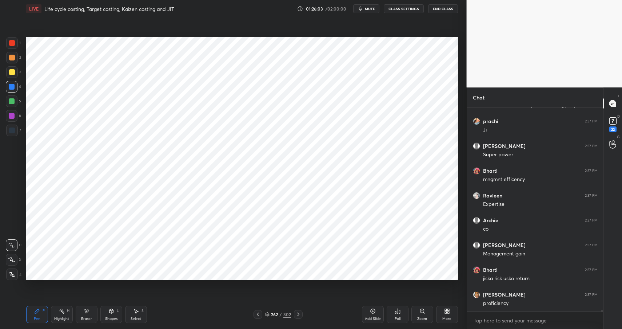
scroll to position [26188, 0]
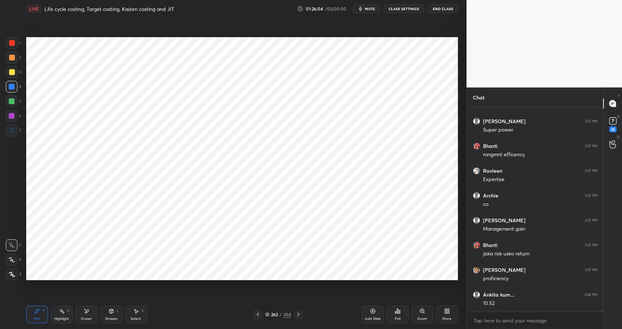
click at [60, 317] on div "Highlight" at bounding box center [61, 319] width 15 height 4
drag, startPoint x: 60, startPoint y: 316, endPoint x: 79, endPoint y: 297, distance: 26.5
click at [60, 317] on div "Highlight" at bounding box center [61, 319] width 15 height 4
click at [38, 311] on icon at bounding box center [37, 311] width 4 height 4
drag, startPoint x: 39, startPoint y: 311, endPoint x: 71, endPoint y: 295, distance: 36.1
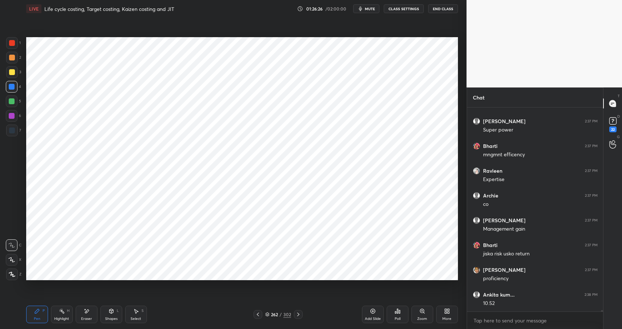
click at [39, 311] on icon at bounding box center [37, 311] width 6 height 6
click at [11, 132] on div at bounding box center [12, 130] width 6 height 6
drag, startPoint x: 11, startPoint y: 132, endPoint x: 20, endPoint y: 132, distance: 9.8
click at [11, 132] on div at bounding box center [12, 130] width 6 height 6
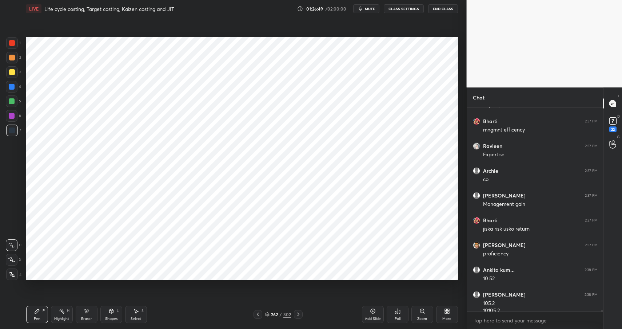
scroll to position [26220, 0]
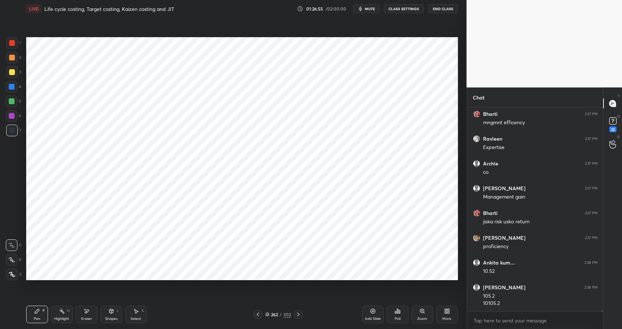
click at [13, 86] on div at bounding box center [12, 87] width 6 height 6
click at [17, 86] on div at bounding box center [12, 87] width 12 height 12
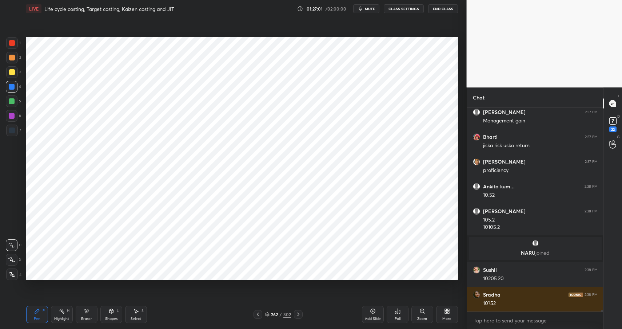
scroll to position [26081, 0]
click at [69, 309] on div "Highlight H" at bounding box center [62, 313] width 22 height 17
click at [65, 312] on div "Highlight H" at bounding box center [62, 313] width 22 height 17
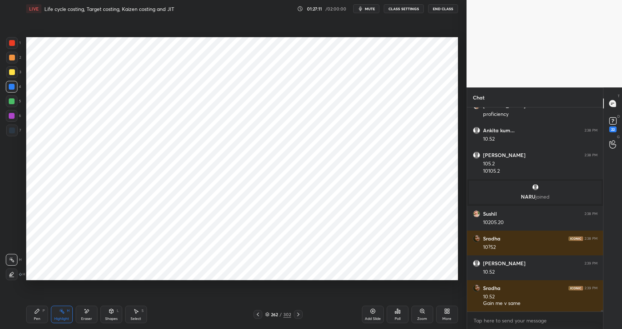
scroll to position [26162, 0]
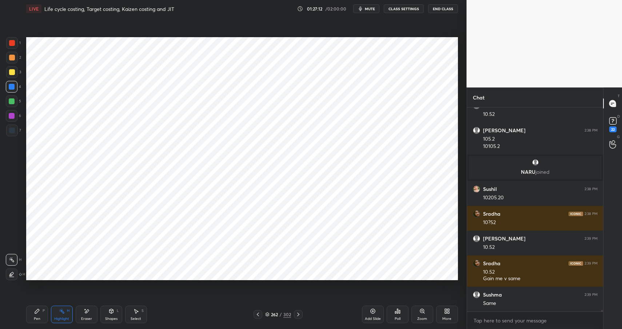
click at [110, 313] on div "Shapes L" at bounding box center [111, 313] width 22 height 17
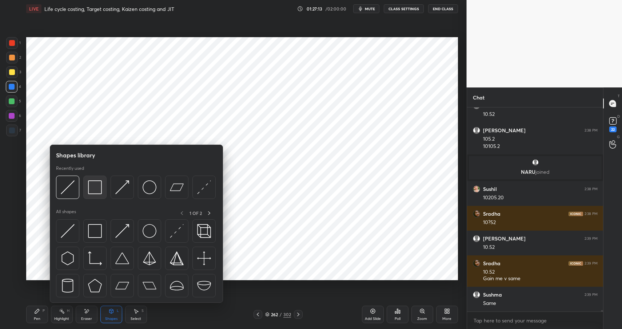
click at [94, 186] on img at bounding box center [95, 187] width 14 height 14
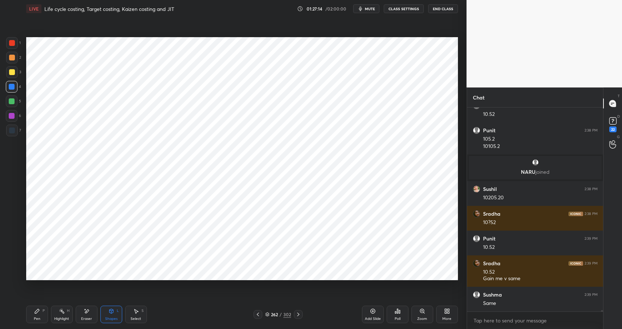
click at [10, 120] on div at bounding box center [12, 116] width 12 height 12
click at [110, 309] on icon at bounding box center [111, 311] width 4 height 4
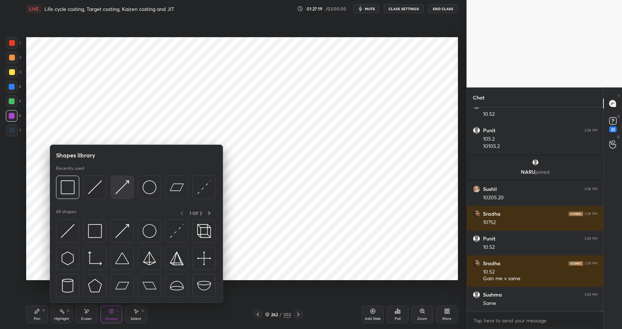
click at [124, 186] on img at bounding box center [122, 187] width 14 height 14
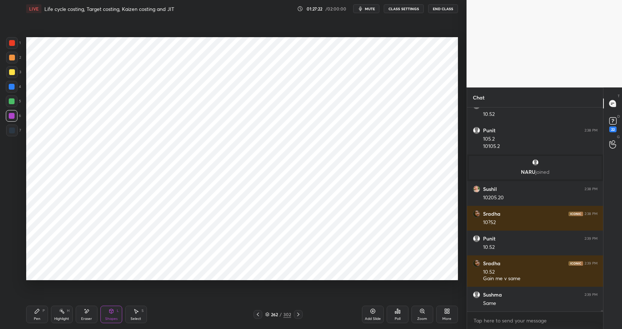
click at [44, 309] on div "Pen P" at bounding box center [37, 313] width 22 height 17
click at [40, 313] on div "Pen P" at bounding box center [37, 313] width 22 height 17
click at [11, 87] on div at bounding box center [12, 87] width 6 height 6
drag, startPoint x: 11, startPoint y: 87, endPoint x: 20, endPoint y: 86, distance: 9.2
click at [11, 87] on div at bounding box center [12, 87] width 6 height 6
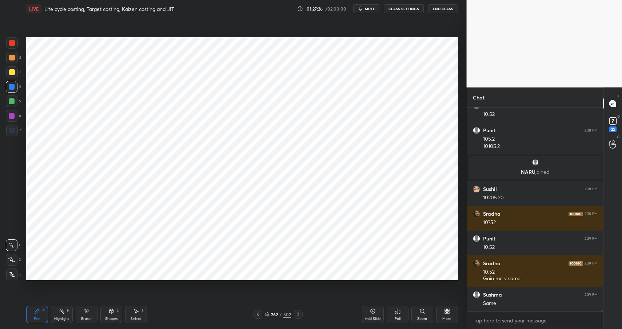
scroll to position [26187, 0]
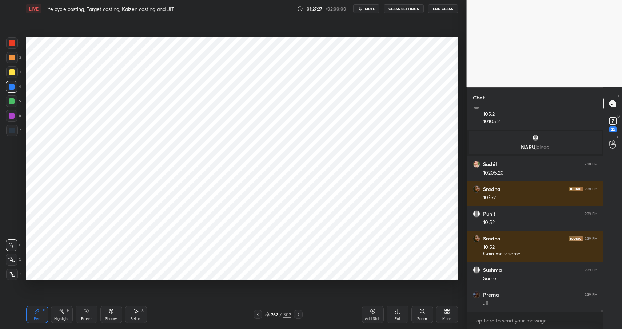
drag, startPoint x: 57, startPoint y: 314, endPoint x: 65, endPoint y: 309, distance: 9.1
click at [57, 314] on div "Highlight H" at bounding box center [62, 313] width 22 height 17
click at [34, 314] on div "Pen P" at bounding box center [37, 313] width 22 height 17
click at [14, 83] on div at bounding box center [12, 87] width 12 height 12
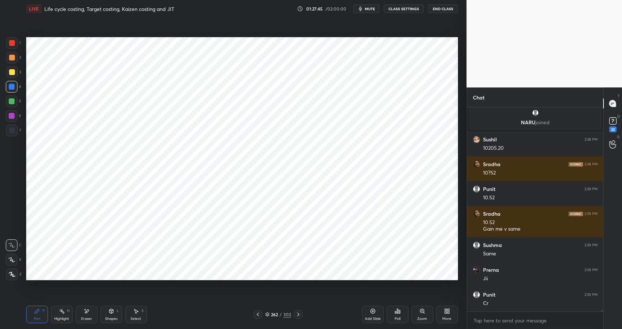
click at [12, 112] on div at bounding box center [12, 116] width 12 height 12
click at [10, 114] on div at bounding box center [12, 116] width 6 height 6
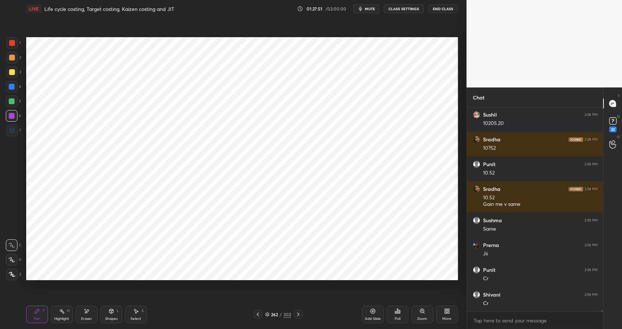
scroll to position [26261, 0]
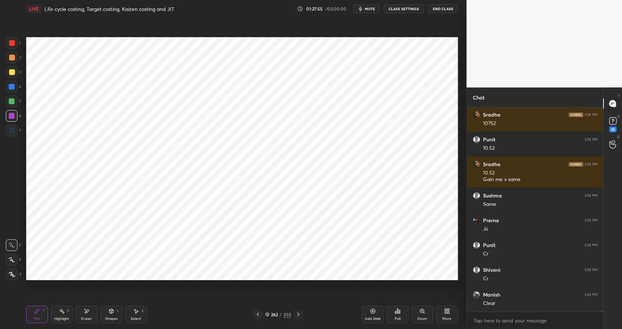
click at [12, 41] on div at bounding box center [12, 43] width 6 height 6
drag, startPoint x: 12, startPoint y: 43, endPoint x: 23, endPoint y: 45, distance: 10.5
click at [13, 45] on div at bounding box center [12, 43] width 6 height 6
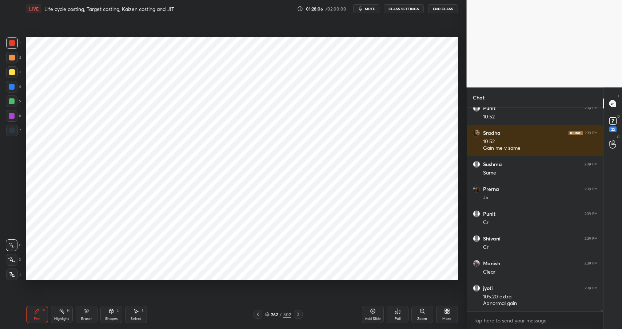
click at [110, 307] on div "Shapes L" at bounding box center [111, 313] width 22 height 17
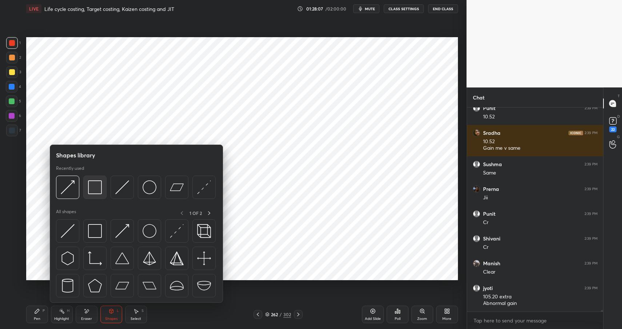
click at [95, 181] on img at bounding box center [95, 187] width 14 height 14
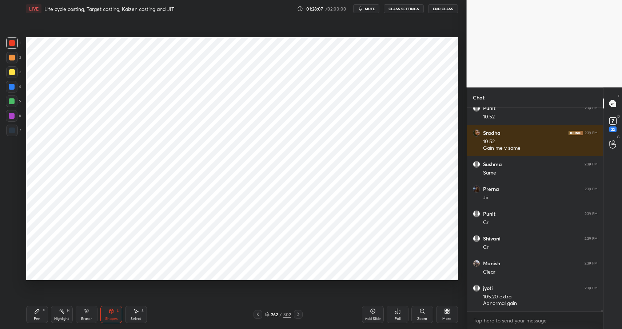
drag, startPoint x: 8, startPoint y: 114, endPoint x: 12, endPoint y: 116, distance: 5.1
click at [8, 114] on div at bounding box center [12, 116] width 12 height 12
click at [9, 116] on div at bounding box center [12, 116] width 12 height 12
drag, startPoint x: 114, startPoint y: 314, endPoint x: 115, endPoint y: 306, distance: 8.4
click at [114, 314] on div "Shapes L" at bounding box center [111, 313] width 22 height 17
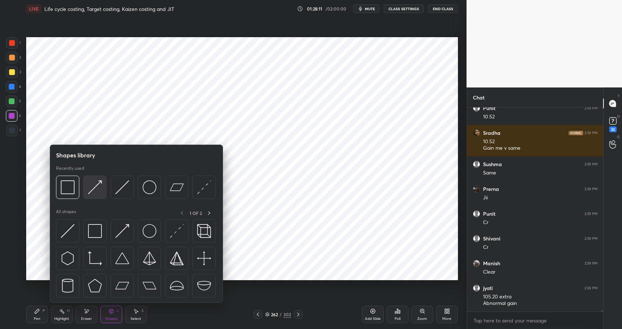
click at [100, 191] on img at bounding box center [95, 187] width 14 height 14
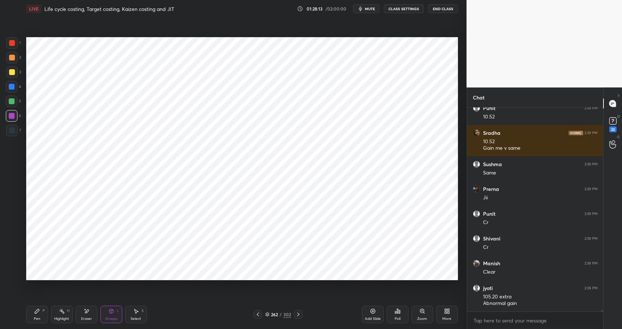
click at [32, 315] on div "Pen P" at bounding box center [37, 313] width 22 height 17
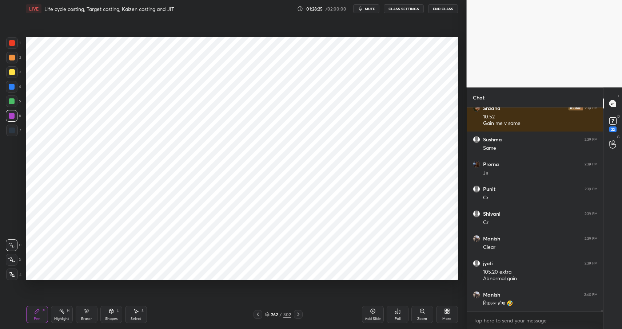
scroll to position [26342, 0]
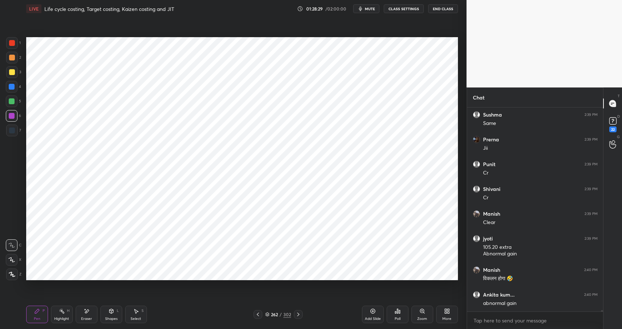
click at [89, 311] on icon at bounding box center [87, 311] width 6 height 6
click at [33, 316] on div "Pen P" at bounding box center [37, 313] width 22 height 17
click at [69, 317] on div "Highlight H" at bounding box center [62, 313] width 22 height 17
click at [70, 318] on div "Highlight H" at bounding box center [62, 313] width 22 height 17
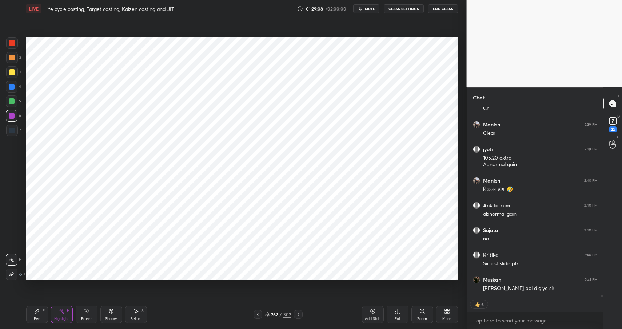
scroll to position [26456, 0]
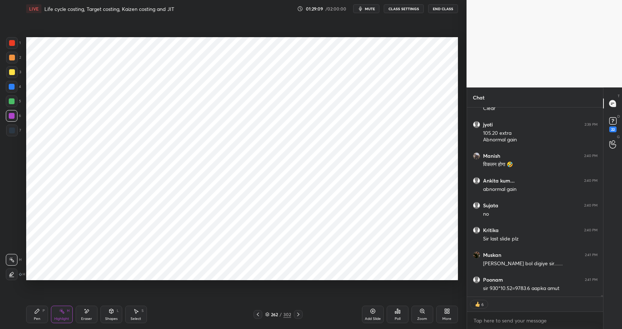
click at [108, 317] on div "Shapes" at bounding box center [111, 319] width 12 height 4
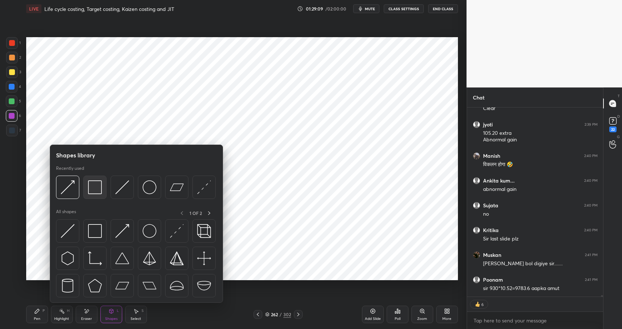
click at [91, 186] on img at bounding box center [95, 187] width 14 height 14
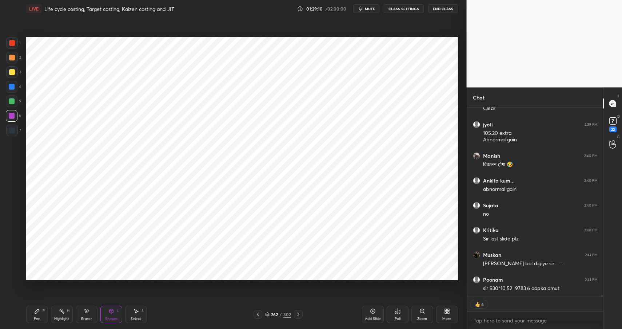
click at [9, 99] on div at bounding box center [12, 101] width 6 height 6
click at [12, 100] on div at bounding box center [12, 101] width 6 height 6
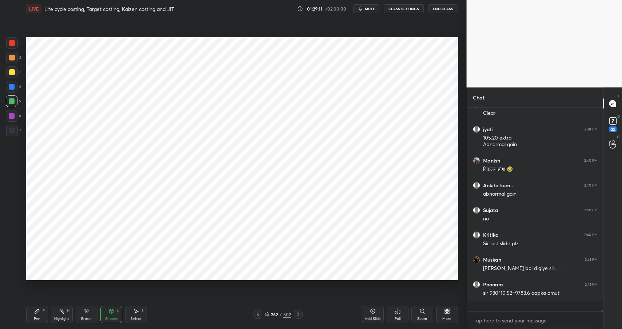
scroll to position [26441, 0]
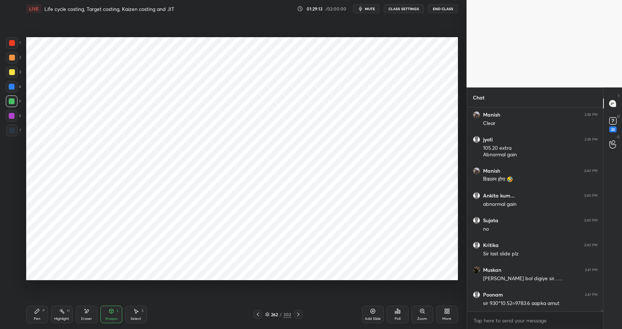
click at [39, 311] on icon at bounding box center [37, 311] width 6 height 6
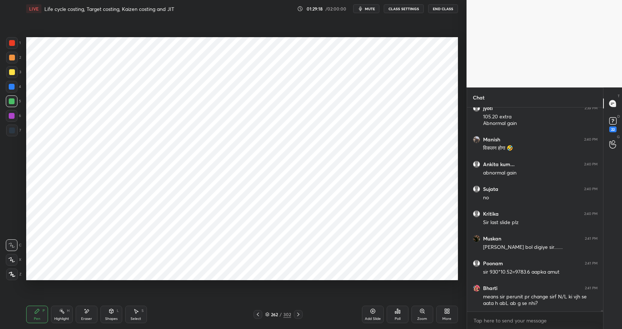
scroll to position [26497, 0]
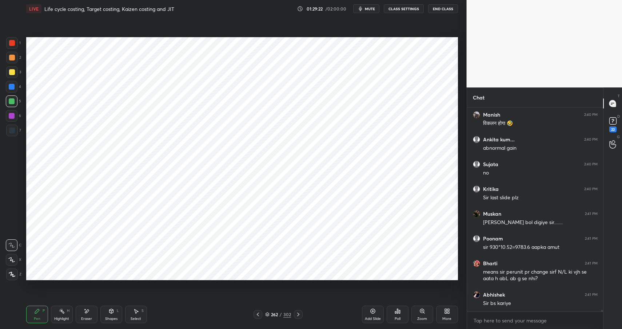
drag, startPoint x: 117, startPoint y: 315, endPoint x: 115, endPoint y: 307, distance: 8.6
click at [117, 315] on div "Shapes L" at bounding box center [111, 313] width 22 height 17
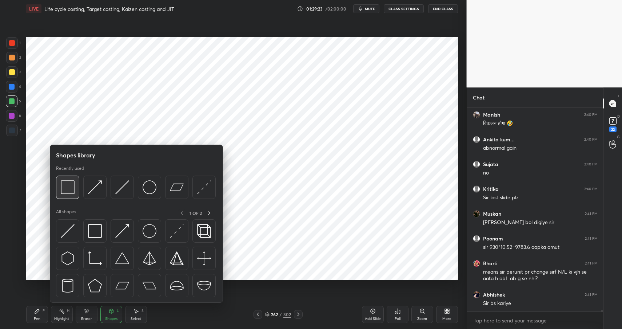
click at [65, 187] on img at bounding box center [68, 187] width 14 height 14
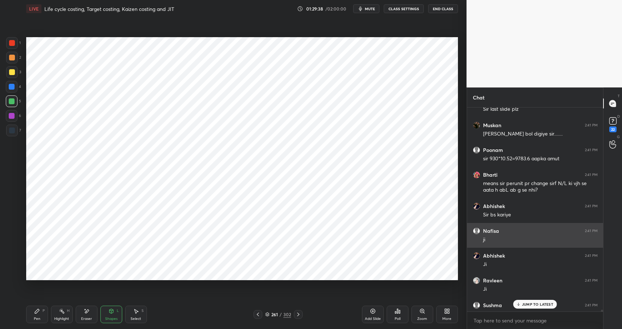
scroll to position [26645, 0]
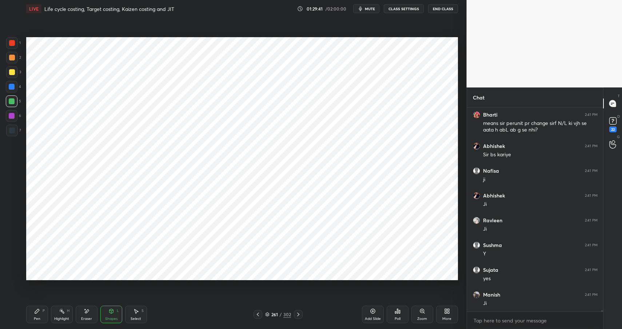
click at [65, 315] on div "Highlight H" at bounding box center [62, 313] width 22 height 17
click at [43, 316] on div "Pen P" at bounding box center [37, 313] width 22 height 17
click at [90, 314] on div "Eraser" at bounding box center [87, 313] width 22 height 17
click at [39, 313] on icon at bounding box center [37, 311] width 6 height 6
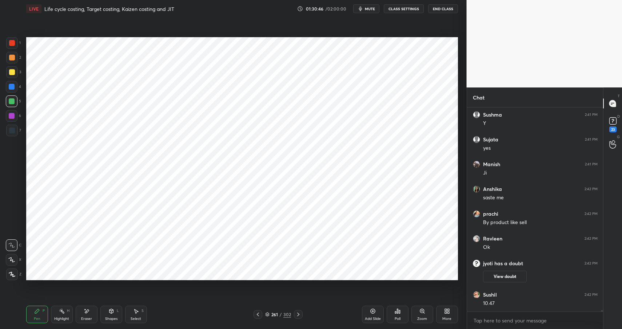
scroll to position [26590, 0]
click at [57, 313] on div "Highlight H" at bounding box center [62, 313] width 22 height 17
drag, startPoint x: 61, startPoint y: 311, endPoint x: 72, endPoint y: 289, distance: 25.2
click at [61, 311] on icon at bounding box center [62, 311] width 6 height 6
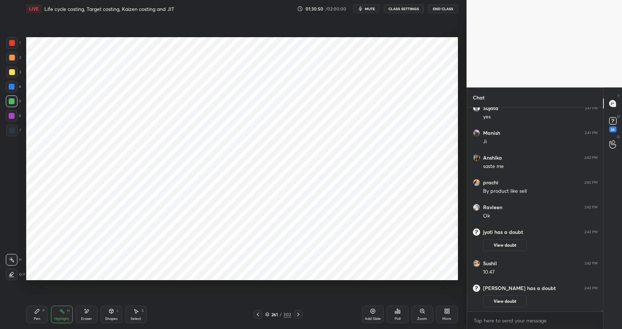
drag, startPoint x: 64, startPoint y: 318, endPoint x: 63, endPoint y: 306, distance: 12.0
click at [64, 318] on div "Highlight" at bounding box center [61, 319] width 15 height 4
click at [115, 318] on div "Shapes" at bounding box center [111, 319] width 12 height 4
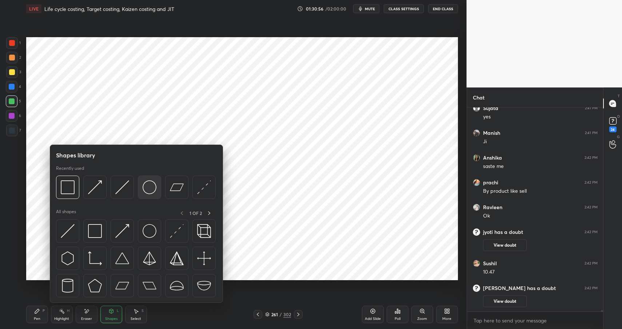
click at [149, 186] on img at bounding box center [150, 187] width 14 height 14
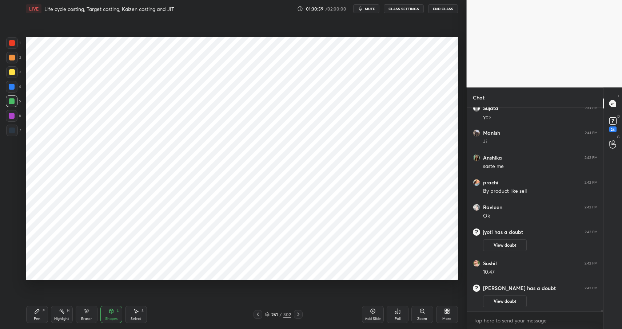
click at [28, 315] on div "Pen P" at bounding box center [37, 313] width 22 height 17
click at [36, 314] on div "Pen P" at bounding box center [37, 313] width 22 height 17
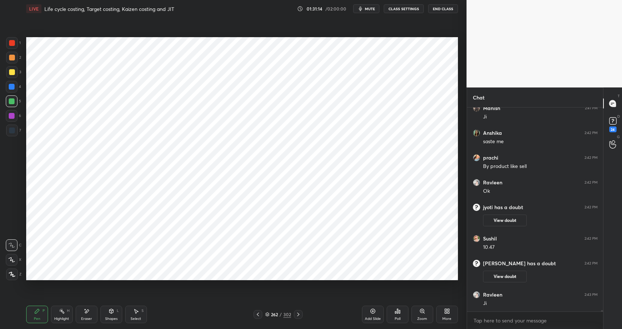
click at [111, 317] on div "Shapes" at bounding box center [111, 319] width 12 height 4
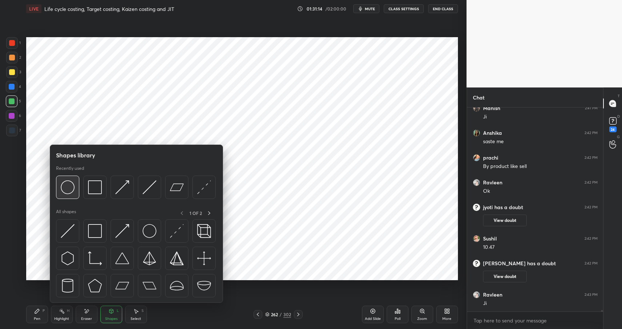
click at [65, 187] on img at bounding box center [68, 187] width 14 height 14
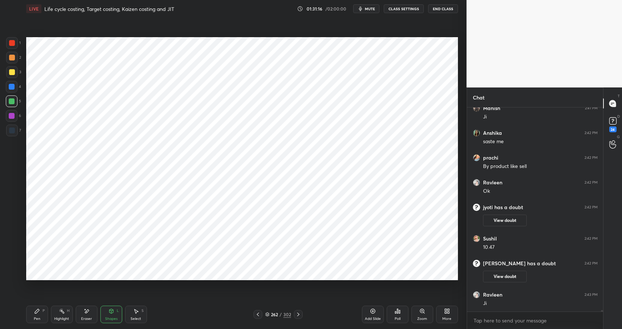
drag, startPoint x: 31, startPoint y: 315, endPoint x: 36, endPoint y: 314, distance: 5.5
click at [31, 316] on div "Pen P" at bounding box center [37, 313] width 22 height 17
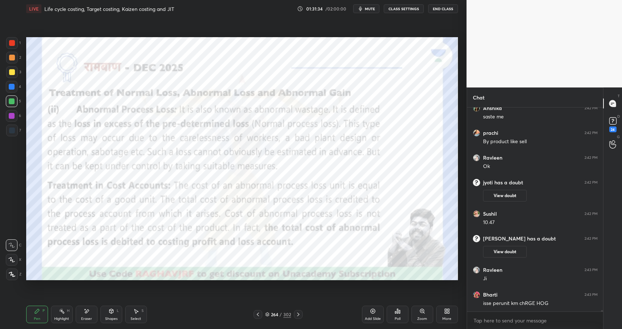
scroll to position [26663, 0]
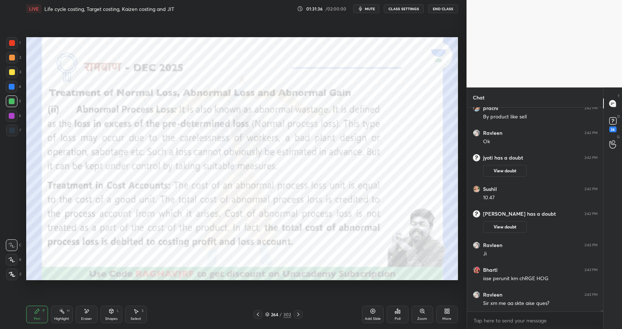
click at [63, 317] on div "Highlight" at bounding box center [61, 319] width 15 height 4
drag, startPoint x: 63, startPoint y: 317, endPoint x: 71, endPoint y: 310, distance: 10.6
click at [63, 317] on div "Highlight" at bounding box center [61, 319] width 15 height 4
click at [8, 89] on div at bounding box center [12, 87] width 12 height 12
drag, startPoint x: 8, startPoint y: 89, endPoint x: 16, endPoint y: 82, distance: 10.3
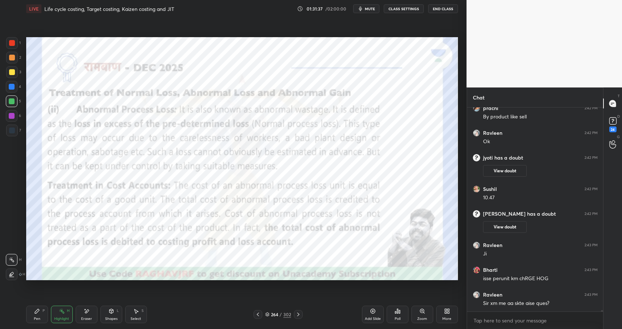
click at [8, 89] on div at bounding box center [12, 87] width 12 height 12
click at [11, 57] on div at bounding box center [12, 58] width 6 height 6
drag, startPoint x: 13, startPoint y: 102, endPoint x: 15, endPoint y: 97, distance: 5.6
click at [13, 100] on div at bounding box center [12, 101] width 6 height 6
click at [9, 88] on div at bounding box center [12, 87] width 6 height 6
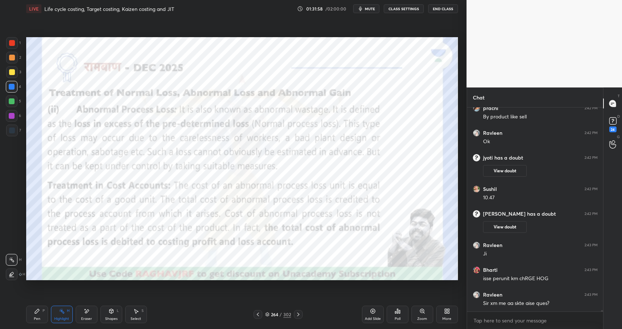
scroll to position [26670, 0]
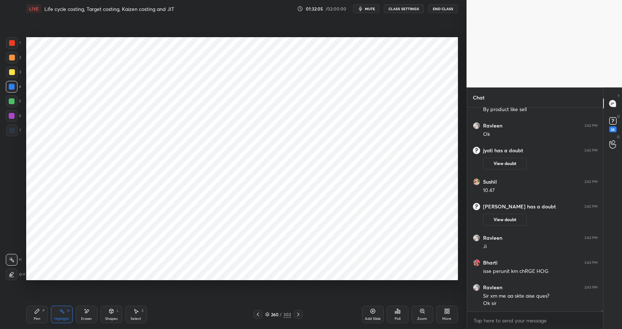
click at [31, 319] on div "Pen P" at bounding box center [37, 313] width 22 height 17
drag, startPoint x: 34, startPoint y: 318, endPoint x: 41, endPoint y: 310, distance: 10.3
click at [34, 318] on div "Pen" at bounding box center [37, 319] width 7 height 4
click at [15, 130] on div at bounding box center [12, 130] width 6 height 6
click at [14, 130] on div at bounding box center [12, 130] width 6 height 6
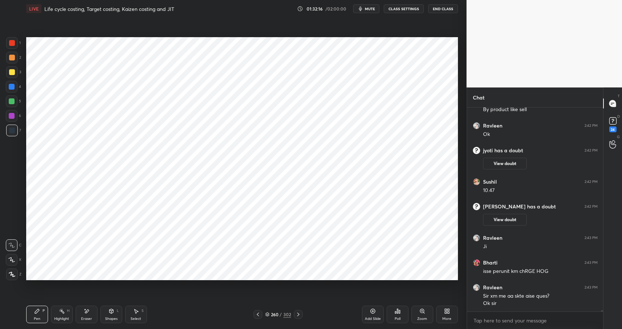
click at [12, 87] on div at bounding box center [12, 87] width 6 height 6
click at [13, 86] on div at bounding box center [12, 87] width 6 height 6
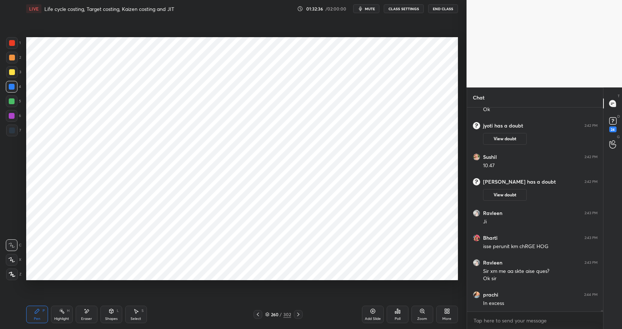
scroll to position [26719, 0]
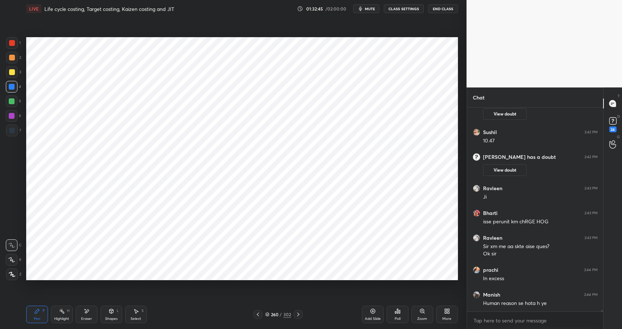
click at [65, 317] on div "Highlight" at bounding box center [61, 319] width 15 height 4
drag, startPoint x: 63, startPoint y: 317, endPoint x: 78, endPoint y: 300, distance: 22.5
click at [63, 317] on div "Highlight" at bounding box center [61, 319] width 15 height 4
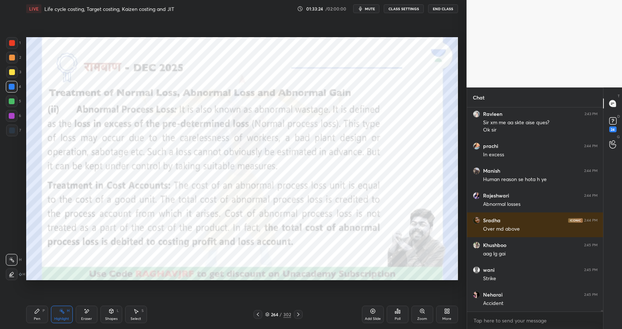
scroll to position [26874, 0]
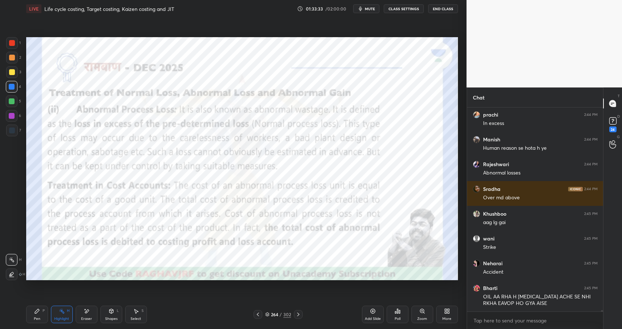
click at [115, 311] on div "Shapes L" at bounding box center [111, 313] width 22 height 17
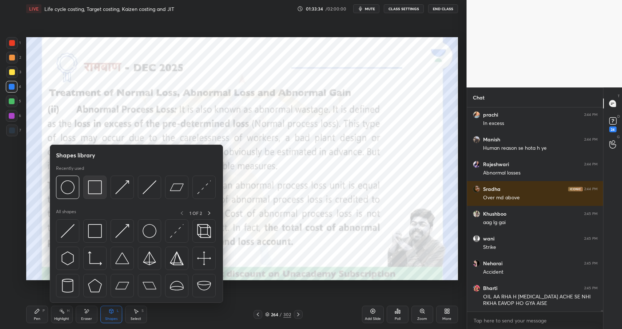
click at [96, 184] on img at bounding box center [95, 187] width 14 height 14
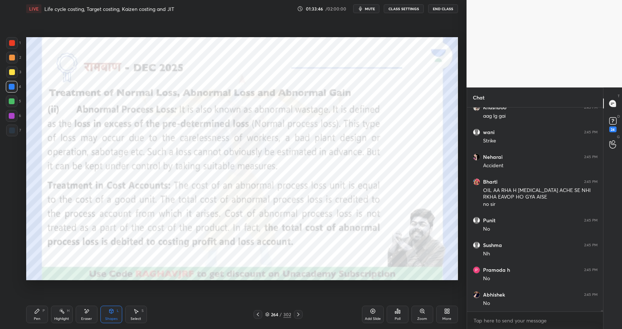
scroll to position [26940, 0]
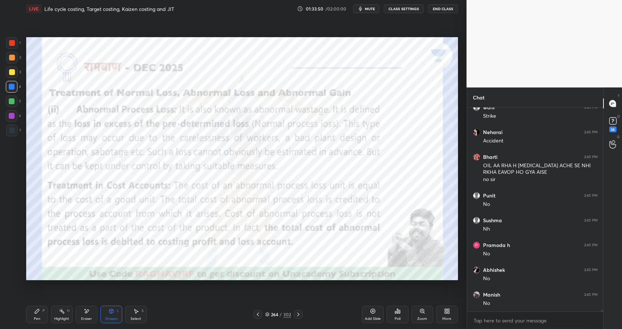
click at [59, 314] on div "Highlight H" at bounding box center [62, 313] width 22 height 17
drag, startPoint x: 59, startPoint y: 314, endPoint x: 82, endPoint y: 289, distance: 34.0
click at [59, 314] on div "Highlight H" at bounding box center [62, 313] width 22 height 17
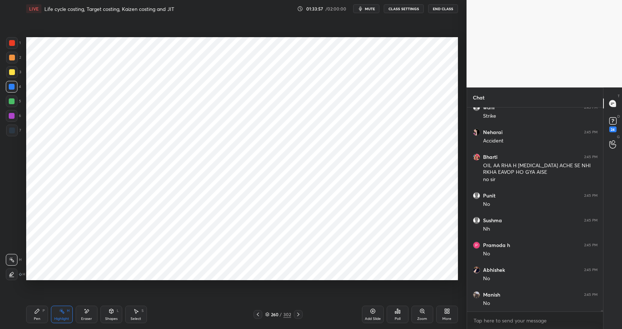
click at [39, 314] on div "Pen P" at bounding box center [37, 313] width 22 height 17
click at [41, 314] on div "Pen P" at bounding box center [37, 313] width 22 height 17
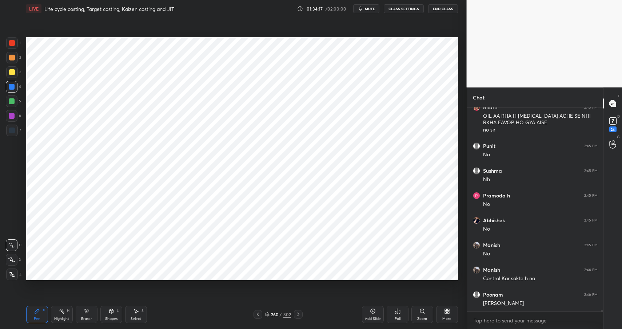
scroll to position [27014, 0]
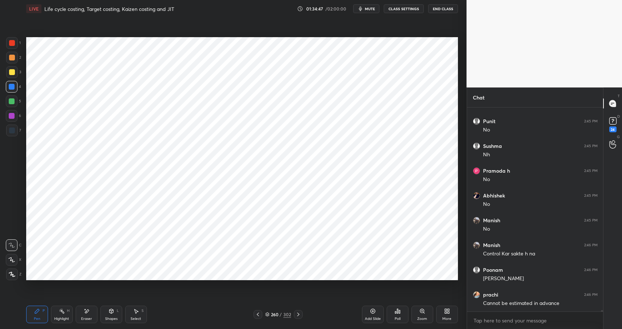
click at [116, 314] on div "Shapes L" at bounding box center [111, 313] width 22 height 17
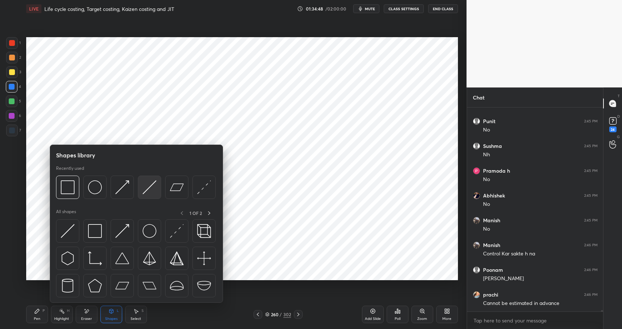
click at [150, 184] on img at bounding box center [150, 187] width 14 height 14
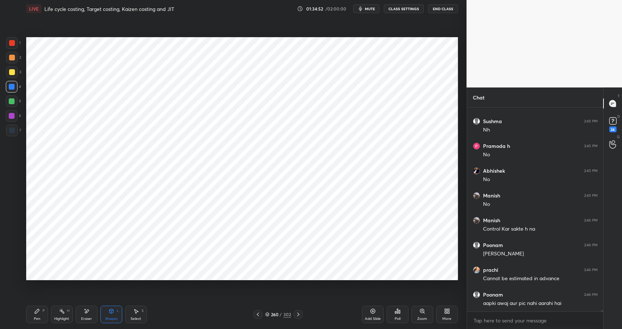
scroll to position [27064, 0]
click at [39, 316] on div "Pen P" at bounding box center [37, 313] width 22 height 17
click at [39, 317] on div "Pen" at bounding box center [37, 319] width 7 height 4
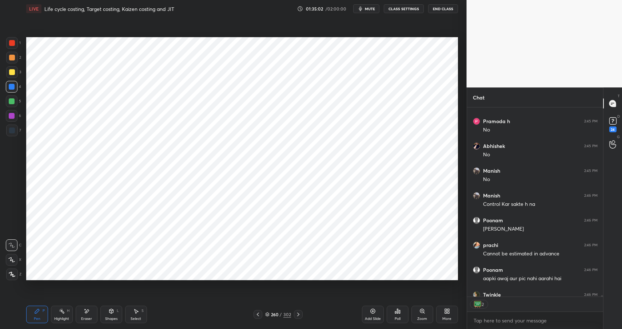
scroll to position [27103, 0]
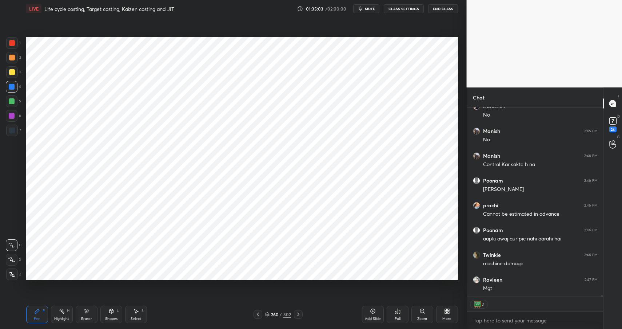
click at [96, 310] on div "Eraser" at bounding box center [87, 313] width 22 height 17
click at [40, 312] on div "Pen P" at bounding box center [37, 313] width 22 height 17
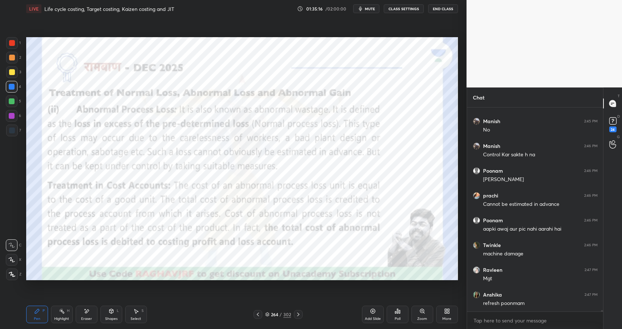
scroll to position [27113, 0]
click at [60, 313] on icon at bounding box center [62, 311] width 6 height 6
drag, startPoint x: 63, startPoint y: 313, endPoint x: 80, endPoint y: 302, distance: 20.5
click at [63, 313] on rect at bounding box center [62, 312] width 4 height 4
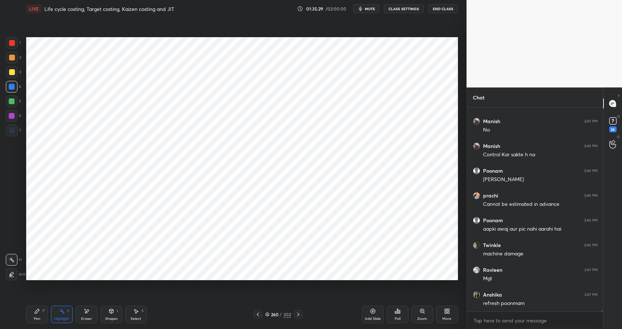
click at [31, 320] on div "Pen P" at bounding box center [37, 313] width 22 height 17
drag, startPoint x: 31, startPoint y: 320, endPoint x: 92, endPoint y: 301, distance: 64.2
click at [31, 320] on div "Pen P" at bounding box center [37, 313] width 22 height 17
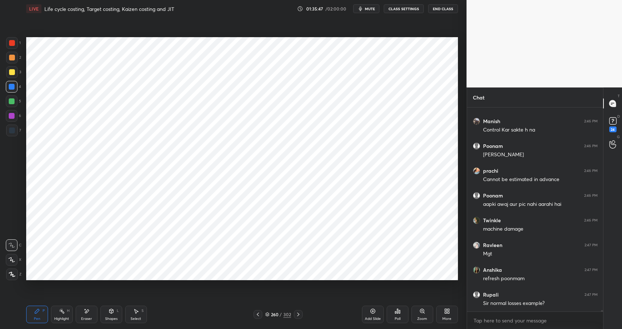
drag, startPoint x: 66, startPoint y: 315, endPoint x: 63, endPoint y: 312, distance: 4.4
click at [65, 313] on div "Highlight H" at bounding box center [62, 313] width 22 height 17
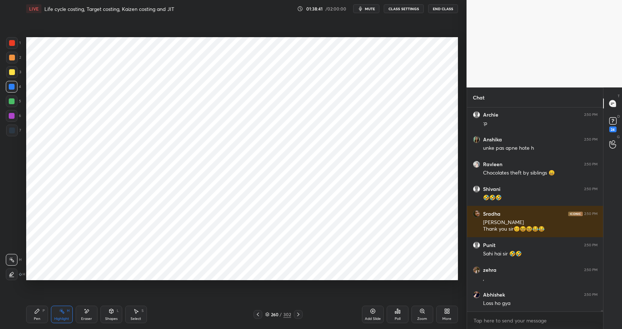
scroll to position [28308, 0]
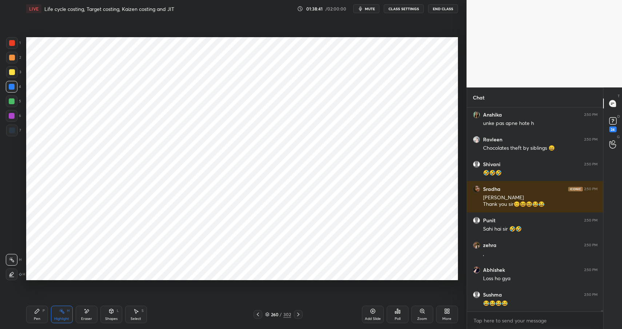
click at [63, 318] on div "Highlight" at bounding box center [61, 319] width 15 height 4
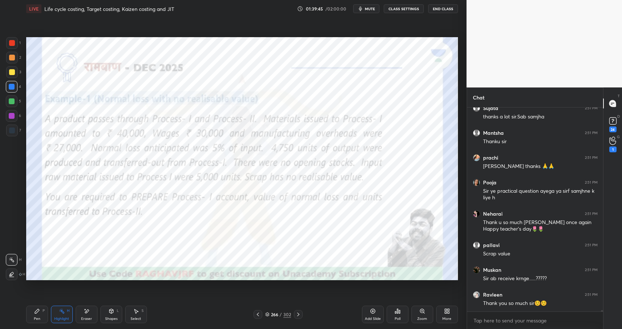
scroll to position [3, 3]
click at [281, 310] on div "Pen P Highlight H Eraser Shapes L Select S 266 / 302 Add Slide Poll Zoom More" at bounding box center [242, 313] width 432 height 29
click at [282, 312] on div "266 / 302" at bounding box center [278, 314] width 26 height 7
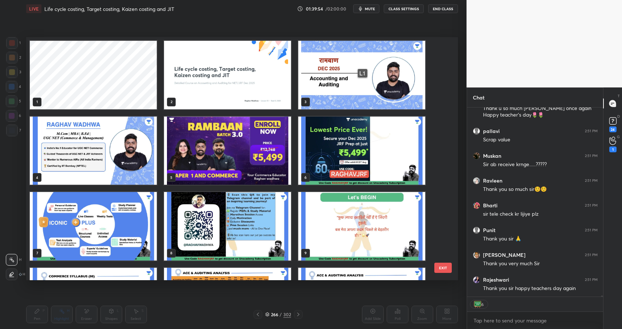
scroll to position [28912, 0]
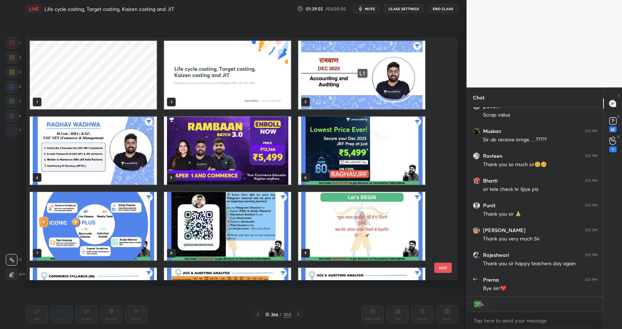
click at [259, 63] on img "grid" at bounding box center [227, 75] width 127 height 68
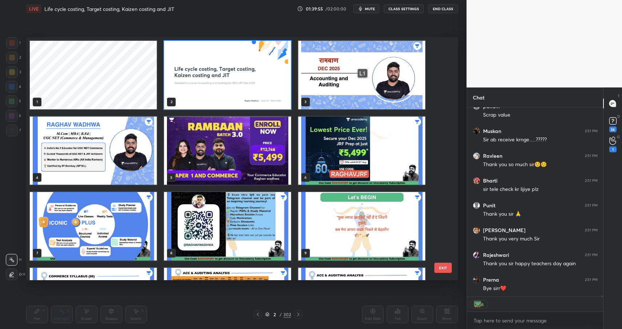
click at [259, 63] on img "grid" at bounding box center [227, 75] width 127 height 68
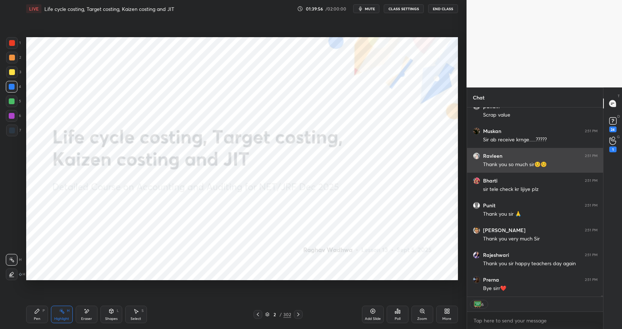
scroll to position [28936, 0]
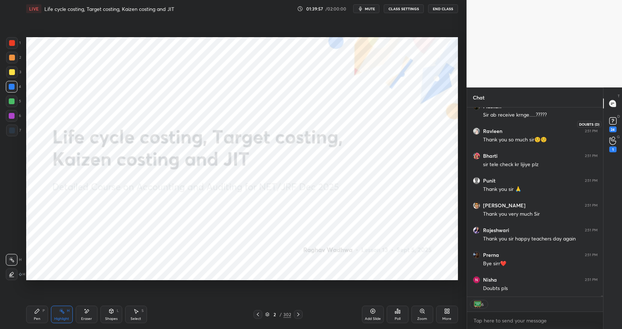
click at [612, 120] on rect at bounding box center [613, 121] width 7 height 7
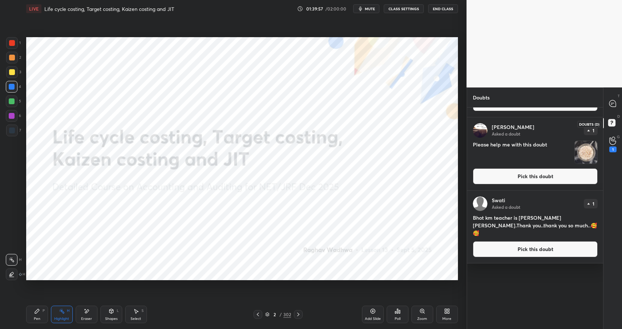
scroll to position [0, 0]
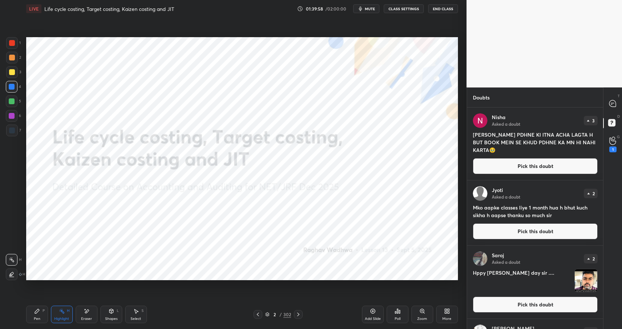
click at [524, 166] on button "Pick this doubt" at bounding box center [535, 166] width 125 height 16
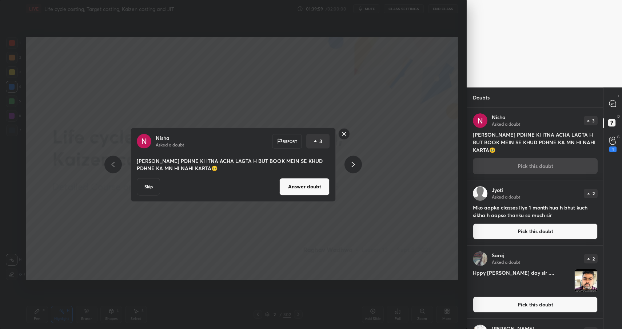
click at [314, 187] on button "Answer doubt" at bounding box center [304, 186] width 50 height 17
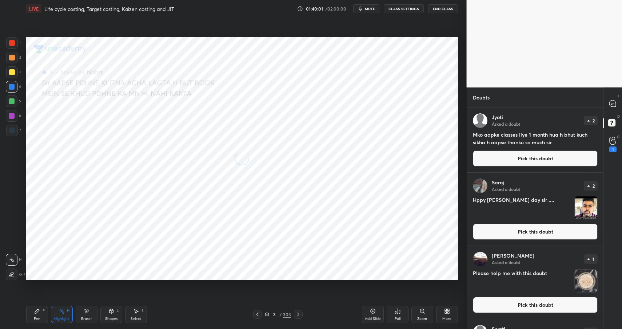
click at [518, 159] on button "Pick this doubt" at bounding box center [535, 158] width 125 height 16
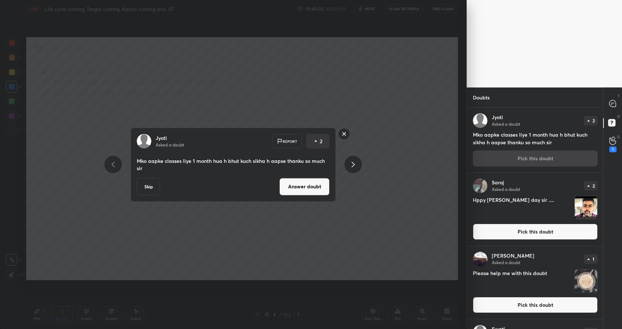
click at [282, 195] on button "Answer doubt" at bounding box center [304, 186] width 50 height 17
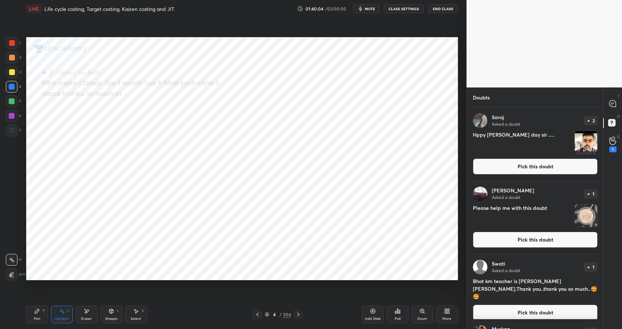
click at [539, 166] on button "Pick this doubt" at bounding box center [535, 166] width 125 height 16
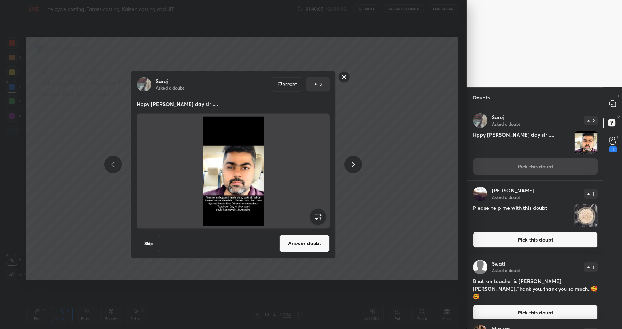
click at [313, 246] on button "Answer doubt" at bounding box center [304, 242] width 50 height 17
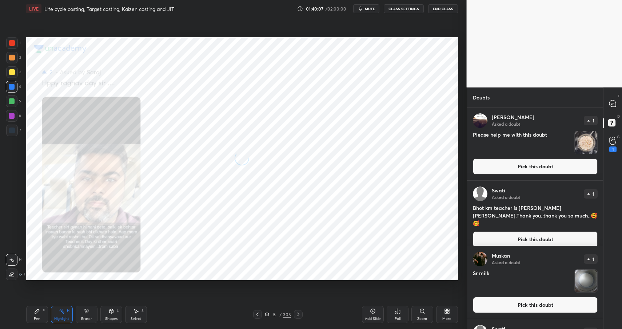
click at [514, 167] on button "Pick this doubt" at bounding box center [535, 166] width 125 height 16
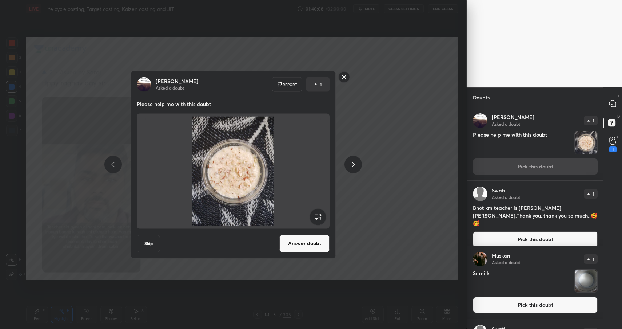
click at [304, 243] on button "Answer doubt" at bounding box center [304, 242] width 50 height 17
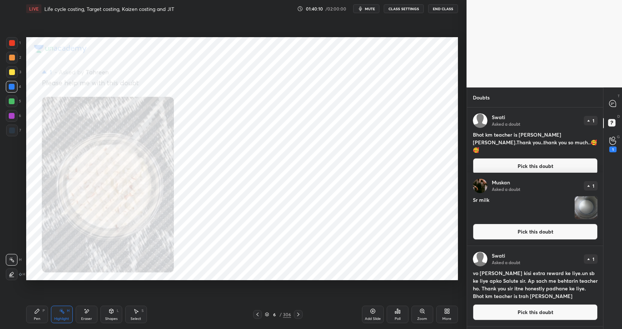
click at [507, 162] on button "Pick this doubt" at bounding box center [535, 166] width 125 height 16
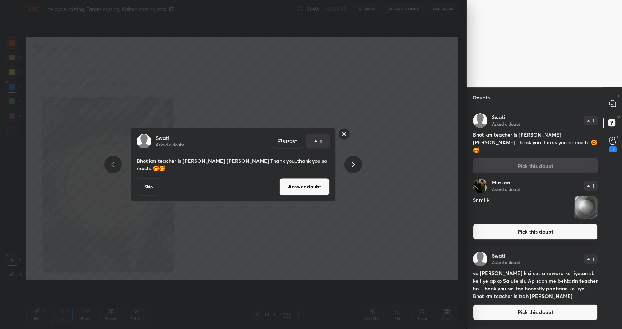
click at [314, 184] on button "Answer doubt" at bounding box center [304, 186] width 50 height 17
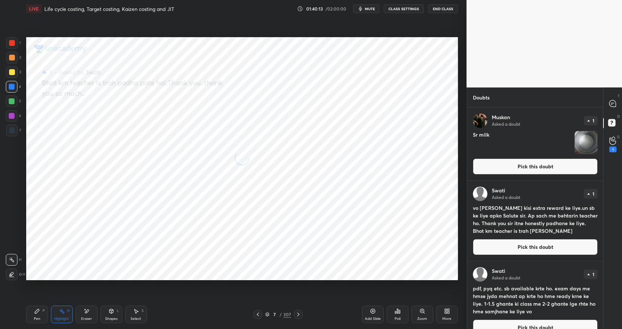
click at [499, 162] on button "Pick this doubt" at bounding box center [535, 166] width 125 height 16
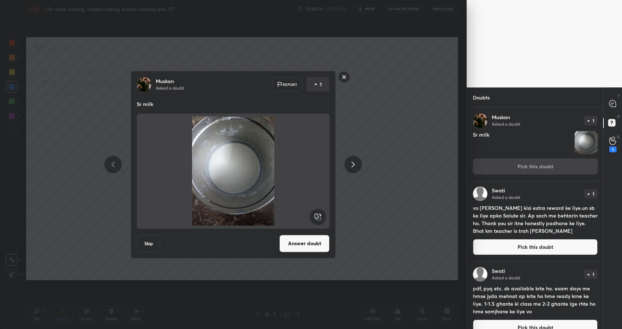
click at [301, 233] on div "[PERSON_NAME] Asked a doubt Report 1 Sr milk Skip Answer doubt" at bounding box center [233, 164] width 205 height 187
click at [300, 242] on button "Answer doubt" at bounding box center [304, 242] width 50 height 17
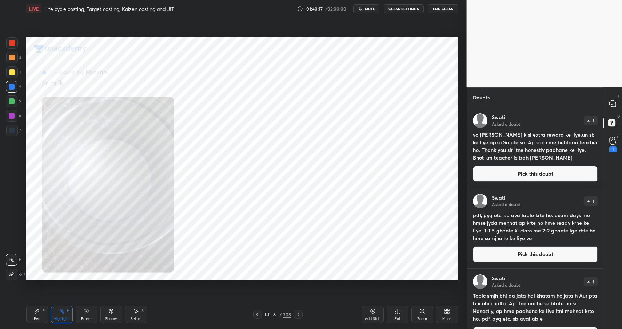
click at [512, 174] on button "Pick this doubt" at bounding box center [535, 174] width 125 height 16
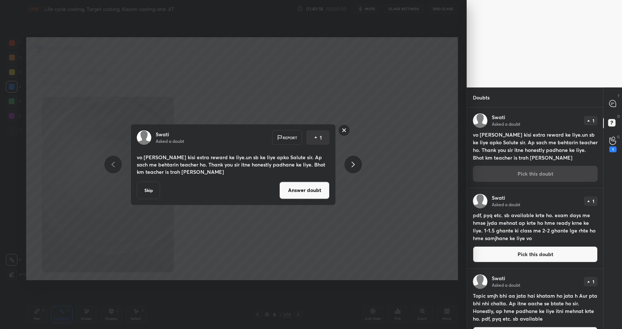
click at [308, 183] on button "Answer doubt" at bounding box center [304, 189] width 50 height 17
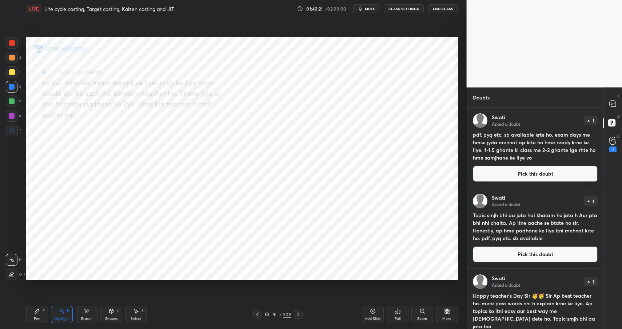
click at [505, 168] on button "Pick this doubt" at bounding box center [535, 174] width 125 height 16
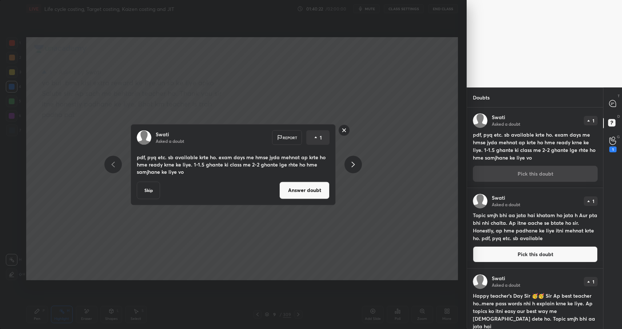
click at [306, 190] on button "Answer doubt" at bounding box center [304, 189] width 50 height 17
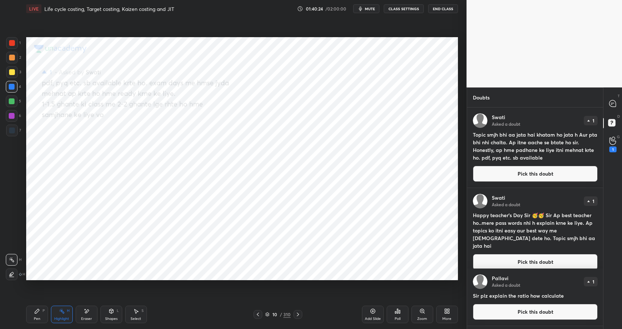
click at [477, 176] on button "Pick this doubt" at bounding box center [535, 174] width 125 height 16
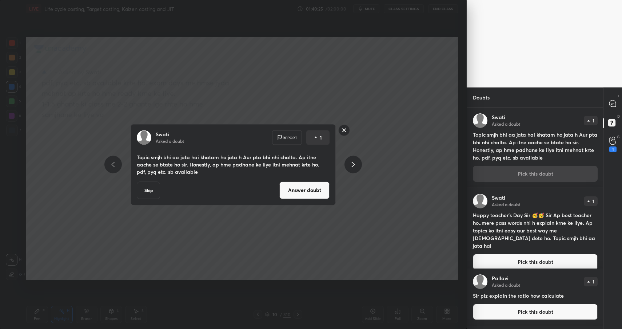
click at [314, 180] on div "[PERSON_NAME] Asked a doubt Report 1 Topic smjh bhi aa jata hai khatam ho jata …" at bounding box center [233, 164] width 205 height 81
click at [311, 190] on button "Answer doubt" at bounding box center [304, 189] width 50 height 17
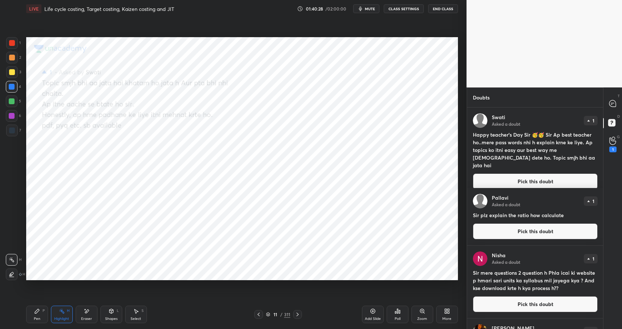
click at [488, 163] on div "[PERSON_NAME] Asked a doubt 1 Happy teacher's Day Sir 🥳🥳 [PERSON_NAME] best tea…" at bounding box center [535, 151] width 136 height 88
click at [483, 173] on button "Pick this doubt" at bounding box center [535, 181] width 125 height 16
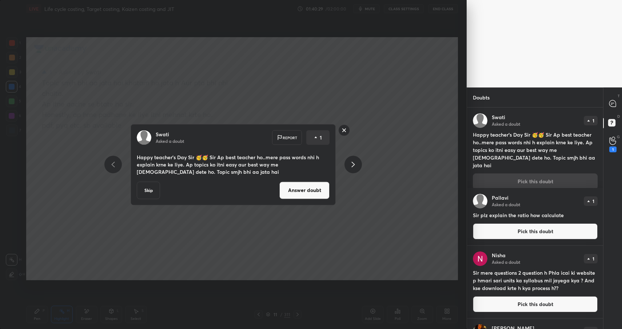
click at [326, 182] on button "Answer doubt" at bounding box center [304, 189] width 50 height 17
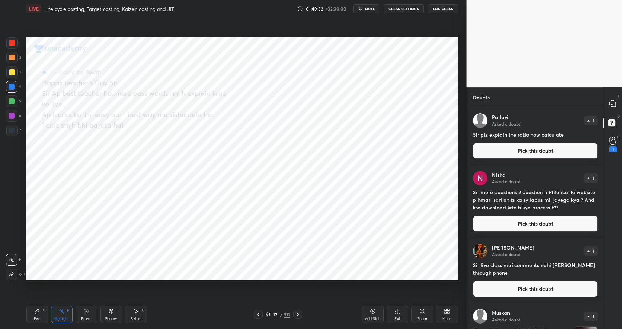
click at [551, 146] on button "Pick this doubt" at bounding box center [535, 151] width 125 height 16
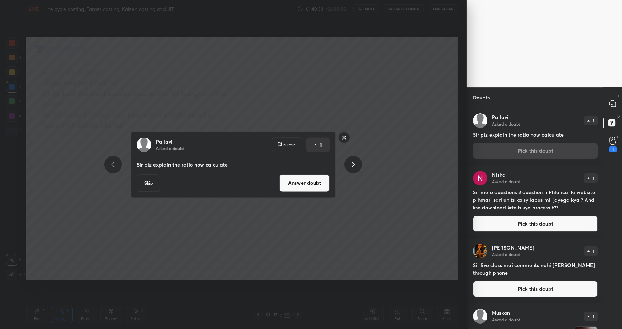
click at [323, 183] on button "Answer doubt" at bounding box center [304, 182] width 50 height 17
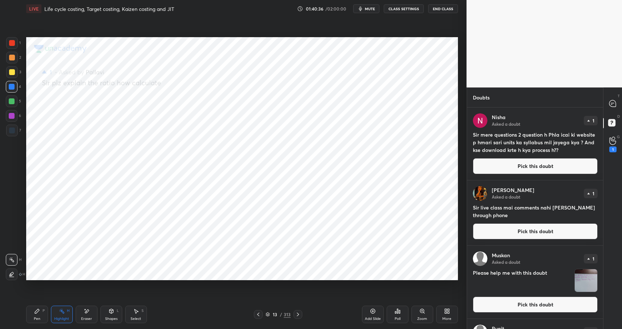
click at [506, 167] on button "Pick this doubt" at bounding box center [535, 166] width 125 height 16
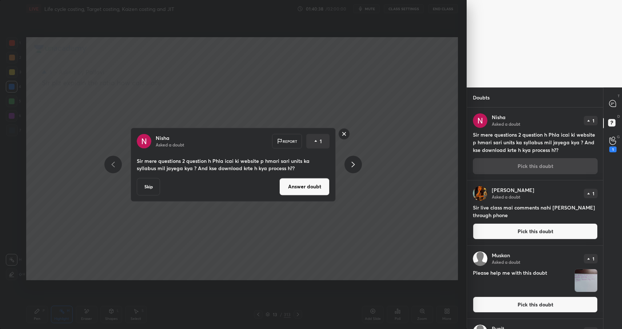
click at [311, 184] on button "Answer doubt" at bounding box center [304, 186] width 50 height 17
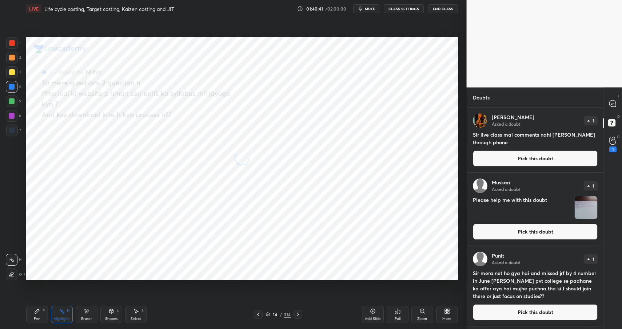
click at [495, 159] on button "Pick this doubt" at bounding box center [535, 158] width 125 height 16
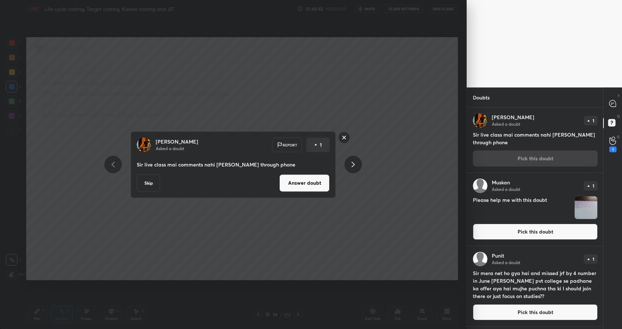
click at [309, 180] on button "Answer doubt" at bounding box center [304, 182] width 50 height 17
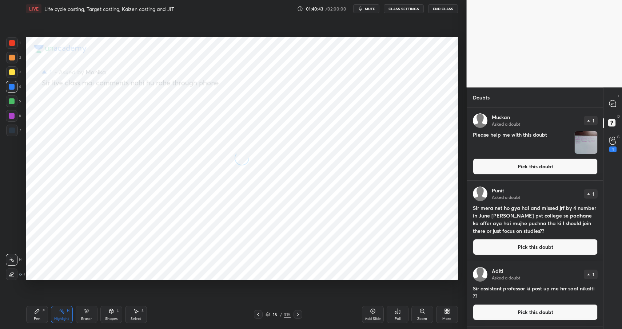
click at [510, 165] on button "Pick this doubt" at bounding box center [535, 166] width 125 height 16
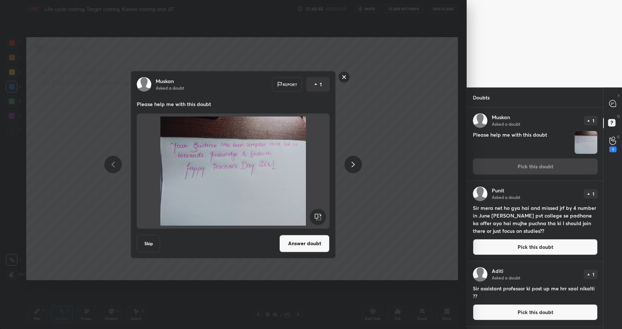
click at [307, 246] on button "Answer doubt" at bounding box center [304, 242] width 50 height 17
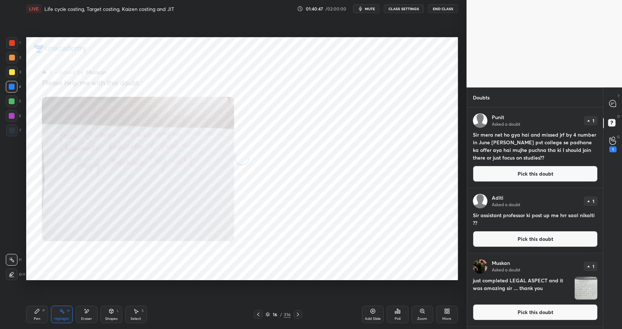
click at [522, 167] on button "Pick this doubt" at bounding box center [535, 174] width 125 height 16
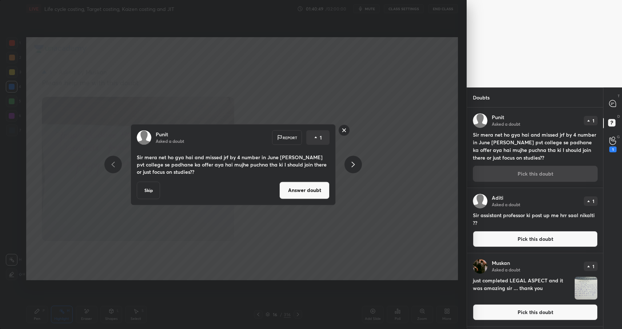
click at [300, 195] on button "Answer doubt" at bounding box center [304, 189] width 50 height 17
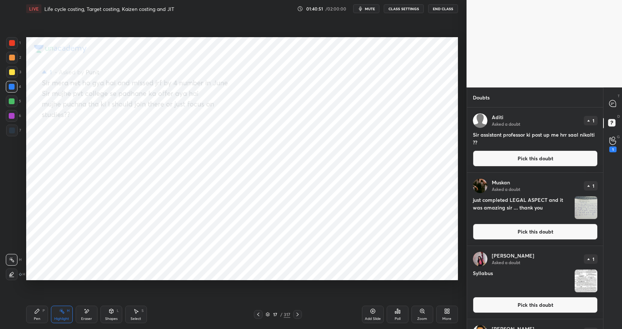
click at [523, 164] on div "Aditi Asked a doubt 1 Sir assistant professor ki post up me hrr saal nikalti ??…" at bounding box center [535, 139] width 136 height 65
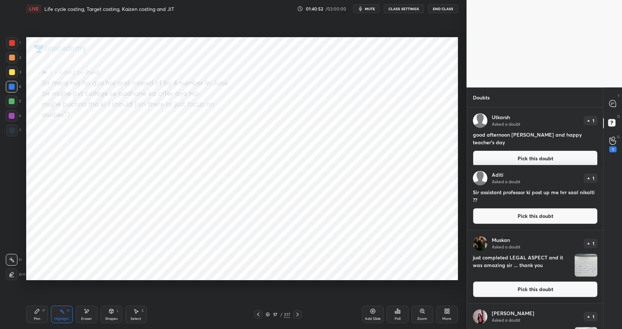
click at [494, 152] on button "Pick this doubt" at bounding box center [535, 158] width 125 height 16
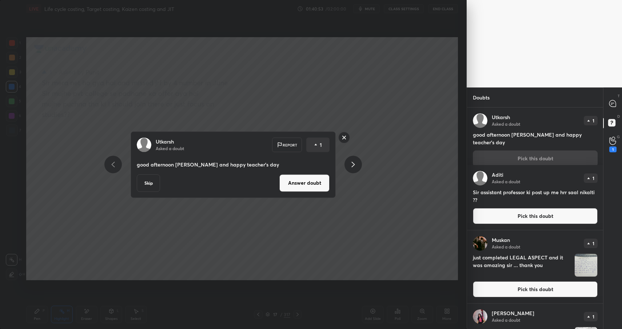
click at [312, 188] on button "Answer doubt" at bounding box center [304, 182] width 50 height 17
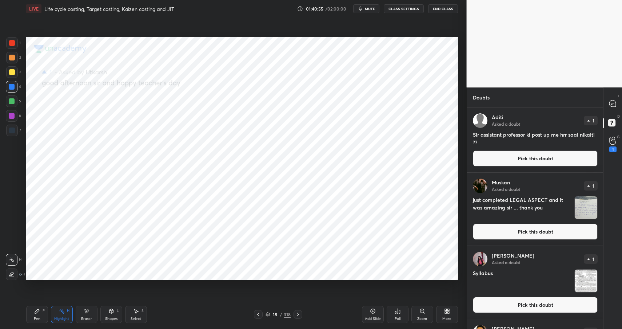
click at [496, 157] on button "Pick this doubt" at bounding box center [535, 158] width 125 height 16
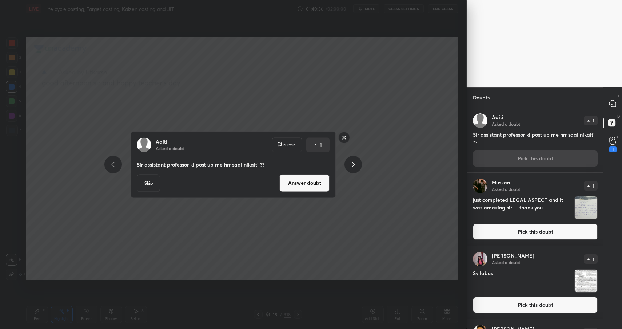
click at [294, 184] on button "Answer doubt" at bounding box center [304, 182] width 50 height 17
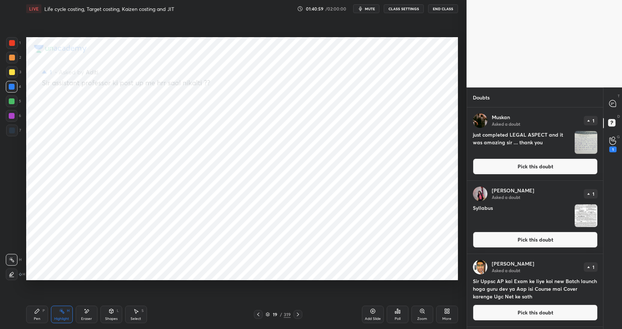
click at [495, 170] on button "Pick this doubt" at bounding box center [535, 166] width 125 height 16
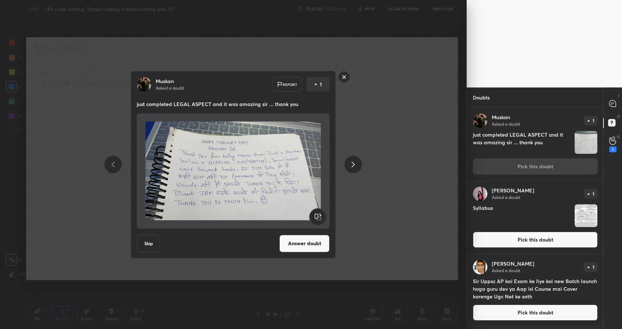
click at [320, 248] on button "Answer doubt" at bounding box center [304, 242] width 50 height 17
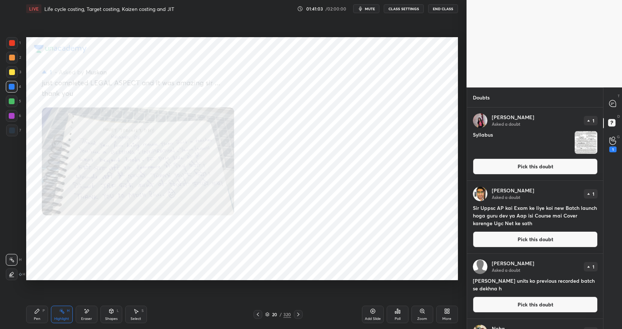
click at [515, 169] on button "Pick this doubt" at bounding box center [535, 166] width 125 height 16
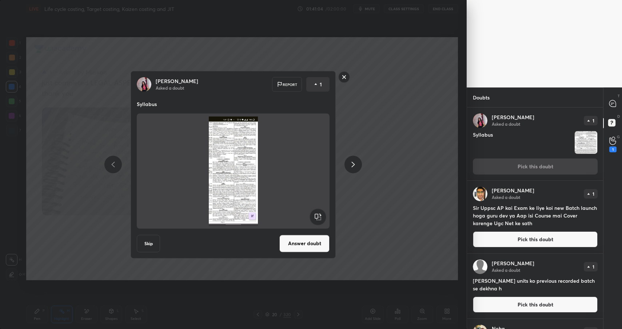
click at [323, 243] on button "Answer doubt" at bounding box center [304, 242] width 50 height 17
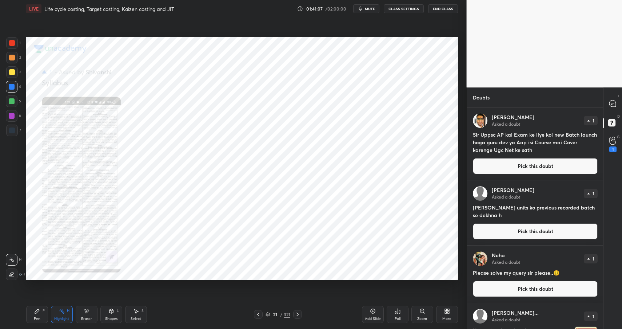
click at [524, 171] on button "Pick this doubt" at bounding box center [535, 166] width 125 height 16
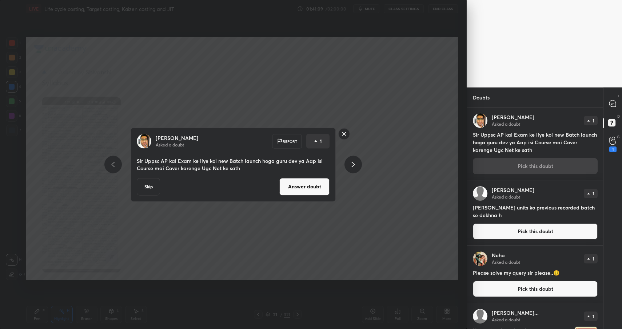
click at [310, 190] on button "Answer doubt" at bounding box center [304, 186] width 50 height 17
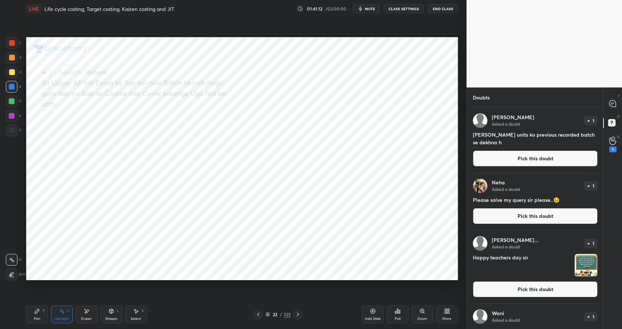
click at [503, 157] on button "Pick this doubt" at bounding box center [535, 158] width 125 height 16
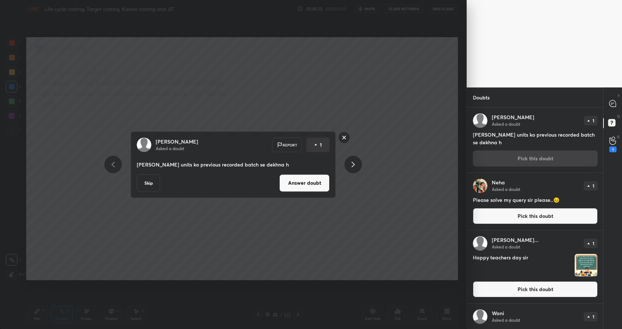
click at [314, 182] on button "Answer doubt" at bounding box center [304, 182] width 50 height 17
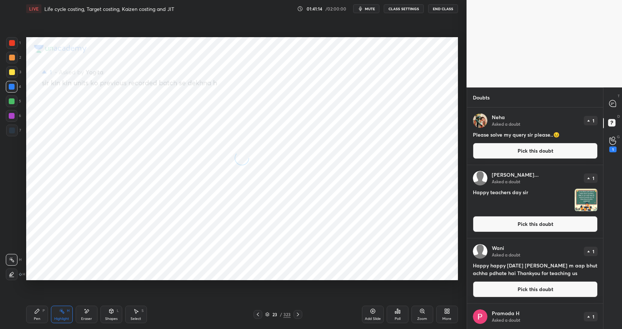
click at [508, 156] on button "Pick this doubt" at bounding box center [535, 151] width 125 height 16
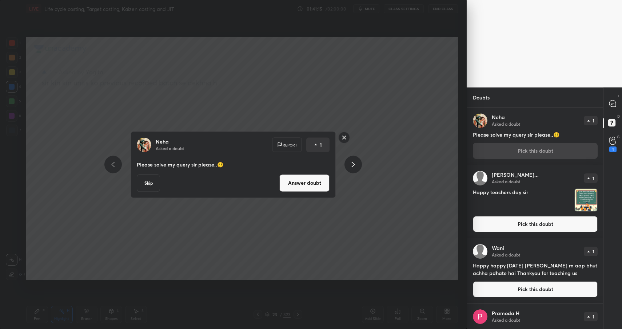
click at [312, 190] on button "Answer doubt" at bounding box center [304, 182] width 50 height 17
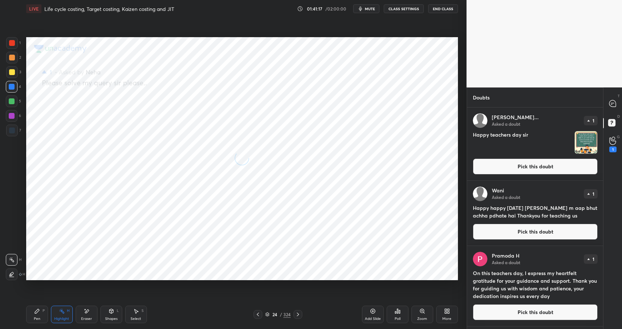
click at [511, 151] on h4 "Happy teachers day sir" at bounding box center [522, 142] width 99 height 23
click at [505, 160] on div "[PERSON_NAME]... Asked a doubt 1 Happy teachers day sir Pick this doubt" at bounding box center [535, 143] width 136 height 73
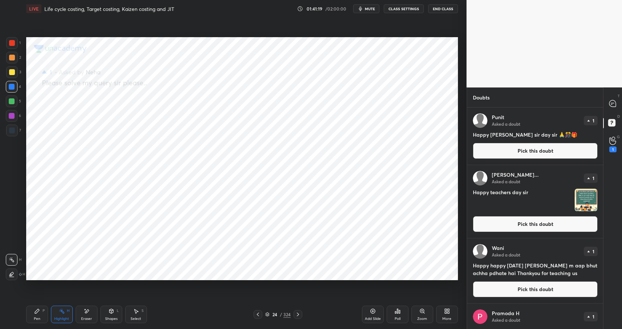
click at [529, 143] on button "Pick this doubt" at bounding box center [535, 151] width 125 height 16
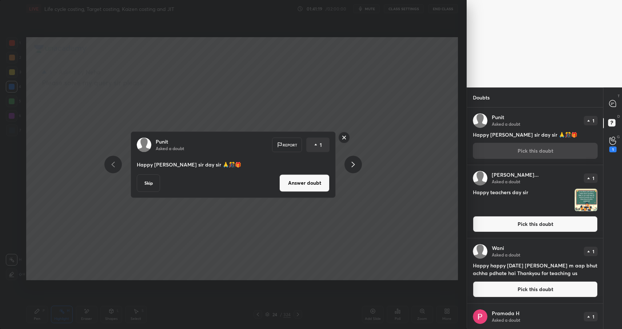
click at [311, 182] on button "Answer doubt" at bounding box center [304, 182] width 50 height 17
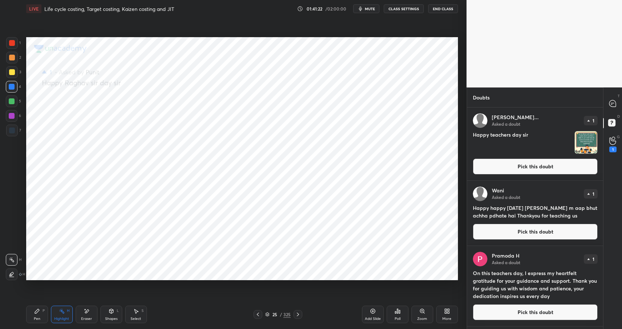
click at [492, 165] on button "Pick this doubt" at bounding box center [535, 166] width 125 height 16
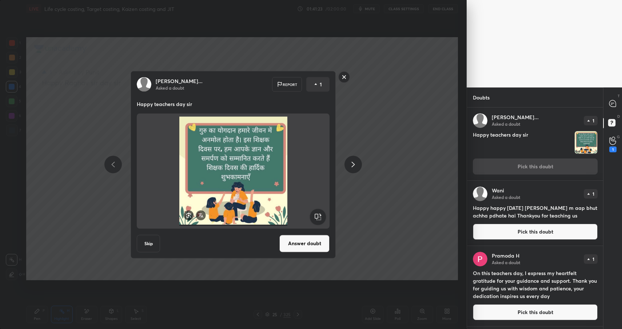
click at [315, 235] on button "Answer doubt" at bounding box center [304, 242] width 50 height 17
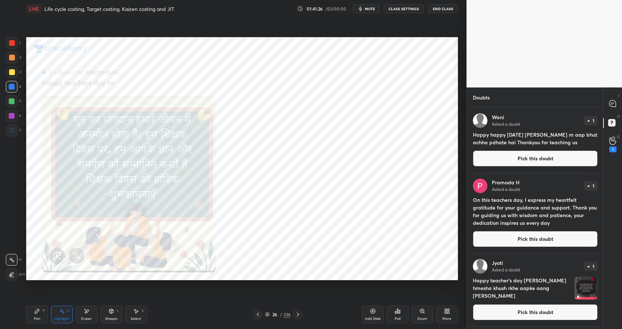
click at [524, 166] on button "Pick this doubt" at bounding box center [535, 158] width 125 height 16
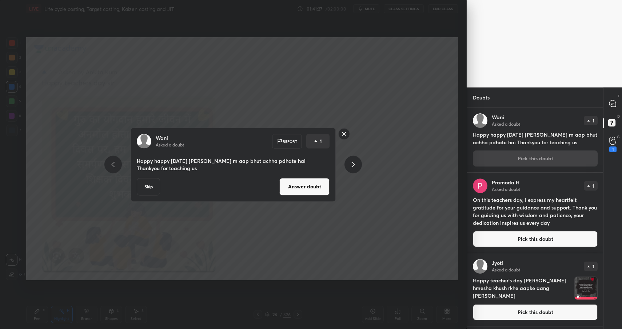
click at [294, 193] on button "Answer doubt" at bounding box center [304, 186] width 50 height 17
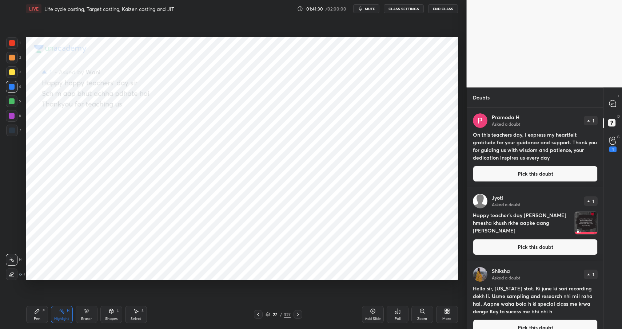
click at [498, 180] on button "Pick this doubt" at bounding box center [535, 174] width 125 height 16
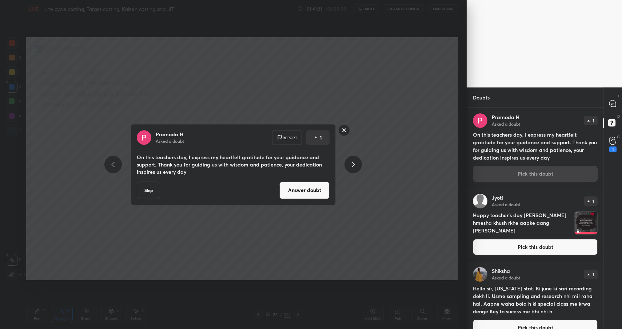
click at [291, 192] on button "Answer doubt" at bounding box center [304, 189] width 50 height 17
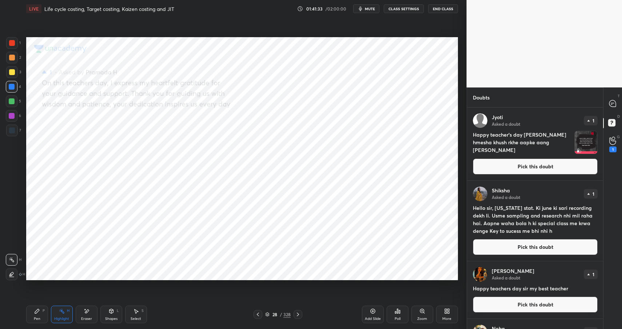
click at [496, 164] on button "Pick this doubt" at bounding box center [535, 166] width 125 height 16
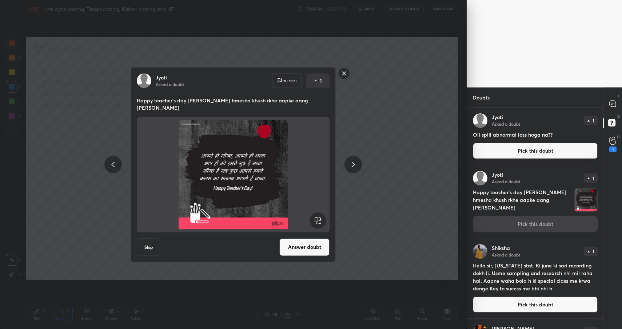
click at [301, 248] on button "Answer doubt" at bounding box center [304, 246] width 50 height 17
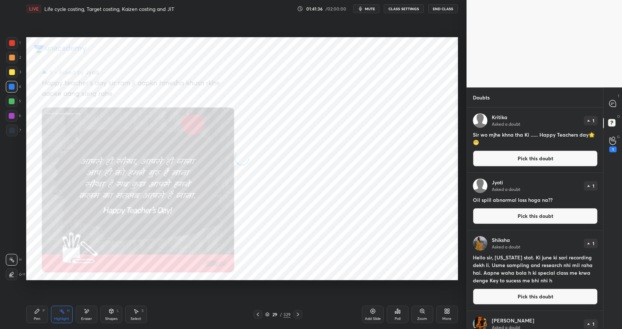
click at [498, 168] on div "[PERSON_NAME] Asked a doubt 1 Sir wo mjhe khna tha Ki ..... Happy Teachers day🌟…" at bounding box center [535, 139] width 136 height 65
click at [504, 162] on button "Pick this doubt" at bounding box center [535, 158] width 125 height 16
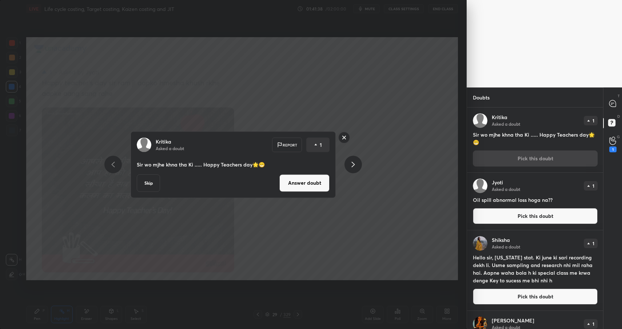
click at [316, 178] on button "Answer doubt" at bounding box center [304, 182] width 50 height 17
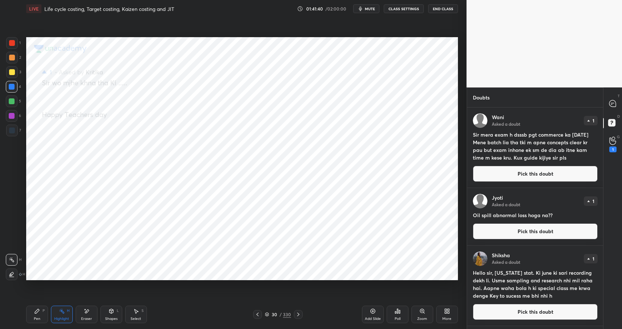
click at [481, 156] on h4 "Sir mera exam h dsssb pgt commerce ka [DATE] Mene batch lia tha tki m apne conc…" at bounding box center [535, 146] width 125 height 31
click at [493, 172] on button "Pick this doubt" at bounding box center [535, 174] width 125 height 16
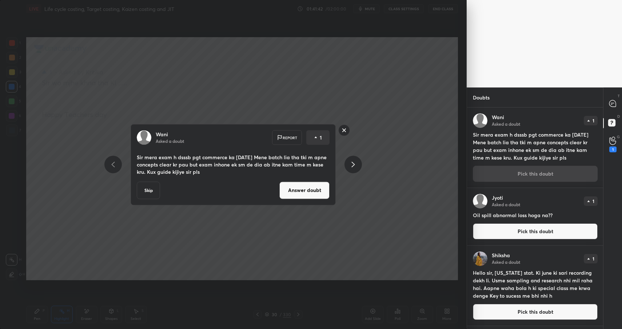
click at [324, 195] on button "Answer doubt" at bounding box center [304, 189] width 50 height 17
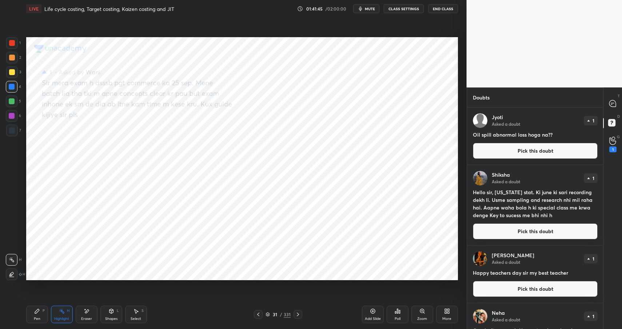
click at [529, 149] on button "Pick this doubt" at bounding box center [535, 151] width 125 height 16
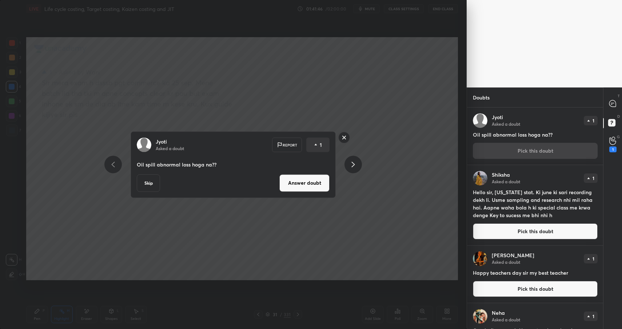
click at [307, 192] on div "Jyoti Asked a doubt Report 1 Oil spill abnormal loss hoga na?? Skip Answer doubt" at bounding box center [233, 164] width 205 height 67
click at [322, 180] on button "Answer doubt" at bounding box center [304, 182] width 50 height 17
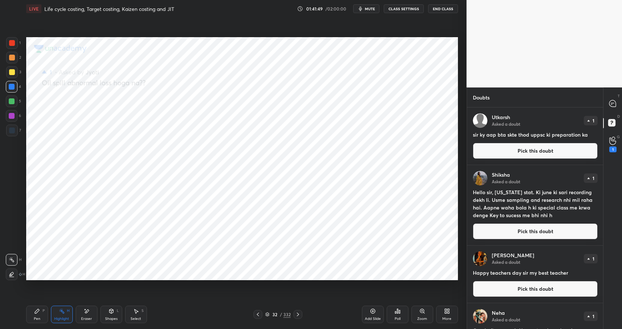
click at [517, 153] on button "Pick this doubt" at bounding box center [535, 151] width 125 height 16
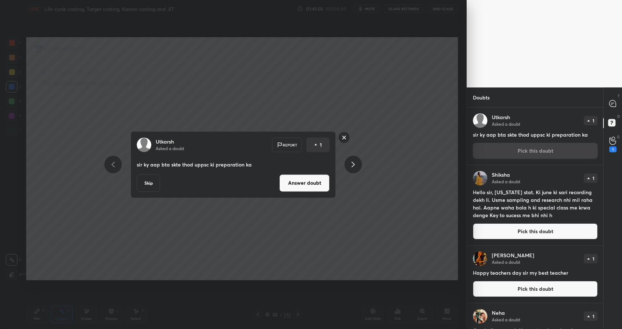
click at [309, 181] on button "Answer doubt" at bounding box center [304, 182] width 50 height 17
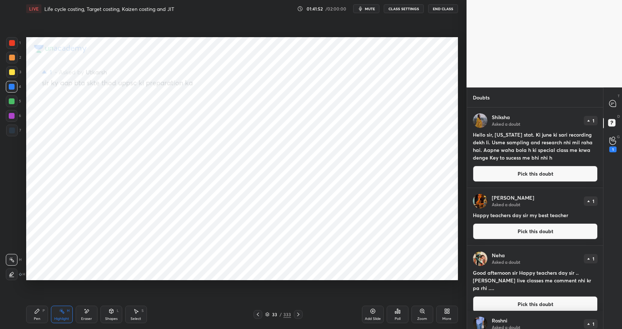
click at [503, 175] on button "Pick this doubt" at bounding box center [535, 174] width 125 height 16
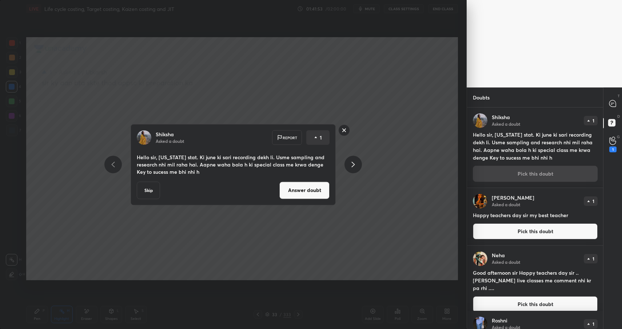
click at [299, 187] on button "Answer doubt" at bounding box center [304, 189] width 50 height 17
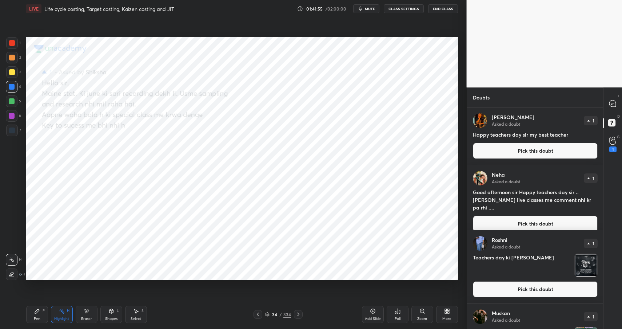
click at [534, 144] on button "Pick this doubt" at bounding box center [535, 151] width 125 height 16
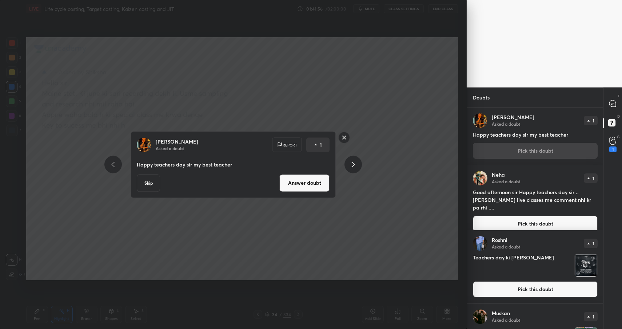
click at [279, 182] on div "Skip Answer doubt" at bounding box center [233, 182] width 193 height 17
click at [302, 182] on button "Answer doubt" at bounding box center [304, 182] width 50 height 17
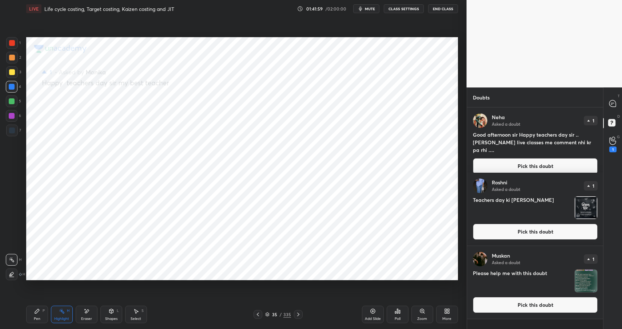
click at [503, 168] on div "[PERSON_NAME] Asked a doubt 1 Good afternoon sir Happy teachers day sir .. [PER…" at bounding box center [535, 143] width 136 height 72
click at [504, 166] on button "Pick this doubt" at bounding box center [535, 166] width 125 height 16
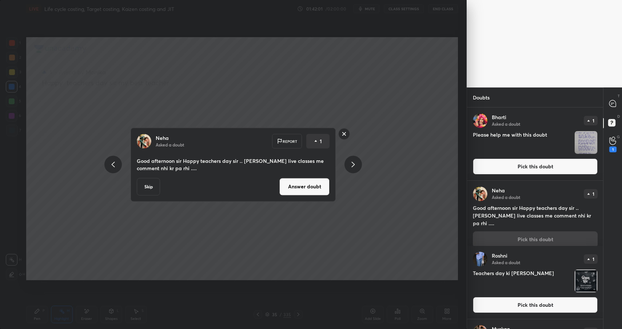
click at [305, 191] on button "Answer doubt" at bounding box center [304, 186] width 50 height 17
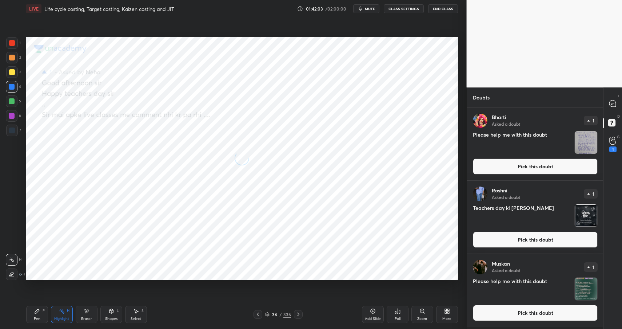
click at [494, 168] on button "Pick this doubt" at bounding box center [535, 166] width 125 height 16
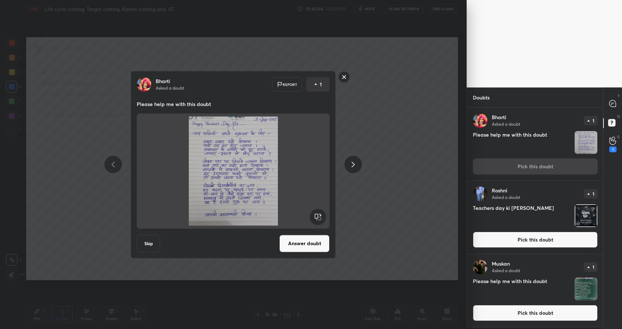
click at [322, 235] on button "Answer doubt" at bounding box center [304, 242] width 50 height 17
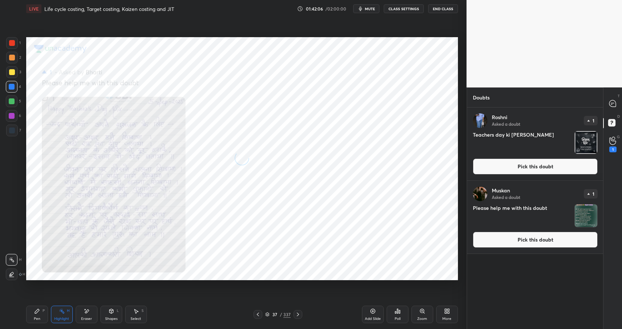
click at [489, 172] on button "Pick this doubt" at bounding box center [535, 166] width 125 height 16
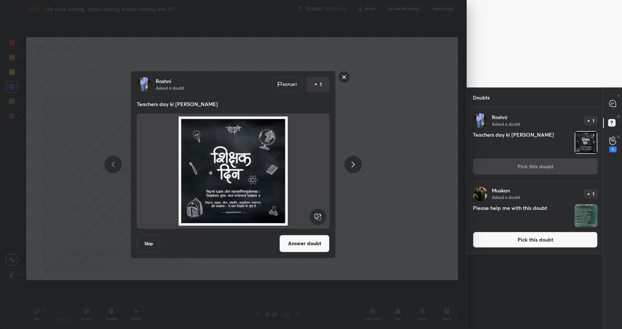
click at [307, 242] on button "Answer doubt" at bounding box center [304, 242] width 50 height 17
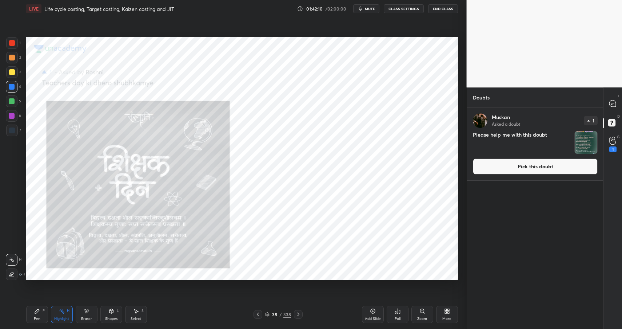
click at [497, 173] on button "Pick this doubt" at bounding box center [535, 166] width 125 height 16
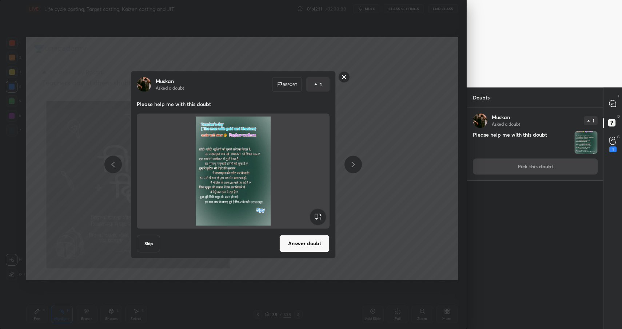
click at [297, 249] on button "Answer doubt" at bounding box center [304, 242] width 50 height 17
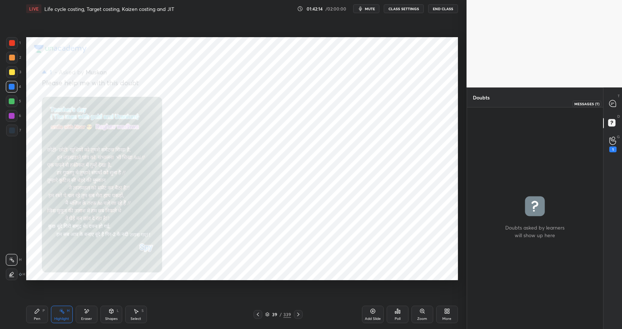
click at [616, 102] on icon at bounding box center [613, 103] width 7 height 7
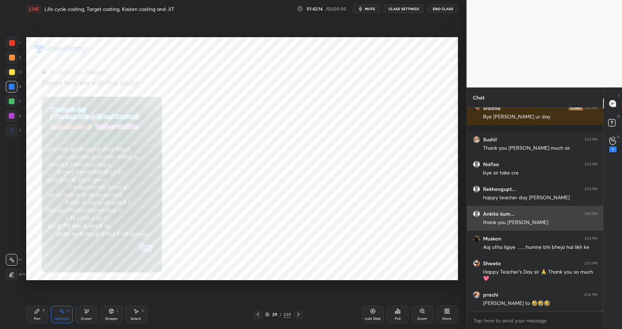
scroll to position [28930, 0]
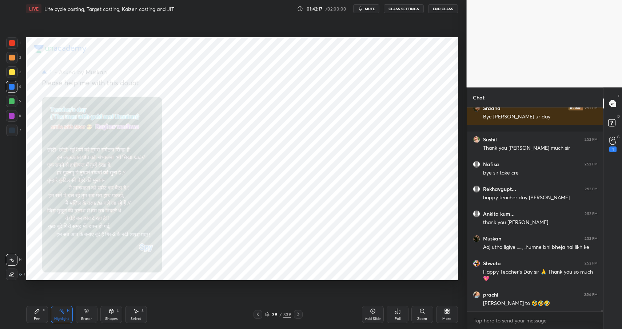
click at [277, 314] on div "39" at bounding box center [274, 314] width 7 height 4
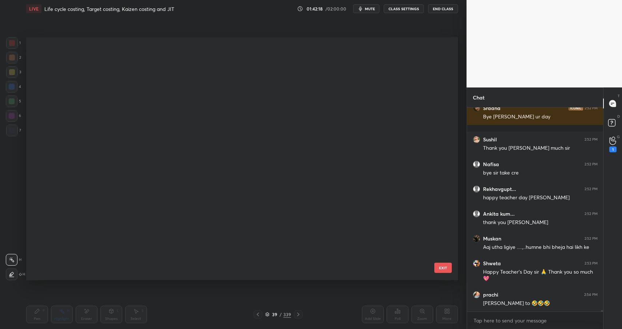
scroll to position [0, 0]
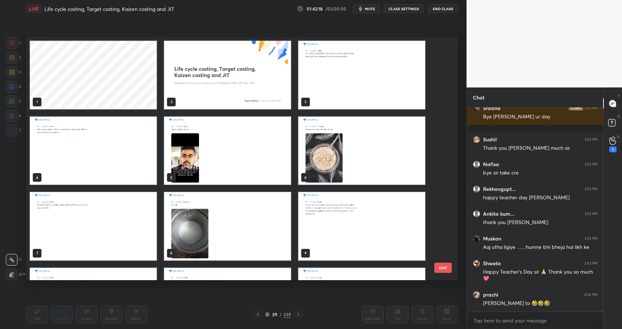
click at [250, 88] on img "grid" at bounding box center [227, 75] width 127 height 68
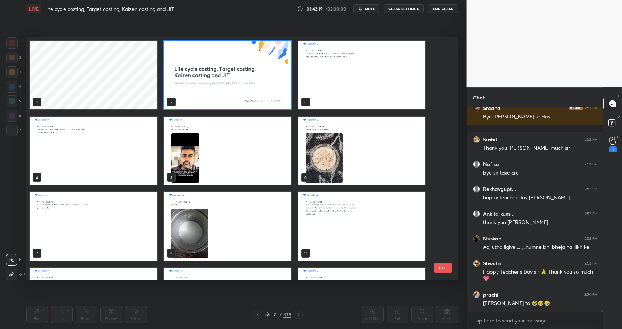
click at [250, 88] on img "grid" at bounding box center [227, 75] width 127 height 68
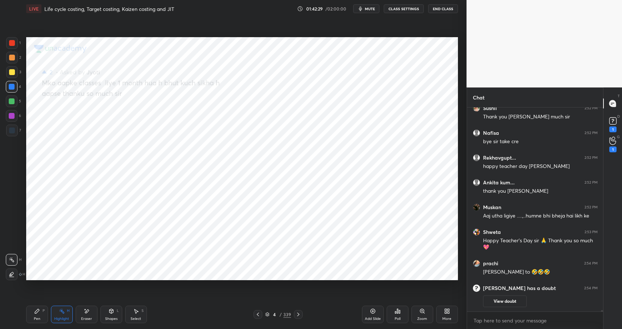
scroll to position [28386, 0]
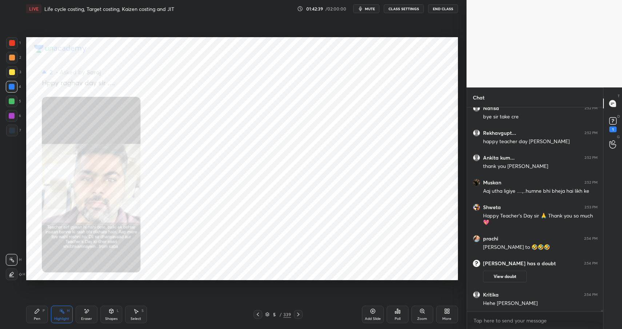
click at [425, 309] on icon at bounding box center [423, 311] width 6 height 6
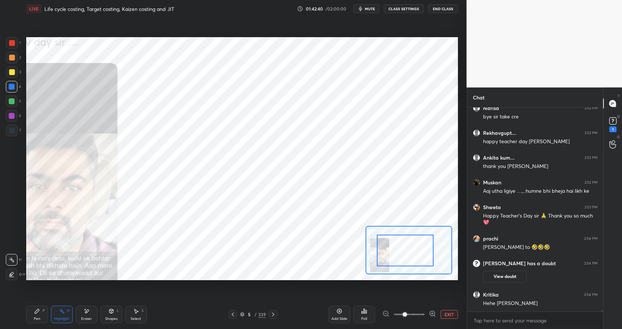
drag, startPoint x: 387, startPoint y: 252, endPoint x: 382, endPoint y: 252, distance: 5.1
click at [384, 253] on div at bounding box center [405, 249] width 57 height 31
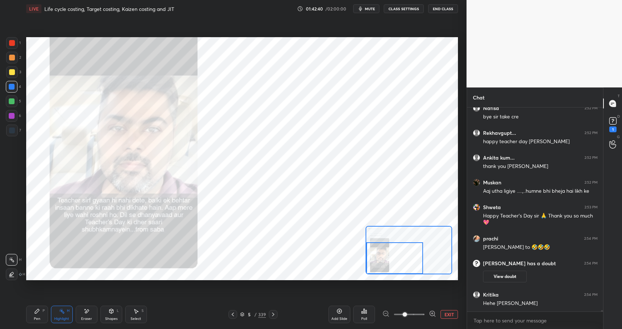
drag, startPoint x: 389, startPoint y: 259, endPoint x: 383, endPoint y: 261, distance: 5.8
click at [384, 261] on div at bounding box center [394, 257] width 57 height 31
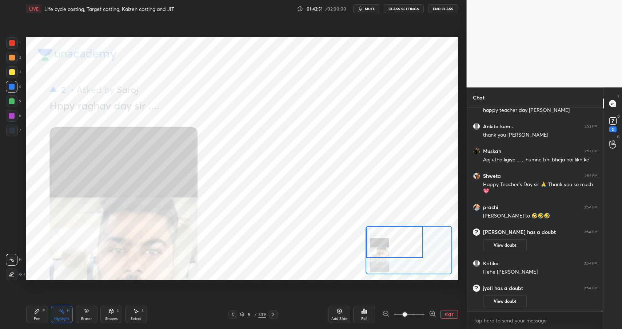
drag, startPoint x: 378, startPoint y: 251, endPoint x: 367, endPoint y: 227, distance: 26.0
click at [368, 234] on div at bounding box center [394, 241] width 57 height 31
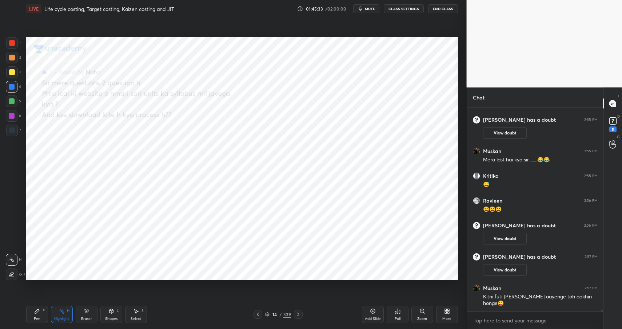
scroll to position [28576, 0]
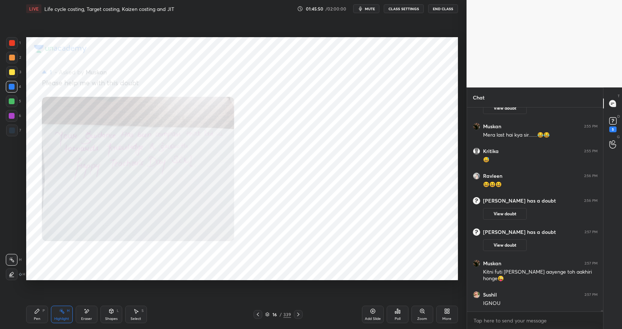
click at [431, 316] on div "Zoom" at bounding box center [423, 313] width 22 height 17
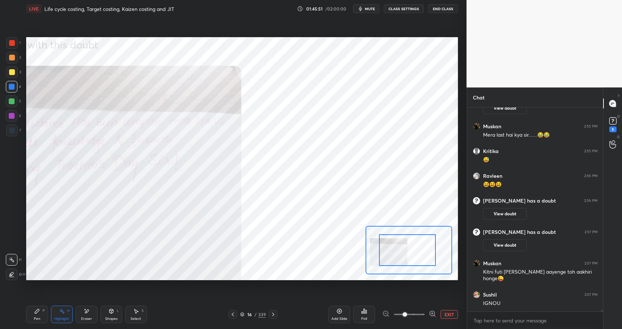
drag, startPoint x: 411, startPoint y: 238, endPoint x: 396, endPoint y: 235, distance: 15.1
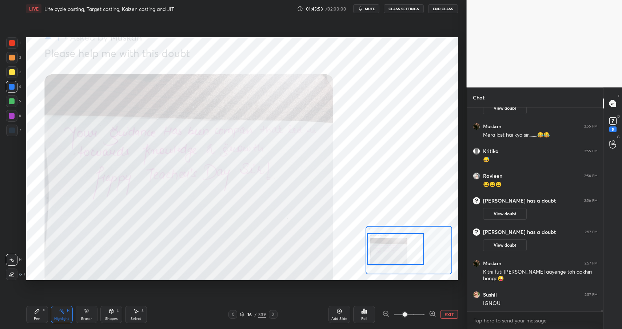
drag, startPoint x: 405, startPoint y: 237, endPoint x: 396, endPoint y: 234, distance: 9.6
click at [396, 235] on div at bounding box center [395, 248] width 57 height 31
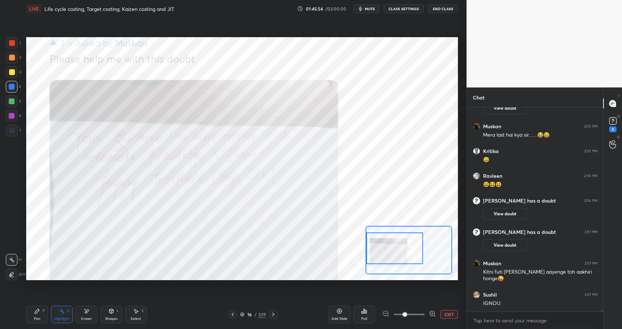
scroll to position [28607, 0]
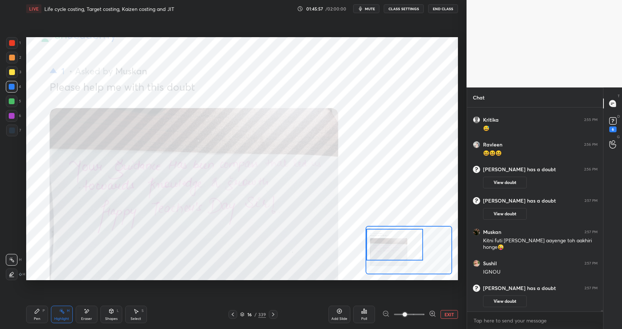
drag, startPoint x: 395, startPoint y: 245, endPoint x: 394, endPoint y: 238, distance: 7.0
click at [395, 243] on div at bounding box center [394, 244] width 57 height 31
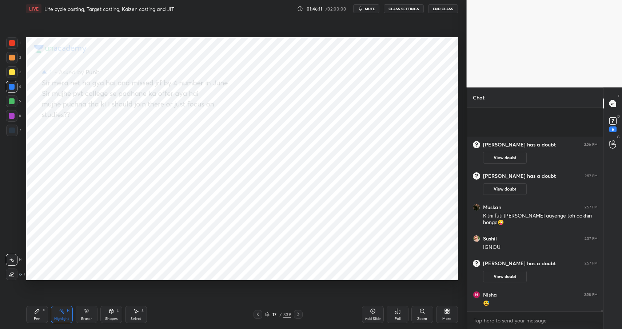
scroll to position [28599, 0]
drag, startPoint x: 36, startPoint y: 311, endPoint x: 40, endPoint y: 314, distance: 4.6
click at [36, 311] on icon at bounding box center [37, 311] width 4 height 4
click at [41, 314] on div "Pen P" at bounding box center [37, 313] width 22 height 17
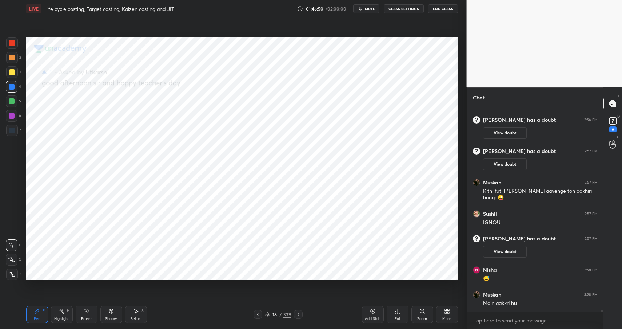
scroll to position [28649, 0]
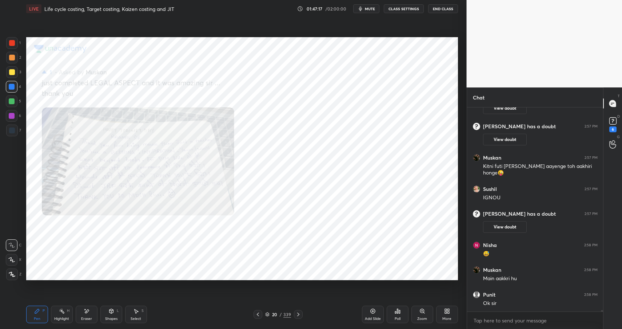
drag, startPoint x: 421, startPoint y: 314, endPoint x: 421, endPoint y: 298, distance: 16.7
click at [421, 314] on div "Zoom" at bounding box center [423, 313] width 22 height 17
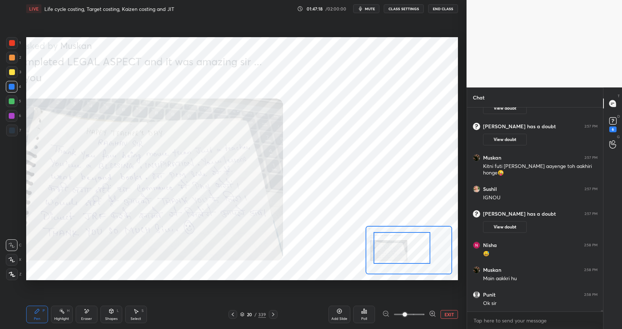
drag, startPoint x: 417, startPoint y: 246, endPoint x: 408, endPoint y: 238, distance: 11.8
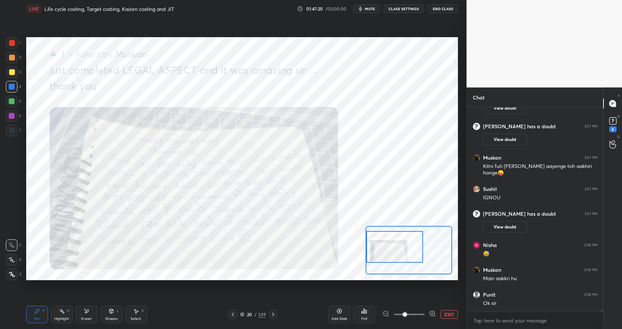
drag, startPoint x: 416, startPoint y: 242, endPoint x: 390, endPoint y: 241, distance: 25.5
click at [391, 242] on div at bounding box center [394, 246] width 57 height 31
click at [114, 312] on div "Shapes L" at bounding box center [111, 313] width 22 height 17
click at [112, 312] on icon at bounding box center [111, 311] width 4 height 4
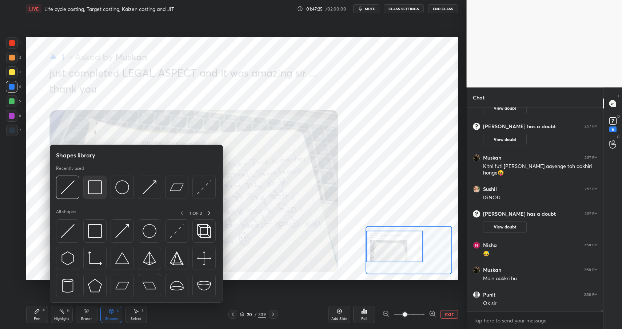
click at [99, 187] on img at bounding box center [95, 187] width 14 height 14
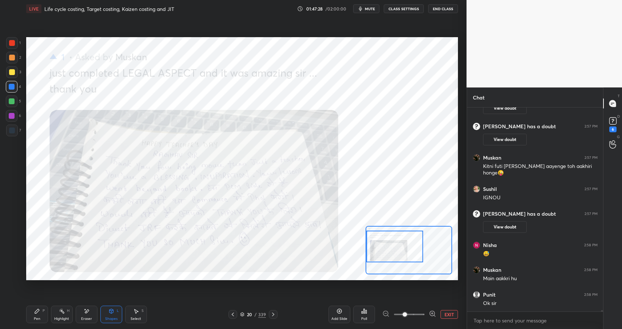
click at [431, 313] on icon at bounding box center [432, 313] width 7 height 7
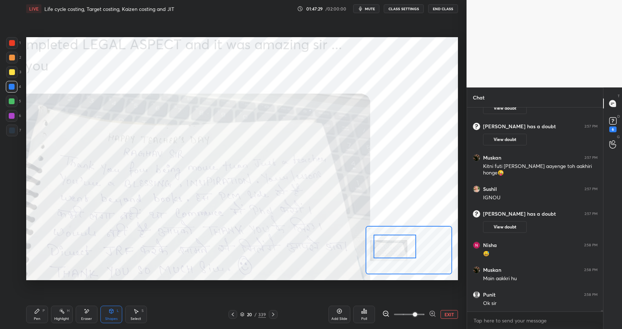
click at [409, 255] on div at bounding box center [409, 250] width 86 height 49
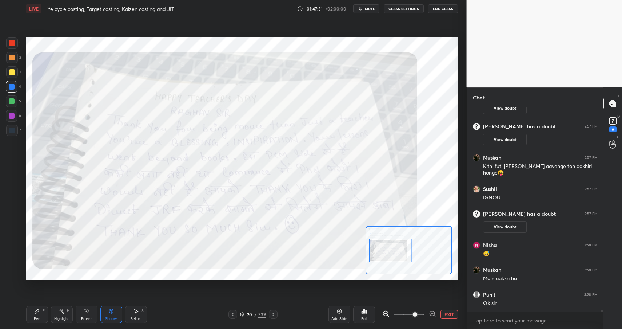
drag, startPoint x: 400, startPoint y: 249, endPoint x: 393, endPoint y: 244, distance: 8.6
click at [393, 249] on div at bounding box center [390, 250] width 43 height 24
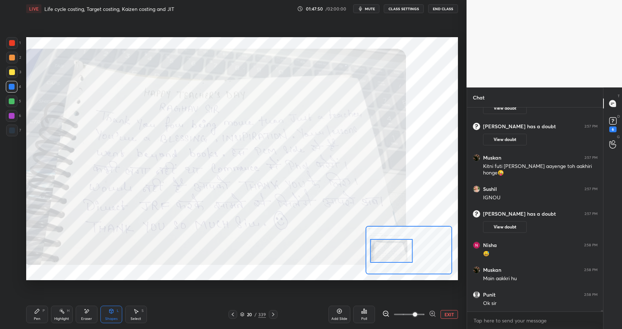
drag, startPoint x: 388, startPoint y: 235, endPoint x: 387, endPoint y: 247, distance: 11.4
click at [389, 247] on div at bounding box center [391, 251] width 43 height 24
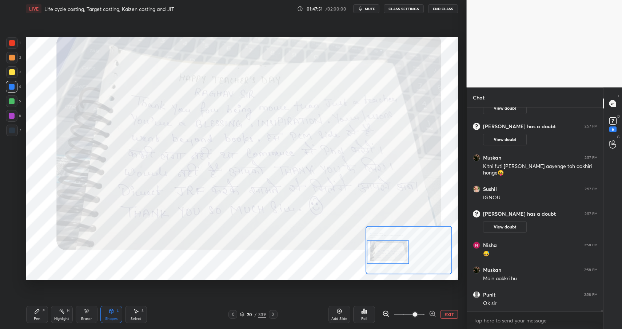
drag, startPoint x: 55, startPoint y: 304, endPoint x: 57, endPoint y: 309, distance: 5.1
click at [55, 307] on div "Pen P Highlight H Eraser Shapes L Select S 20 / 339 Add Slide Poll EXIT" at bounding box center [242, 313] width 432 height 29
click at [58, 313] on div "Highlight H" at bounding box center [62, 313] width 22 height 17
click at [60, 317] on div "Highlight" at bounding box center [61, 319] width 15 height 4
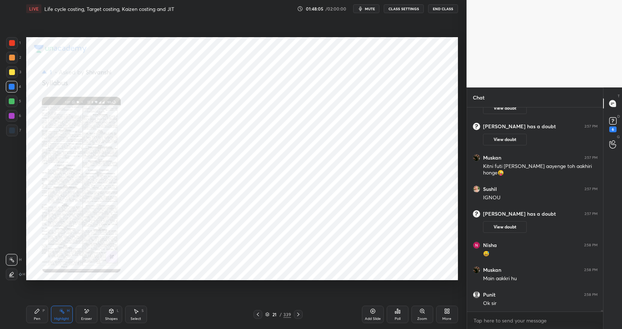
click at [428, 313] on div "Zoom" at bounding box center [423, 313] width 22 height 17
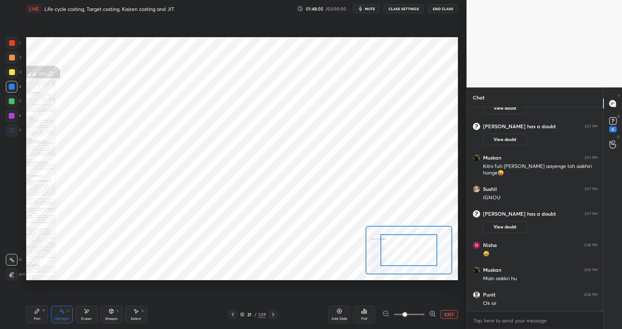
scroll to position [28673, 0]
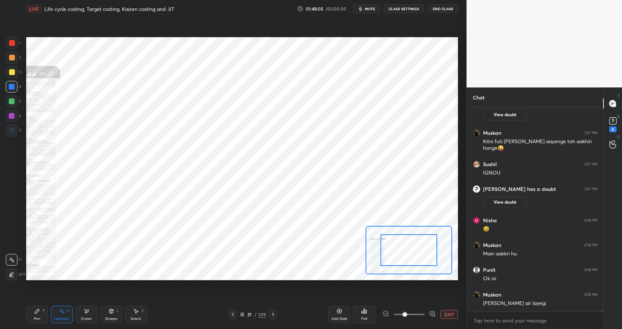
click at [438, 317] on div "EXIT" at bounding box center [420, 314] width 76 height 9
click at [433, 314] on icon at bounding box center [432, 313] width 7 height 7
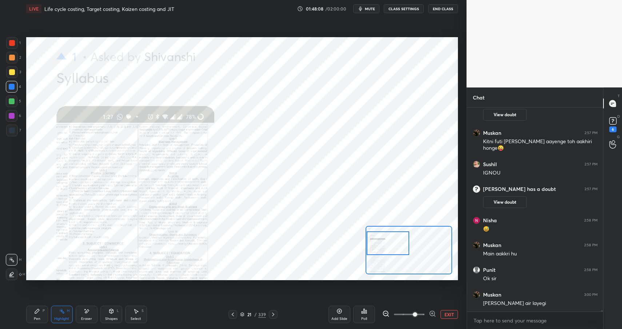
drag, startPoint x: 420, startPoint y: 256, endPoint x: 388, endPoint y: 249, distance: 32.4
click at [388, 249] on div at bounding box center [388, 243] width 43 height 24
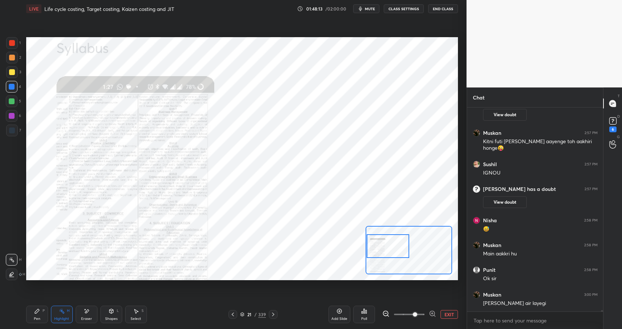
drag, startPoint x: 397, startPoint y: 244, endPoint x: 372, endPoint y: 242, distance: 25.2
click at [378, 247] on div at bounding box center [388, 246] width 43 height 24
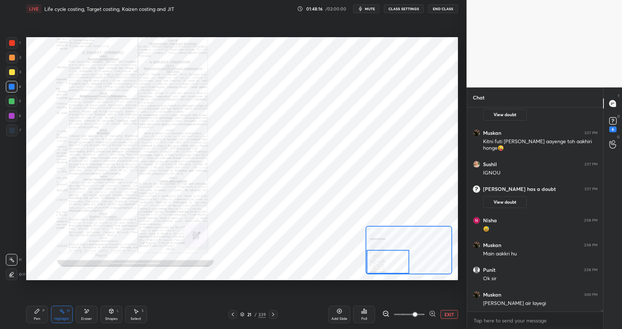
scroll to position [28698, 0]
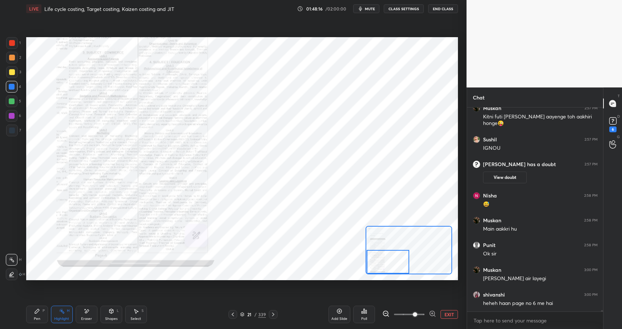
drag, startPoint x: 394, startPoint y: 243, endPoint x: 380, endPoint y: 249, distance: 15.3
click at [386, 257] on div at bounding box center [388, 262] width 43 height 24
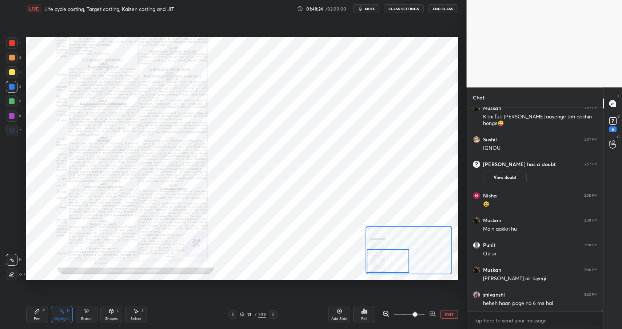
scroll to position [28705, 0]
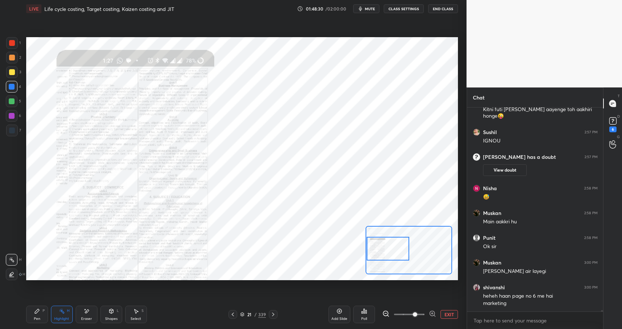
drag, startPoint x: 389, startPoint y: 265, endPoint x: 392, endPoint y: 251, distance: 13.6
click at [388, 252] on div at bounding box center [388, 249] width 43 height 24
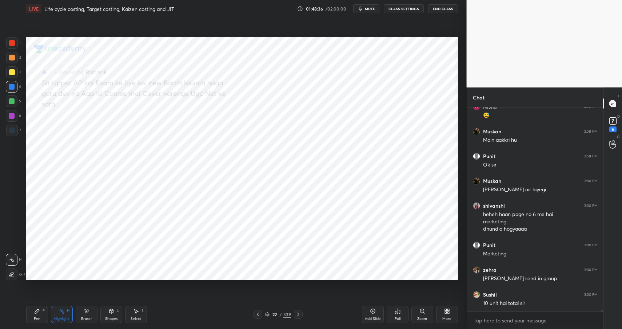
scroll to position [28812, 0]
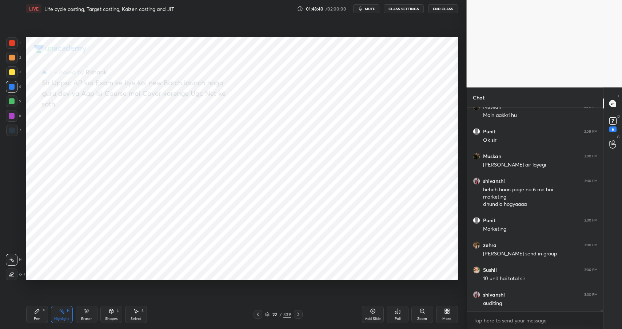
click at [41, 311] on div "Pen P" at bounding box center [37, 313] width 22 height 17
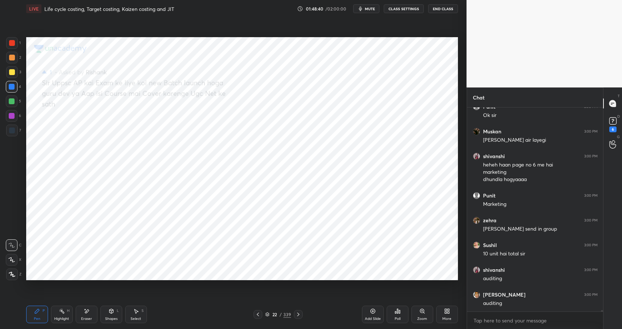
click at [60, 310] on icon at bounding box center [62, 311] width 6 height 6
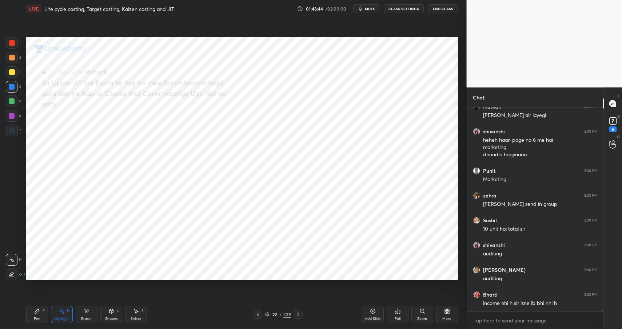
scroll to position [28886, 0]
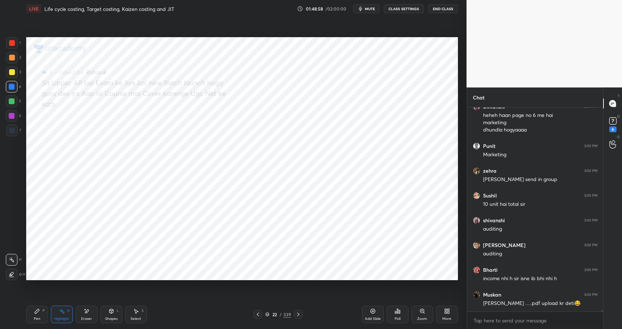
click at [41, 313] on div "Pen P" at bounding box center [37, 313] width 22 height 17
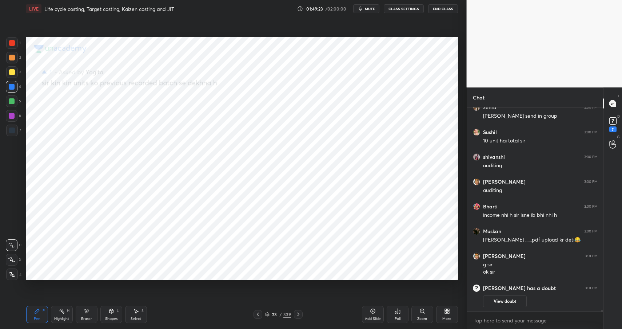
scroll to position [28869, 0]
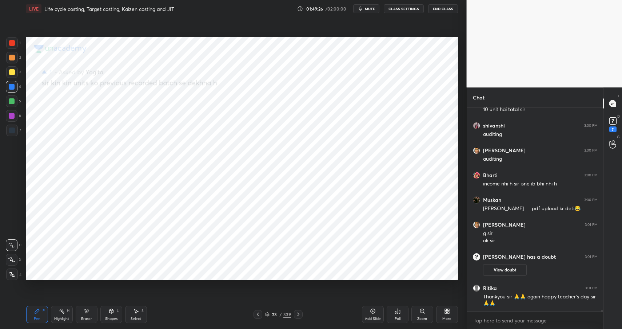
click at [12, 57] on div at bounding box center [12, 58] width 6 height 6
click at [14, 58] on div at bounding box center [12, 58] width 6 height 6
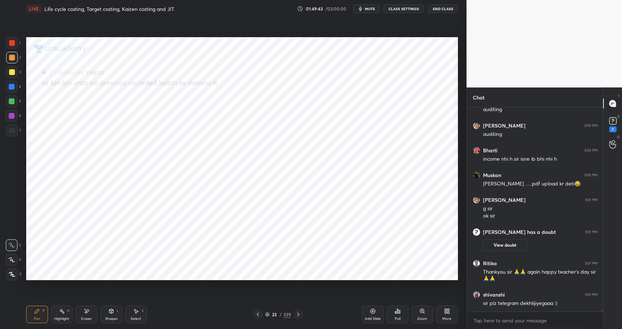
click at [10, 98] on div at bounding box center [12, 101] width 12 height 12
click at [13, 98] on div at bounding box center [12, 101] width 6 height 6
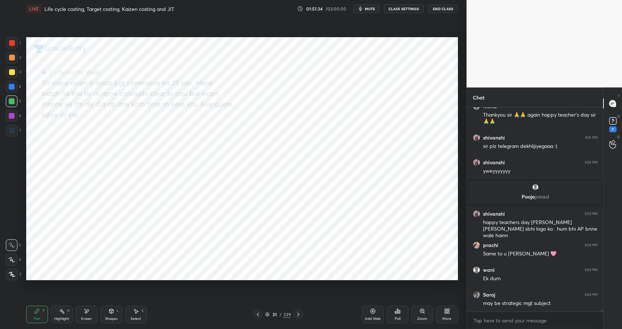
scroll to position [29030, 0]
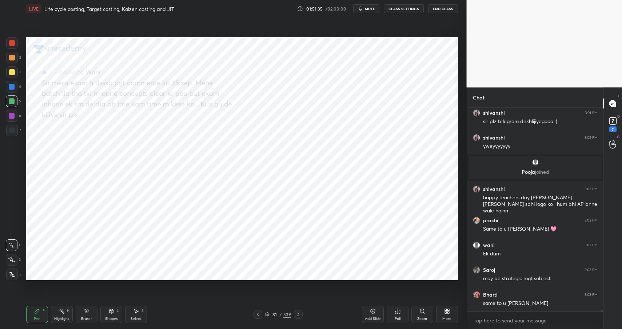
click at [10, 45] on div at bounding box center [12, 43] width 6 height 6
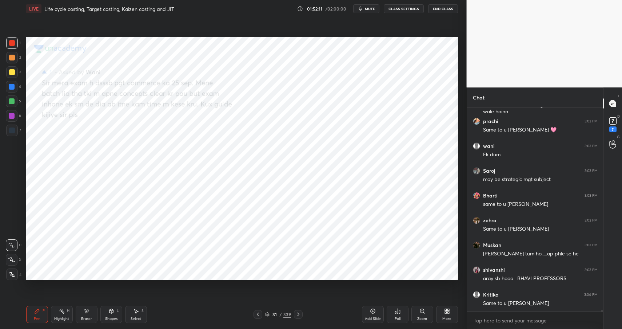
scroll to position [29153, 0]
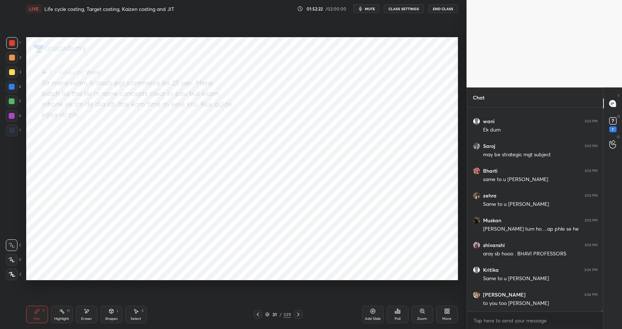
click at [15, 115] on div at bounding box center [12, 116] width 12 height 12
drag, startPoint x: 15, startPoint y: 115, endPoint x: 23, endPoint y: 114, distance: 7.8
click at [19, 116] on div "6" at bounding box center [13, 116] width 15 height 12
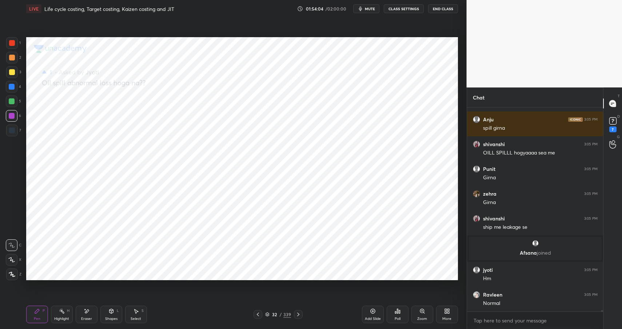
scroll to position [29268, 0]
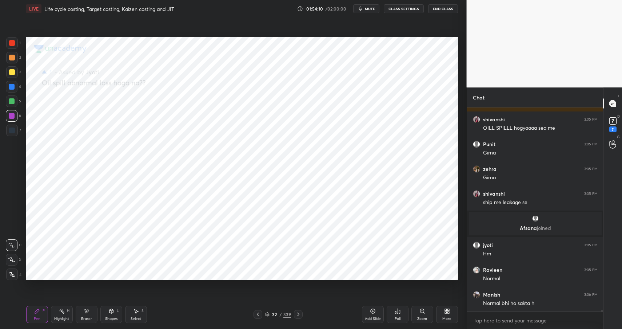
drag, startPoint x: 79, startPoint y: 318, endPoint x: 84, endPoint y: 315, distance: 5.2
click at [79, 318] on div "Eraser" at bounding box center [87, 313] width 22 height 17
click at [38, 313] on icon at bounding box center [37, 311] width 6 height 6
click at [40, 318] on div "Pen" at bounding box center [37, 319] width 7 height 4
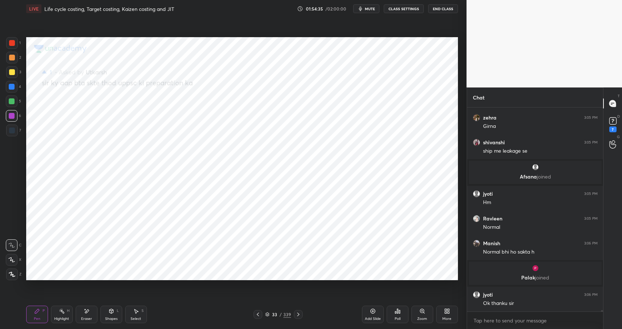
scroll to position [29316, 0]
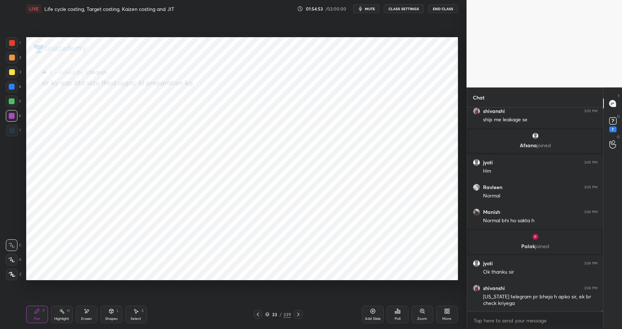
drag, startPoint x: 109, startPoint y: 315, endPoint x: 104, endPoint y: 303, distance: 13.4
click at [109, 315] on div "Shapes L" at bounding box center [111, 313] width 22 height 17
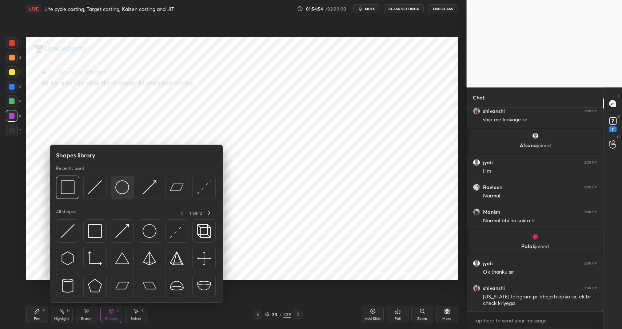
click at [116, 184] on img at bounding box center [122, 187] width 14 height 14
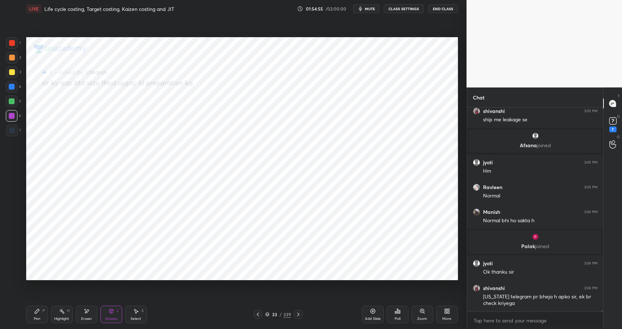
click at [35, 315] on div "Pen P" at bounding box center [37, 313] width 22 height 17
click at [38, 317] on div "Pen" at bounding box center [37, 319] width 7 height 4
click at [7, 86] on div at bounding box center [12, 87] width 12 height 12
click at [13, 87] on div at bounding box center [12, 87] width 6 height 6
click at [108, 317] on div "Shapes L" at bounding box center [111, 313] width 22 height 17
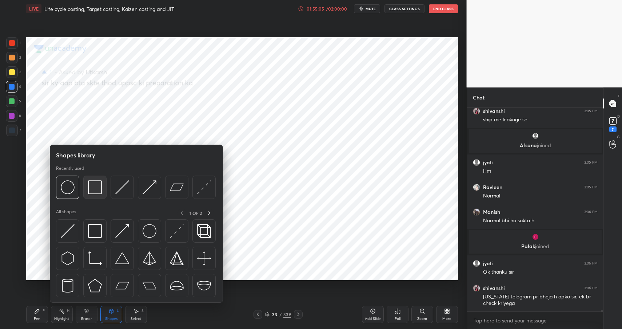
click at [95, 185] on img at bounding box center [95, 187] width 14 height 14
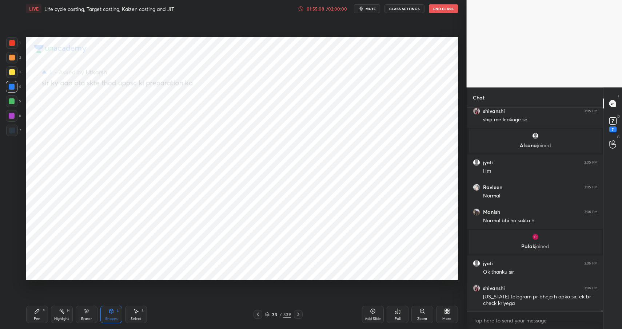
click at [30, 312] on div "Pen P" at bounding box center [37, 313] width 22 height 17
click at [36, 314] on div "Pen P" at bounding box center [37, 313] width 22 height 17
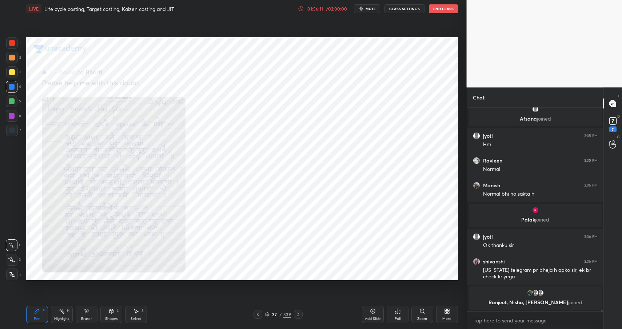
click at [423, 314] on div "Zoom" at bounding box center [423, 313] width 22 height 17
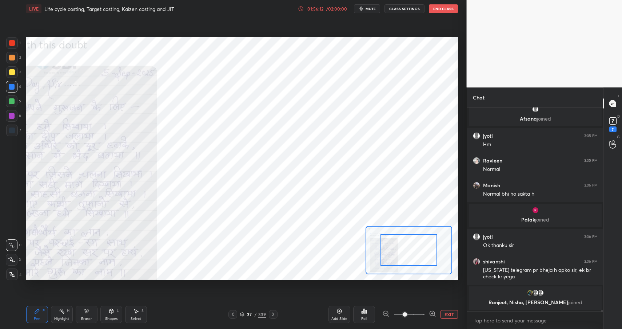
click at [435, 314] on icon at bounding box center [432, 313] width 7 height 7
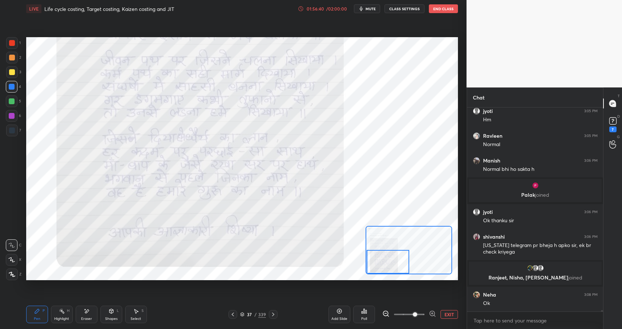
scroll to position [29379, 0]
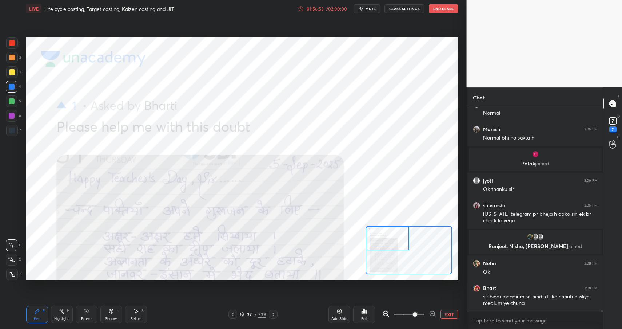
drag, startPoint x: 417, startPoint y: 244, endPoint x: 383, endPoint y: 226, distance: 37.9
click at [381, 228] on div at bounding box center [388, 238] width 43 height 24
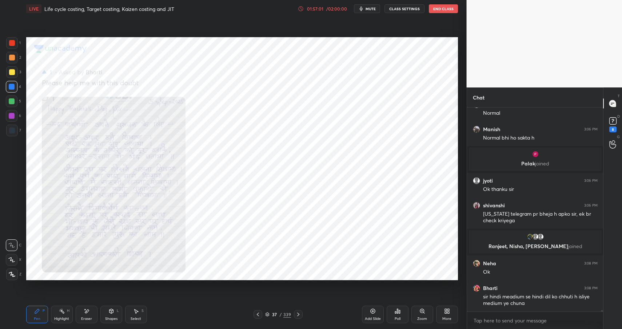
scroll to position [29410, 0]
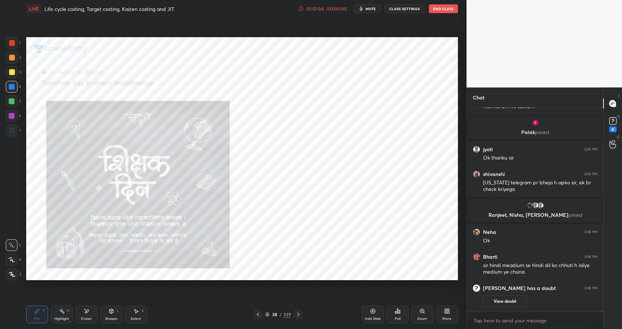
click at [39, 312] on icon at bounding box center [37, 311] width 6 height 6
drag, startPoint x: 419, startPoint y: 312, endPoint x: 421, endPoint y: 301, distance: 11.8
click at [418, 312] on div "Zoom" at bounding box center [423, 313] width 22 height 17
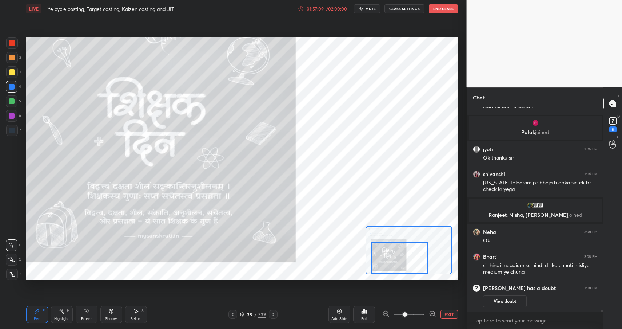
drag, startPoint x: 404, startPoint y: 261, endPoint x: 416, endPoint y: 245, distance: 20.1
click at [404, 262] on div at bounding box center [399, 257] width 57 height 31
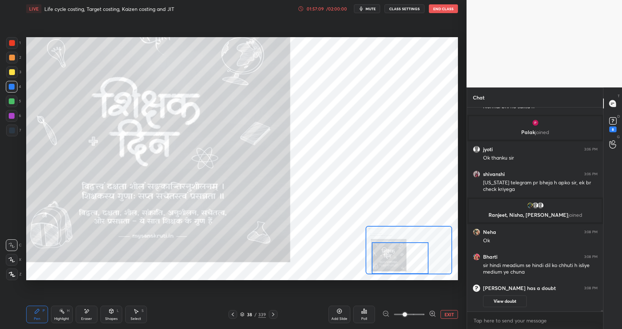
scroll to position [29415, 0]
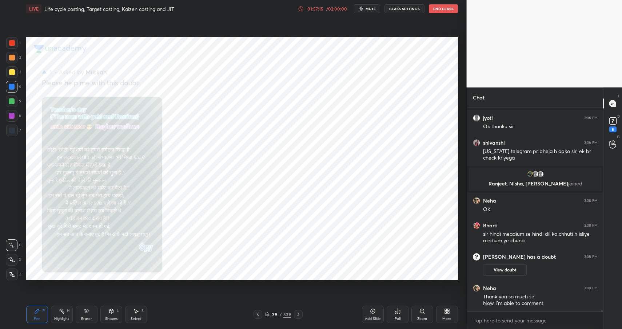
click at [428, 313] on div "Zoom" at bounding box center [423, 313] width 22 height 17
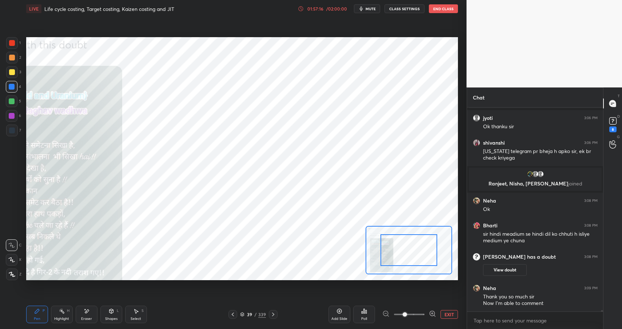
click at [430, 313] on icon at bounding box center [432, 313] width 7 height 7
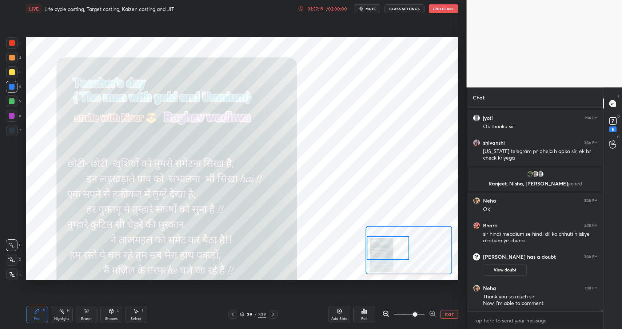
drag, startPoint x: 398, startPoint y: 248, endPoint x: 388, endPoint y: 236, distance: 16.3
click at [386, 248] on div at bounding box center [388, 248] width 43 height 24
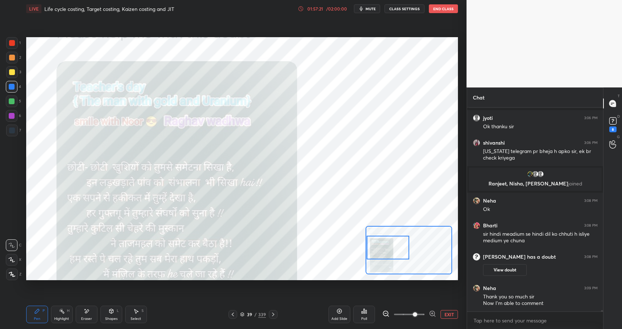
click at [7, 40] on div at bounding box center [12, 43] width 12 height 12
drag, startPoint x: 10, startPoint y: 41, endPoint x: 23, endPoint y: 41, distance: 13.1
click at [10, 41] on div at bounding box center [12, 43] width 6 height 6
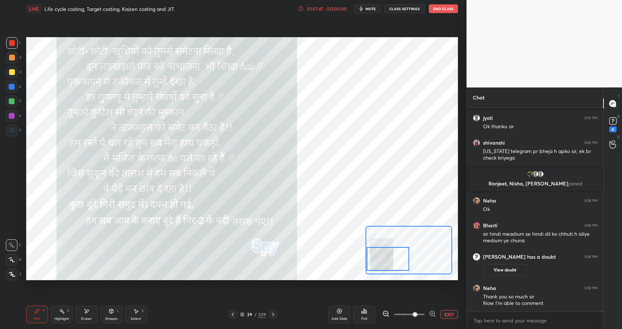
drag, startPoint x: 386, startPoint y: 256, endPoint x: 370, endPoint y: 253, distance: 16.6
click at [369, 266] on div at bounding box center [388, 259] width 43 height 24
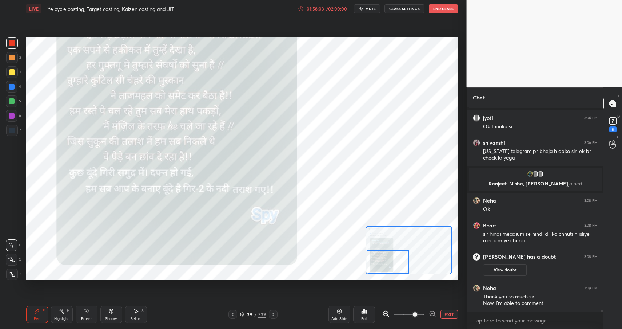
drag, startPoint x: 385, startPoint y: 255, endPoint x: 375, endPoint y: 260, distance: 10.7
click at [381, 263] on div at bounding box center [388, 262] width 43 height 24
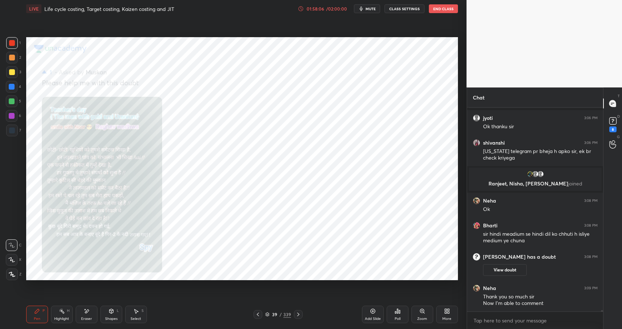
scroll to position [29440, 0]
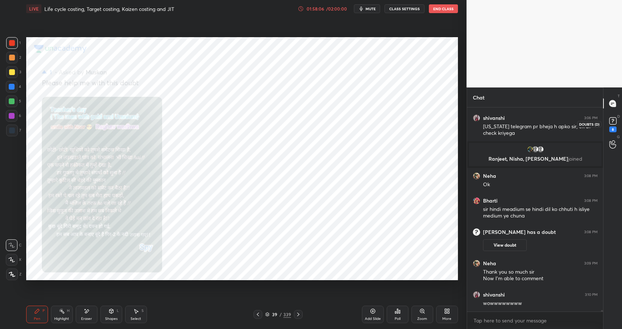
click at [613, 120] on rect at bounding box center [613, 121] width 7 height 7
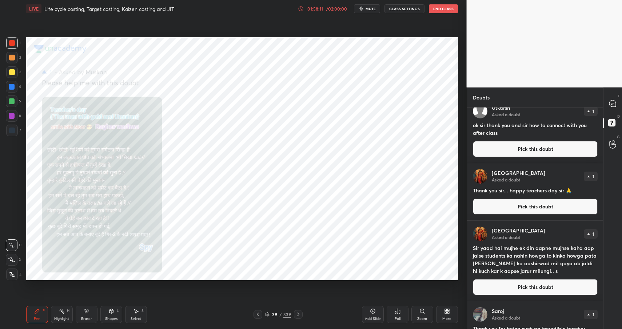
scroll to position [0, 0]
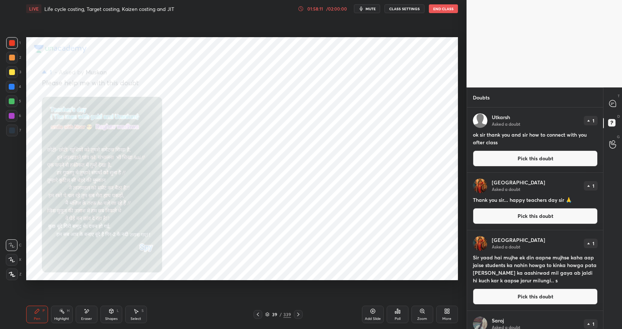
click at [523, 164] on button "Pick this doubt" at bounding box center [535, 158] width 125 height 16
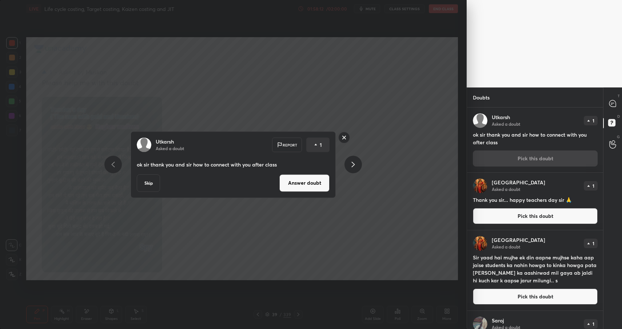
click at [305, 182] on button "Answer doubt" at bounding box center [304, 182] width 50 height 17
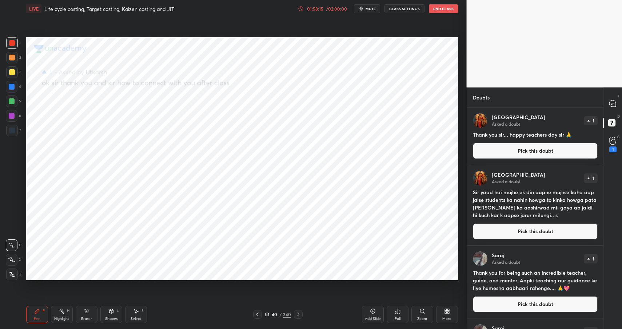
click at [523, 157] on button "Pick this doubt" at bounding box center [535, 151] width 125 height 16
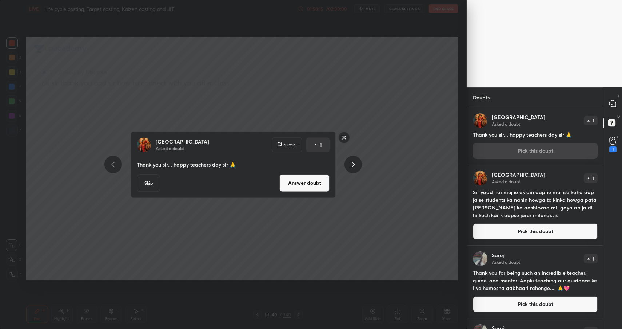
click at [317, 180] on button "Answer doubt" at bounding box center [304, 182] width 50 height 17
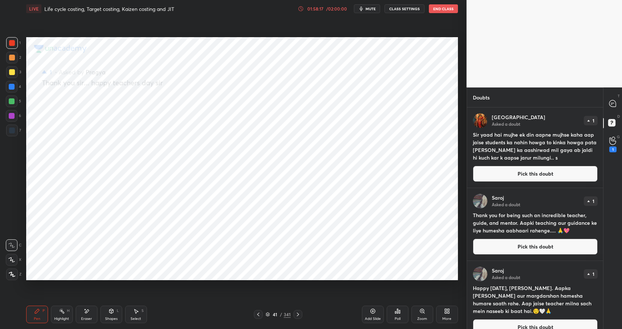
click at [507, 175] on button "Pick this doubt" at bounding box center [535, 174] width 125 height 16
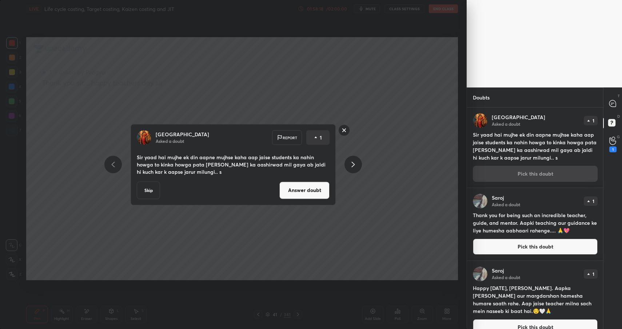
click at [316, 188] on button "Answer doubt" at bounding box center [304, 189] width 50 height 17
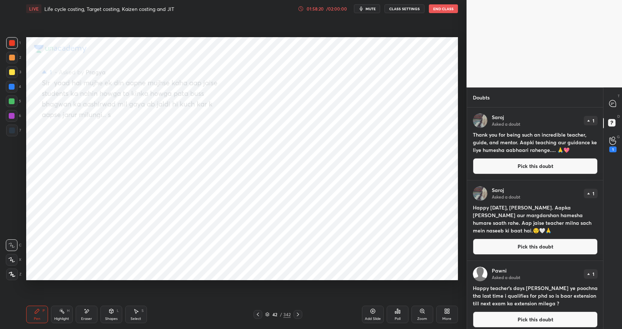
click at [523, 163] on button "Pick this doubt" at bounding box center [535, 166] width 125 height 16
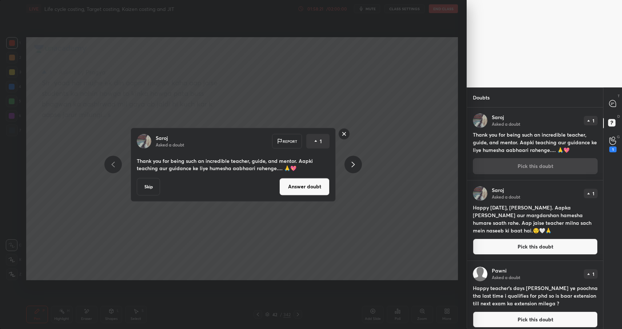
click at [309, 178] on button "Answer doubt" at bounding box center [304, 186] width 50 height 17
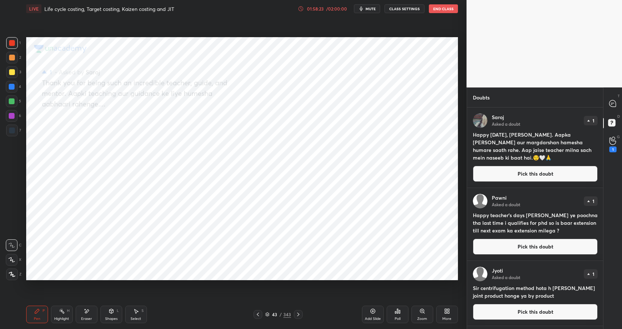
click at [491, 171] on button "Pick this doubt" at bounding box center [535, 174] width 125 height 16
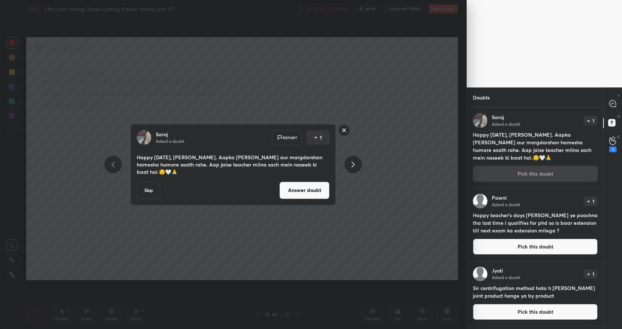
click at [314, 187] on button "Answer doubt" at bounding box center [304, 189] width 50 height 17
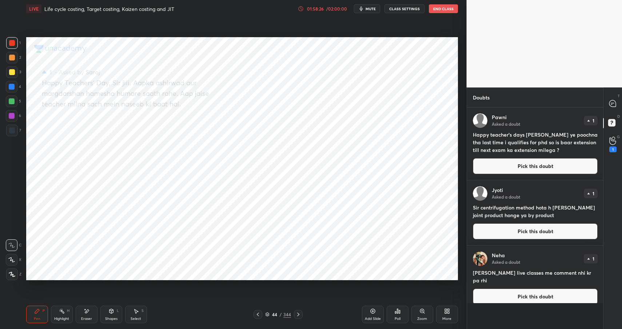
click at [525, 167] on button "Pick this doubt" at bounding box center [535, 166] width 125 height 16
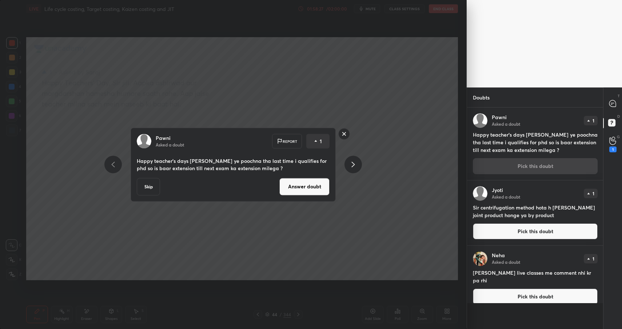
click at [317, 185] on button "Answer doubt" at bounding box center [304, 186] width 50 height 17
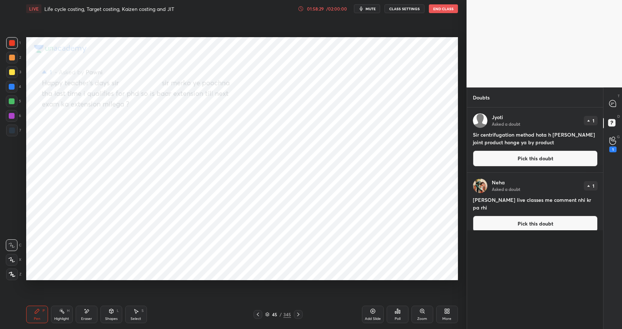
click at [523, 155] on button "Pick this doubt" at bounding box center [535, 158] width 125 height 16
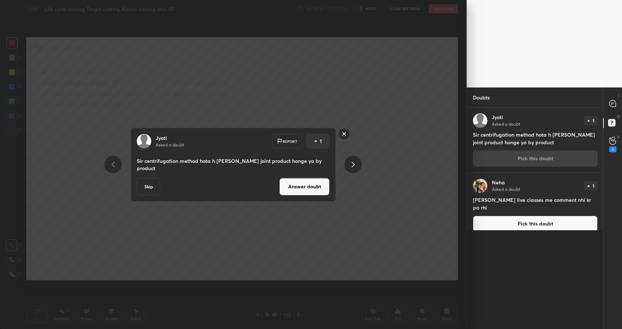
click at [315, 187] on button "Answer doubt" at bounding box center [304, 186] width 50 height 17
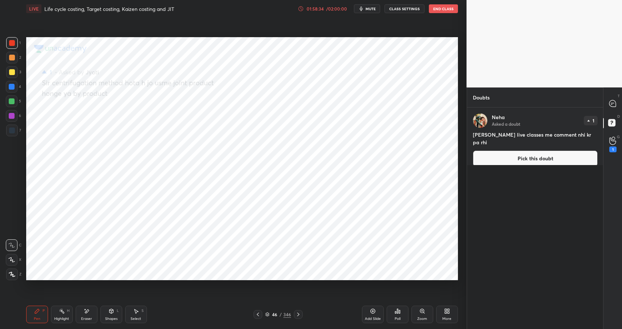
click at [522, 150] on button "Pick this doubt" at bounding box center [535, 158] width 125 height 16
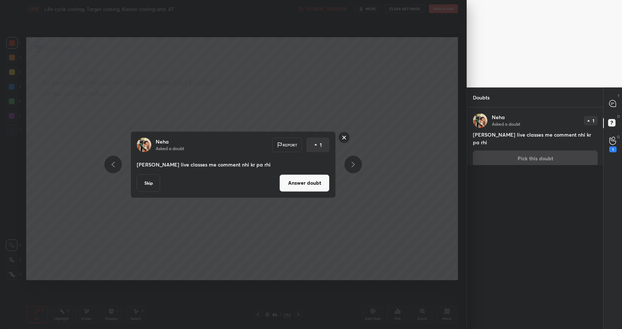
click at [311, 179] on button "Answer doubt" at bounding box center [304, 182] width 50 height 17
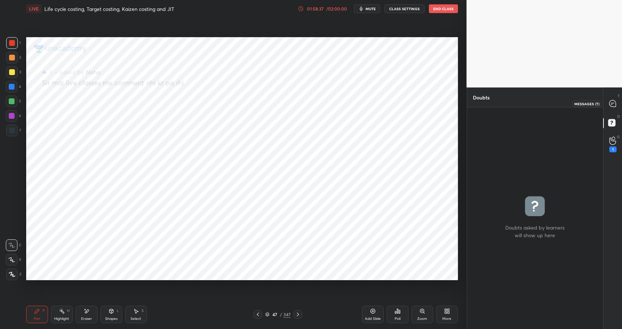
click at [612, 108] on div at bounding box center [613, 103] width 15 height 13
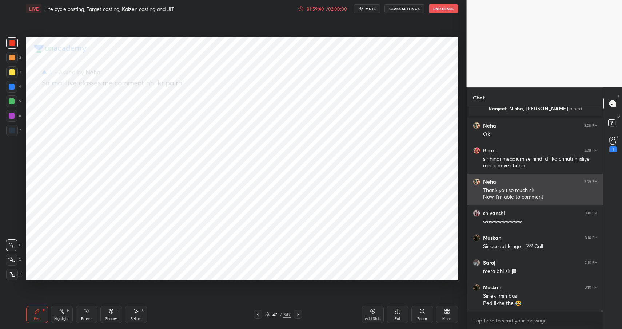
scroll to position [29532, 0]
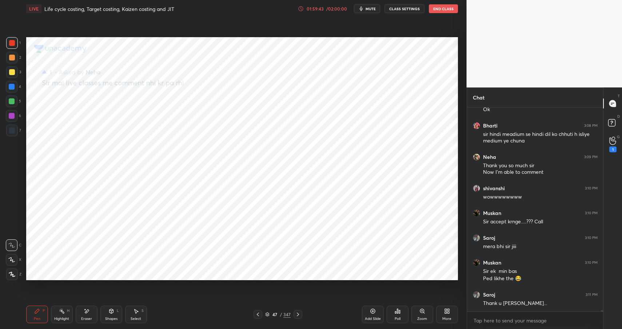
click at [274, 310] on div "47 / 347" at bounding box center [278, 314] width 49 height 9
click at [278, 312] on div "47" at bounding box center [274, 314] width 7 height 4
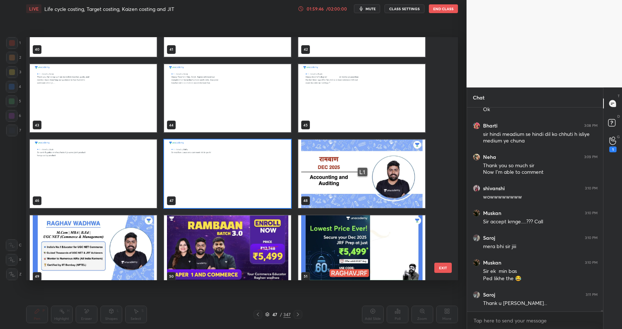
scroll to position [1038, 0]
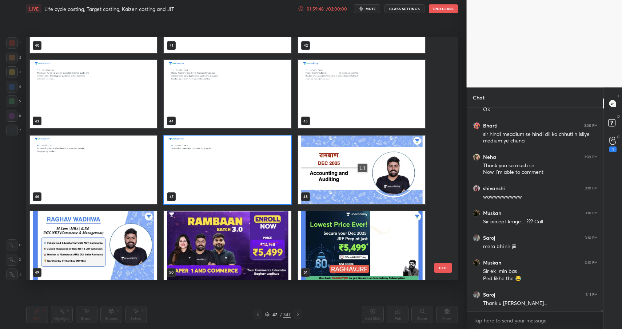
click at [258, 177] on img "grid" at bounding box center [227, 169] width 127 height 68
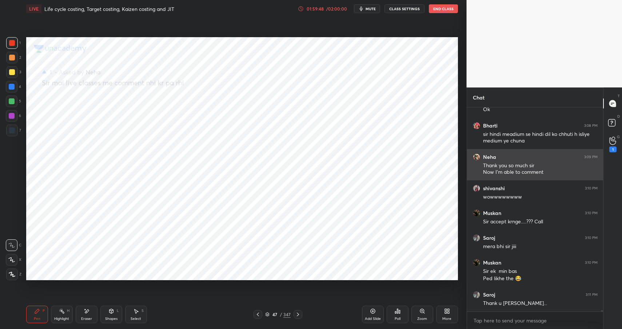
scroll to position [0, 0]
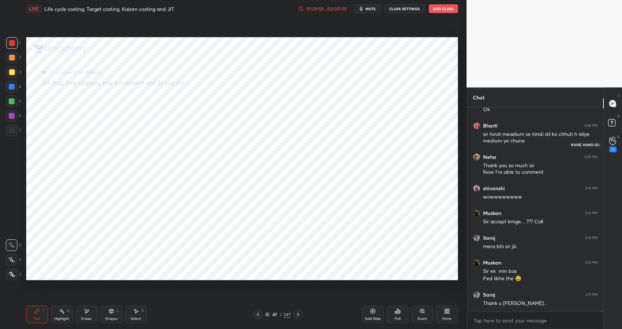
click at [611, 142] on icon at bounding box center [613, 140] width 7 height 8
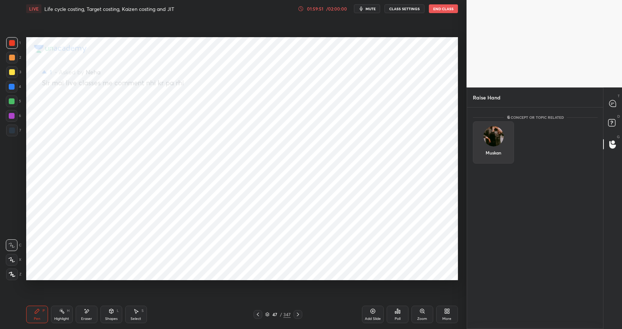
click at [497, 132] on img "grid" at bounding box center [493, 136] width 20 height 20
click at [496, 154] on button "INVITE" at bounding box center [493, 157] width 35 height 9
click at [613, 114] on div "D Doubts (D)" at bounding box center [613, 124] width 19 height 20
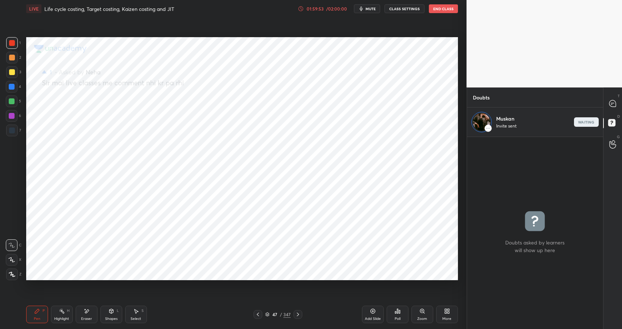
click at [613, 104] on icon at bounding box center [613, 103] width 7 height 7
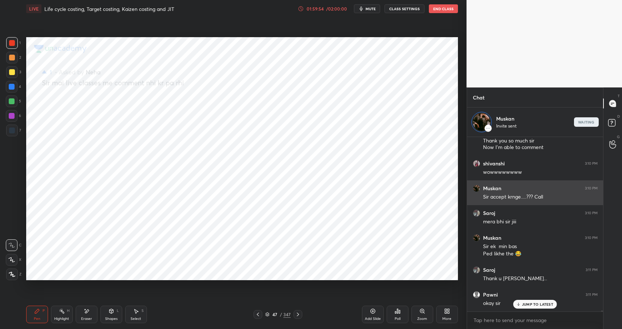
scroll to position [29617, 0]
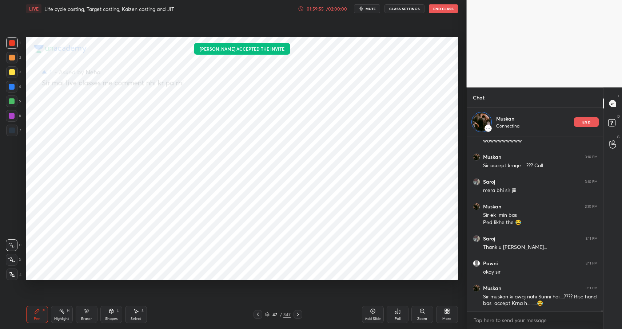
click at [277, 312] on div "47" at bounding box center [274, 314] width 7 height 4
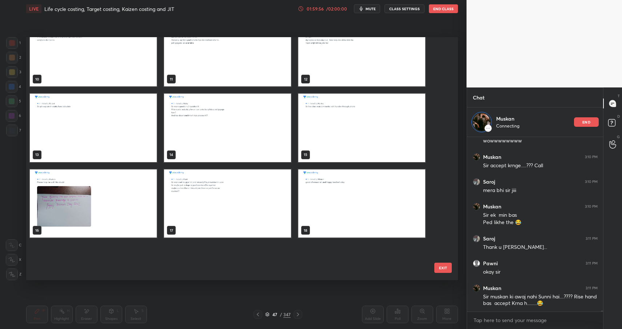
scroll to position [0, 0]
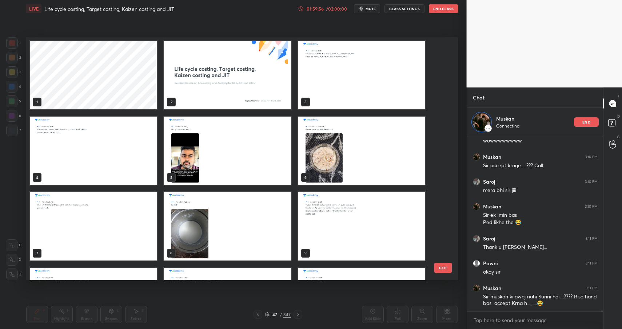
click at [224, 79] on img "grid" at bounding box center [227, 75] width 127 height 68
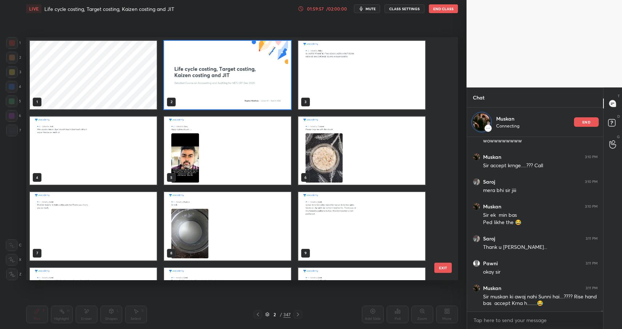
click at [224, 79] on img "grid" at bounding box center [227, 75] width 127 height 68
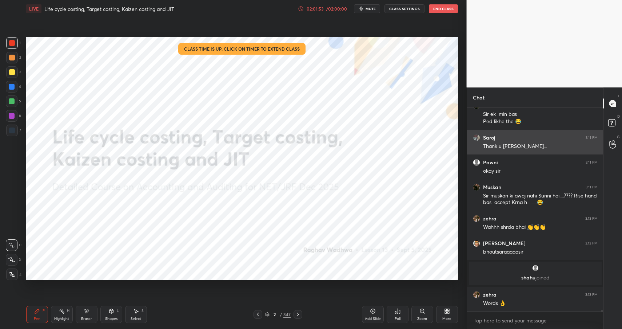
scroll to position [29502, 0]
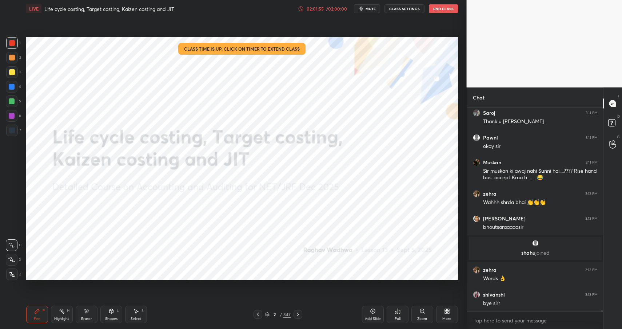
click at [440, 11] on button "End Class" at bounding box center [443, 8] width 29 height 9
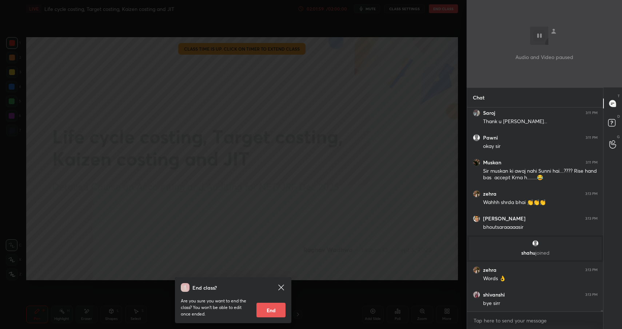
click at [266, 303] on button "End" at bounding box center [271, 309] width 29 height 15
type textarea "x"
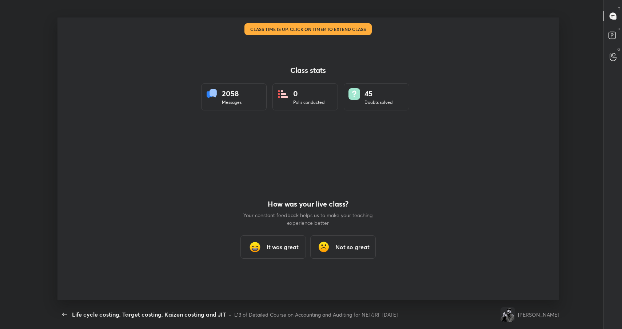
scroll to position [282, 616]
